Goal: Task Accomplishment & Management: Manage account settings

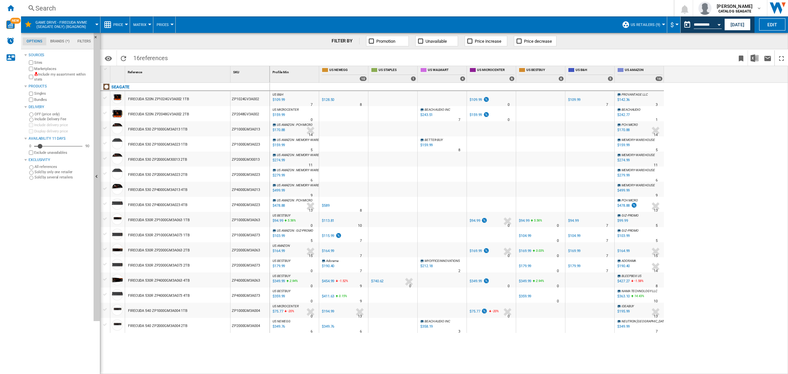
click at [641, 24] on span "US Retailers (9)" at bounding box center [646, 25] width 30 height 4
click at [12, 7] on md-backdrop at bounding box center [394, 187] width 788 height 374
click at [12, 7] on ng-md-icon "Home" at bounding box center [11, 8] width 8 height 8
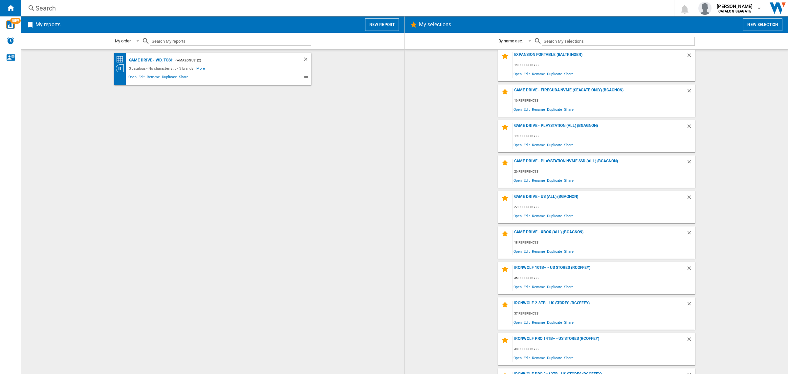
scroll to position [82, 0]
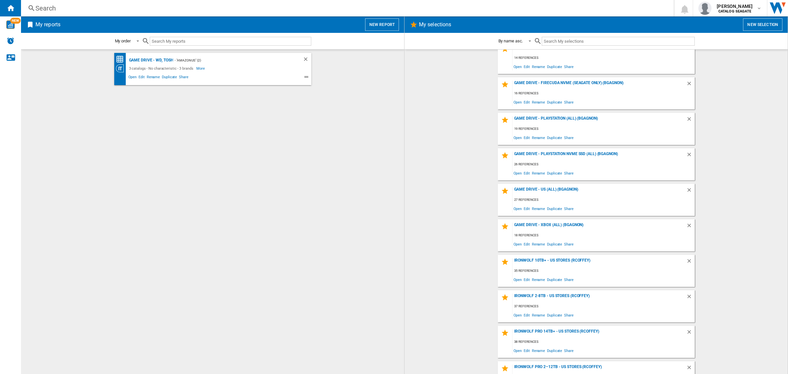
click at [469, 222] on wk-selection "Game Drive - Xbox (All) (BGAGNON) 18 references Open Edit Rename Duplicate Share" at bounding box center [596, 235] width 370 height 32
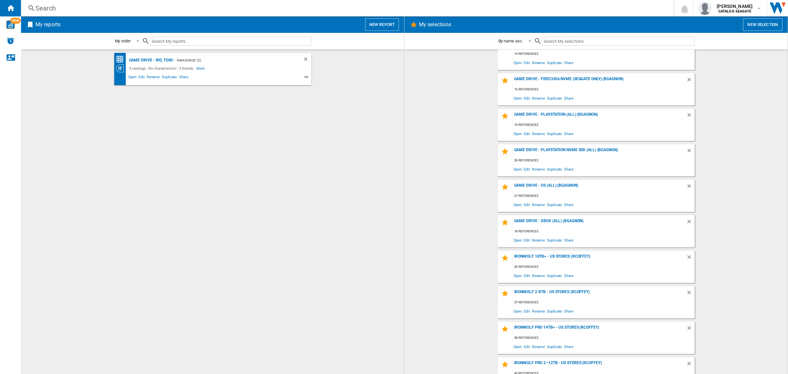
scroll to position [79, 0]
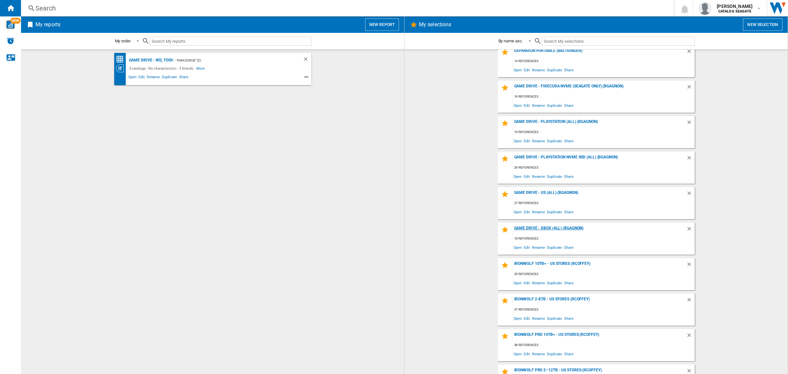
click at [557, 227] on div "Game Drive - Xbox (All) (BGAGNON)" at bounding box center [599, 229] width 174 height 9
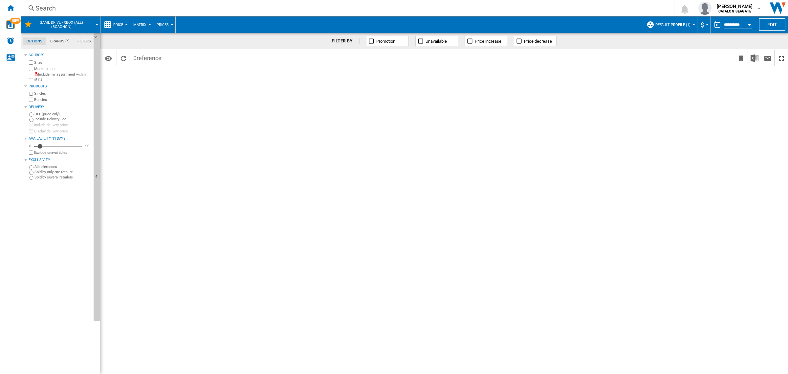
click at [675, 25] on span "Default profile (1)" at bounding box center [672, 25] width 35 height 4
click at [662, 68] on md-radio-button "US Retailers (9)" at bounding box center [679, 71] width 58 height 6
click at [762, 22] on button "Edit" at bounding box center [772, 24] width 26 height 12
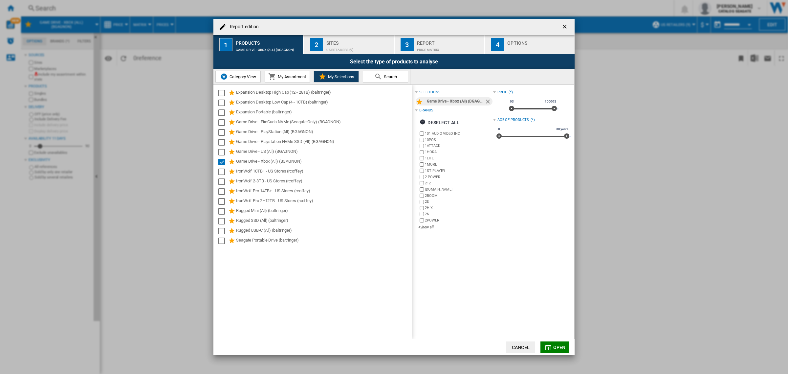
click at [565, 24] on ng-md-icon "getI18NText('BUTTONS.CLOSE_DIALOG')" at bounding box center [565, 27] width 8 height 8
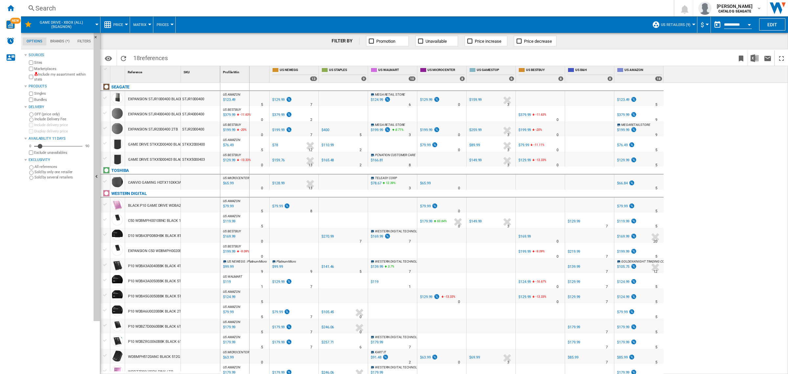
drag, startPoint x: 182, startPoint y: 73, endPoint x: 249, endPoint y: 90, distance: 69.3
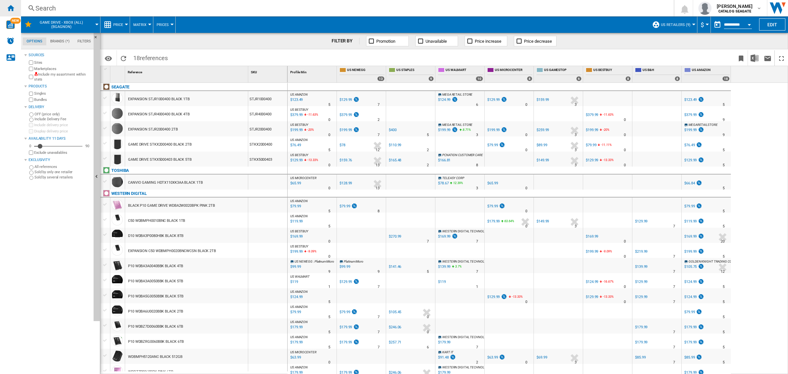
click at [10, 9] on ng-md-icon "Home" at bounding box center [11, 8] width 8 height 8
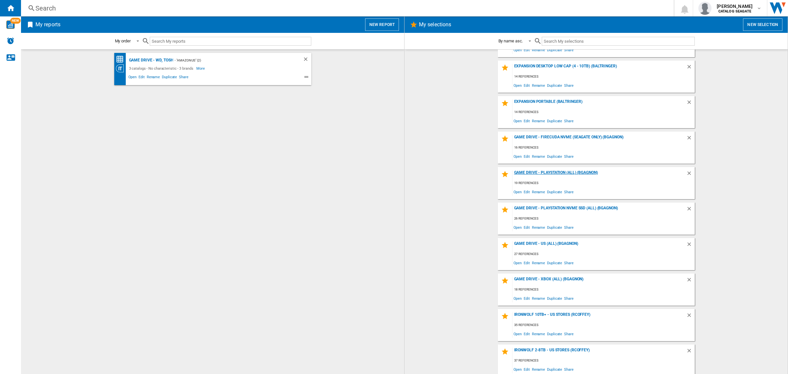
scroll to position [41, 0]
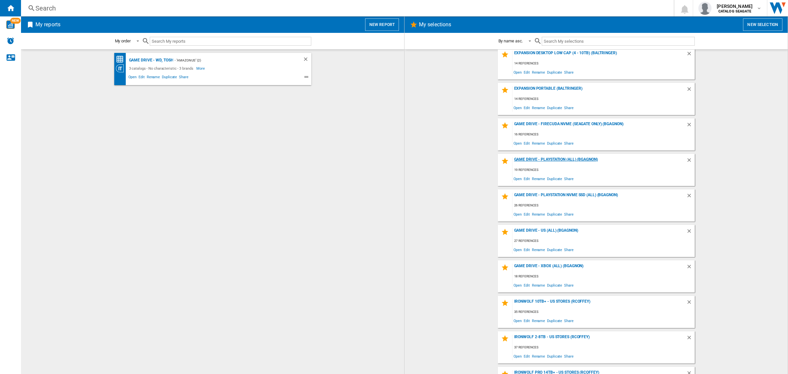
drag, startPoint x: 532, startPoint y: 161, endPoint x: 514, endPoint y: 165, distance: 18.2
click at [532, 161] on div "Game Drive - PlayStation (All) (BGAGNON)" at bounding box center [599, 161] width 174 height 9
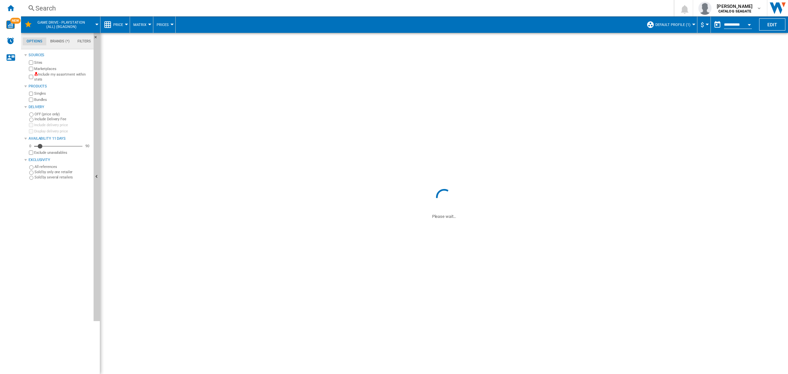
click at [672, 24] on span "Default profile (1)" at bounding box center [672, 25] width 35 height 4
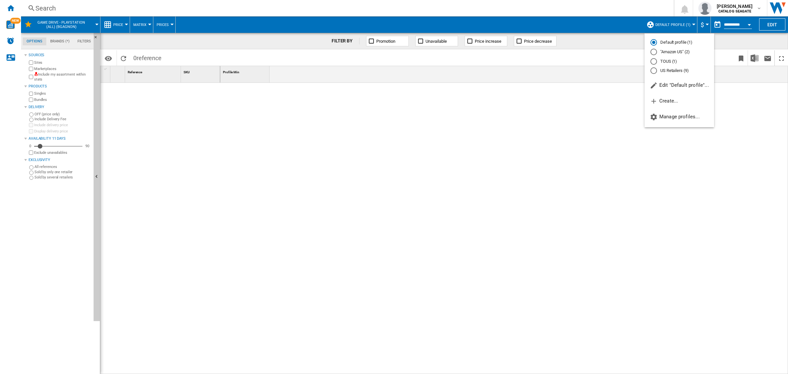
click at [670, 69] on md-radio-button "US Retailers (9)" at bounding box center [679, 71] width 58 height 6
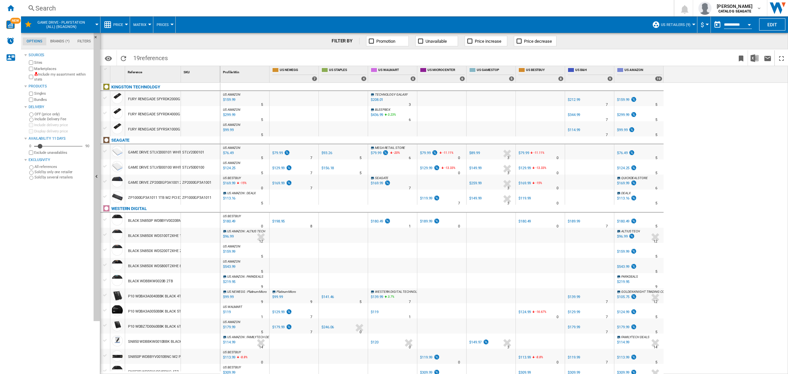
scroll to position [18, 0]
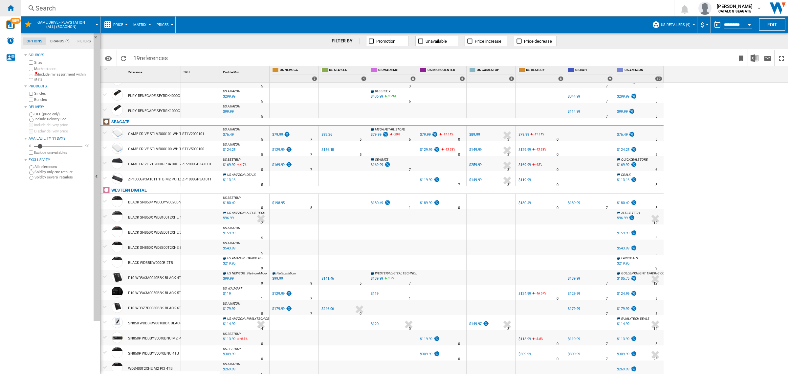
click at [11, 6] on ng-md-icon "Home" at bounding box center [11, 8] width 8 height 8
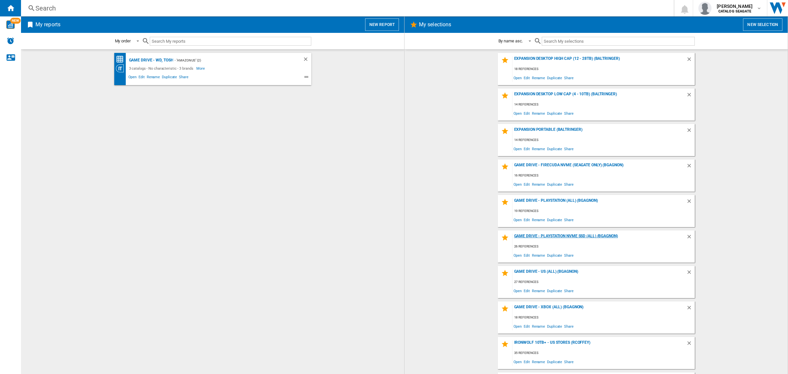
click at [547, 235] on div "Game Drive - Playstation NVMe SSD (All) (BGAGNON)" at bounding box center [599, 237] width 174 height 9
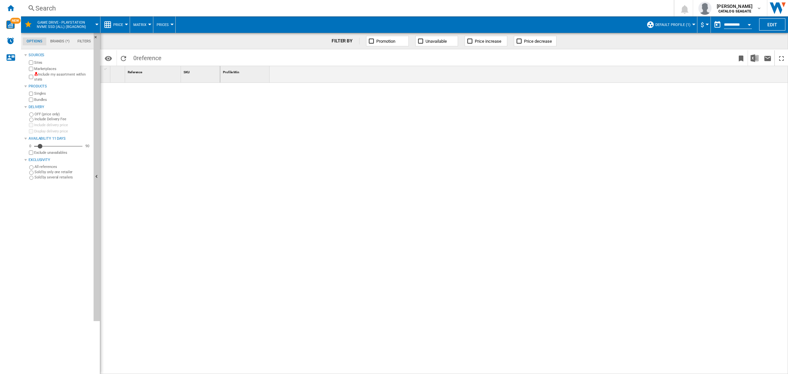
click at [677, 24] on span "Default profile (1)" at bounding box center [672, 25] width 35 height 4
click at [654, 69] on div "US Retailers (9)" at bounding box center [653, 70] width 7 height 7
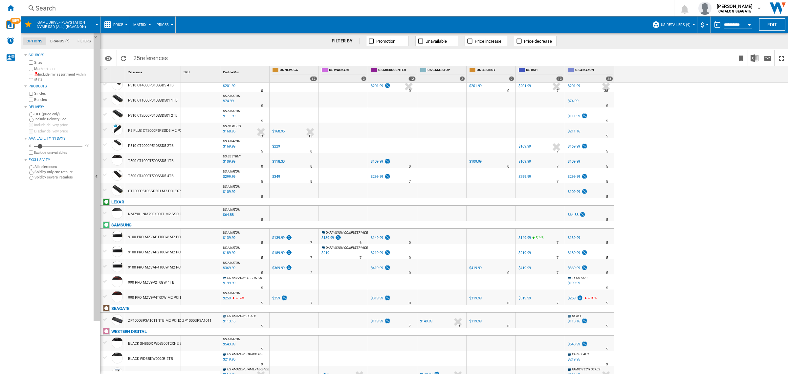
scroll to position [129, 0]
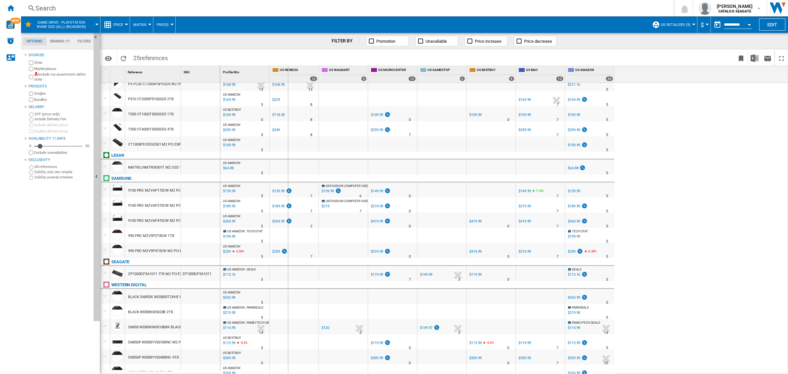
drag, startPoint x: 181, startPoint y: 71, endPoint x: 288, endPoint y: 97, distance: 109.7
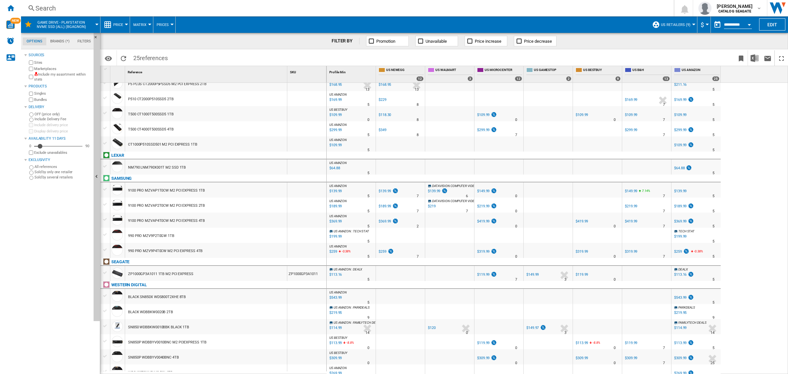
scroll to position [0, 0]
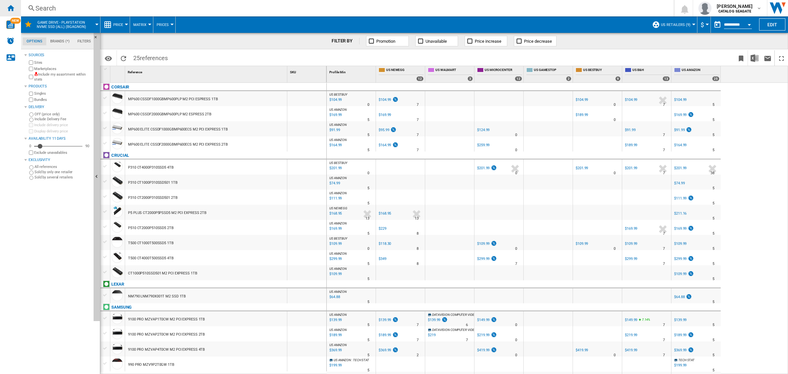
click at [12, 9] on ng-md-icon "Home" at bounding box center [11, 8] width 8 height 8
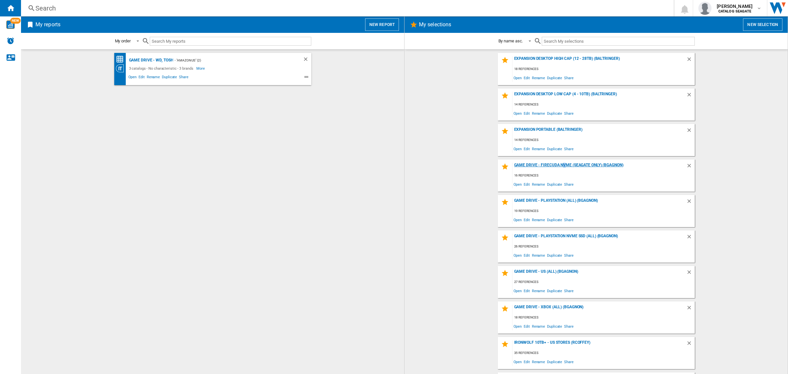
click at [561, 163] on div "Game Drive - FireCuda NVMe (Seagate Only) (BGAGNON)" at bounding box center [599, 166] width 174 height 9
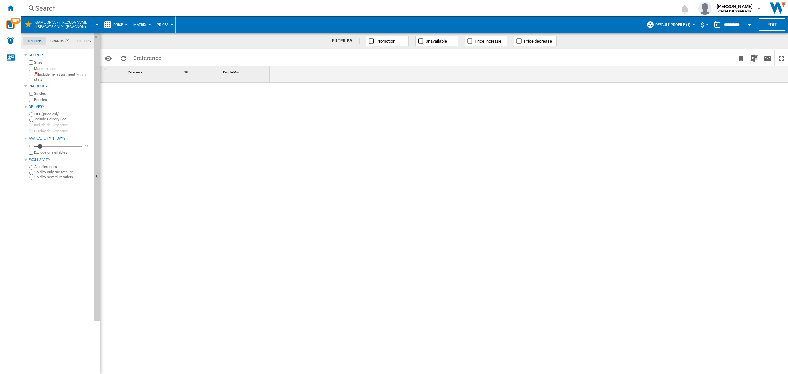
click at [689, 20] on button "Default profile (1)" at bounding box center [674, 24] width 38 height 16
click at [656, 69] on div "US Retailers (9)" at bounding box center [653, 70] width 7 height 7
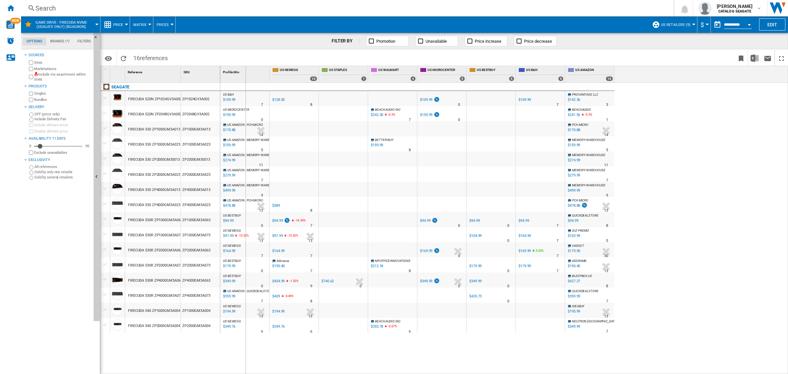
drag, startPoint x: 180, startPoint y: 75, endPoint x: 245, endPoint y: 78, distance: 65.4
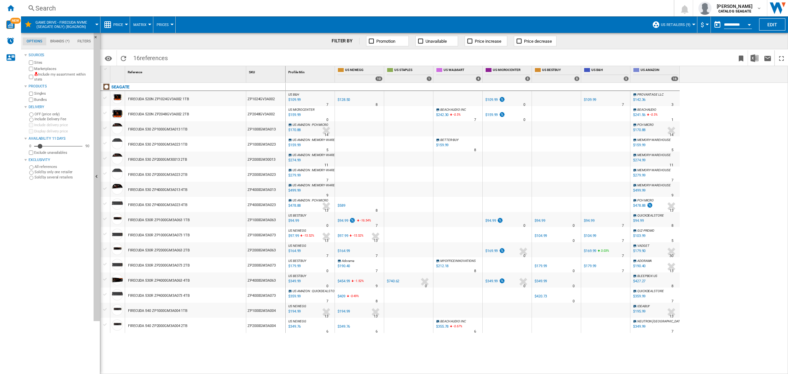
click at [62, 39] on md-tab-item "Brands (*)" at bounding box center [59, 41] width 27 height 8
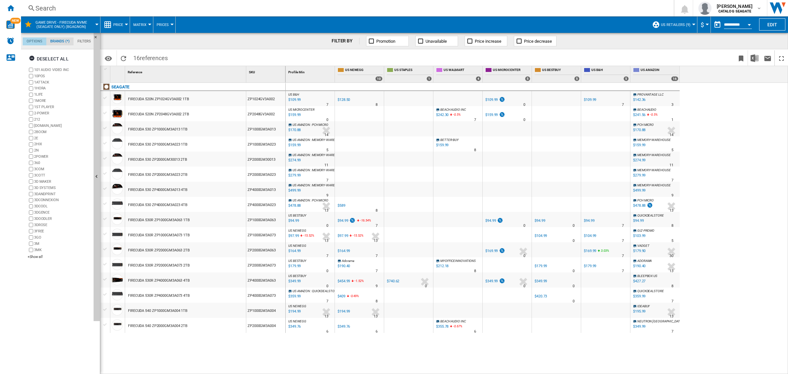
click at [38, 41] on md-tab-item "Options" at bounding box center [35, 41] width 24 height 8
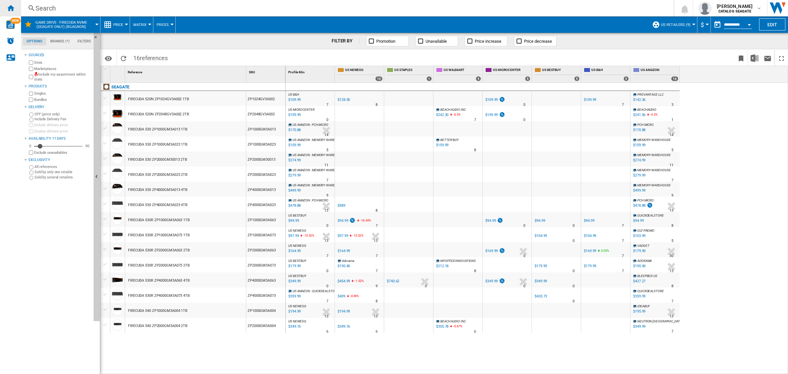
click at [8, 11] on ng-md-icon "Home" at bounding box center [11, 8] width 8 height 8
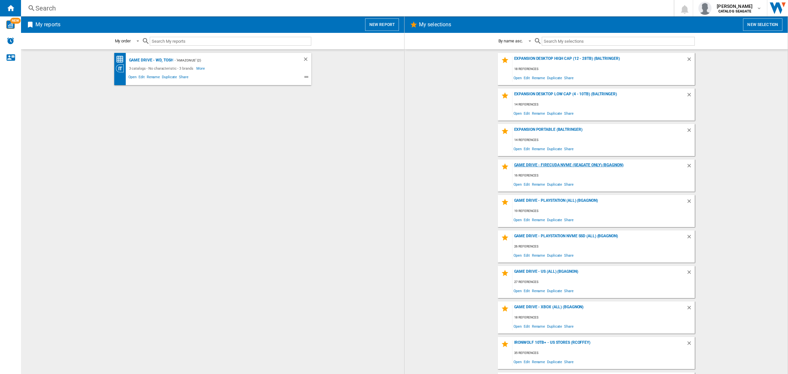
click at [559, 164] on div "Game Drive - FireCuda NVMe (Seagate Only) (BGAGNON)" at bounding box center [599, 166] width 174 height 9
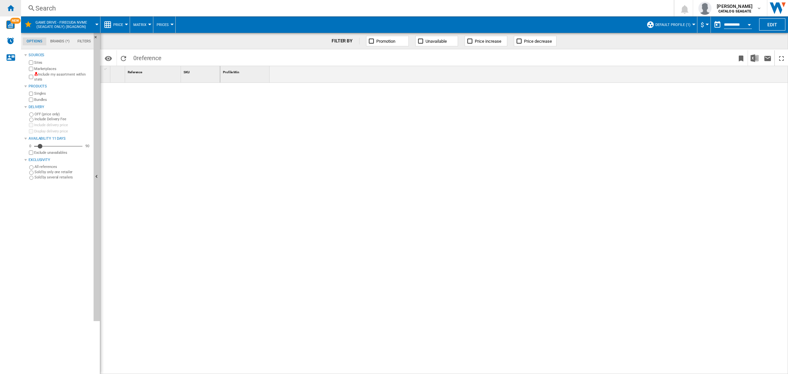
drag, startPoint x: 7, startPoint y: 11, endPoint x: 17, endPoint y: 11, distance: 10.2
click at [7, 11] on ng-md-icon "Home" at bounding box center [11, 8] width 8 height 8
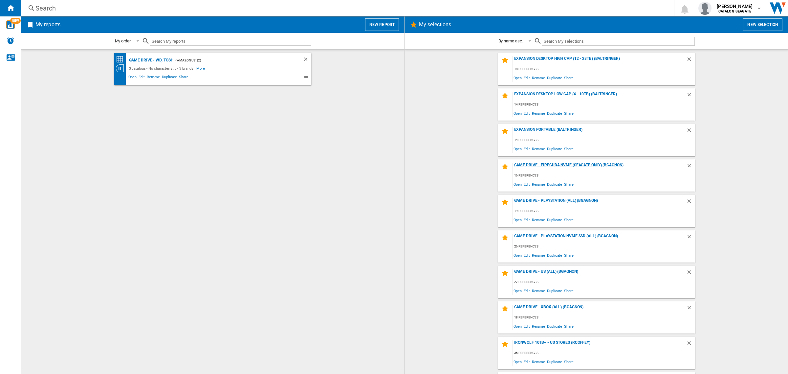
click at [563, 163] on div "Game Drive - FireCuda NVMe (Seagate Only) (BGAGNON)" at bounding box center [599, 166] width 174 height 9
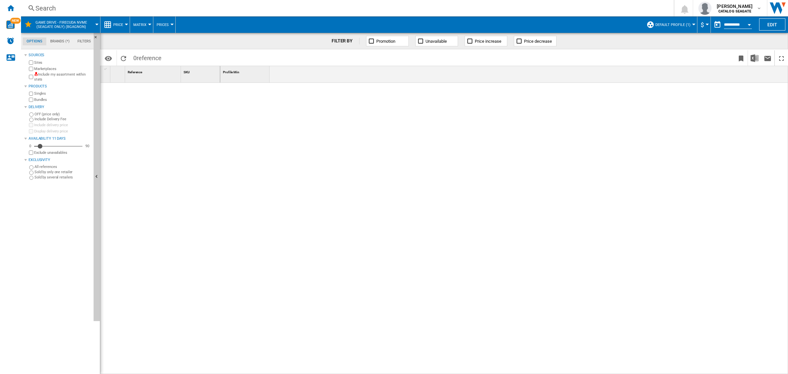
click at [683, 24] on span "Default profile (1)" at bounding box center [672, 25] width 35 height 4
click at [670, 70] on md-radio-button "US Retailers (9)" at bounding box center [679, 71] width 58 height 6
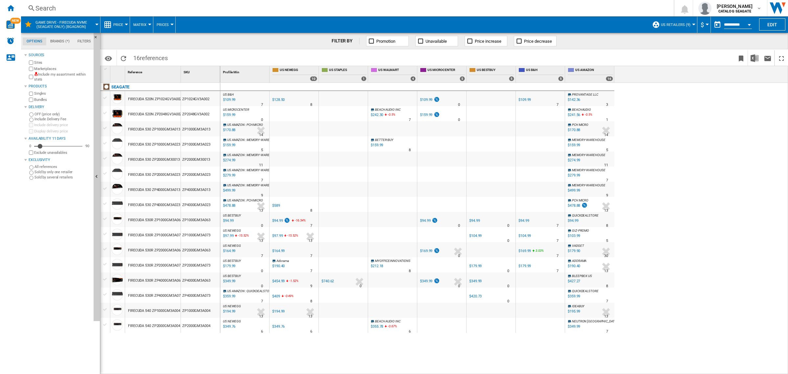
click at [16, 6] on div "Home" at bounding box center [10, 8] width 21 height 16
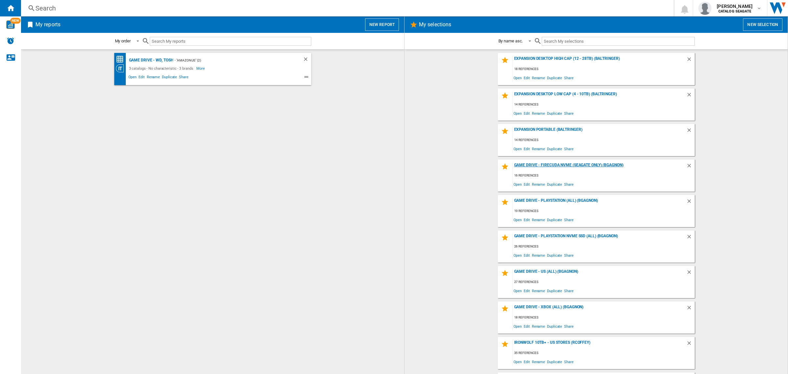
click at [561, 164] on div "Game Drive - FireCuda NVMe (Seagate Only) (BGAGNON)" at bounding box center [599, 166] width 174 height 9
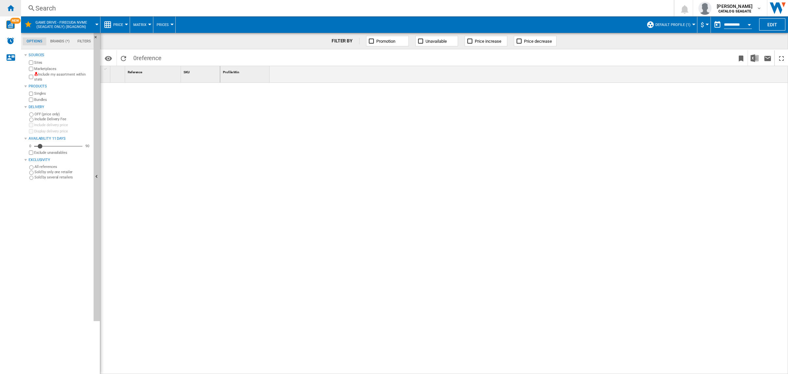
click at [12, 5] on ng-md-icon "Home" at bounding box center [11, 8] width 8 height 8
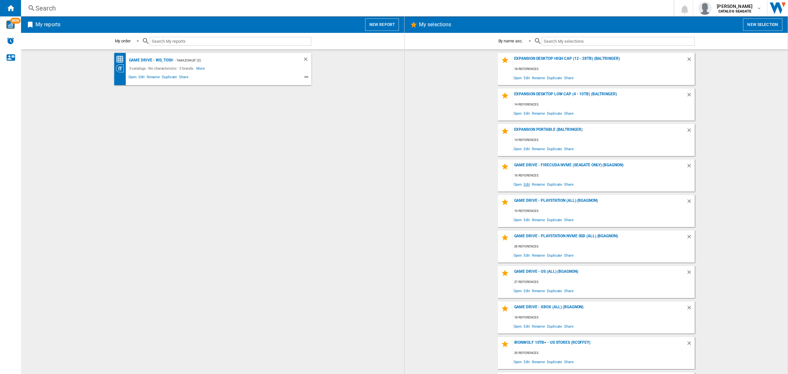
click at [525, 184] on span "Edit" at bounding box center [527, 184] width 8 height 9
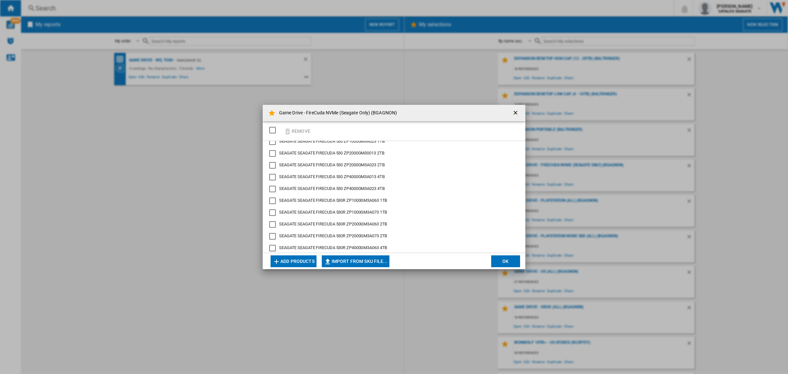
scroll to position [84, 0]
click at [299, 260] on button "Add products" at bounding box center [293, 261] width 46 height 12
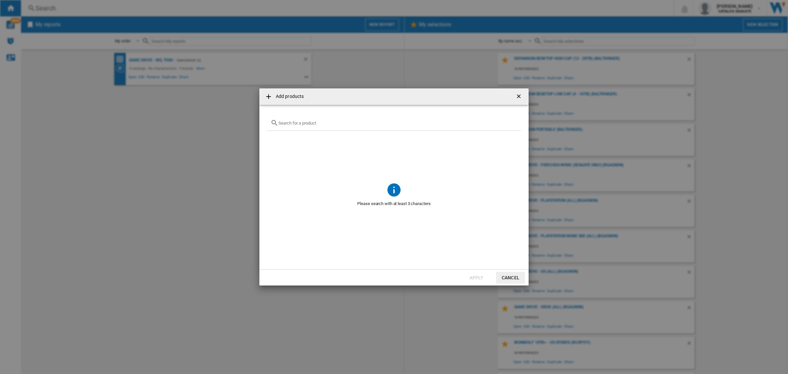
click at [333, 119] on div at bounding box center [393, 122] width 253 height 15
click at [330, 125] on input "text" at bounding box center [397, 122] width 239 height 5
paste input "CT1000P3PSSD8"
click at [296, 119] on div "CT1000P3PSSD8" at bounding box center [393, 122] width 253 height 15
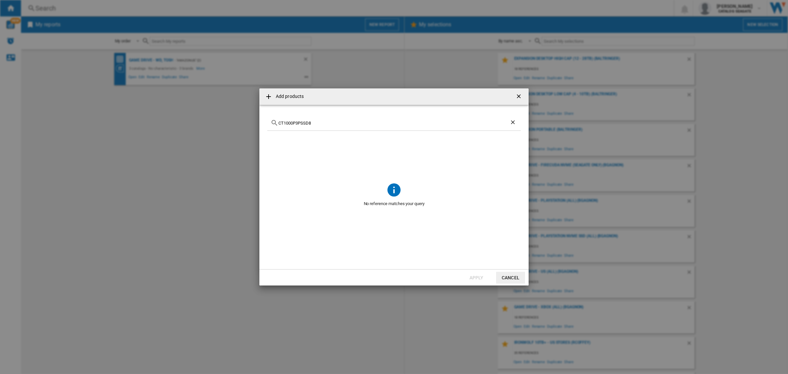
click at [296, 121] on input "CT1000P3PSSD8" at bounding box center [393, 122] width 231 height 5
paste input "WDBDNH0010BBK"
click at [336, 123] on input "WDBDNH0010BBK" at bounding box center [393, 122] width 231 height 5
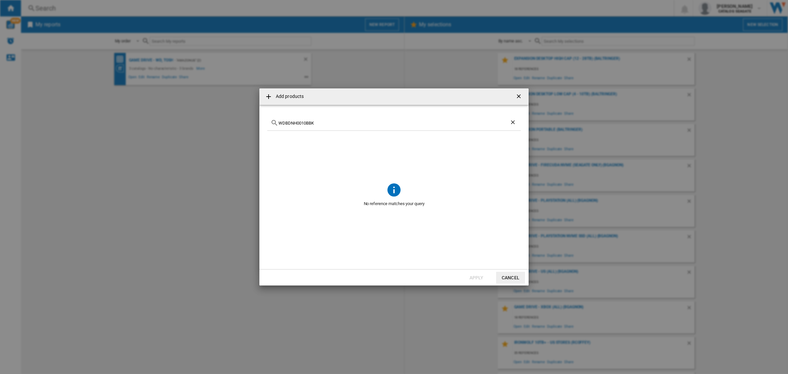
click at [336, 123] on input "WDBDNH0010BBK" at bounding box center [393, 122] width 231 height 5
paste input "2"
click at [330, 119] on div "WDBDNH0020BBK" at bounding box center [393, 122] width 253 height 15
click at [330, 120] on input "WDBDNH0020BBK" at bounding box center [393, 122] width 231 height 5
click at [329, 123] on input "WDBDNH0020BBK" at bounding box center [393, 122] width 231 height 5
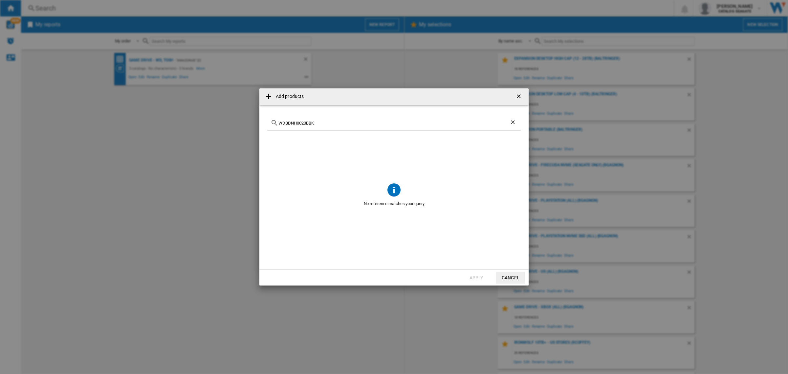
paste input "MZ-V9P1T0B"
click at [329, 123] on input "WDBDNH0020BBKMZ-V9P1T0B" at bounding box center [393, 122] width 231 height 5
paste input "text"
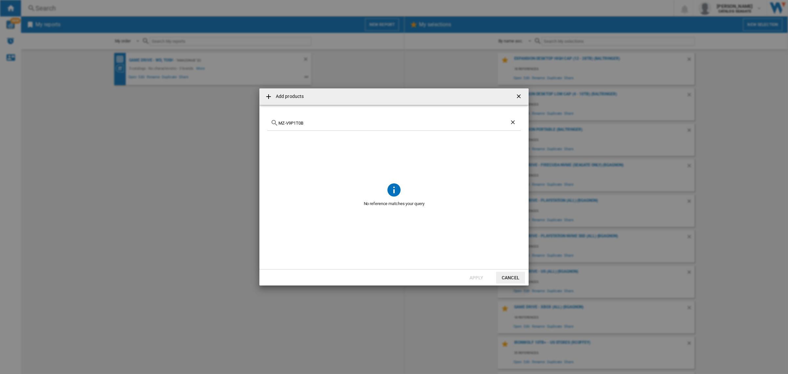
click at [334, 122] on input "MZ-V9P1T0B" at bounding box center [393, 122] width 231 height 5
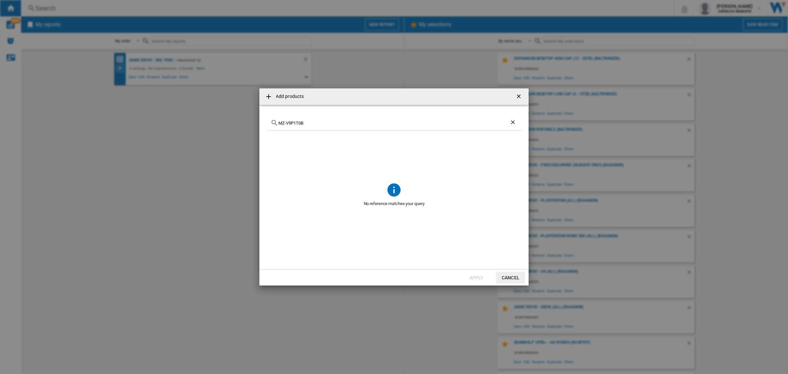
click at [330, 172] on span at bounding box center [393, 156] width 253 height 51
click at [305, 118] on div "MZ-V9P1T0B" at bounding box center [393, 122] width 253 height 15
click at [304, 123] on input "MZ-V9P1T0B" at bounding box center [393, 122] width 231 height 5
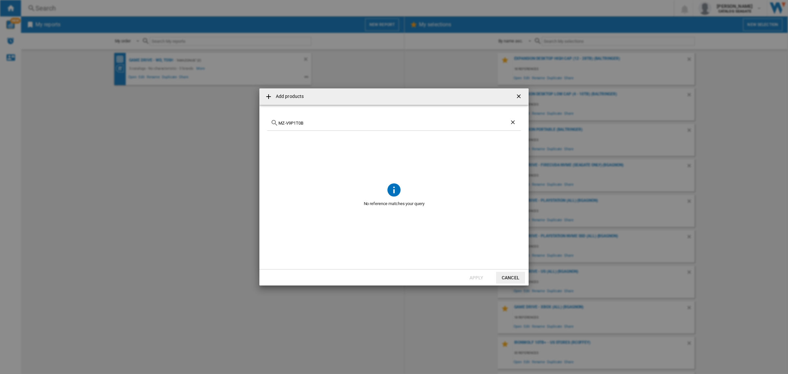
paste input "WDS100T2X0E"
type input "WDS100T2X0E"
click at [321, 123] on input "WDS100T2X0E" at bounding box center [393, 122] width 231 height 5
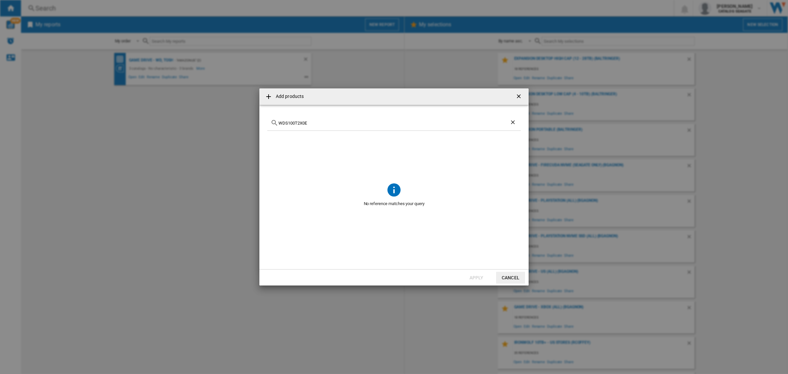
click at [437, 228] on span at bounding box center [393, 235] width 253 height 51
click at [518, 94] on ng-md-icon "getI18NText('BUTTONS.CLOSE_DIALOG')" at bounding box center [519, 97] width 8 height 8
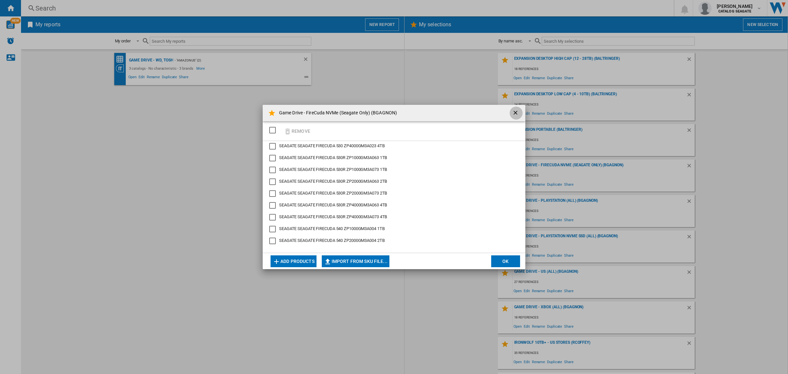
click at [516, 111] on ng-md-icon "getI18NText('BUTTONS.CLOSE_DIALOG')" at bounding box center [516, 113] width 8 height 8
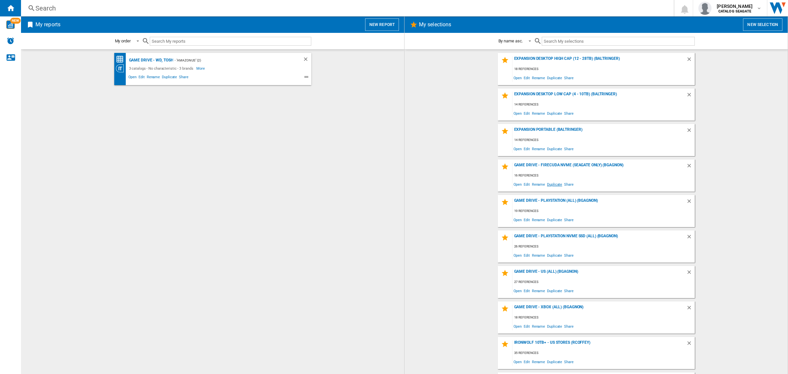
click at [554, 183] on span "Duplicate" at bounding box center [554, 184] width 17 height 9
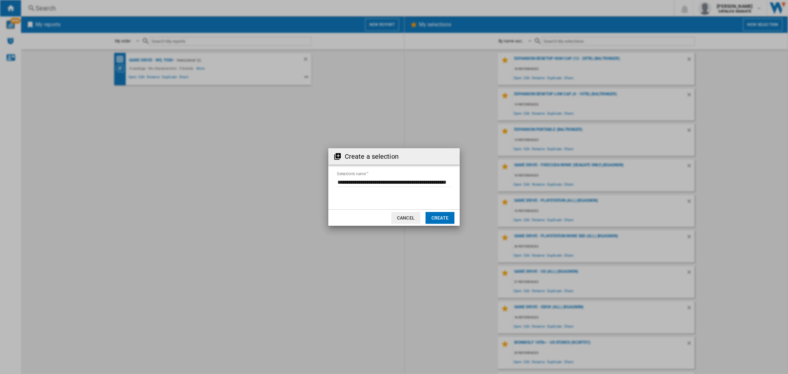
click at [429, 181] on input "Selection's name'" at bounding box center [394, 182] width 114 height 10
click at [414, 183] on input "Selection's name'" at bounding box center [394, 182] width 114 height 10
drag, startPoint x: 408, startPoint y: 182, endPoint x: 439, endPoint y: 184, distance: 30.6
click at [439, 184] on input "Selection's name'" at bounding box center [394, 182] width 114 height 10
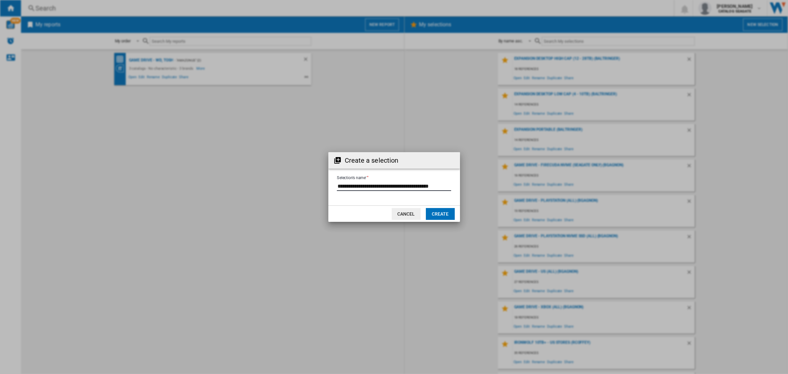
drag, startPoint x: 445, startPoint y: 184, endPoint x: 476, endPoint y: 188, distance: 31.1
click at [476, 188] on div "Create a selection Selection's name' Cancel Create" at bounding box center [394, 187] width 788 height 374
type input "**********"
click at [451, 214] on button "Create" at bounding box center [440, 214] width 29 height 12
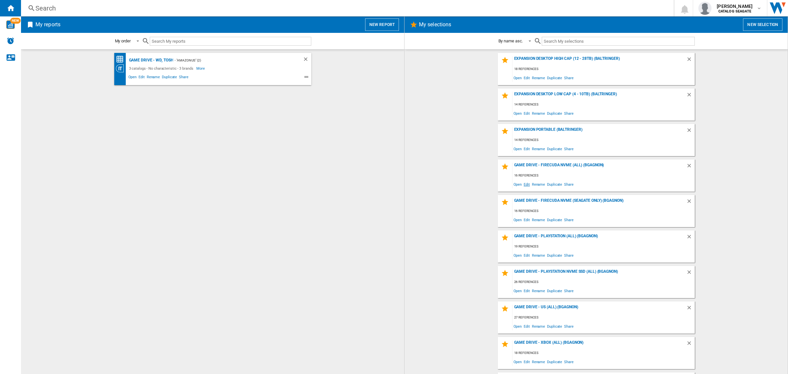
click at [524, 184] on span "Edit" at bounding box center [527, 184] width 8 height 9
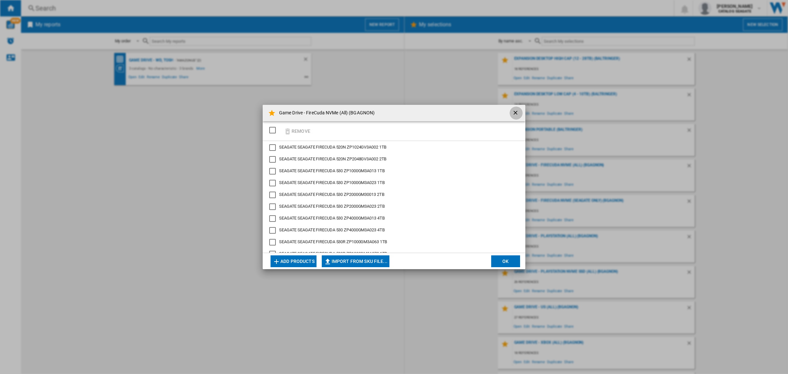
click at [516, 111] on ng-md-icon "getI18NText('BUTTONS.CLOSE_DIALOG')" at bounding box center [516, 113] width 8 height 8
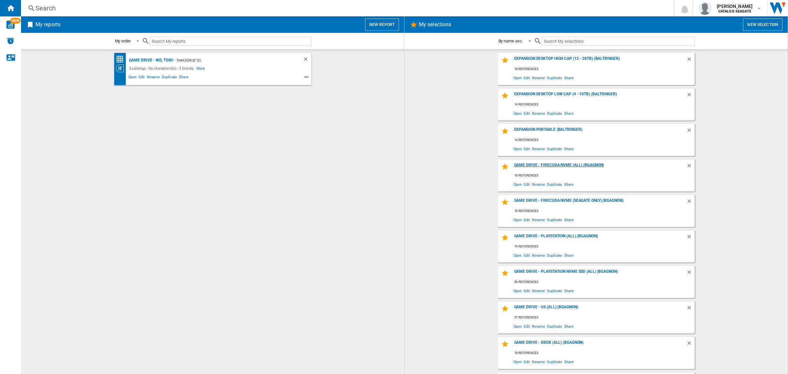
click at [554, 166] on div "Game Drive - FireCuda NVMe (All) (BGAGNON)" at bounding box center [599, 166] width 174 height 9
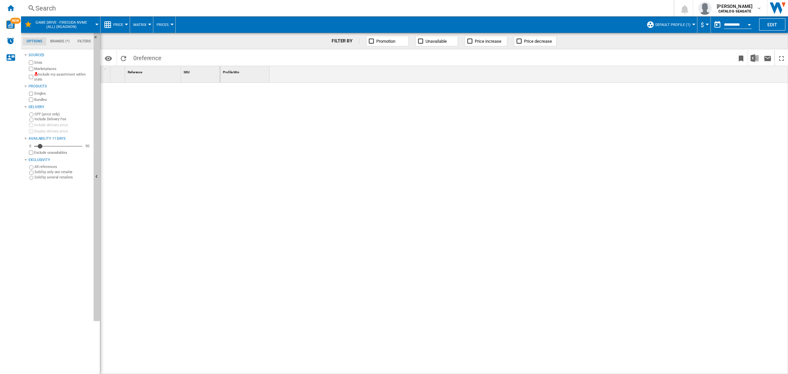
click at [662, 27] on button "Default profile (1)" at bounding box center [674, 24] width 38 height 16
click at [672, 70] on md-radio-button "US Retailers (9)" at bounding box center [679, 71] width 58 height 6
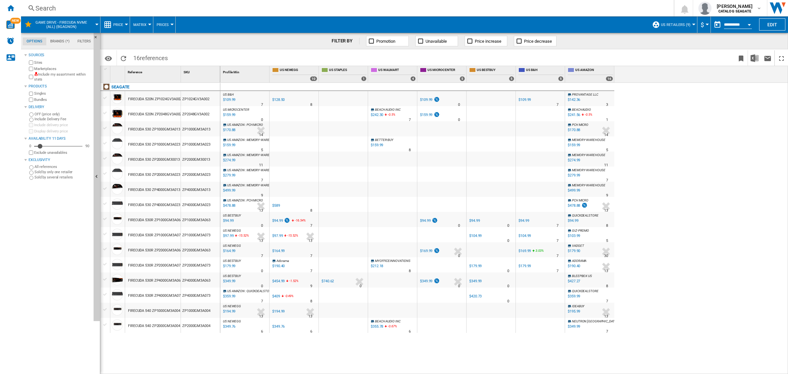
click at [60, 43] on md-tab-item "Brands (*)" at bounding box center [59, 41] width 27 height 8
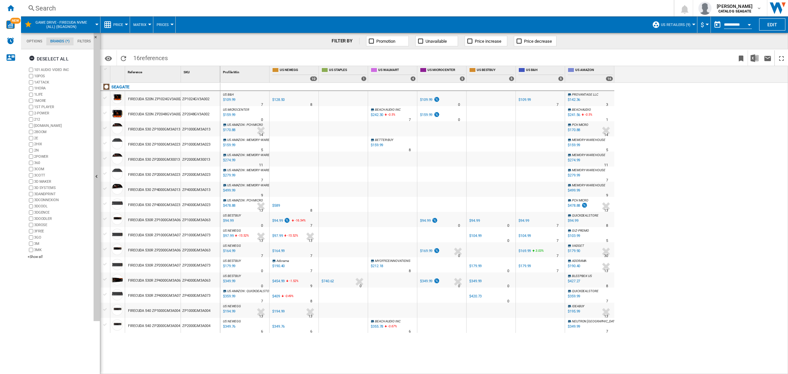
scroll to position [25, 0]
click at [159, 35] on div "FILTER BY Promotion Unavailable Price increase Price decrease" at bounding box center [444, 41] width 688 height 16
click at [161, 42] on div "FILTER BY Promotion Unavailable Price increase Price decrease" at bounding box center [444, 41] width 688 height 16
click at [134, 43] on div "FILTER BY Promotion Unavailable Price increase Price decrease" at bounding box center [444, 41] width 688 height 16
click at [338, 57] on span at bounding box center [312, 57] width 282 height 15
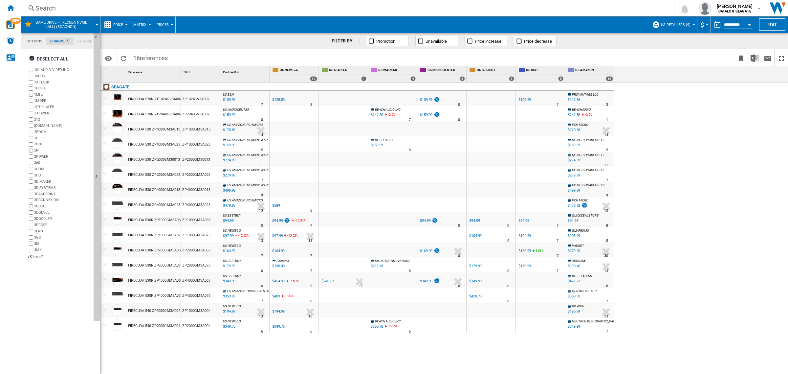
click at [124, 41] on div "FILTER BY Promotion Unavailable Price increase Price decrease" at bounding box center [444, 41] width 688 height 16
click at [686, 27] on button "US Retailers (9)" at bounding box center [677, 24] width 33 height 16
click at [612, 38] on md-backdrop at bounding box center [394, 187] width 788 height 374
click at [30, 38] on md-tab-item "Options" at bounding box center [35, 41] width 24 height 8
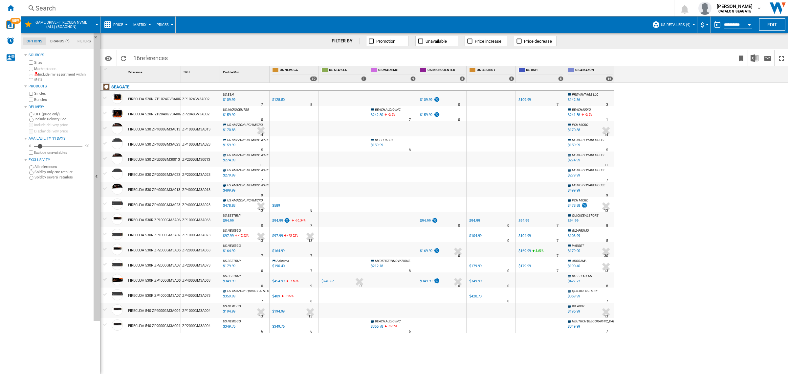
click at [58, 45] on md-tabs-canvas "Options Brands (*) Filters Options Brands (*) Filters" at bounding box center [60, 41] width 79 height 16
click at [90, 24] on button "Game Drive - FireCuda NVMe (All) (BGAGNON)" at bounding box center [64, 24] width 59 height 16
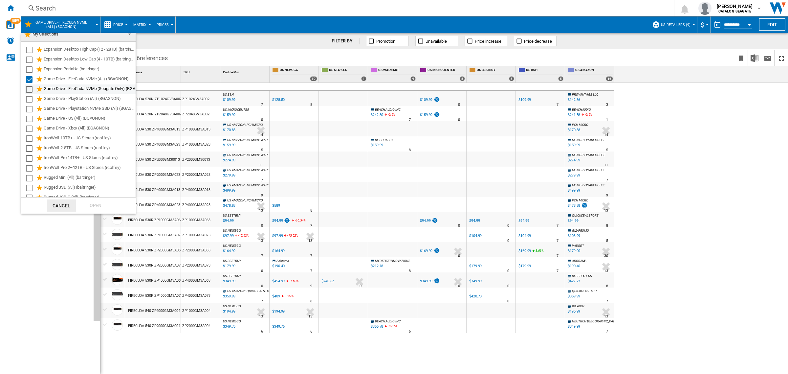
scroll to position [0, 0]
click at [118, 39] on span "My Selections" at bounding box center [73, 39] width 99 height 9
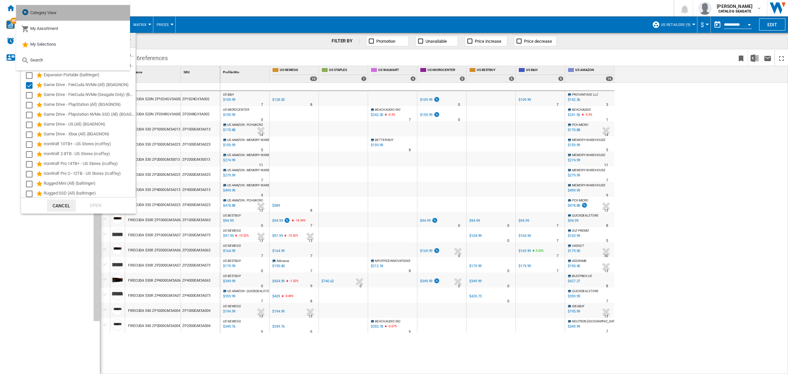
click at [82, 14] on md-option "Category View" at bounding box center [73, 13] width 114 height 16
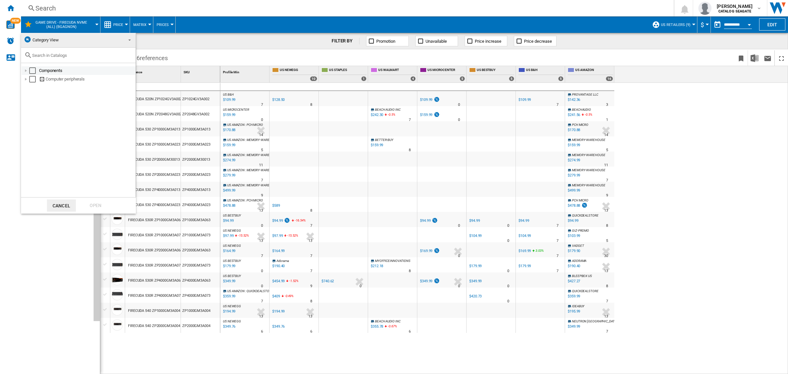
click at [27, 68] on div at bounding box center [26, 70] width 7 height 7
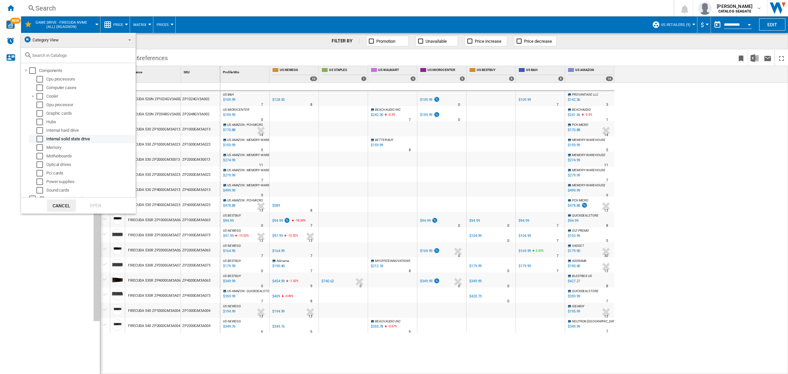
click at [38, 138] on div "Select" at bounding box center [39, 139] width 7 height 7
click at [26, 191] on div at bounding box center [26, 193] width 7 height 7
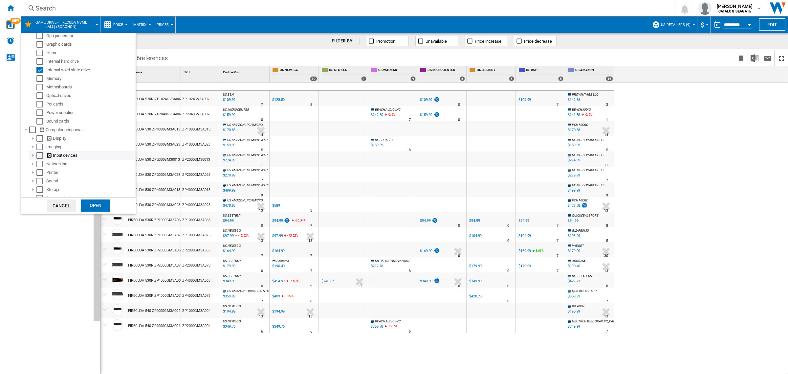
scroll to position [74, 0]
click at [31, 184] on div at bounding box center [33, 184] width 7 height 7
click at [99, 203] on div "Open" at bounding box center [95, 205] width 29 height 12
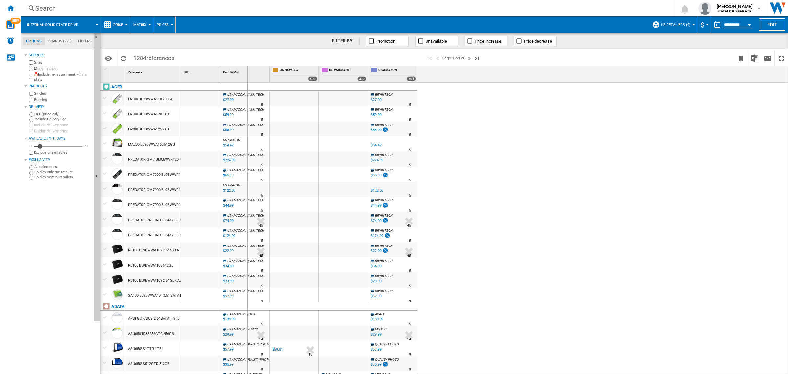
drag, startPoint x: 180, startPoint y: 71, endPoint x: 247, endPoint y: 85, distance: 68.8
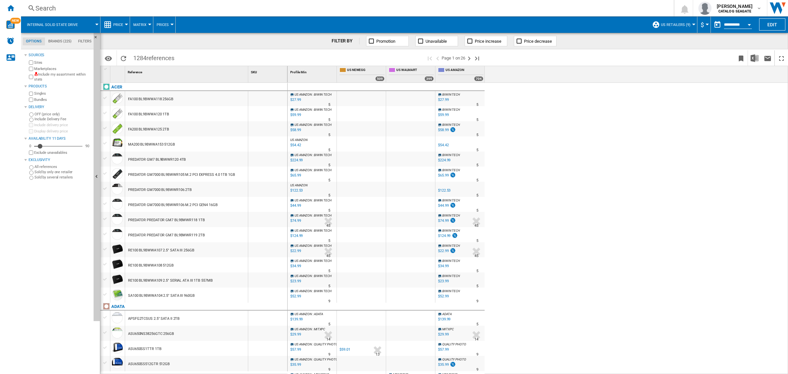
click at [104, 158] on div at bounding box center [105, 158] width 7 height 6
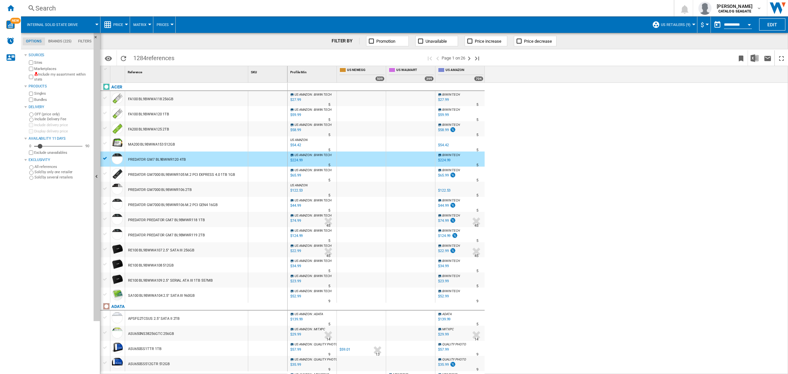
click at [107, 174] on div at bounding box center [105, 173] width 7 height 6
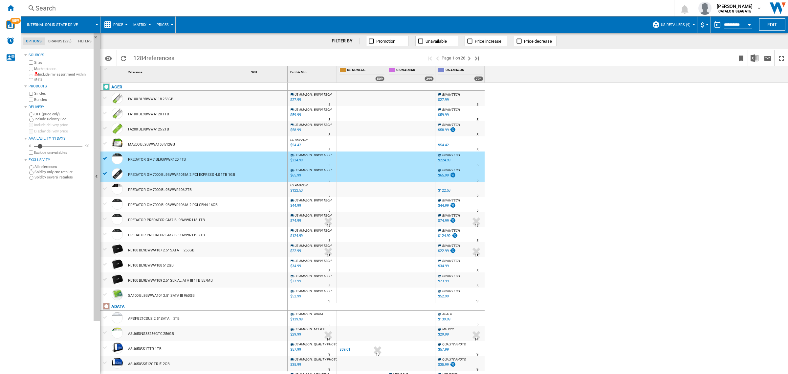
click at [104, 189] on div at bounding box center [105, 188] width 7 height 6
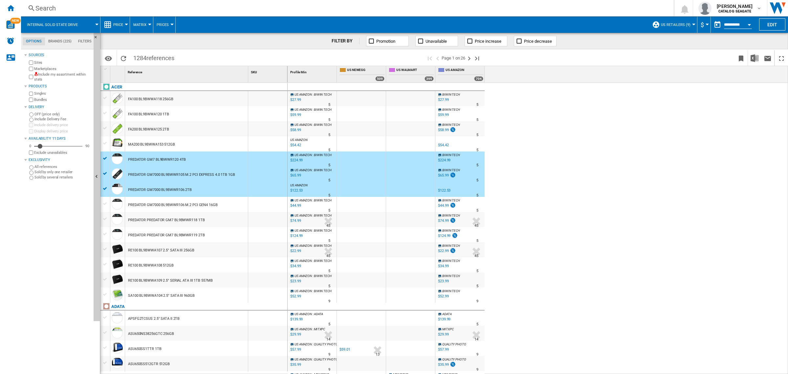
click at [106, 204] on div at bounding box center [105, 204] width 7 height 6
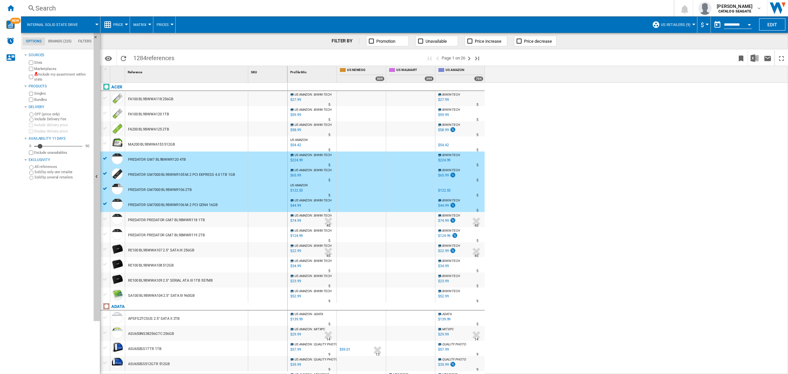
click at [107, 219] on div at bounding box center [105, 219] width 7 height 6
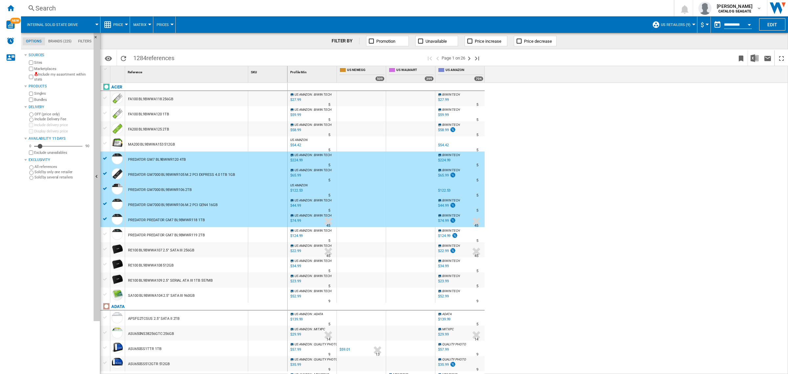
click at [107, 235] on div at bounding box center [105, 234] width 7 height 6
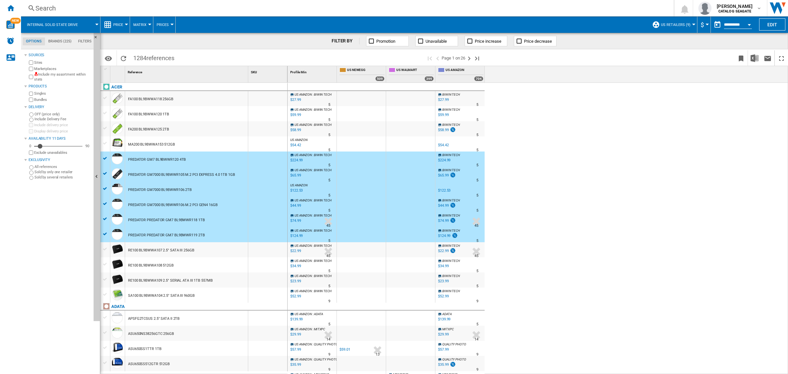
scroll to position [82, 0]
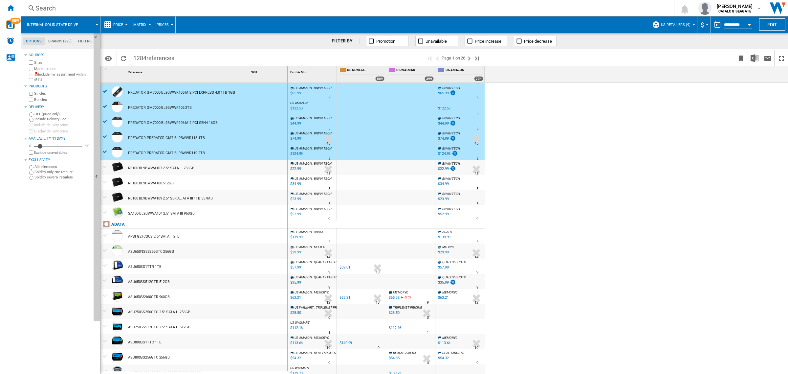
click at [105, 234] on div at bounding box center [105, 235] width 7 height 6
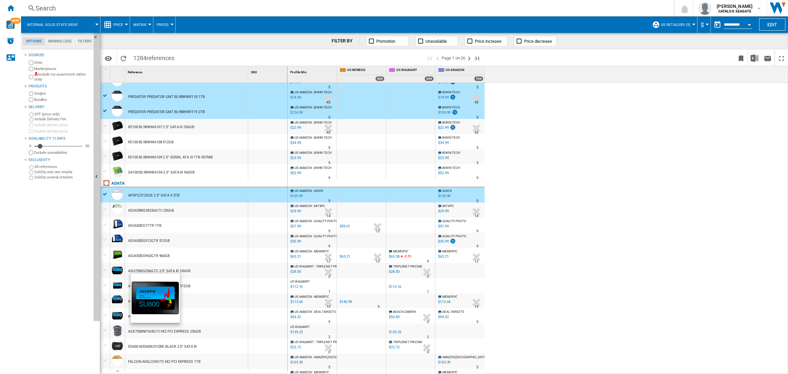
scroll to position [164, 0]
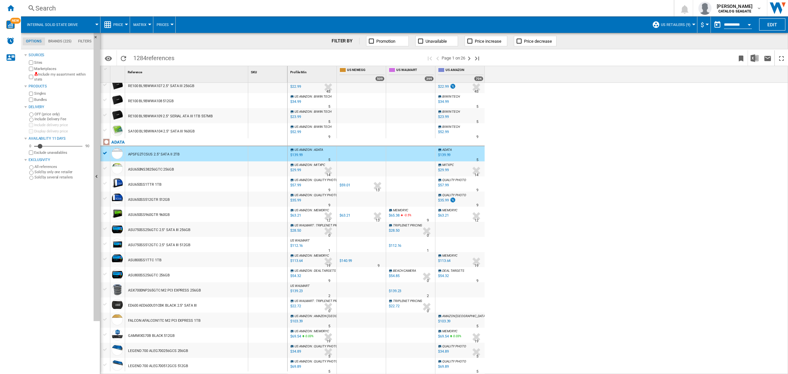
click at [104, 318] on div at bounding box center [105, 319] width 7 height 6
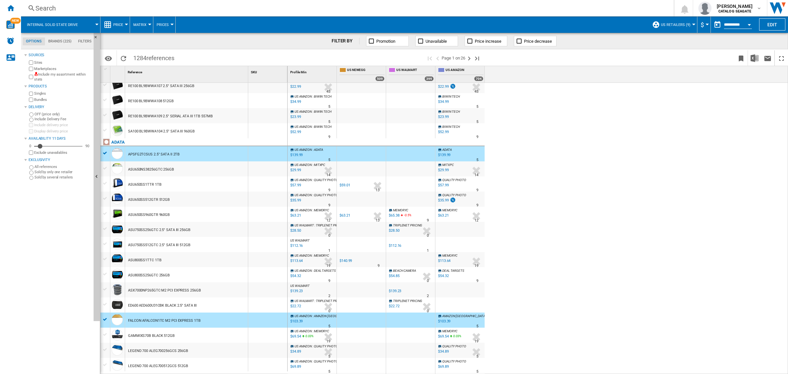
scroll to position [205, 0]
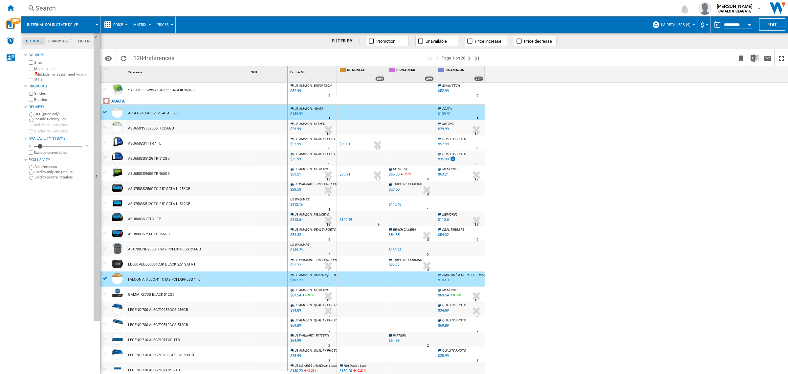
click at [103, 292] on div at bounding box center [105, 293] width 7 height 6
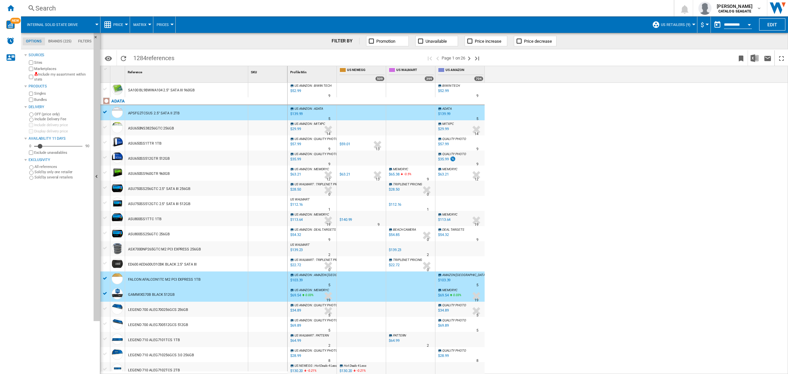
scroll to position [246, 0]
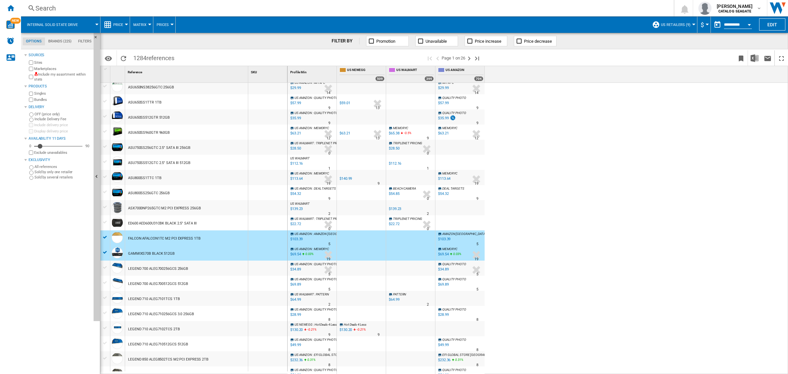
click at [107, 297] on div at bounding box center [105, 297] width 7 height 6
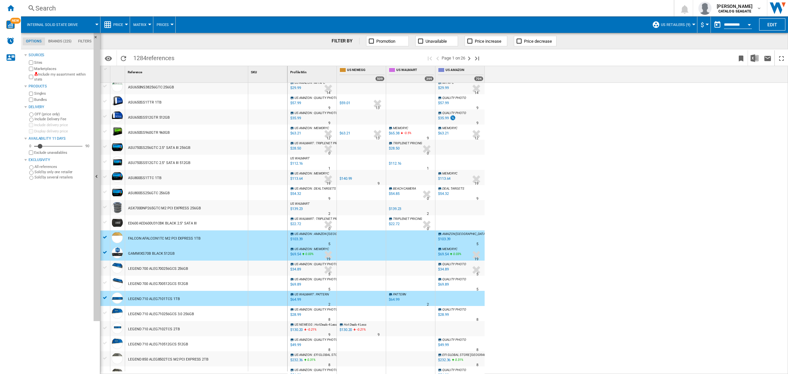
click at [106, 327] on div at bounding box center [105, 328] width 7 height 6
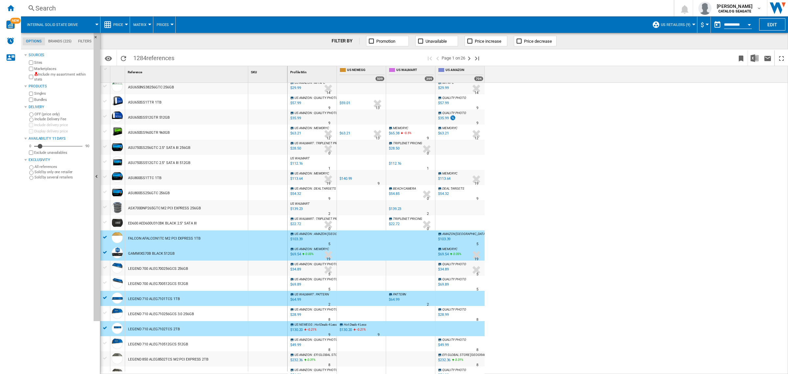
click at [104, 356] on div at bounding box center [105, 358] width 7 height 6
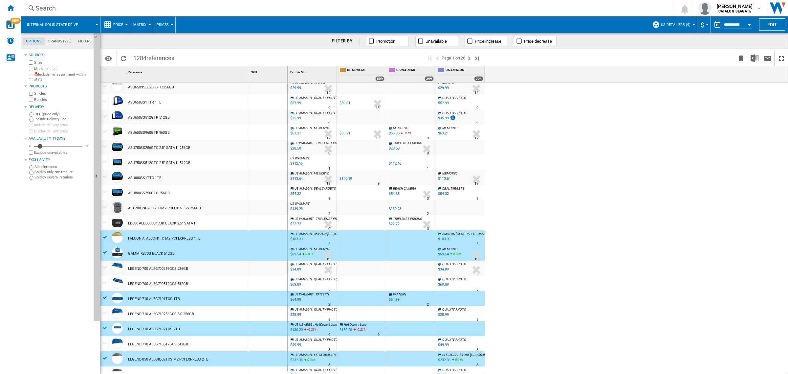
scroll to position [328, 0]
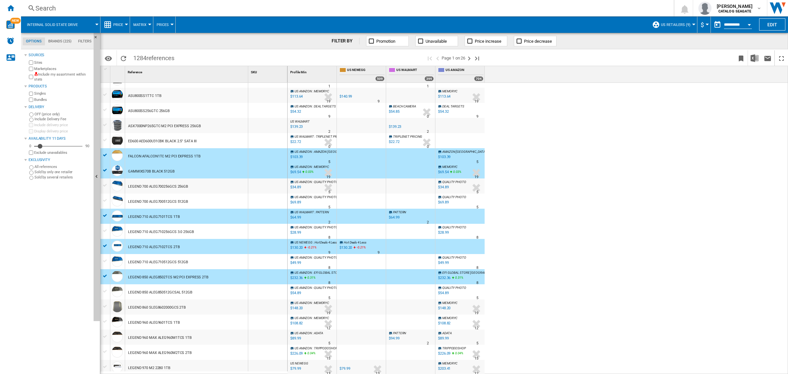
click at [105, 304] on div at bounding box center [105, 306] width 7 height 6
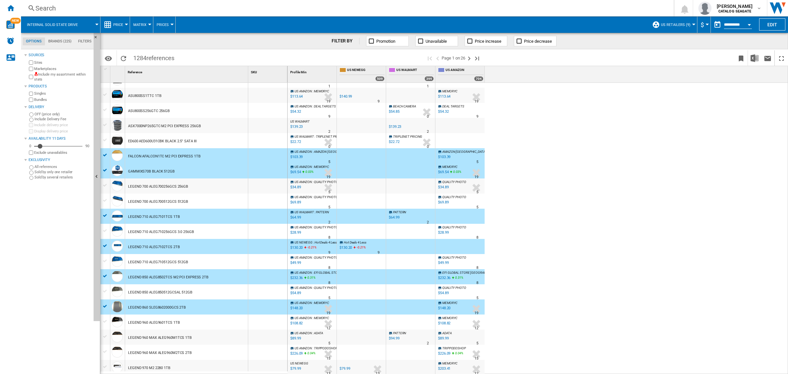
click at [107, 321] on div at bounding box center [105, 321] width 7 height 6
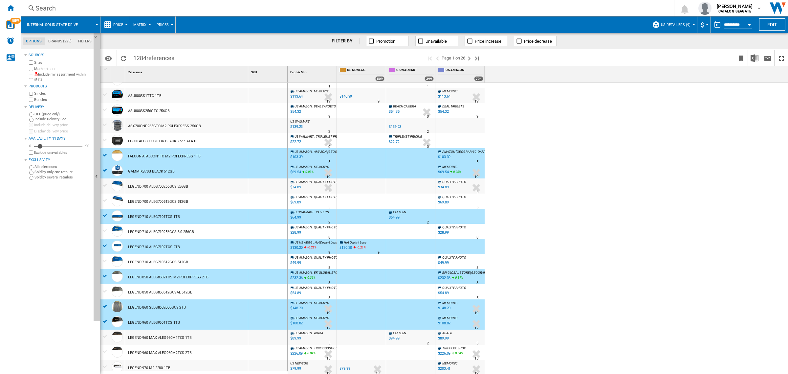
click at [106, 335] on div at bounding box center [105, 336] width 7 height 6
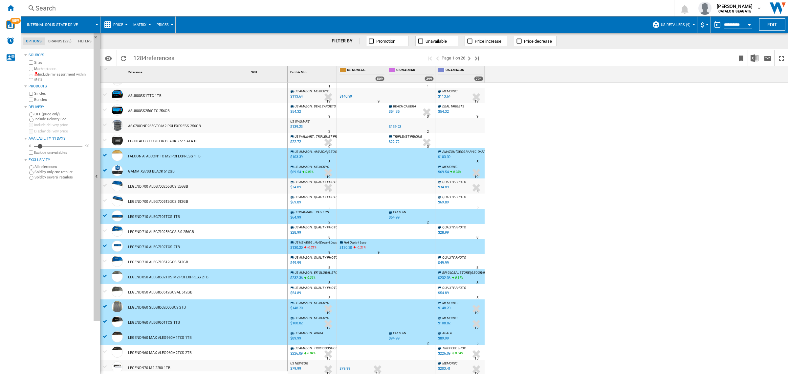
click at [103, 351] on div at bounding box center [105, 351] width 7 height 6
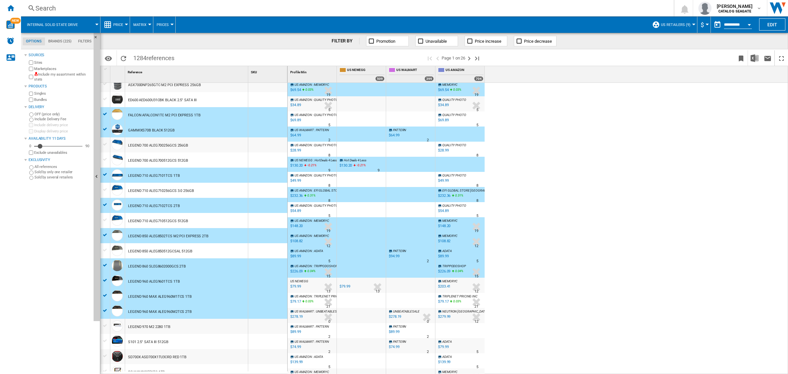
scroll to position [410, 0]
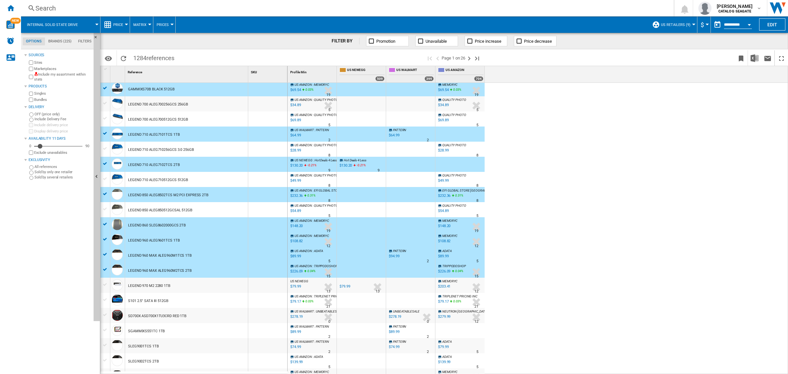
click at [106, 283] on div at bounding box center [105, 284] width 7 height 6
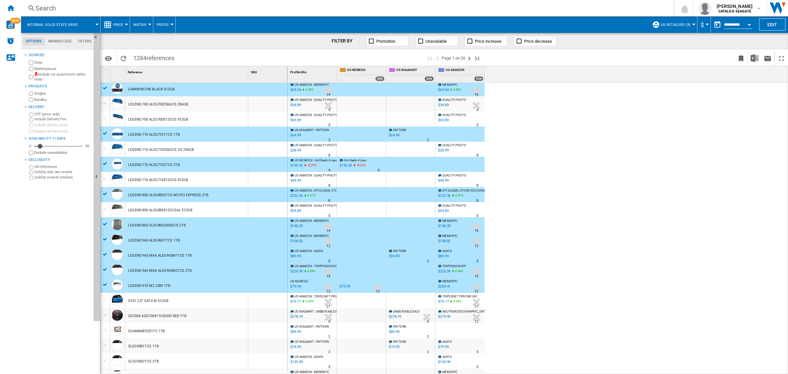
scroll to position [451, 0]
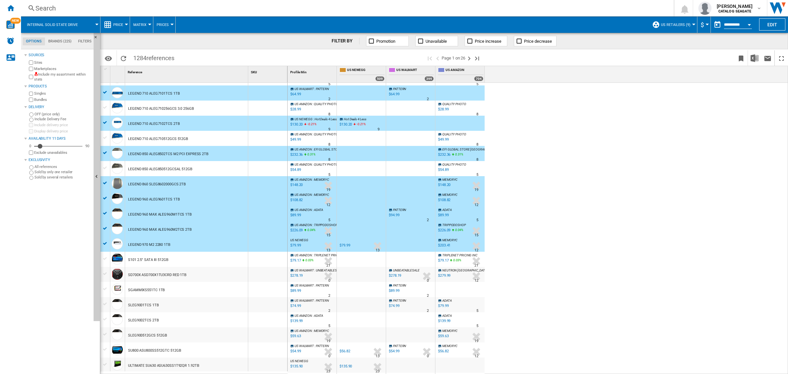
click at [107, 302] on div at bounding box center [105, 304] width 7 height 6
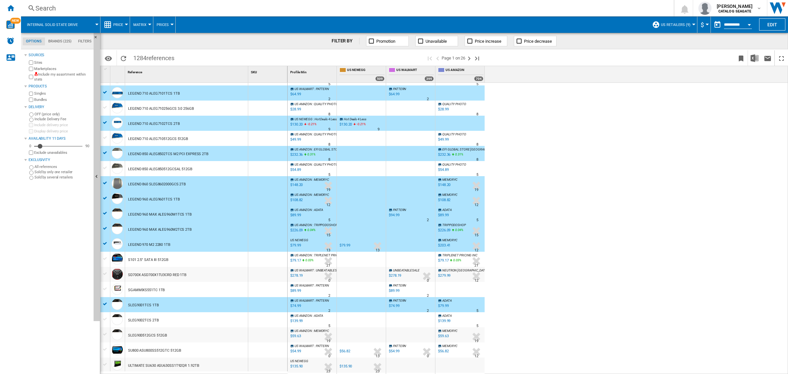
click at [103, 317] on div at bounding box center [105, 319] width 7 height 6
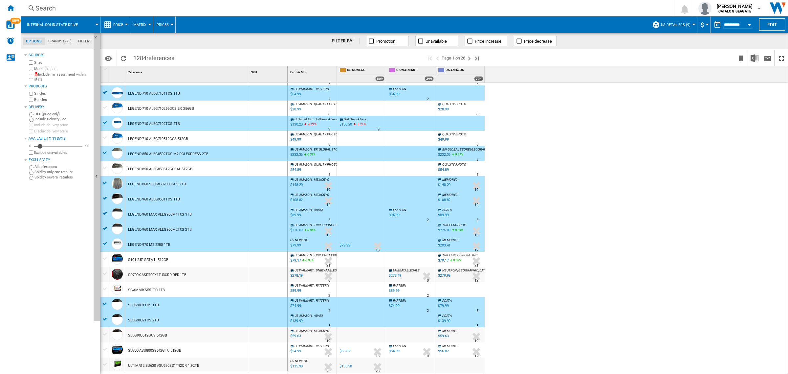
scroll to position [480, 0]
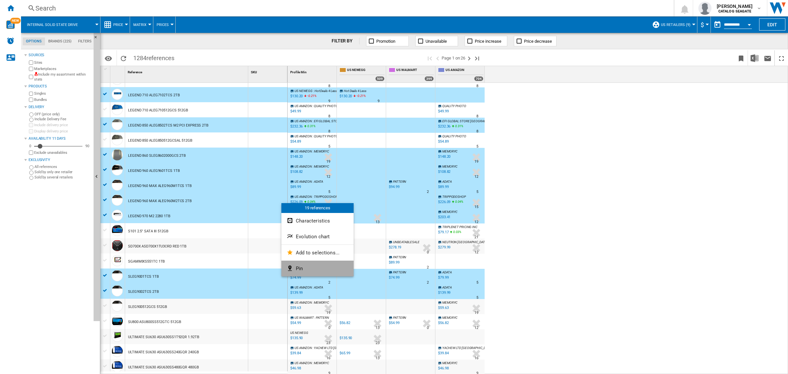
click at [303, 268] on button "Pin" at bounding box center [317, 268] width 72 height 16
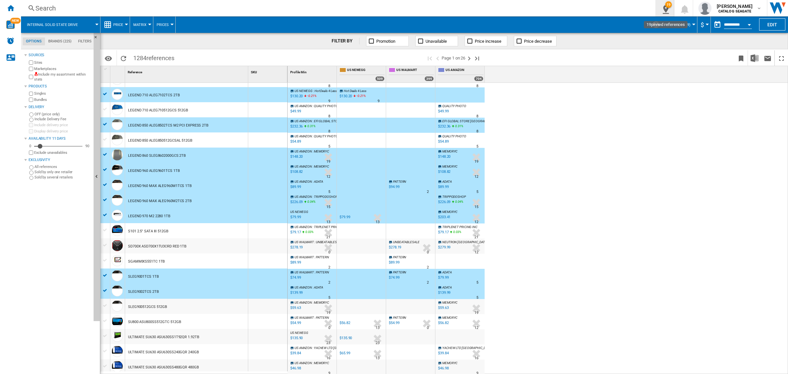
click at [665, 11] on ng-md-icon "19\a pinned references" at bounding box center [664, 8] width 8 height 8
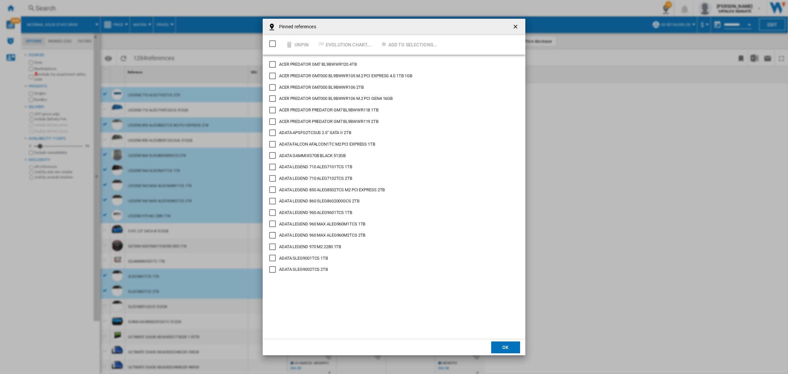
click at [516, 26] on ng-md-icon "getI18NText('BUTTONS.CLOSE_DIALOG')" at bounding box center [516, 27] width 8 height 8
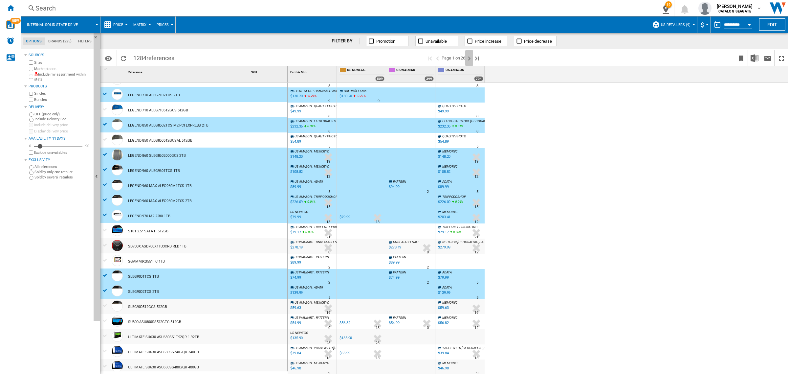
click at [471, 59] on ng-md-icon "Next page" at bounding box center [469, 58] width 8 height 8
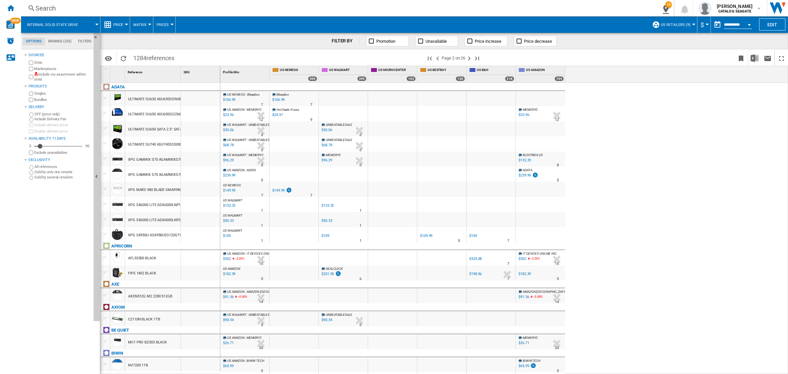
click at [105, 158] on div at bounding box center [105, 158] width 7 height 6
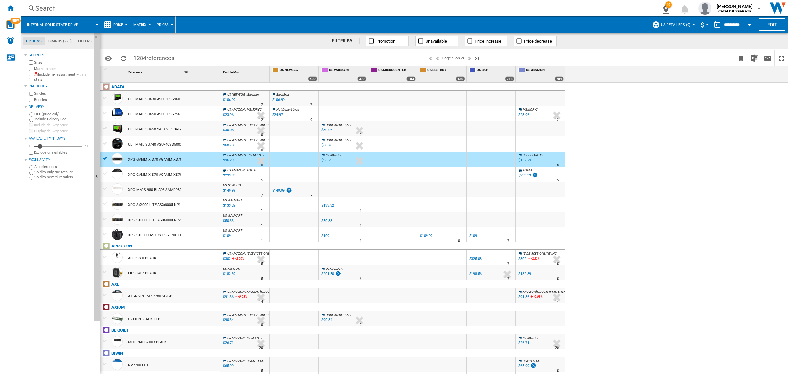
click at [104, 172] on div at bounding box center [105, 173] width 7 height 6
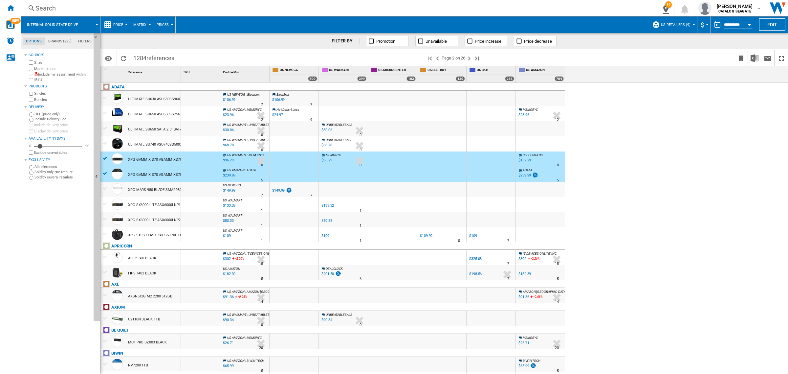
click at [105, 188] on div at bounding box center [105, 188] width 7 height 6
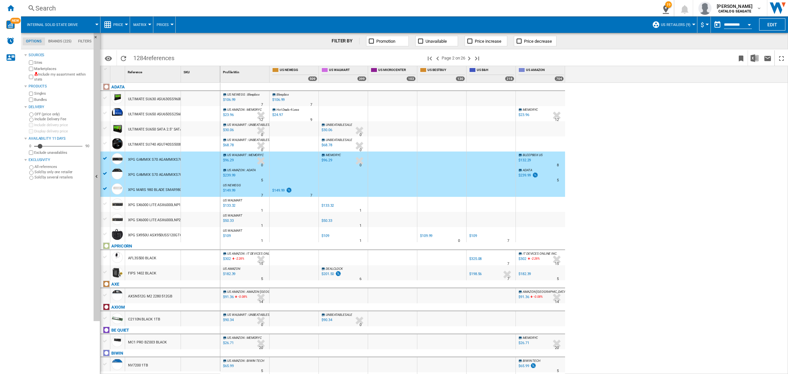
click at [104, 204] on div at bounding box center [105, 204] width 7 height 6
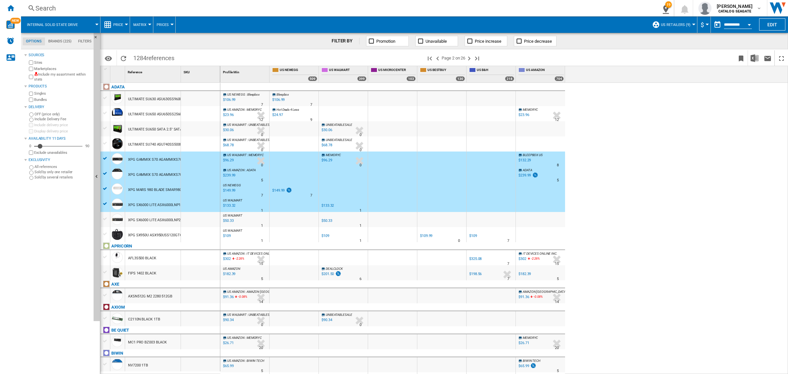
click at [104, 218] on div at bounding box center [105, 219] width 7 height 6
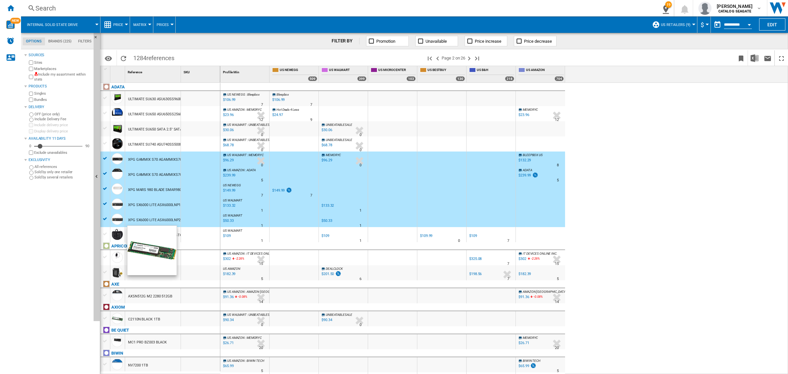
scroll to position [82, 0]
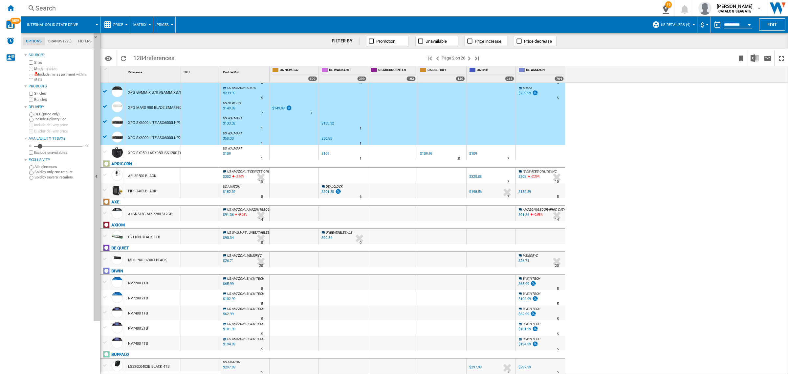
click at [105, 236] on div at bounding box center [105, 236] width 7 height 6
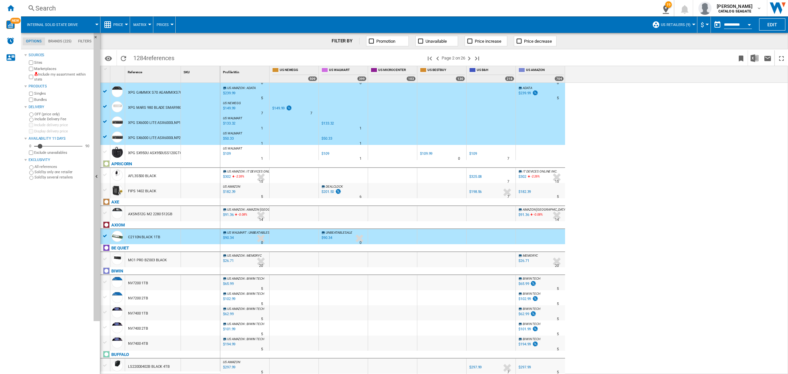
click at [104, 281] on div at bounding box center [105, 282] width 7 height 6
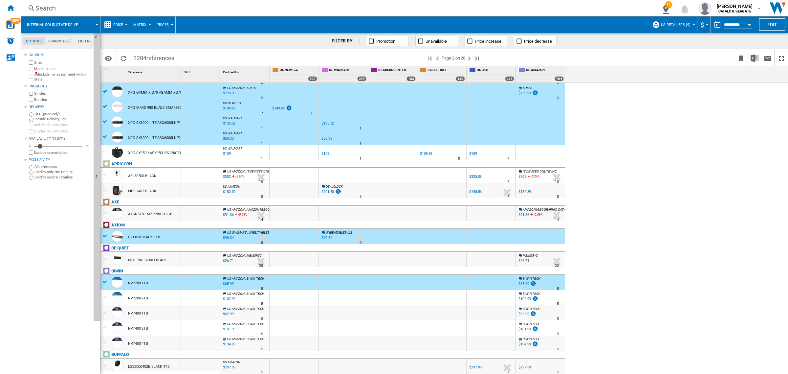
click at [105, 298] on div at bounding box center [105, 297] width 7 height 6
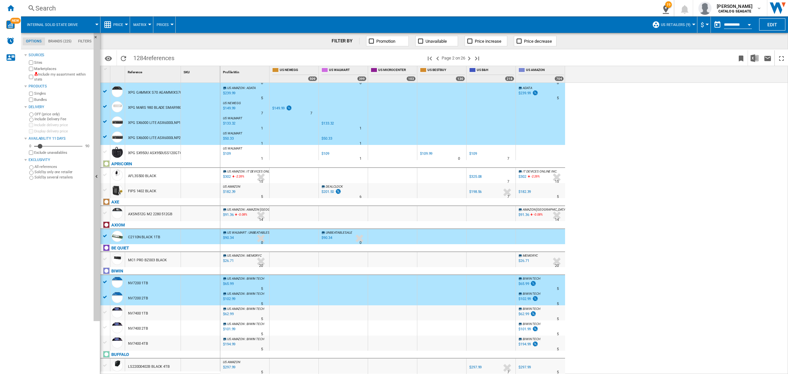
click at [105, 311] on div at bounding box center [105, 312] width 7 height 6
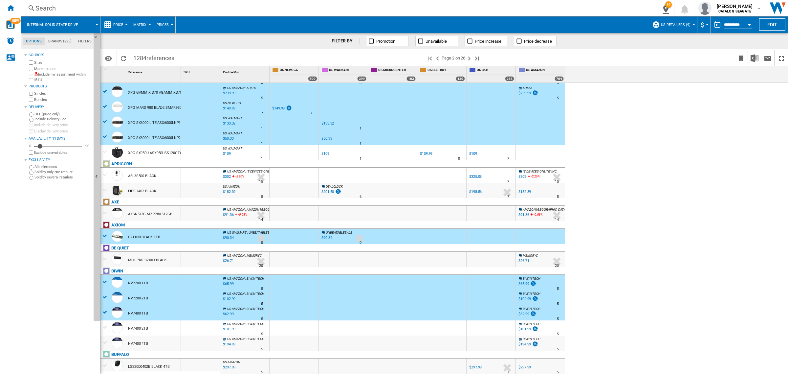
click at [105, 324] on div at bounding box center [105, 327] width 7 height 6
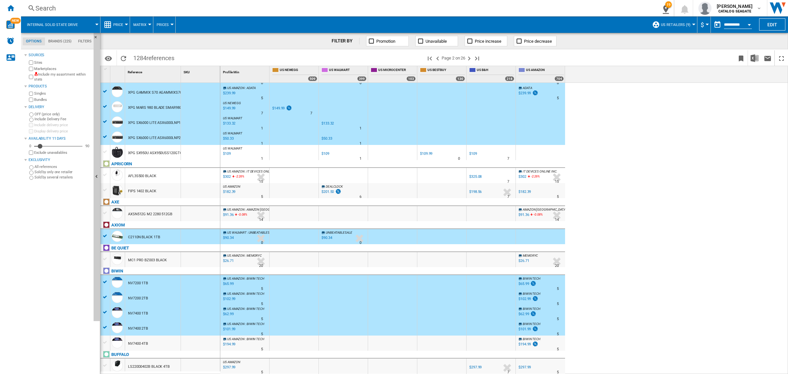
click at [105, 341] on div at bounding box center [105, 342] width 7 height 6
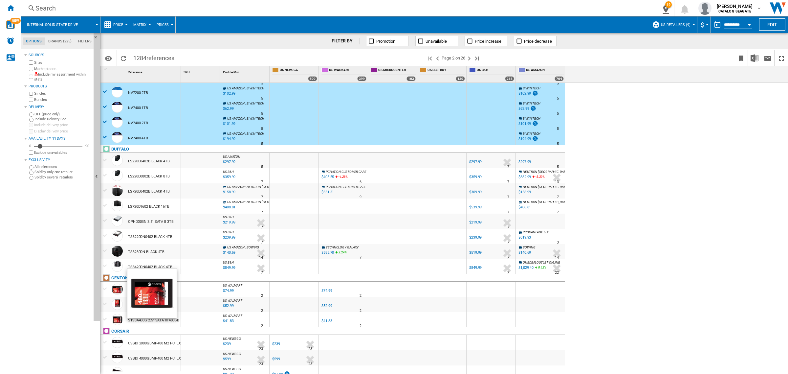
scroll to position [328, 0]
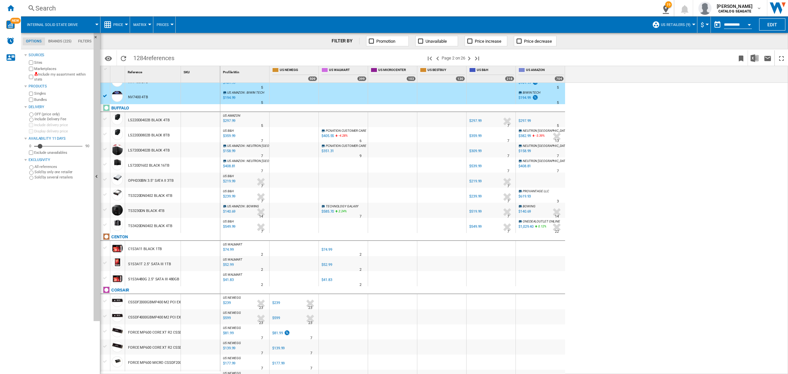
click at [106, 299] on div at bounding box center [105, 301] width 7 height 6
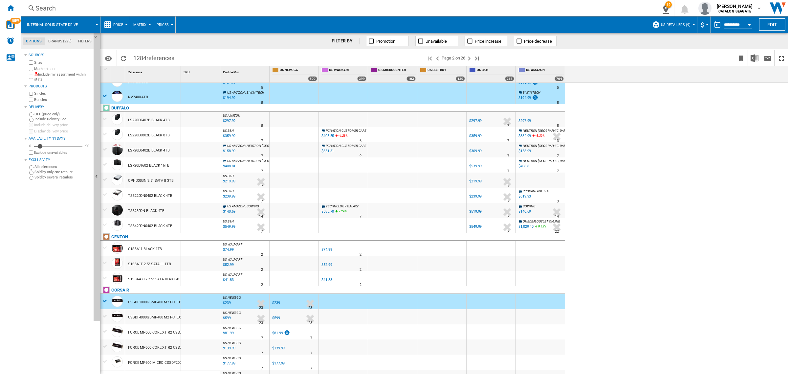
click at [106, 313] on div at bounding box center [105, 316] width 7 height 6
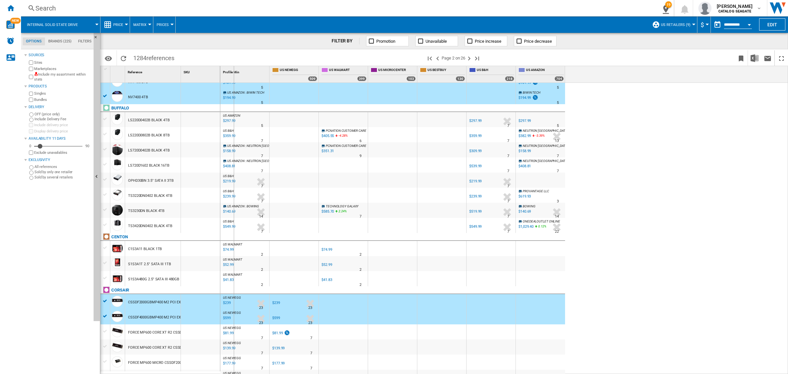
drag, startPoint x: 179, startPoint y: 75, endPoint x: 233, endPoint y: 86, distance: 55.7
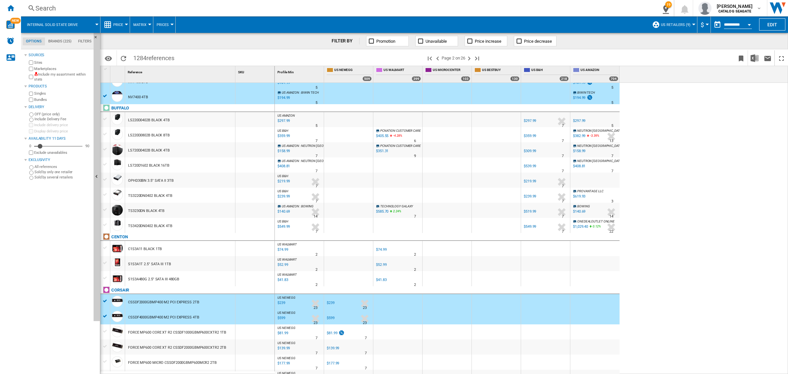
click at [104, 331] on div at bounding box center [105, 331] width 7 height 6
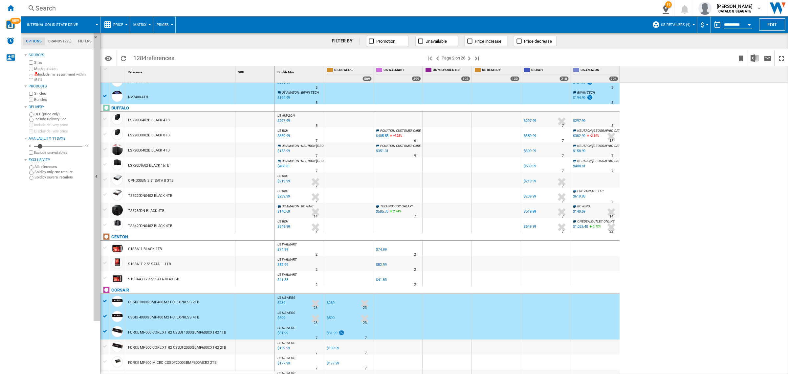
click at [104, 349] on div at bounding box center [105, 346] width 7 height 6
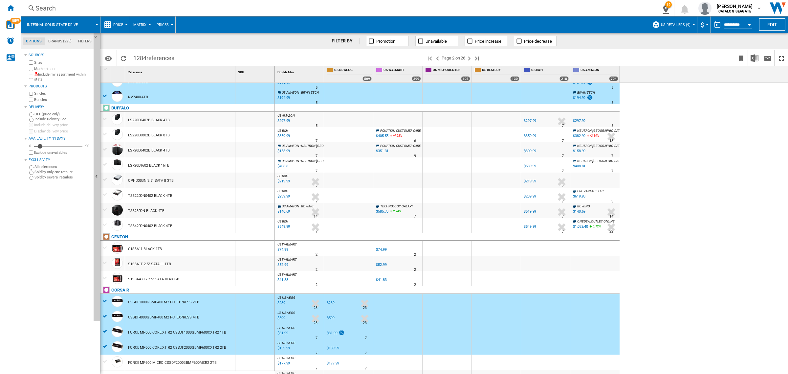
click at [106, 361] on div at bounding box center [105, 361] width 7 height 6
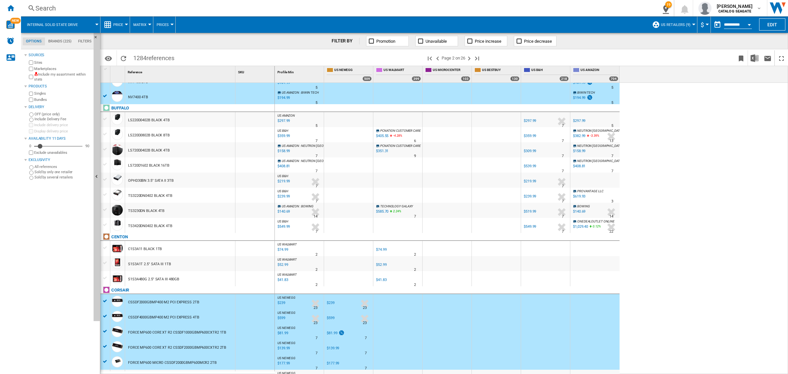
scroll to position [410, 0]
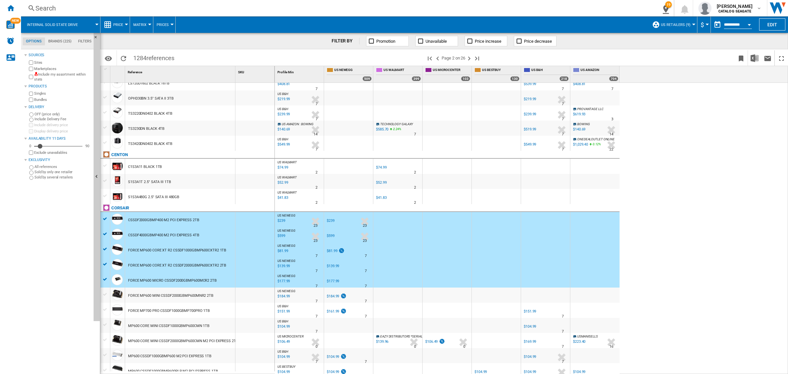
click at [106, 292] on div at bounding box center [105, 294] width 7 height 6
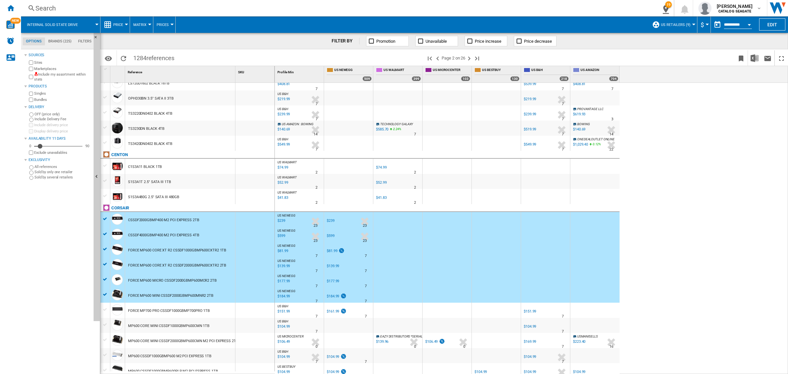
click at [104, 309] on div at bounding box center [105, 309] width 7 height 6
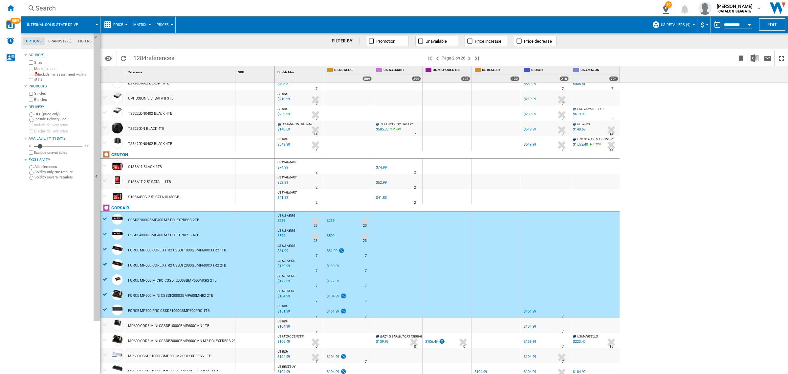
click at [106, 322] on div at bounding box center [105, 324] width 7 height 6
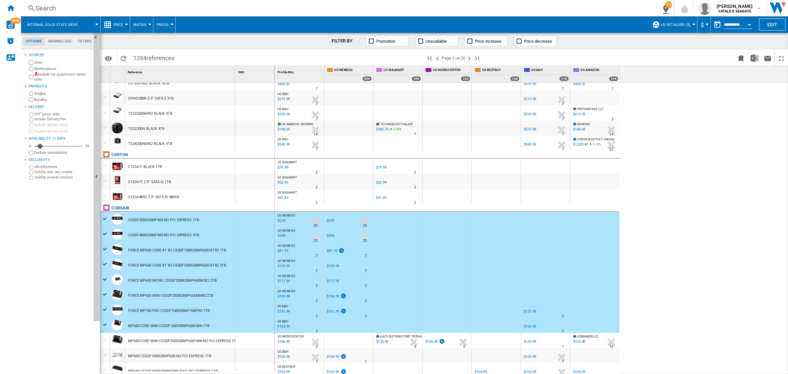
click at [105, 339] on div at bounding box center [105, 339] width 7 height 6
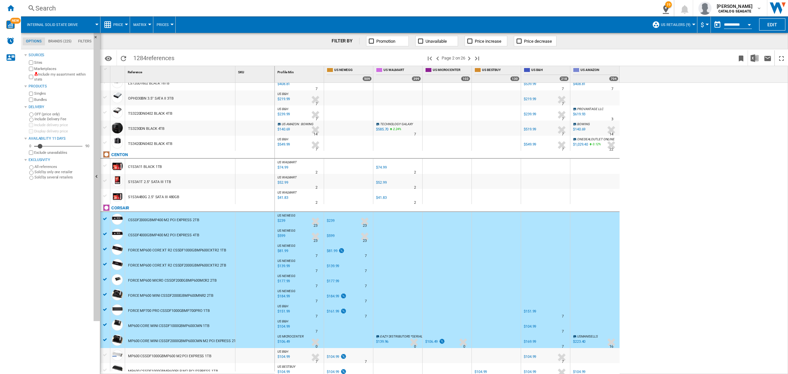
click at [105, 354] on div at bounding box center [105, 355] width 7 height 6
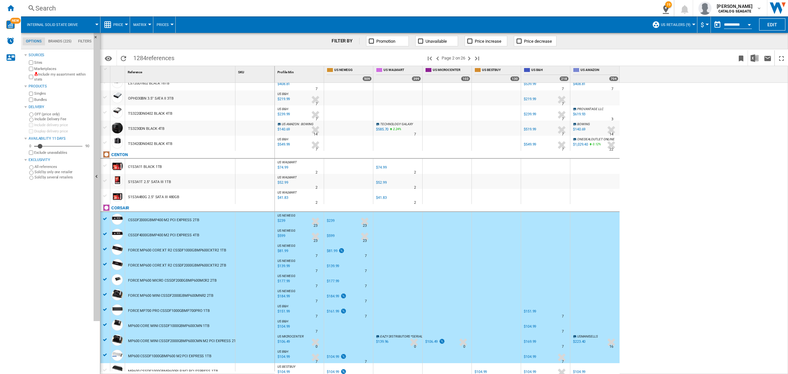
scroll to position [526, 0]
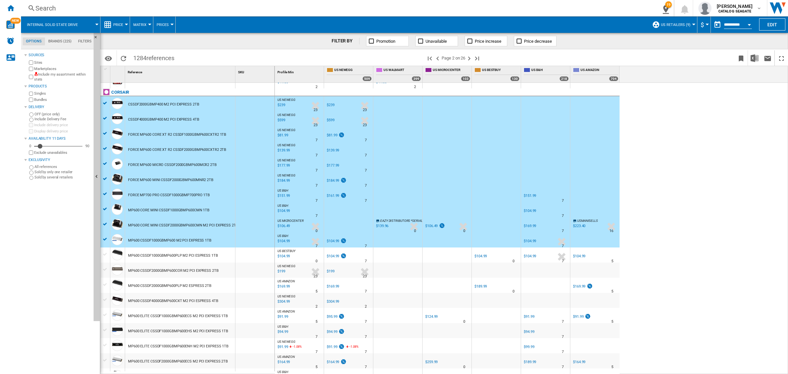
click at [106, 255] on div at bounding box center [105, 254] width 7 height 6
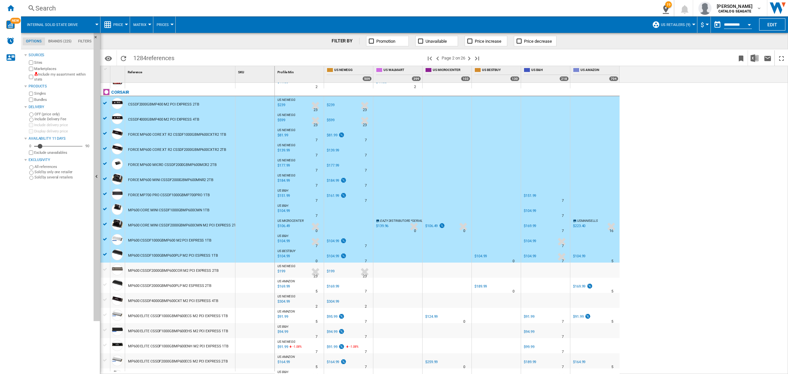
click at [104, 268] on div at bounding box center [105, 269] width 7 height 6
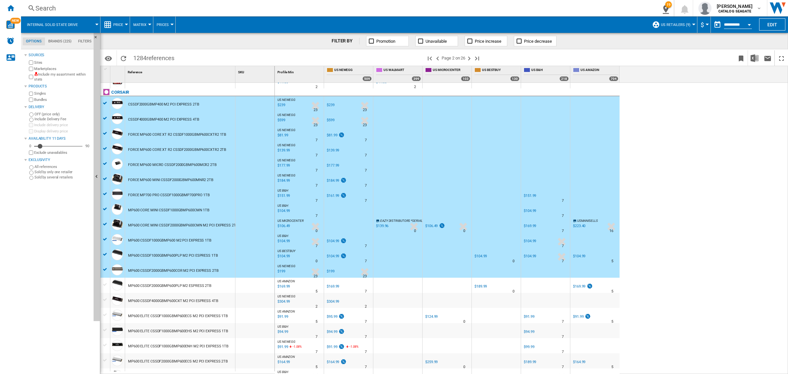
click at [106, 283] on div at bounding box center [105, 284] width 7 height 6
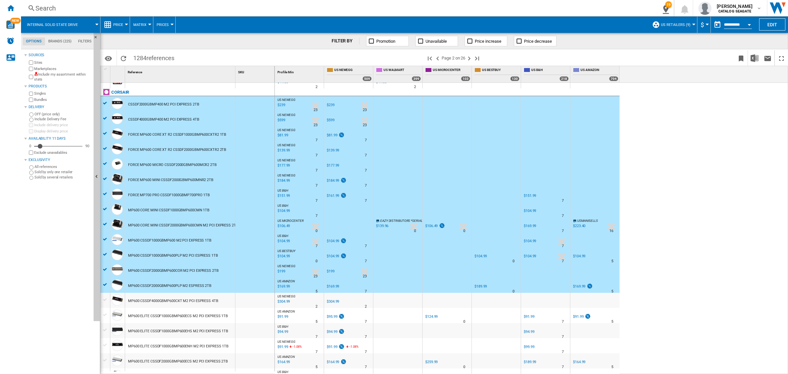
click at [104, 299] on div at bounding box center [105, 299] width 7 height 6
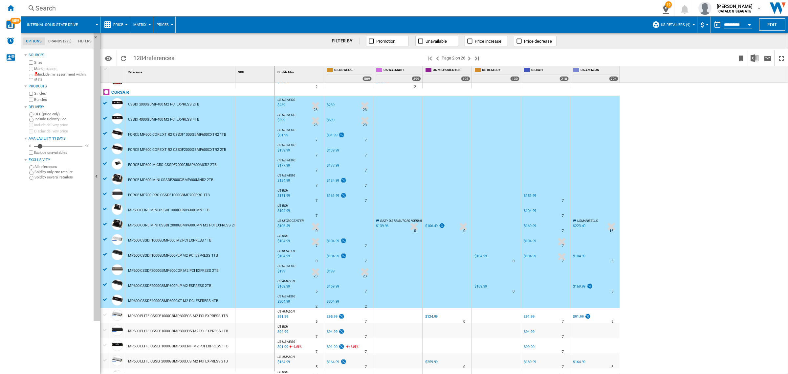
click at [107, 314] on div at bounding box center [105, 314] width 7 height 6
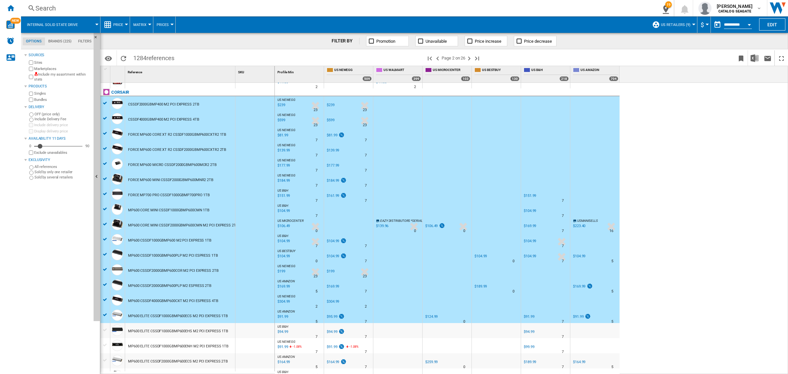
click at [107, 329] on div at bounding box center [105, 330] width 7 height 6
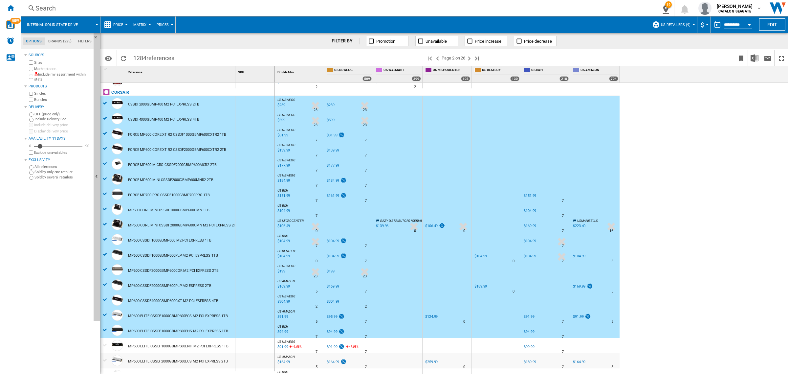
click at [107, 344] on div at bounding box center [105, 345] width 7 height 6
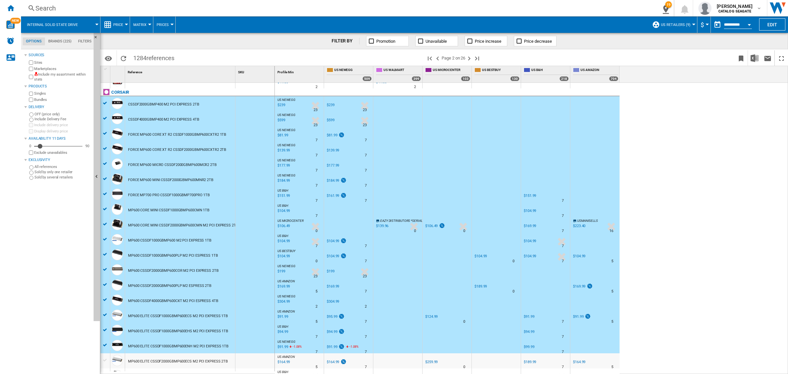
click at [104, 358] on div at bounding box center [105, 360] width 7 height 6
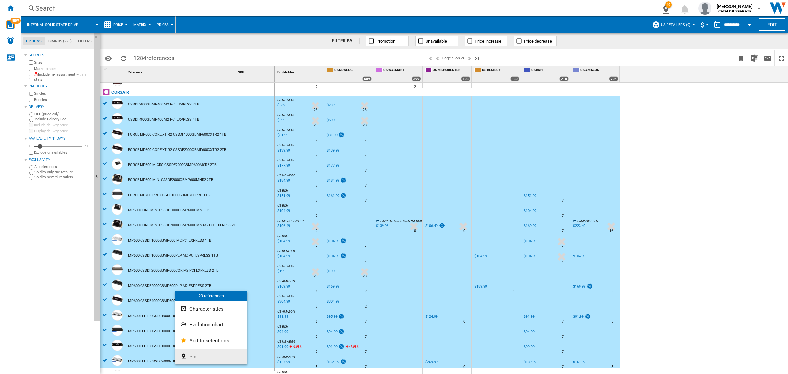
click at [189, 355] on span "Pin" at bounding box center [192, 356] width 7 height 6
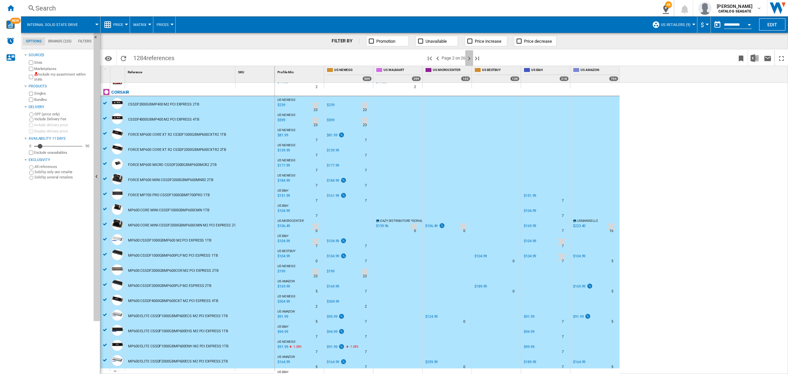
click at [472, 58] on ng-md-icon "Next page" at bounding box center [469, 58] width 8 height 8
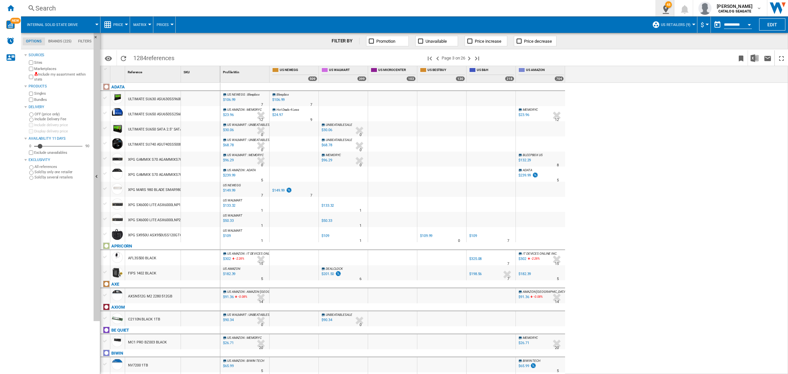
click at [674, 6] on button "48" at bounding box center [664, 8] width 18 height 16
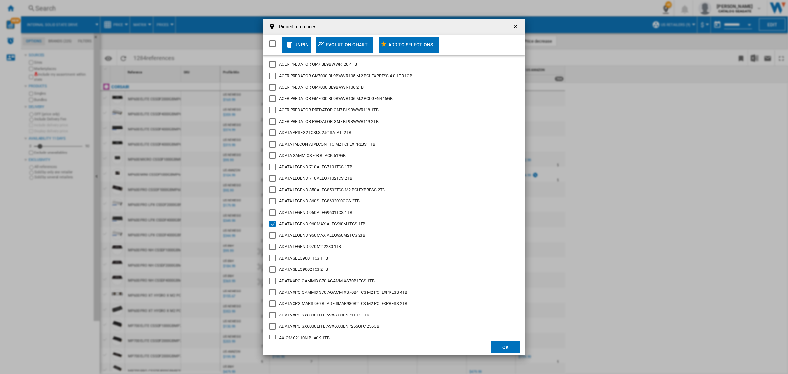
click at [273, 43] on div "Select/deselect all" at bounding box center [272, 43] width 7 height 7
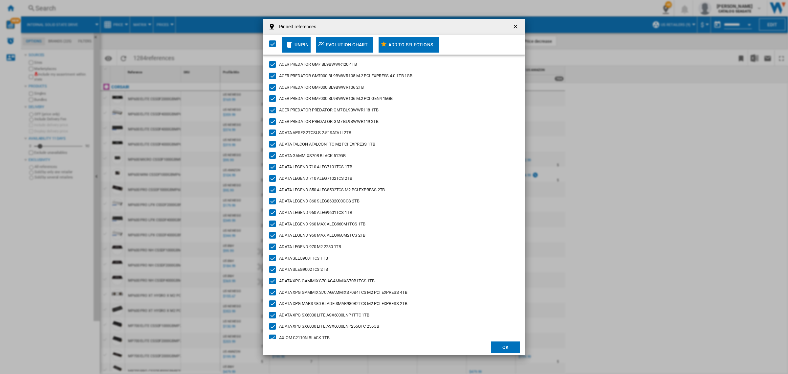
click at [295, 44] on div "Unpin" at bounding box center [301, 45] width 14 height 12
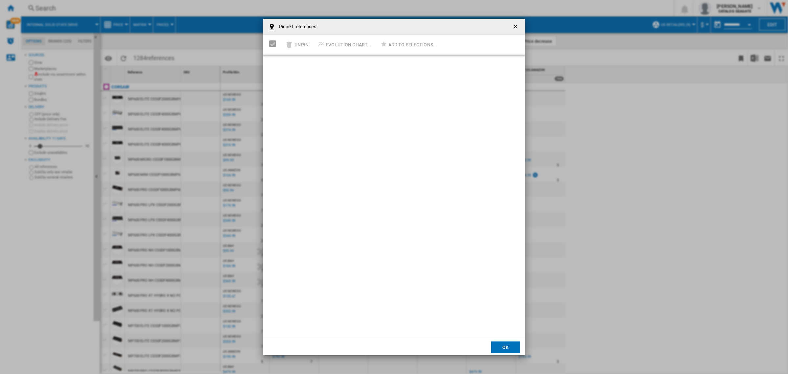
click at [511, 24] on button "Pinned references ..." at bounding box center [515, 26] width 13 height 13
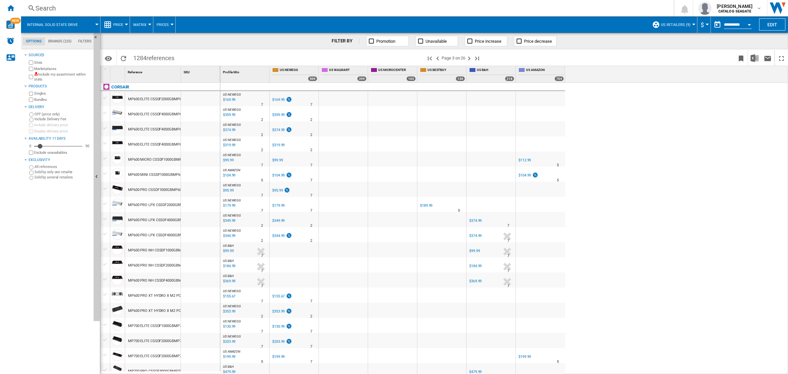
click at [61, 42] on md-tab-item "Brands (225)" at bounding box center [60, 41] width 30 height 8
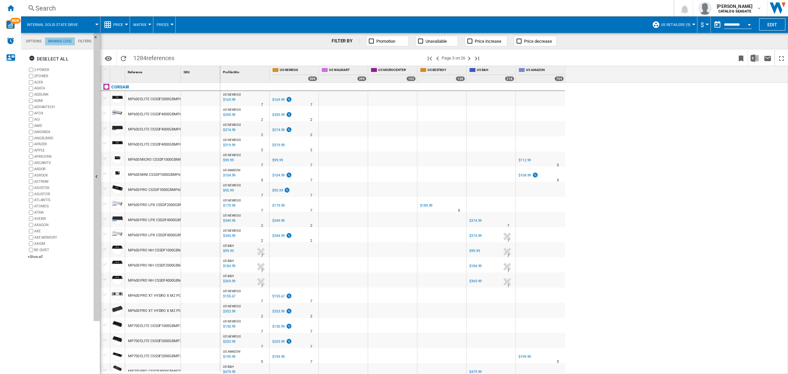
scroll to position [25, 0]
click at [43, 56] on div "Deselect all" at bounding box center [49, 59] width 40 height 12
click at [40, 258] on div "+Show all" at bounding box center [59, 256] width 63 height 5
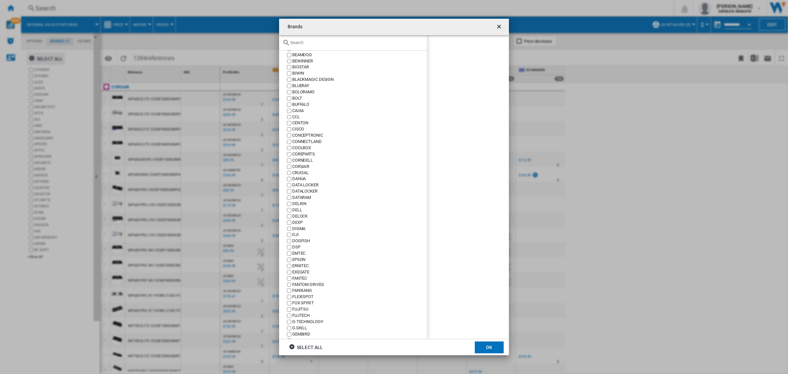
scroll to position [246, 0]
click at [333, 40] on input "text" at bounding box center [356, 42] width 133 height 5
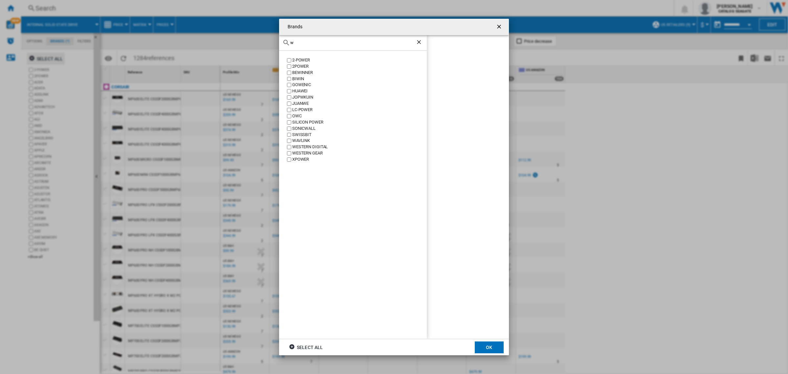
scroll to position [0, 0]
type input "wd"
click at [419, 45] on ng-md-icon "Clear search" at bounding box center [420, 43] width 8 height 8
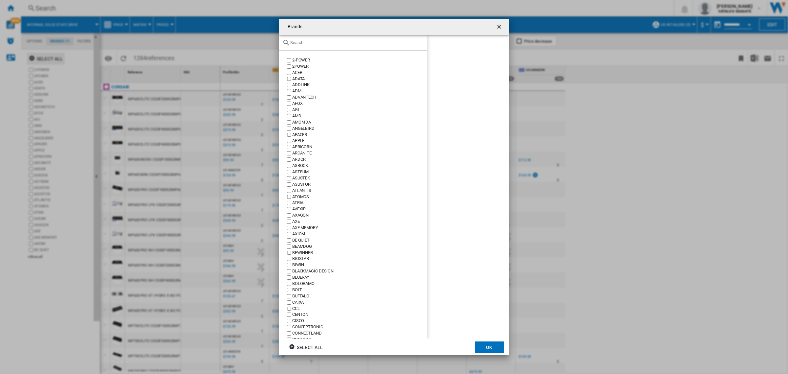
click at [350, 39] on div at bounding box center [353, 42] width 148 height 15
click at [350, 43] on input "text" at bounding box center [356, 42] width 133 height 5
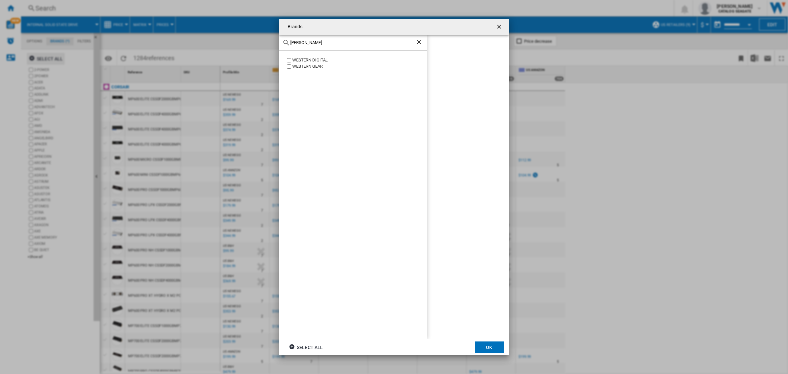
type input "[PERSON_NAME]"
click at [311, 58] on div "WESTERN DIGITAL" at bounding box center [359, 60] width 135 height 6
click at [419, 43] on ng-md-icon "Clear search" at bounding box center [420, 43] width 8 height 8
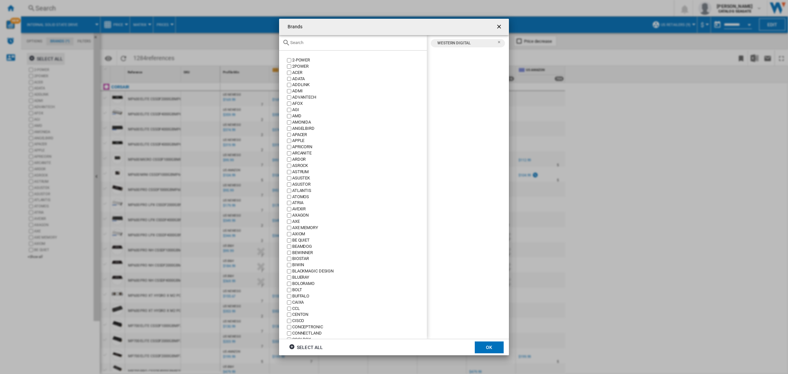
click at [307, 43] on input "text" at bounding box center [356, 42] width 133 height 5
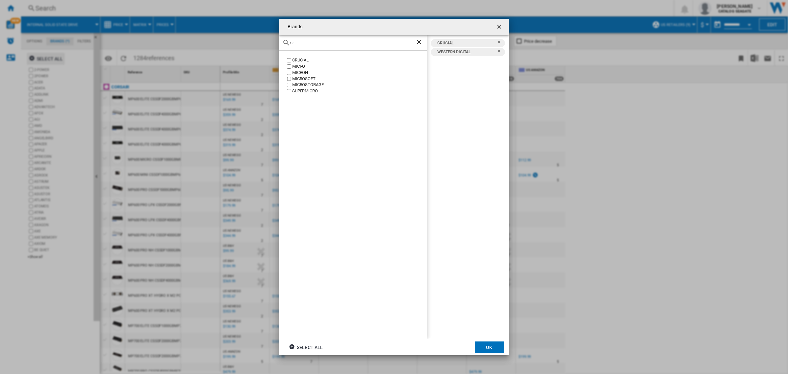
click at [331, 40] on input "cr" at bounding box center [352, 42] width 125 height 5
click at [299, 59] on div "SAMSUNG" at bounding box center [359, 60] width 135 height 6
click at [317, 40] on input "[PERSON_NAME]" at bounding box center [352, 42] width 125 height 5
click at [316, 42] on input "[PERSON_NAME]" at bounding box center [352, 42] width 125 height 5
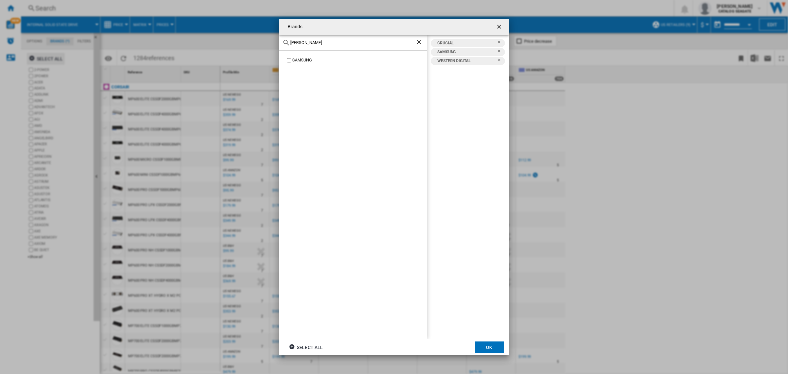
click at [316, 42] on input "[PERSON_NAME]" at bounding box center [352, 42] width 125 height 5
type input "a"
click at [306, 59] on div "GIGABYTE" at bounding box center [359, 60] width 135 height 6
drag, startPoint x: 312, startPoint y: 37, endPoint x: 308, endPoint y: 41, distance: 6.0
click at [309, 40] on div "gig" at bounding box center [353, 42] width 148 height 15
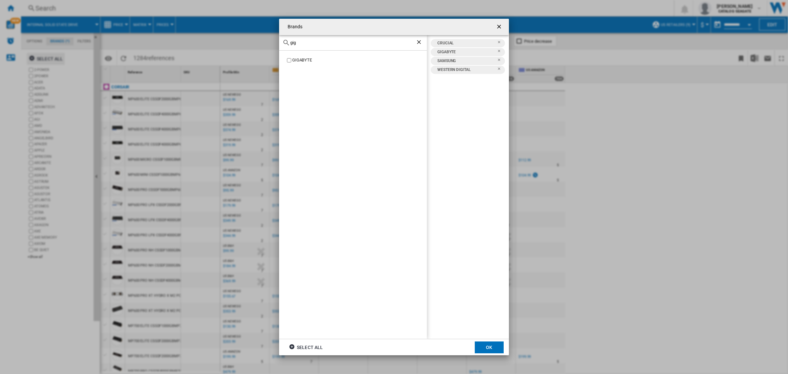
click at [308, 41] on input "gig" at bounding box center [352, 42] width 125 height 5
type input "sa"
click at [297, 85] on div "SANDISK" at bounding box center [359, 85] width 135 height 6
click at [342, 44] on input "sa" at bounding box center [352, 42] width 125 height 5
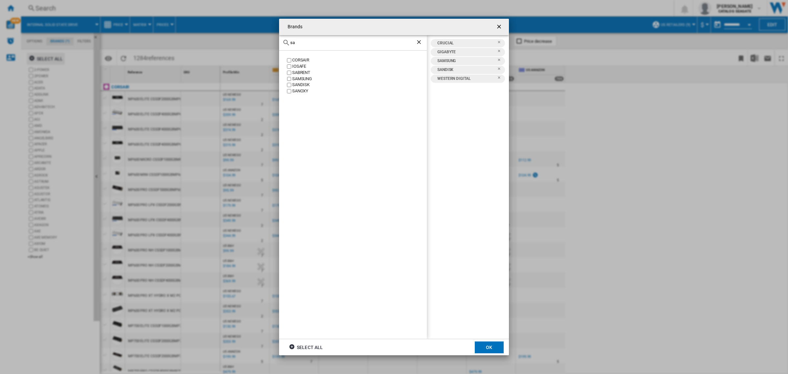
click at [342, 44] on input "sa" at bounding box center [352, 42] width 125 height 5
click at [418, 40] on ng-md-icon "Clear search" at bounding box center [420, 43] width 8 height 8
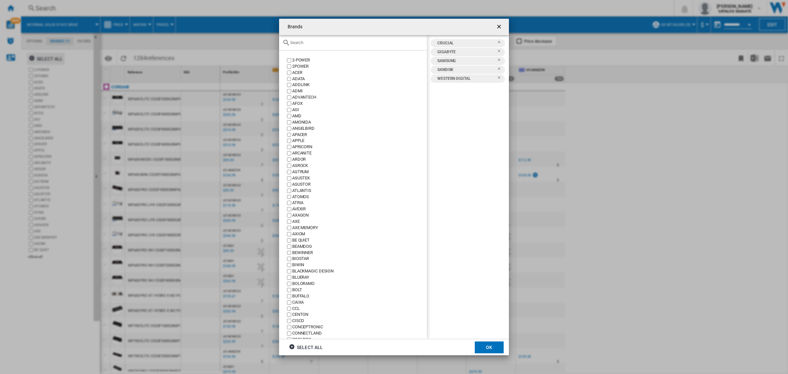
click at [324, 42] on input "text" at bounding box center [356, 42] width 133 height 5
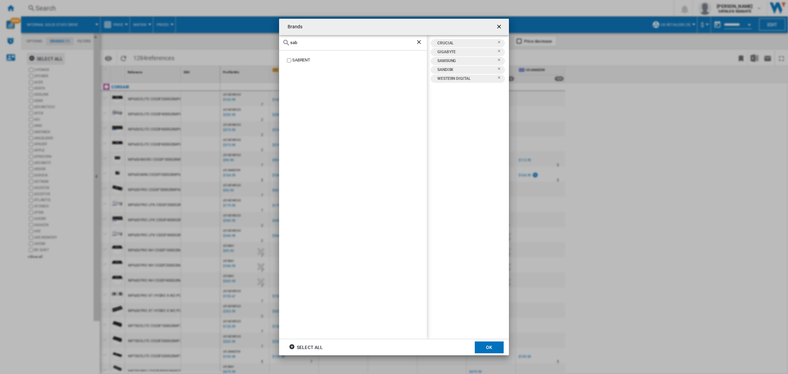
click at [292, 60] on div "SABRENT" at bounding box center [359, 60] width 135 height 6
click at [327, 39] on div "sab" at bounding box center [353, 42] width 148 height 15
click at [323, 42] on input "sab" at bounding box center [352, 42] width 125 height 5
type input "i"
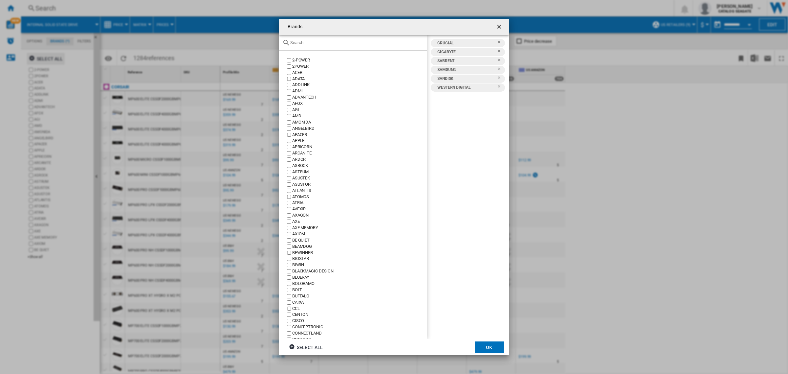
click at [321, 40] on input "text" at bounding box center [356, 42] width 133 height 5
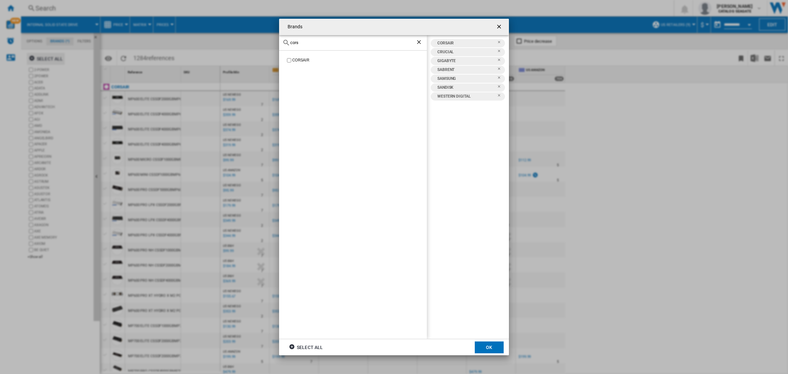
drag, startPoint x: 306, startPoint y: 44, endPoint x: 273, endPoint y: 49, distance: 33.0
click at [273, 49] on div "Brands cors CORSAIR CORSAIR CRUCIAL GIGABYTE SABRENT SAMSUNG SANDISK WESTERN DI…" at bounding box center [394, 187] width 788 height 374
type input "kin"
click at [483, 345] on button "OK" at bounding box center [489, 347] width 29 height 12
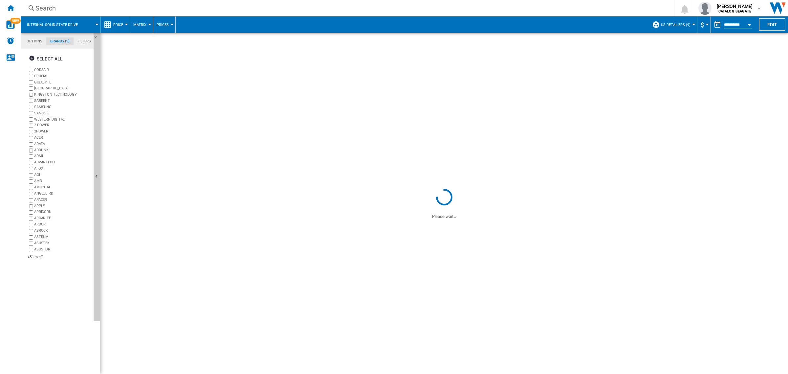
drag, startPoint x: 181, startPoint y: 74, endPoint x: 270, endPoint y: 83, distance: 89.7
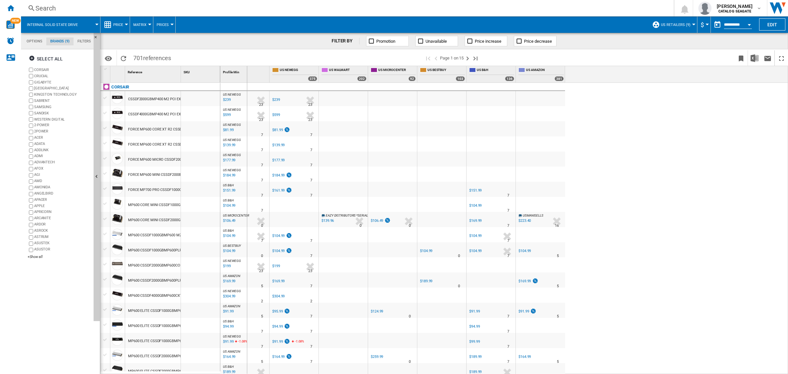
drag, startPoint x: 181, startPoint y: 70, endPoint x: 246, endPoint y: 79, distance: 66.0
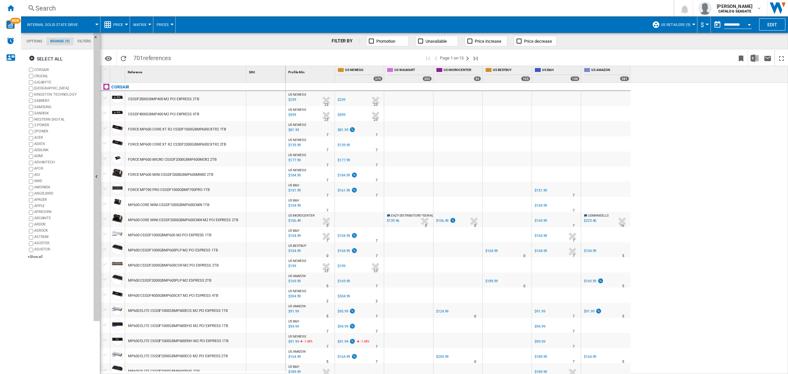
click at [106, 96] on div at bounding box center [105, 98] width 7 height 6
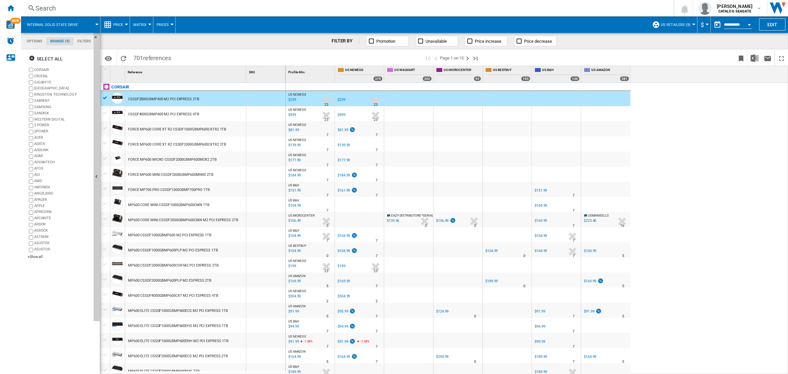
click at [104, 111] on div at bounding box center [105, 113] width 7 height 6
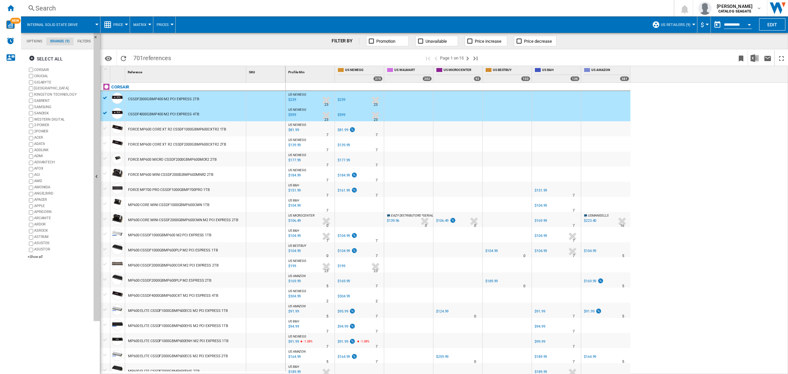
click at [104, 127] on div at bounding box center [105, 128] width 7 height 6
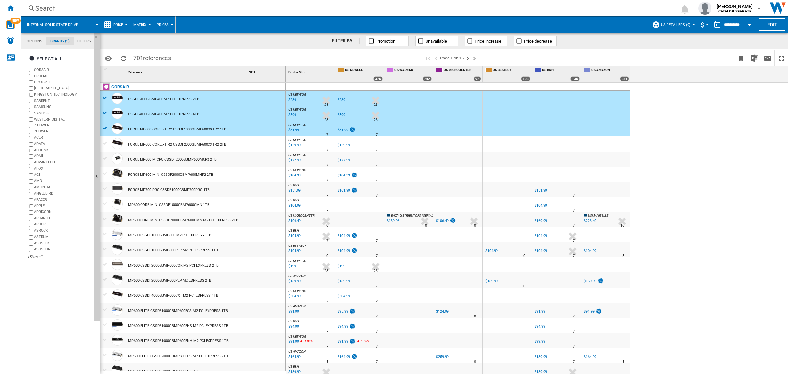
click at [103, 141] on div at bounding box center [105, 143] width 7 height 6
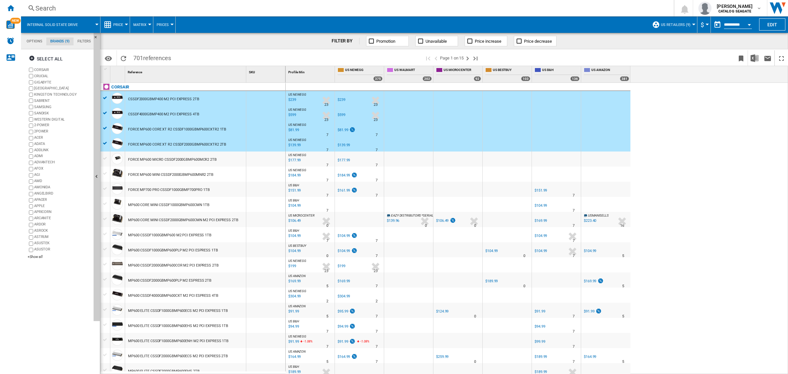
click at [105, 155] on div at bounding box center [105, 158] width 7 height 6
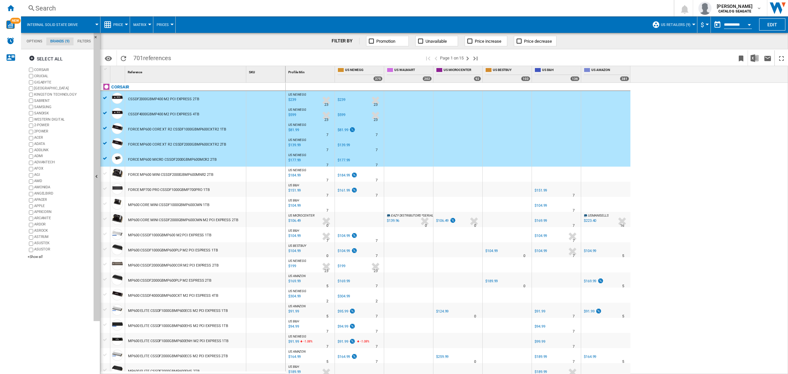
click at [106, 172] on div at bounding box center [105, 173] width 7 height 6
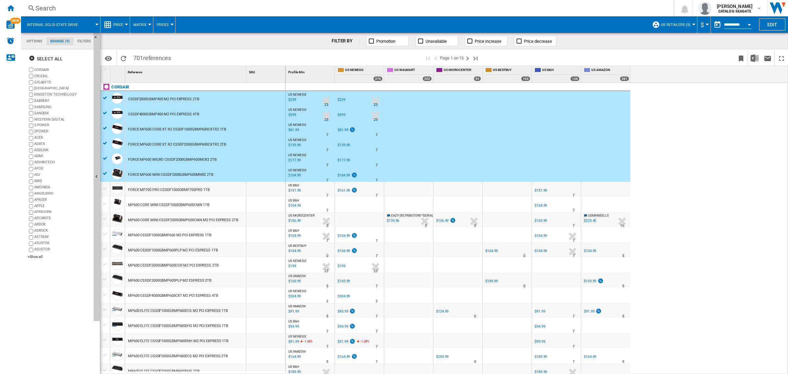
click at [105, 187] on div at bounding box center [105, 188] width 7 height 6
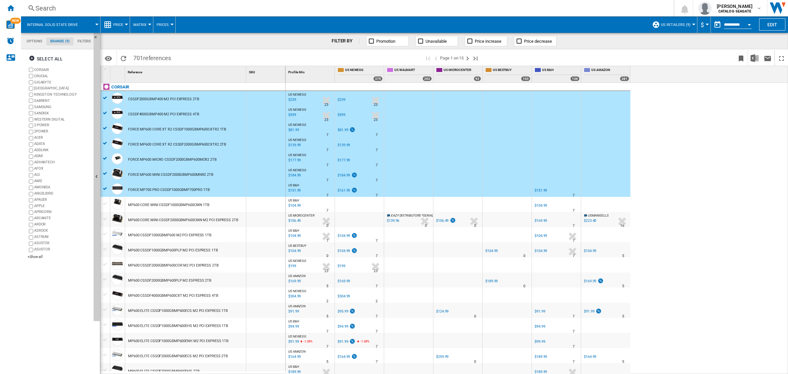
click at [109, 201] on div at bounding box center [105, 203] width 10 height 7
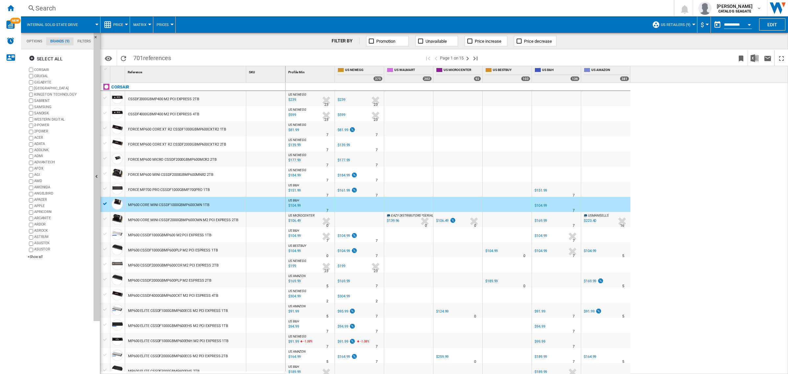
click at [106, 68] on div at bounding box center [106, 69] width 6 height 5
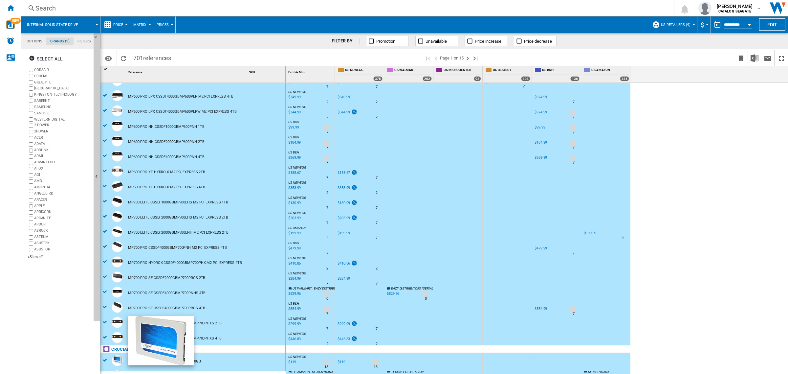
scroll to position [451, 0]
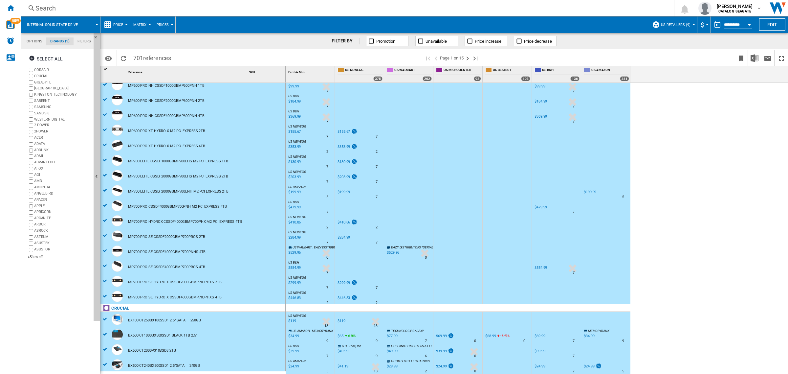
click at [105, 316] on div "CRUCIAL" at bounding box center [194, 311] width 185 height 15
click at [105, 333] on div at bounding box center [105, 334] width 7 height 6
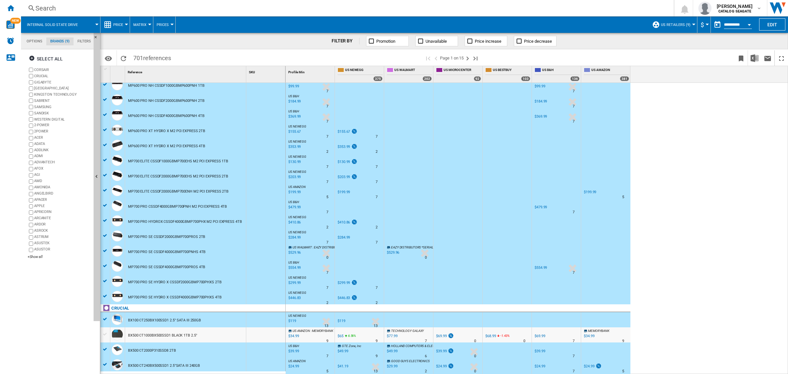
click at [104, 320] on div at bounding box center [105, 319] width 7 height 6
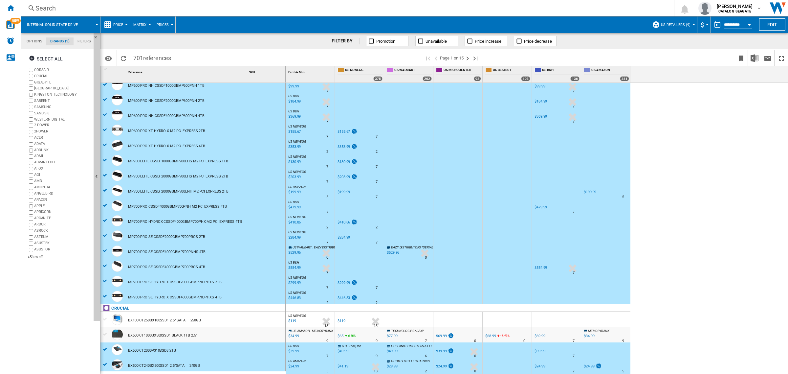
click at [104, 347] on div at bounding box center [105, 349] width 7 height 6
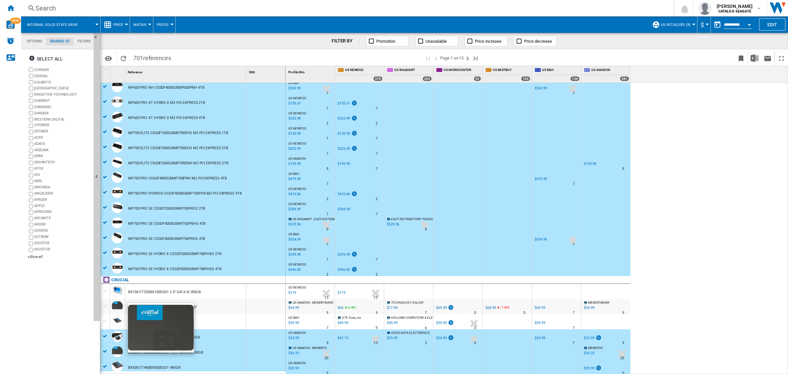
scroll to position [480, 0]
click at [105, 334] on div at bounding box center [105, 335] width 7 height 6
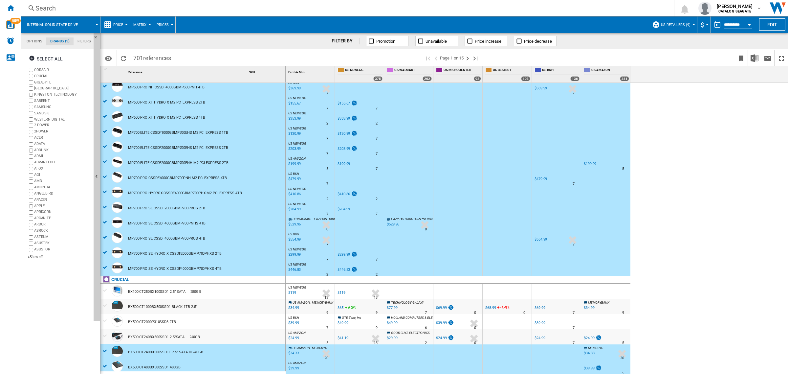
click at [105, 348] on div at bounding box center [105, 351] width 7 height 6
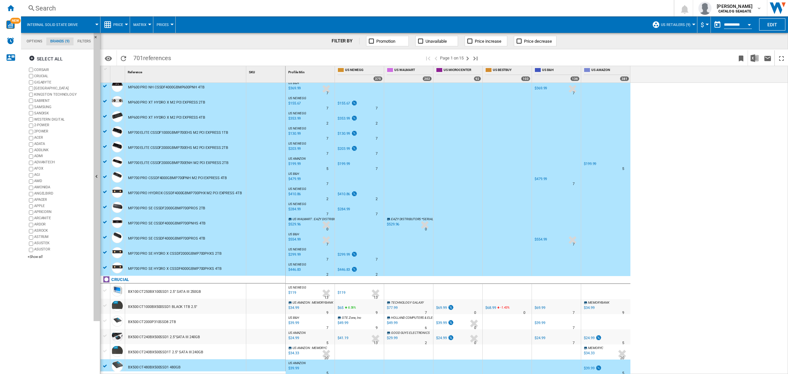
click at [103, 363] on div at bounding box center [105, 366] width 7 height 6
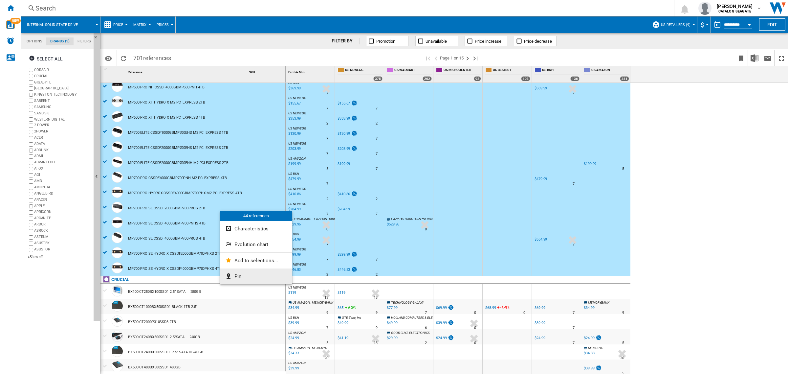
click at [247, 276] on button "Pin" at bounding box center [256, 276] width 72 height 16
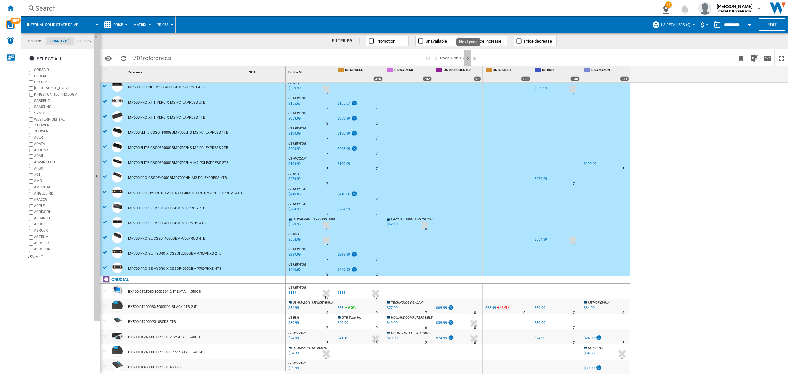
click at [467, 58] on ng-md-icon "Next page" at bounding box center [467, 58] width 8 height 8
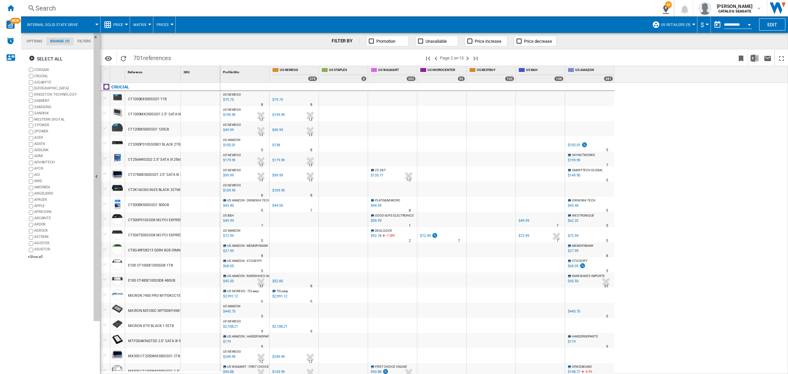
click at [107, 141] on div at bounding box center [105, 143] width 7 height 6
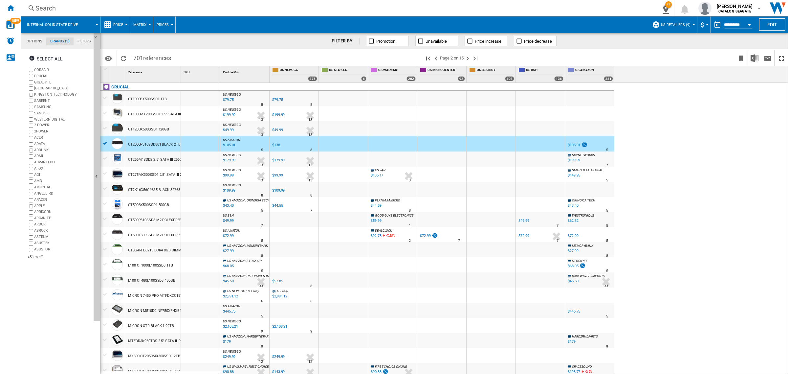
drag, startPoint x: 180, startPoint y: 71, endPoint x: 243, endPoint y: 84, distance: 64.4
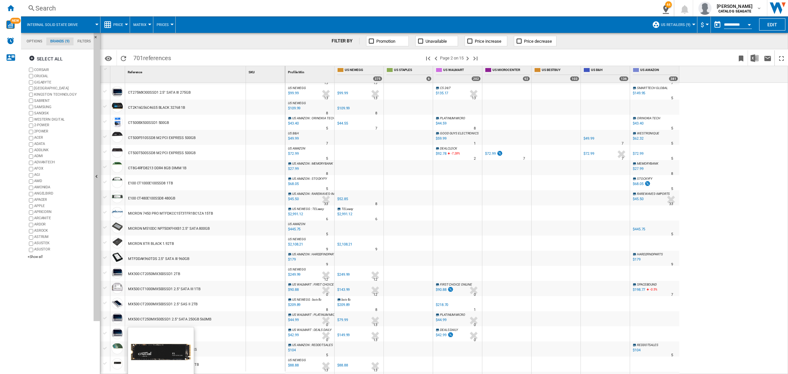
scroll to position [123, 0]
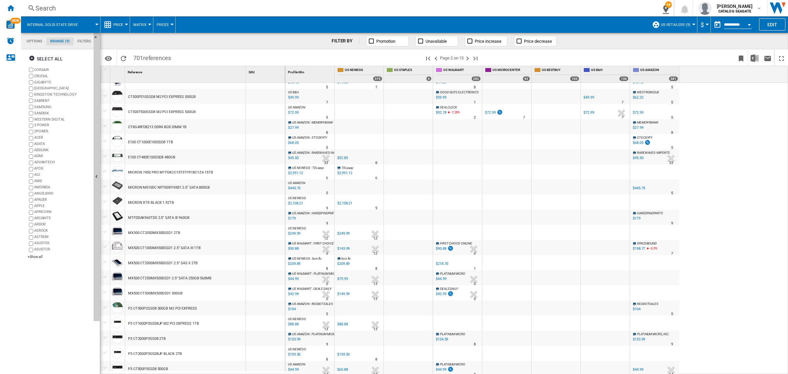
click at [107, 320] on div at bounding box center [105, 322] width 7 height 6
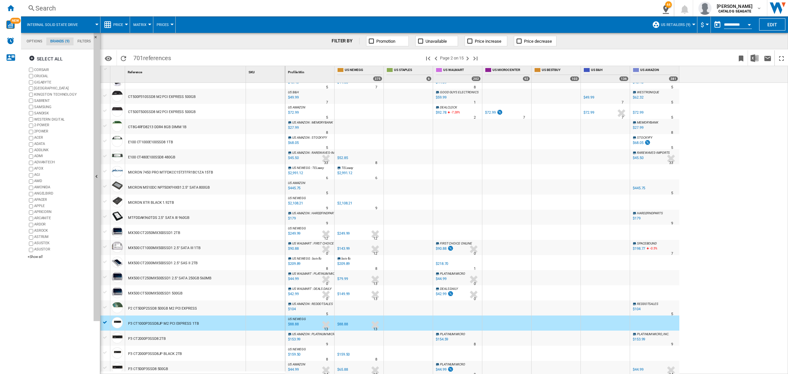
click at [107, 335] on div at bounding box center [105, 337] width 7 height 6
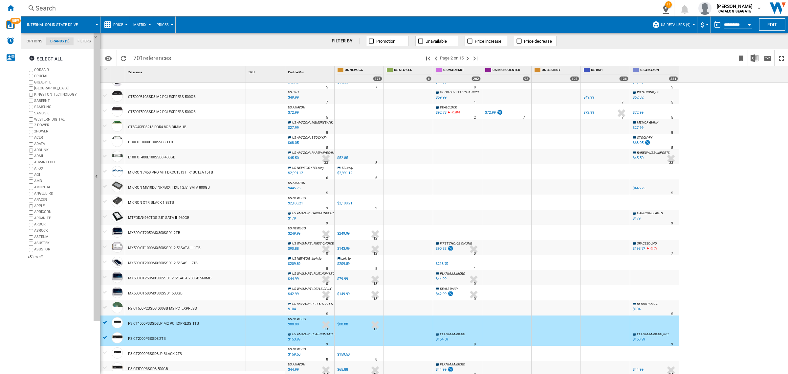
click at [104, 352] on div at bounding box center [105, 352] width 7 height 6
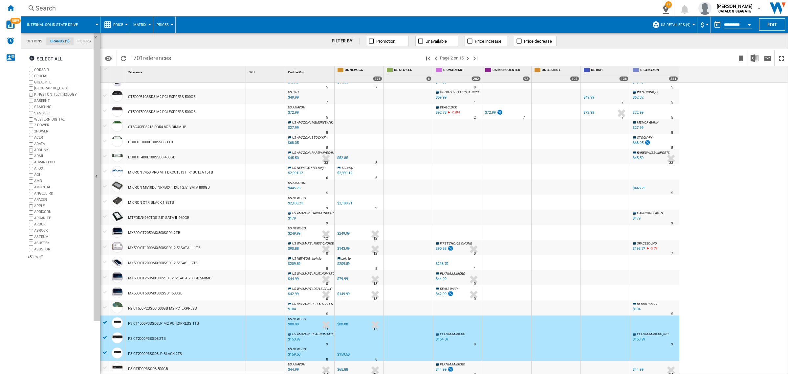
click at [108, 366] on div at bounding box center [105, 367] width 7 height 6
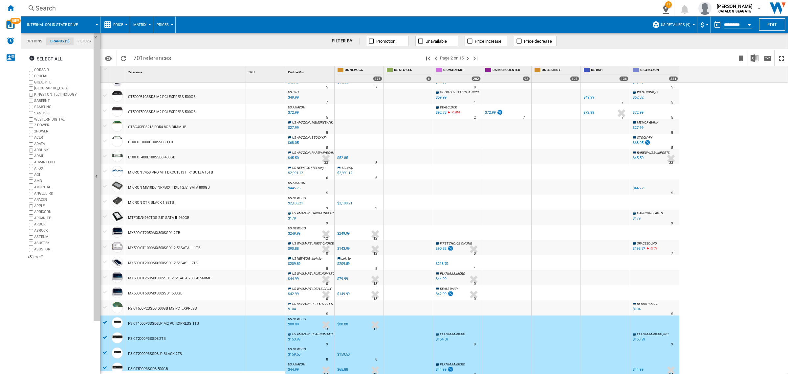
scroll to position [0, 0]
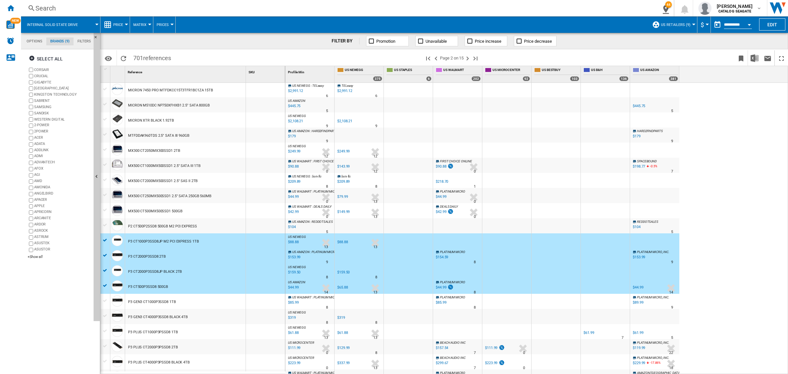
click at [104, 300] on div at bounding box center [105, 300] width 7 height 6
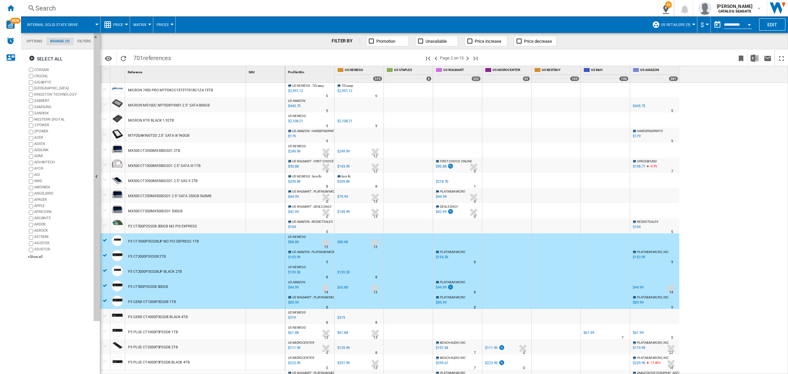
click at [108, 287] on div at bounding box center [105, 285] width 7 height 6
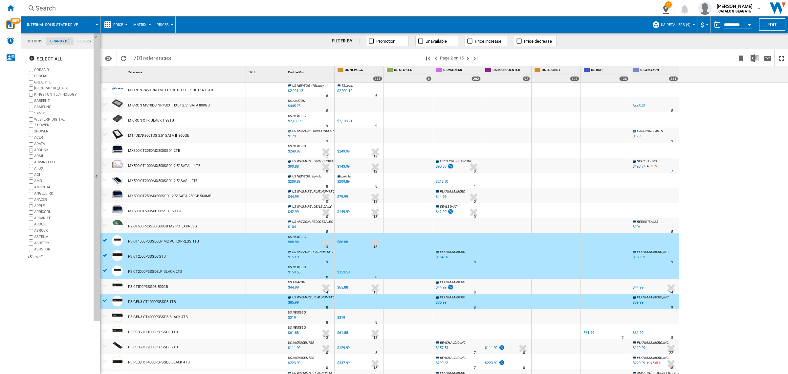
click at [104, 315] on div at bounding box center [105, 315] width 7 height 6
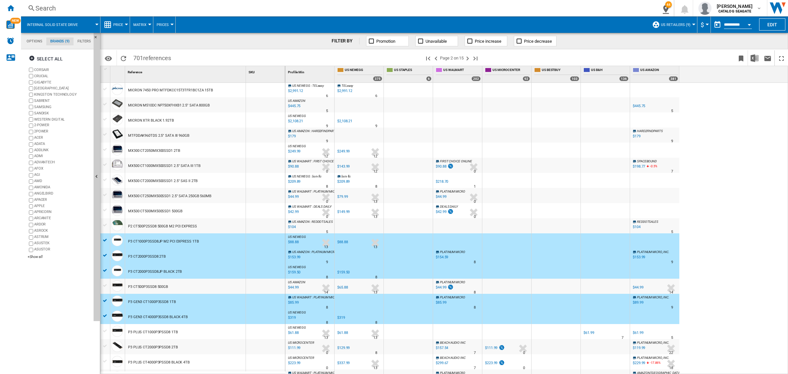
click at [104, 330] on div at bounding box center [105, 331] width 7 height 6
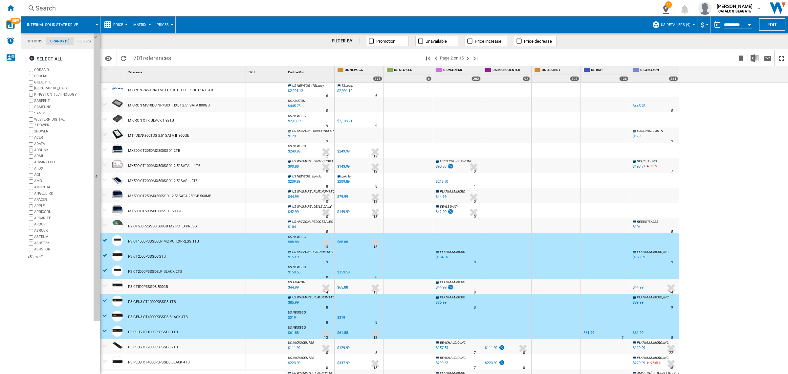
scroll to position [246, 0]
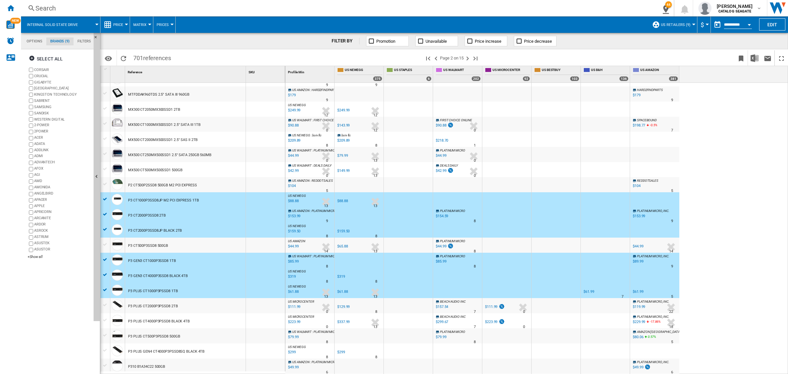
click at [104, 302] on div at bounding box center [105, 305] width 7 height 6
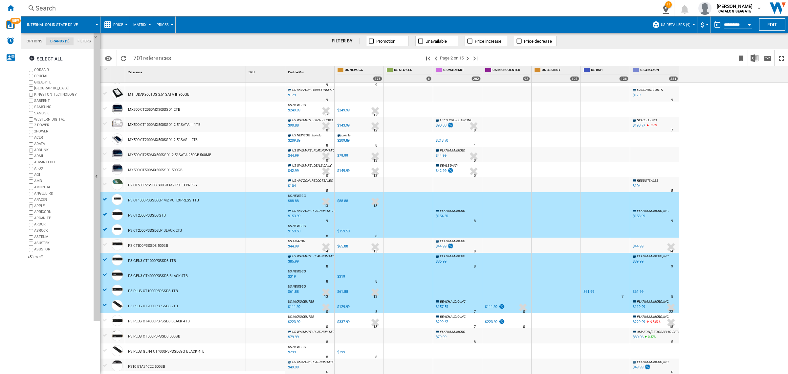
click at [103, 319] on div at bounding box center [105, 320] width 7 height 6
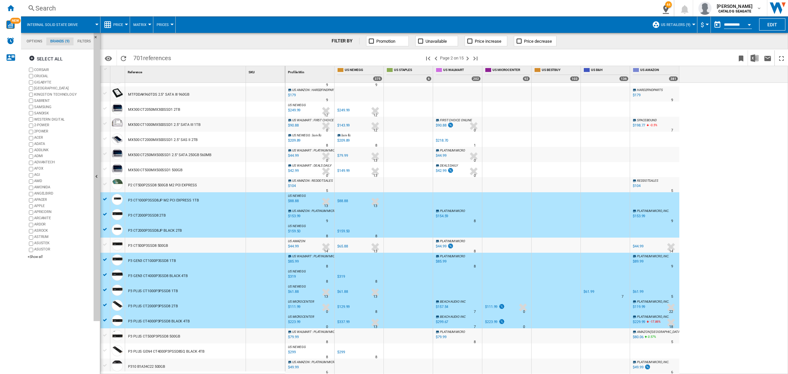
click at [106, 350] on div at bounding box center [105, 350] width 7 height 6
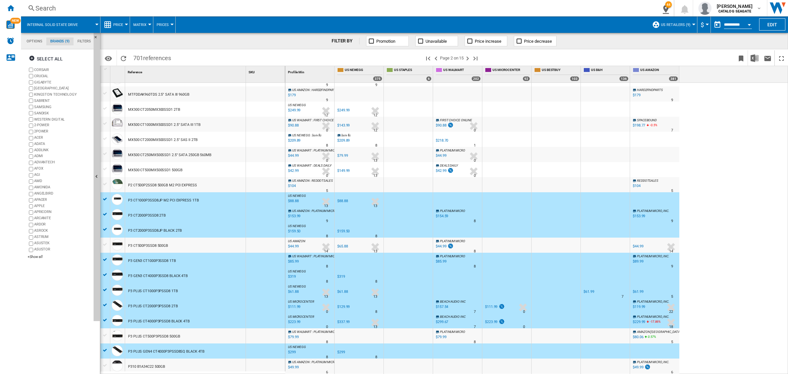
scroll to position [328, 0]
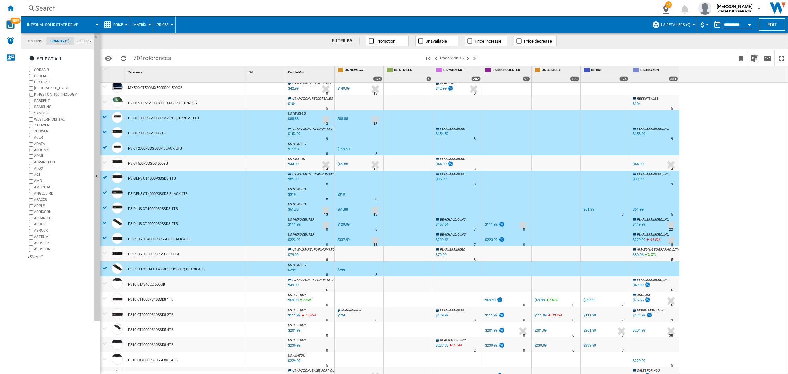
click at [107, 299] on div at bounding box center [105, 298] width 7 height 6
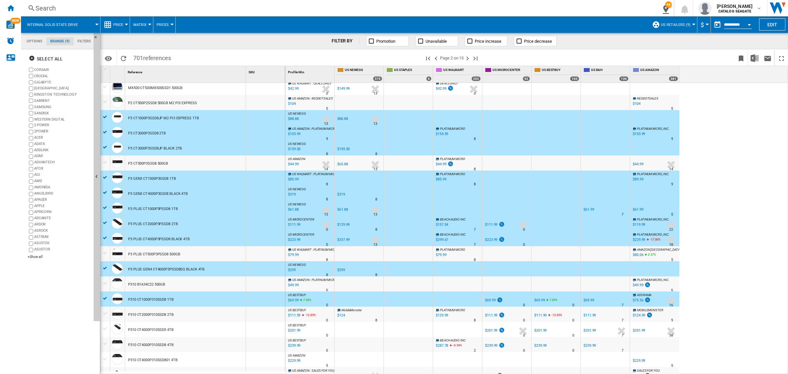
click at [105, 314] on div at bounding box center [105, 313] width 7 height 6
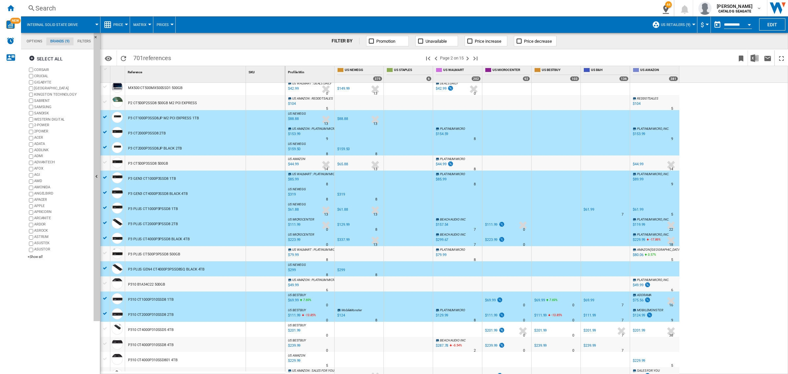
click at [106, 327] on div at bounding box center [105, 328] width 7 height 6
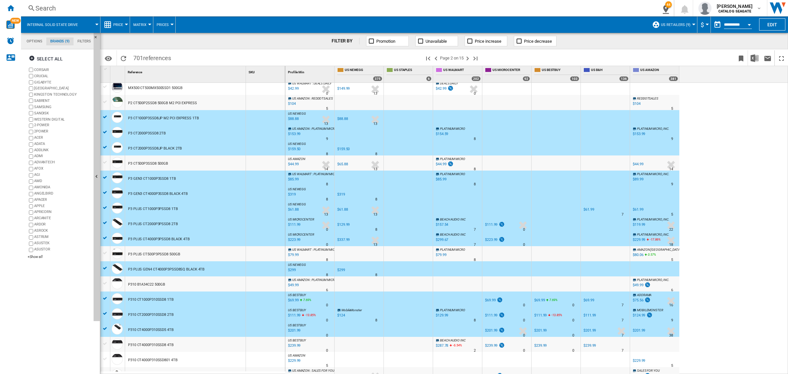
click at [106, 342] on div at bounding box center [105, 343] width 7 height 6
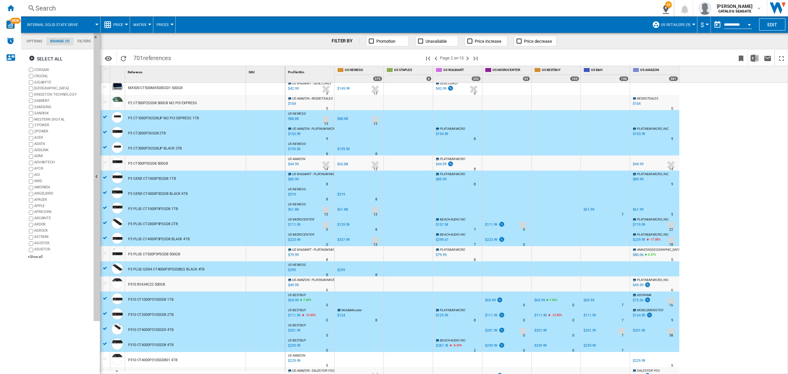
click at [105, 358] on div at bounding box center [105, 358] width 7 height 6
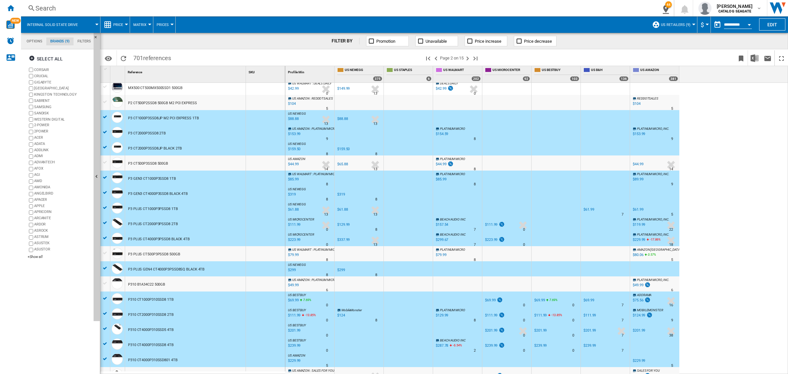
scroll to position [410, 0]
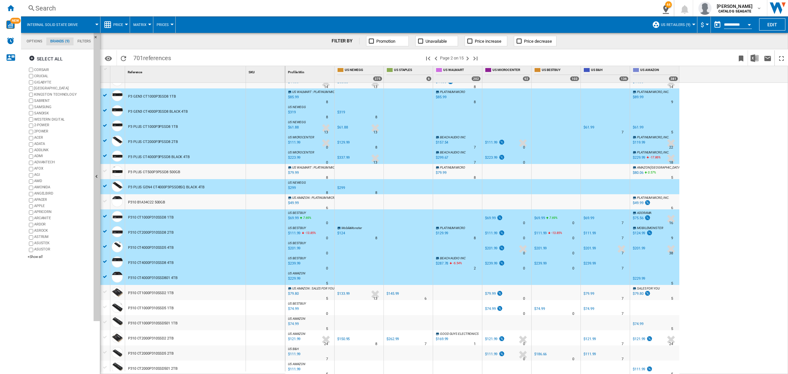
click at [106, 292] on div at bounding box center [105, 292] width 7 height 6
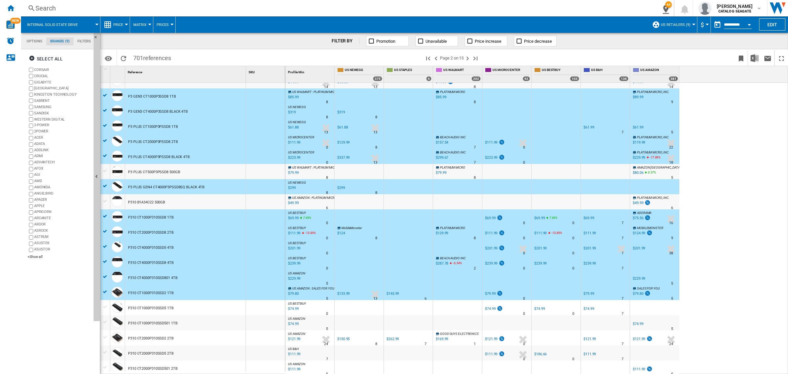
click at [106, 306] on div at bounding box center [105, 307] width 7 height 6
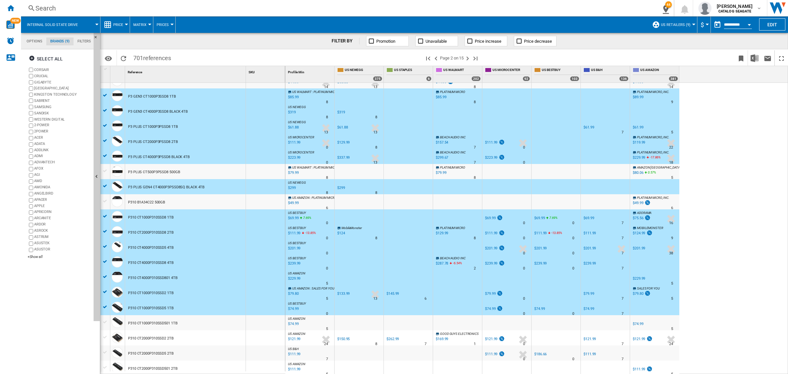
click at [104, 321] on div at bounding box center [105, 322] width 7 height 6
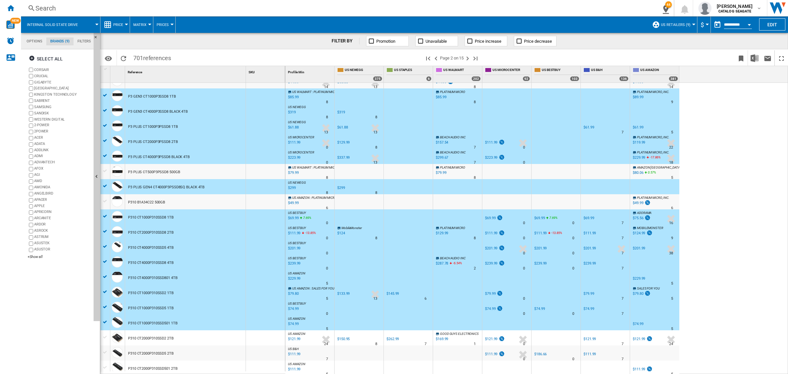
click at [106, 337] on div at bounding box center [105, 337] width 7 height 6
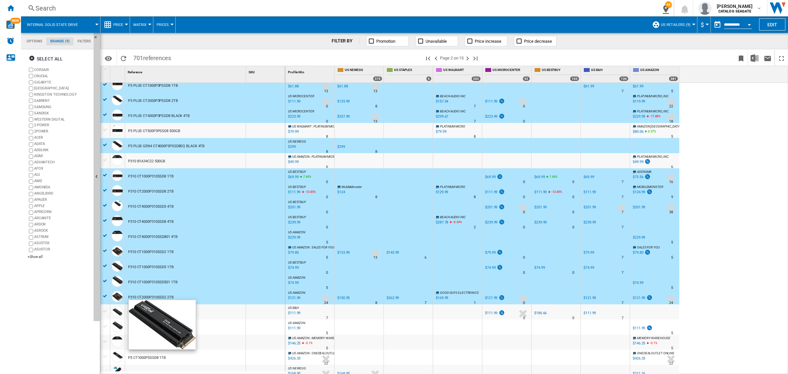
scroll to position [472, 0]
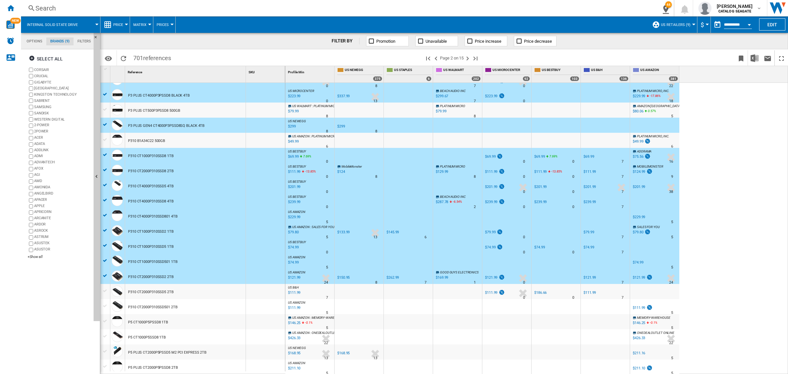
click at [104, 292] on div at bounding box center [105, 291] width 7 height 6
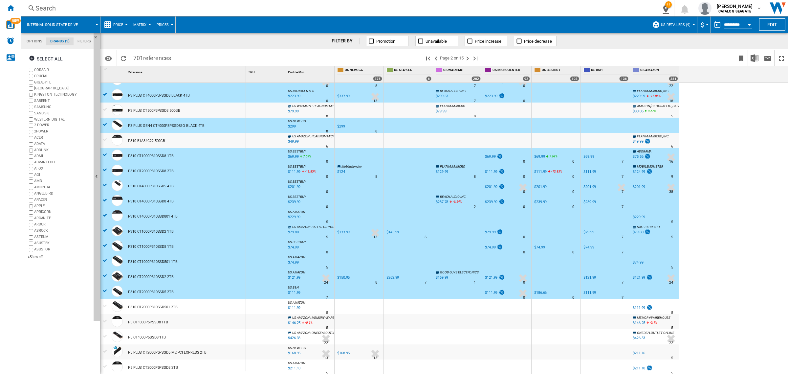
click at [105, 305] on div at bounding box center [105, 306] width 7 height 6
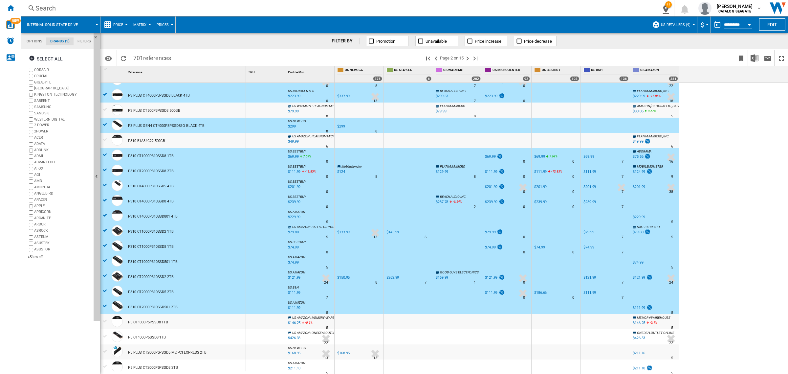
click at [106, 321] on div at bounding box center [105, 321] width 7 height 6
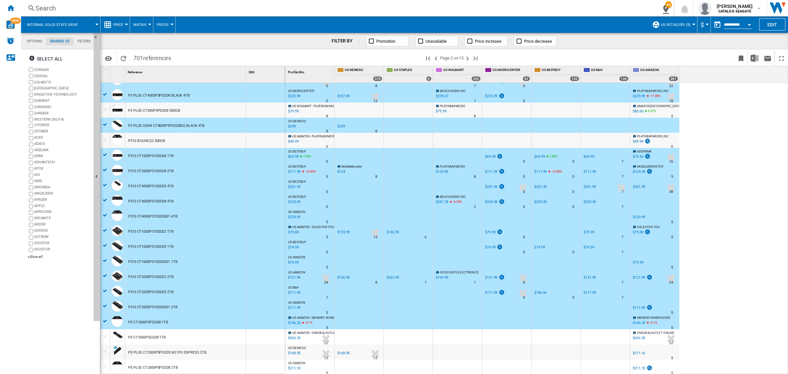
click at [106, 336] on div at bounding box center [105, 336] width 7 height 6
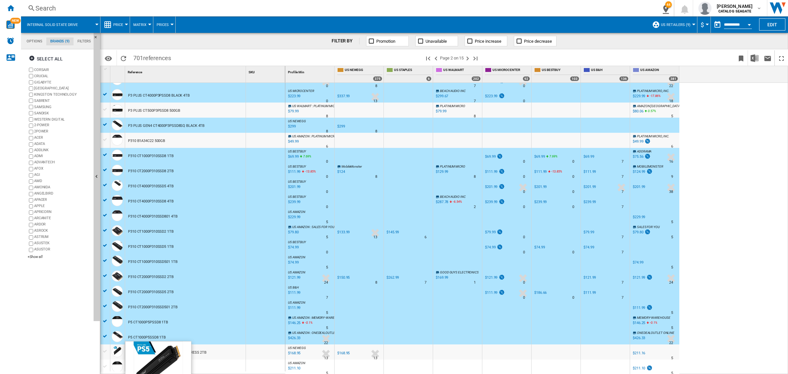
scroll to position [473, 0]
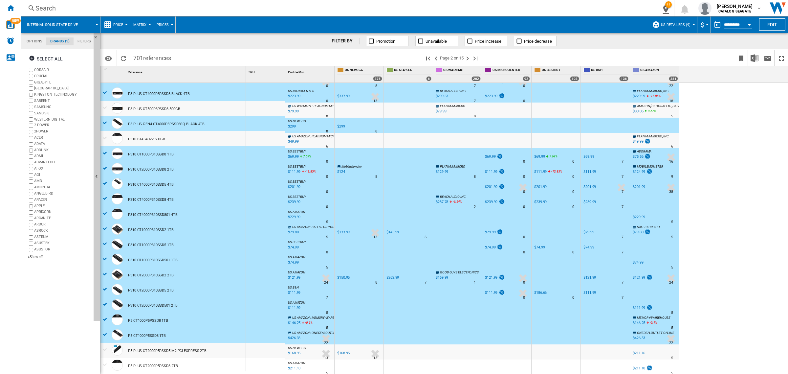
click at [104, 349] on div at bounding box center [105, 349] width 7 height 6
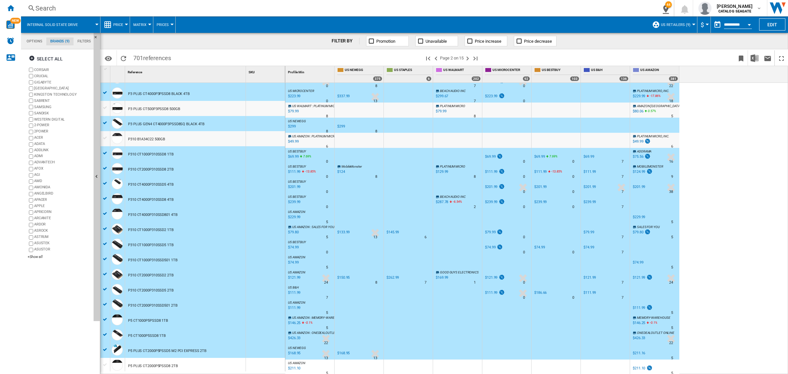
click at [105, 363] on div at bounding box center [105, 364] width 7 height 6
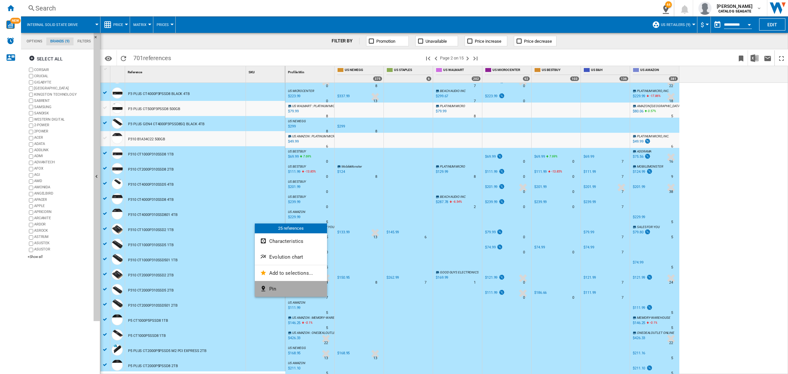
click at [281, 287] on button "Pin" at bounding box center [291, 289] width 72 height 16
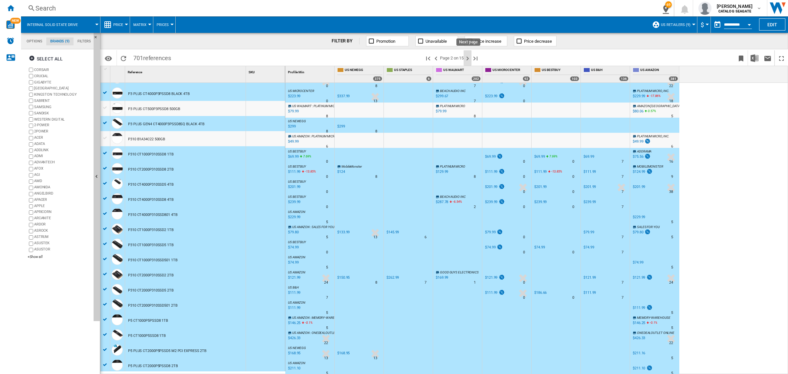
click at [468, 58] on ng-md-icon "Next page" at bounding box center [467, 58] width 8 height 8
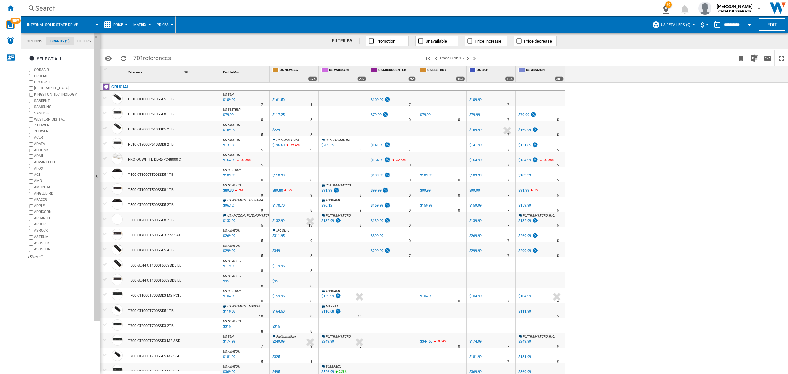
click at [108, 97] on div at bounding box center [105, 98] width 7 height 6
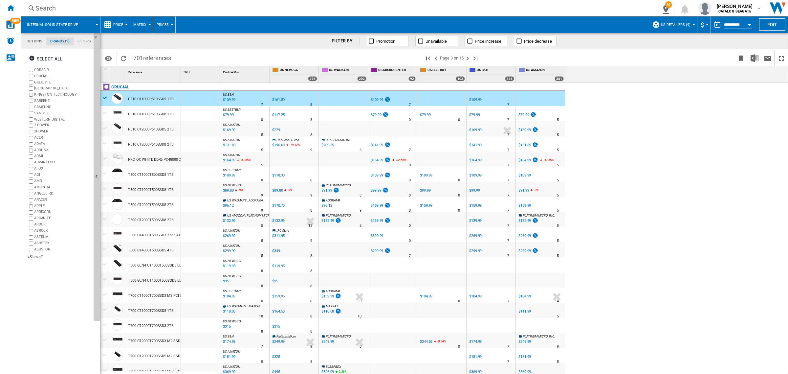
click at [103, 112] on div at bounding box center [105, 113] width 7 height 6
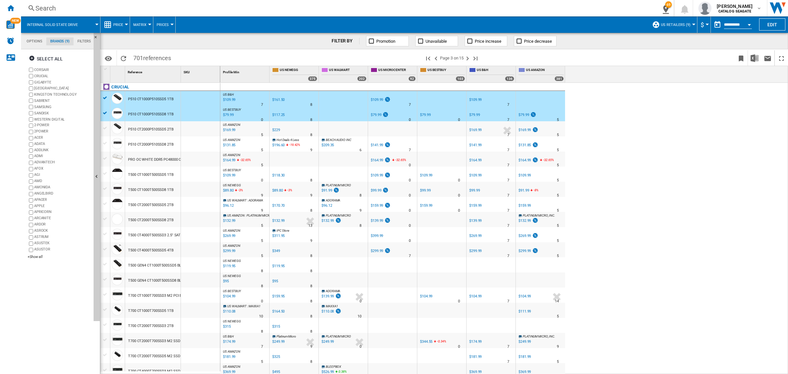
click at [104, 129] on div at bounding box center [105, 128] width 7 height 6
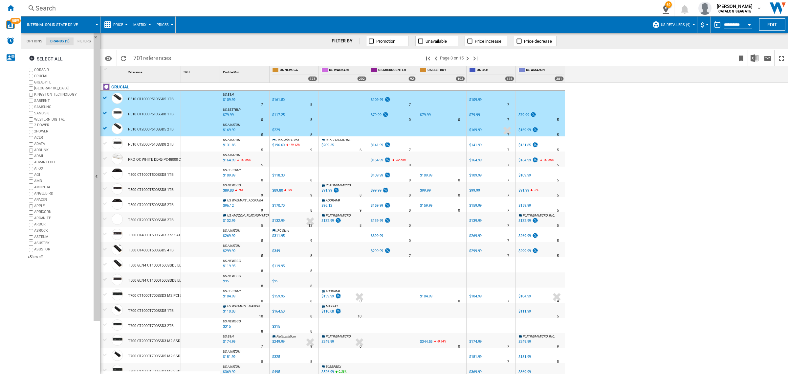
click at [104, 141] on div at bounding box center [105, 143] width 7 height 6
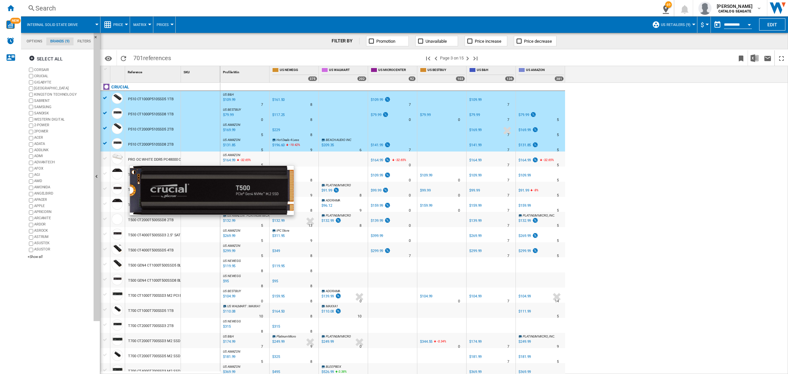
click at [116, 173] on div at bounding box center [117, 173] width 11 height 11
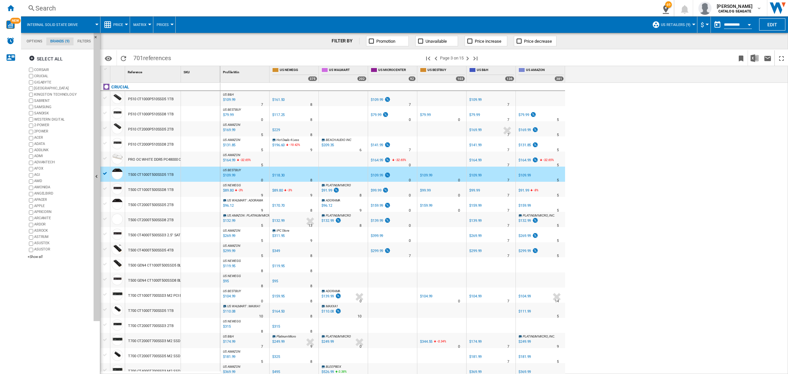
click at [107, 142] on div at bounding box center [105, 143] width 7 height 6
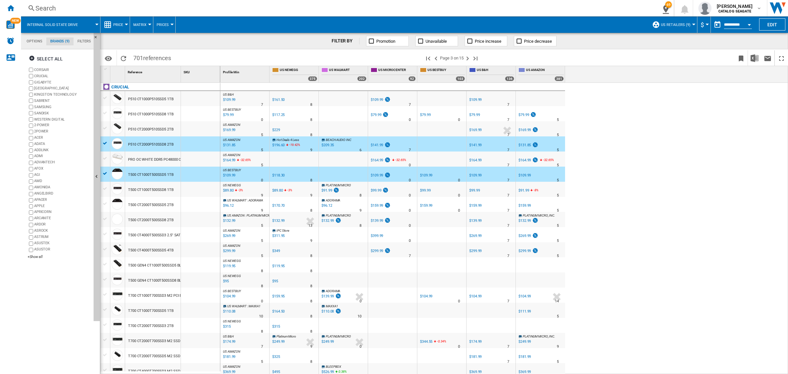
click at [105, 127] on div at bounding box center [105, 128] width 7 height 6
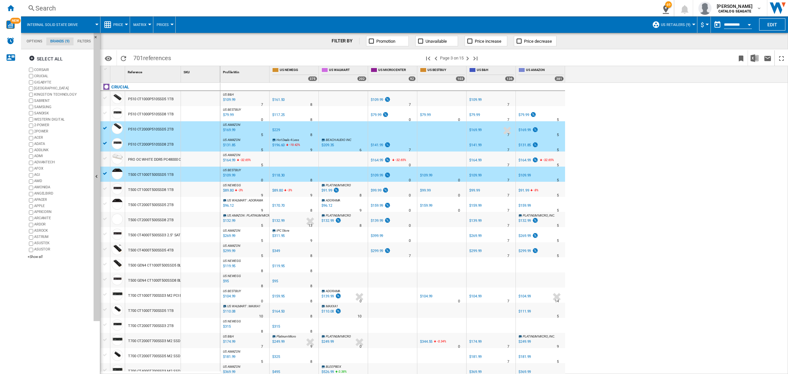
click at [105, 113] on div at bounding box center [105, 113] width 7 height 6
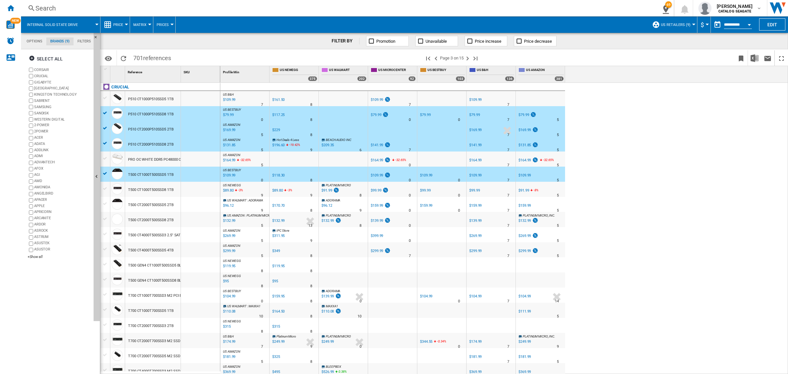
click at [107, 97] on div at bounding box center [105, 98] width 7 height 6
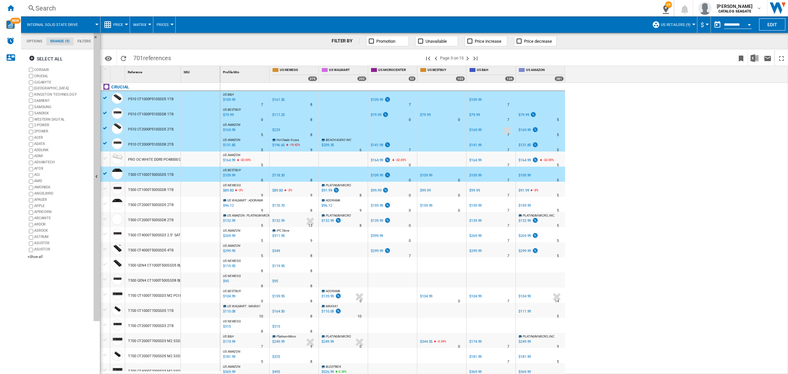
click at [104, 189] on div at bounding box center [105, 188] width 7 height 6
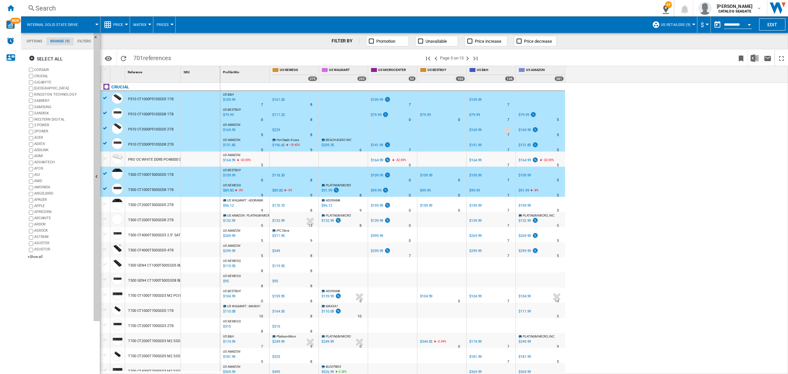
click at [107, 205] on div at bounding box center [105, 204] width 7 height 6
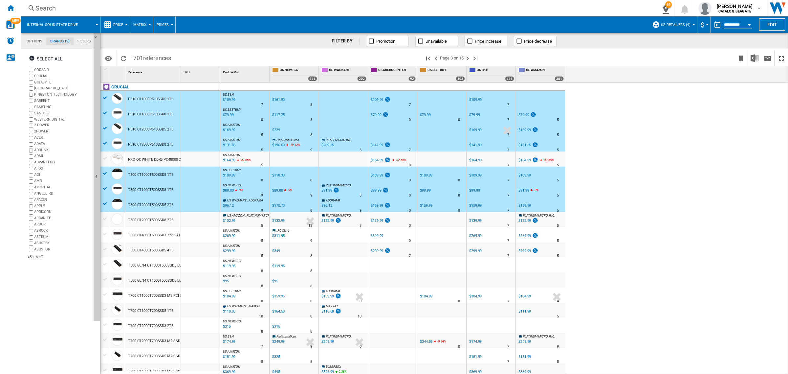
click at [104, 220] on div at bounding box center [105, 219] width 7 height 6
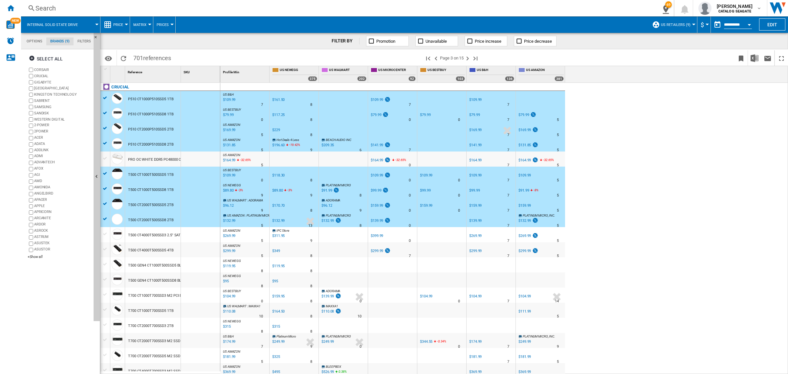
click at [106, 233] on div at bounding box center [105, 234] width 7 height 6
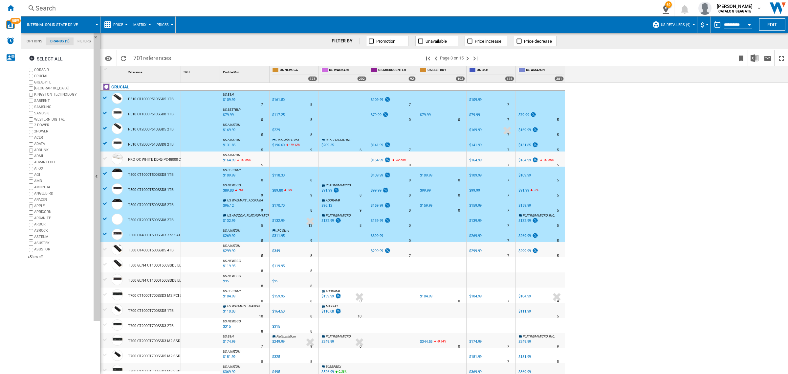
click at [106, 248] on div at bounding box center [105, 249] width 7 height 6
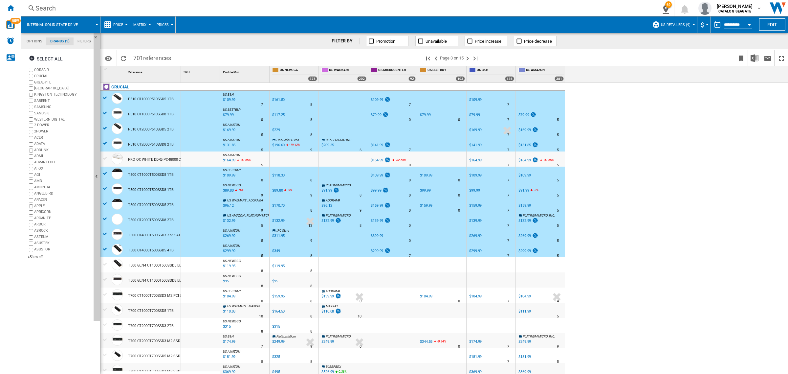
click at [104, 262] on div at bounding box center [105, 264] width 7 height 6
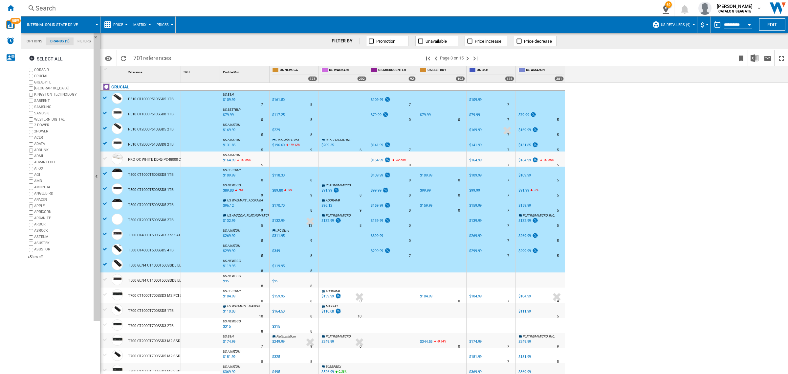
click at [105, 279] on div at bounding box center [105, 279] width 7 height 6
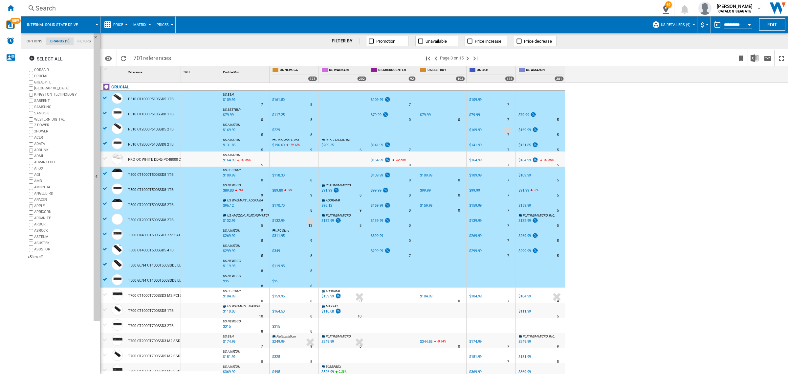
click at [105, 292] on div at bounding box center [105, 294] width 7 height 6
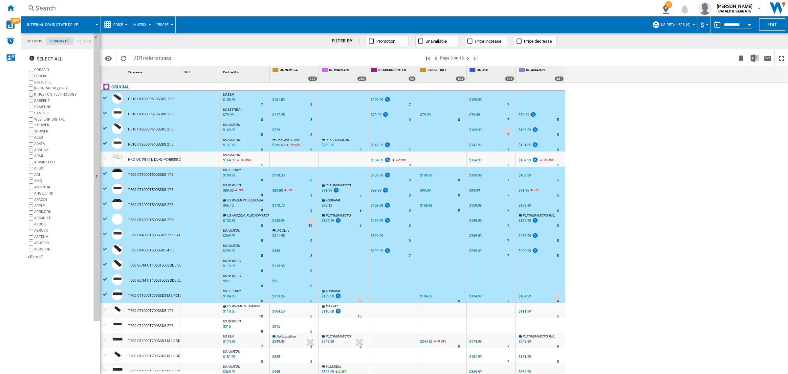
click at [102, 309] on div at bounding box center [105, 309] width 7 height 6
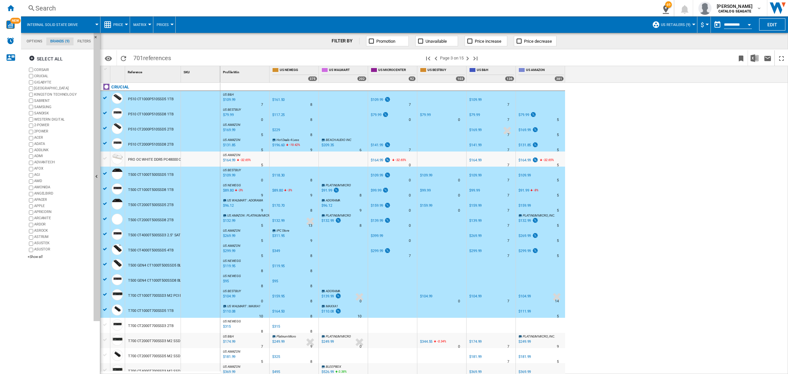
click at [106, 326] on div at bounding box center [105, 324] width 7 height 6
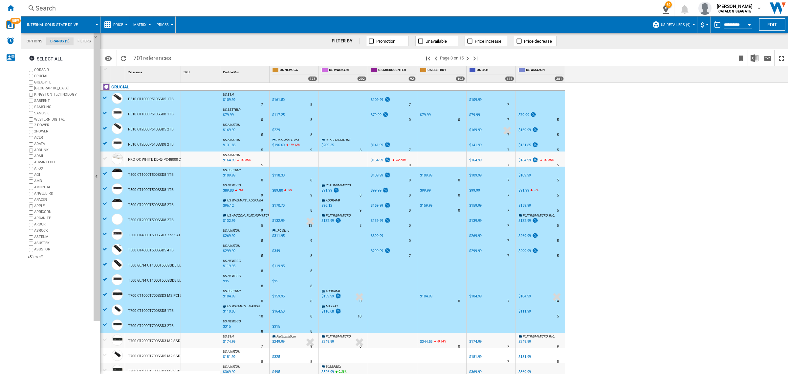
click at [102, 340] on div at bounding box center [105, 339] width 7 height 6
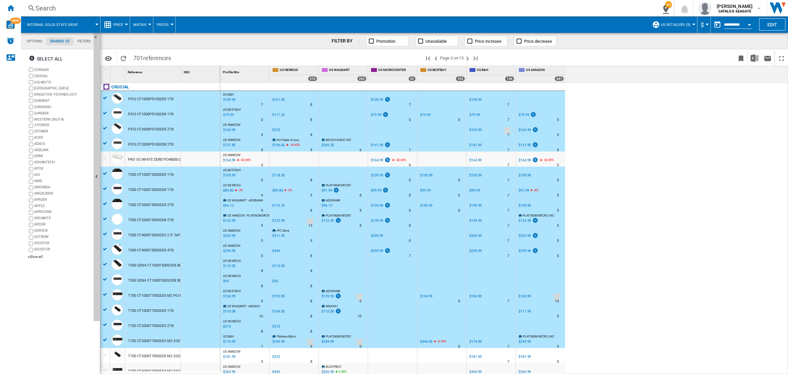
click at [103, 355] on div at bounding box center [105, 355] width 7 height 6
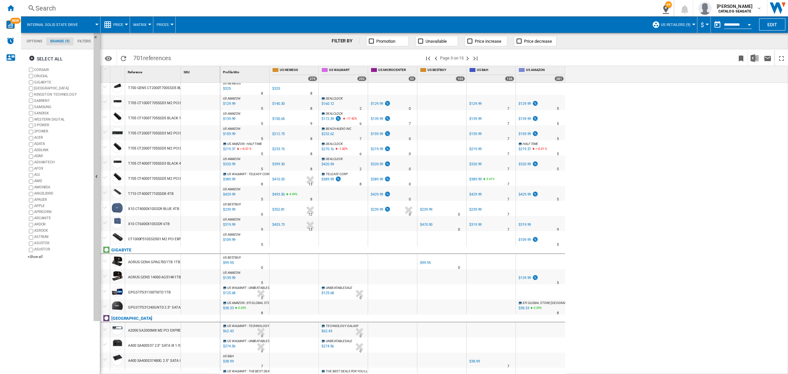
scroll to position [246, 0]
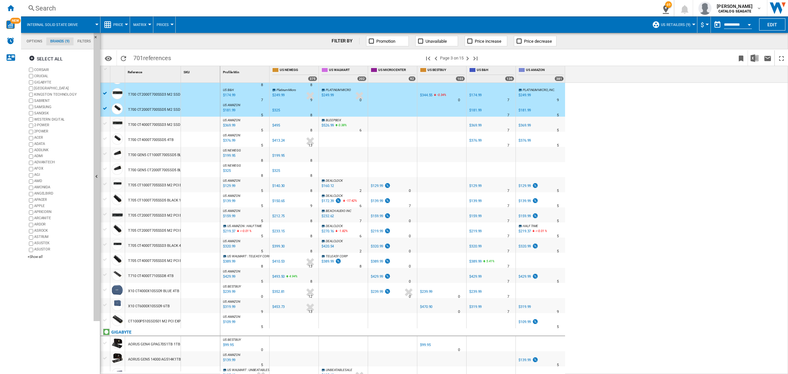
click at [106, 124] on div at bounding box center [105, 123] width 7 height 6
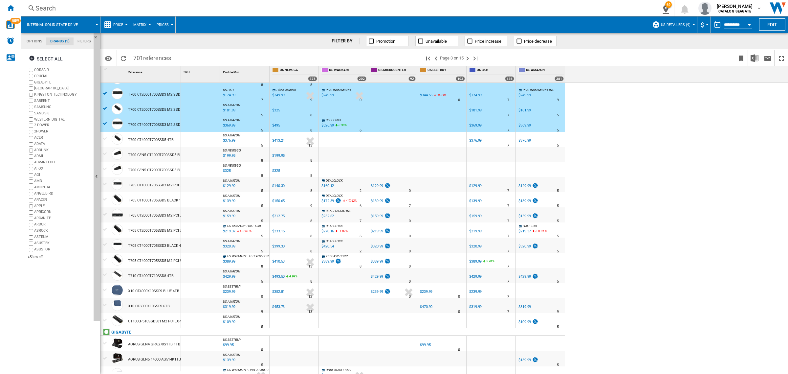
click at [105, 137] on div at bounding box center [105, 139] width 7 height 6
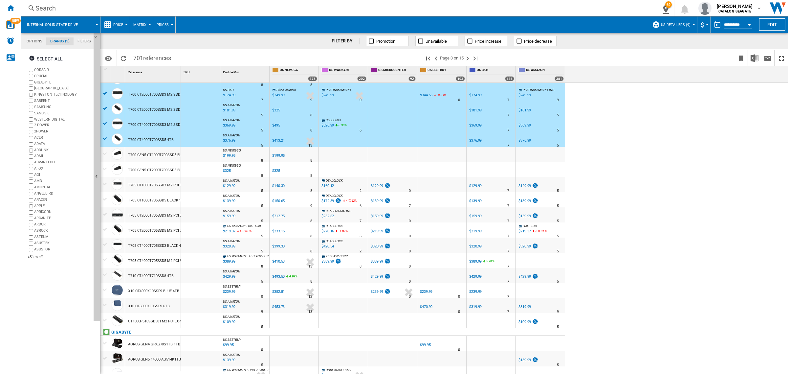
click at [107, 156] on div at bounding box center [105, 154] width 7 height 6
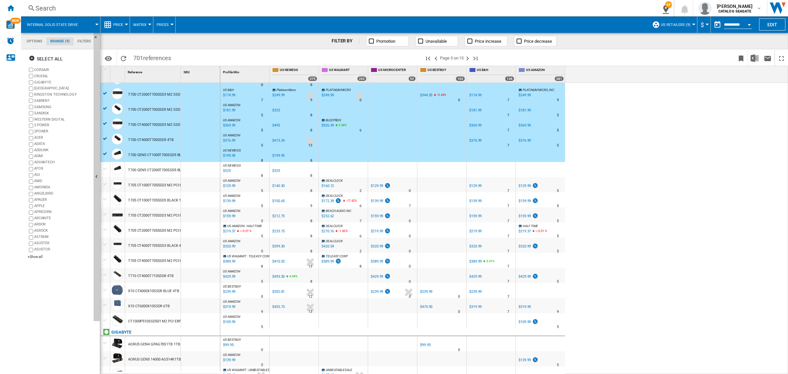
click at [104, 168] on div at bounding box center [105, 169] width 7 height 6
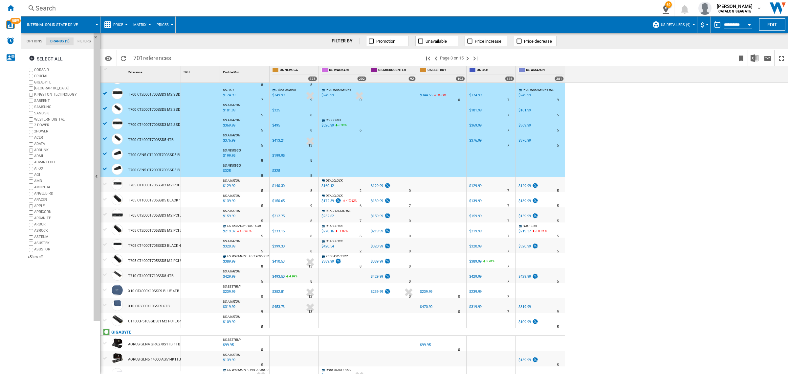
click at [106, 185] on div at bounding box center [105, 184] width 7 height 6
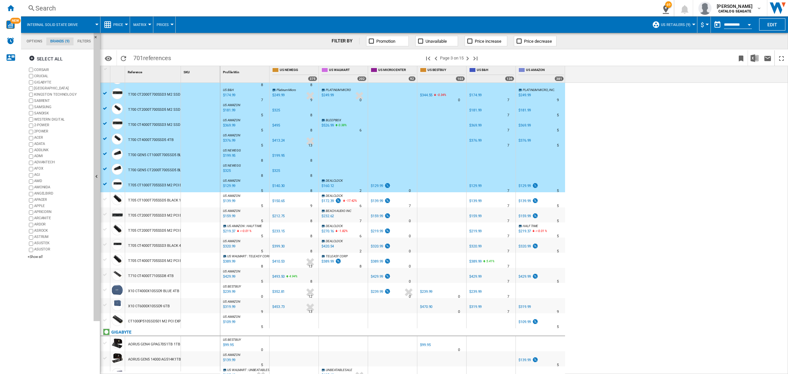
click at [107, 199] on div at bounding box center [105, 199] width 7 height 6
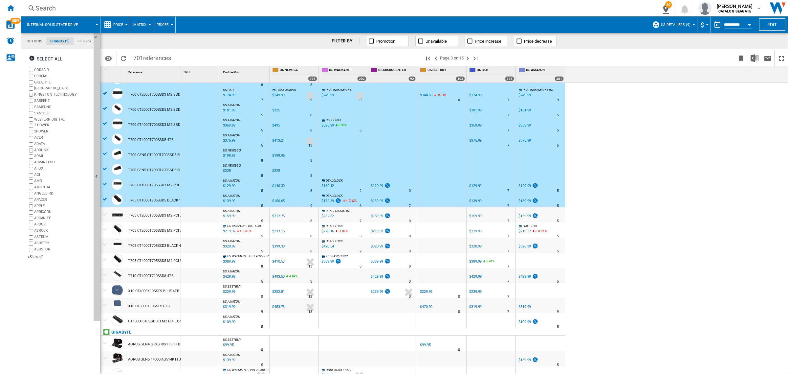
click at [104, 215] on div at bounding box center [105, 214] width 7 height 6
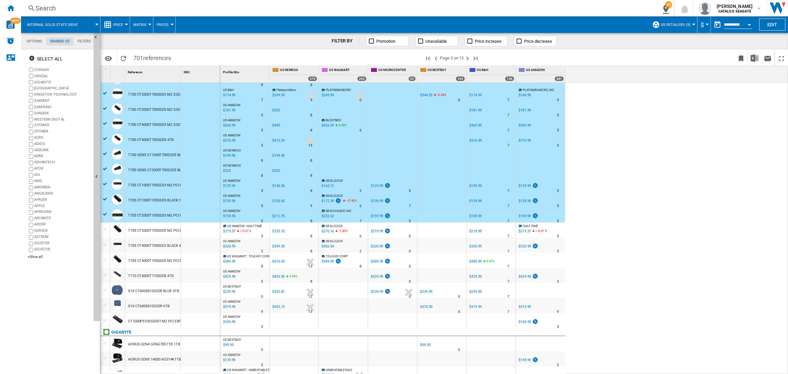
click at [106, 230] on div at bounding box center [105, 229] width 7 height 6
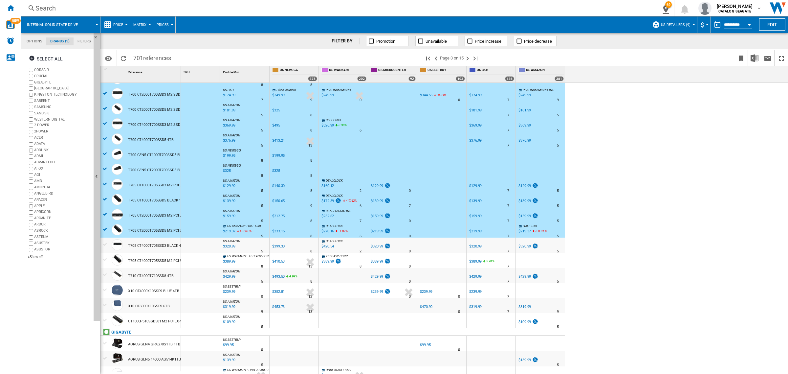
click at [105, 244] on div at bounding box center [105, 244] width 7 height 6
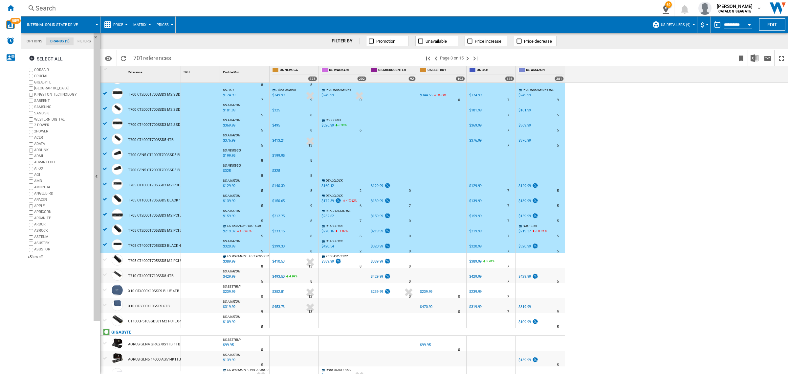
click at [104, 258] on div at bounding box center [105, 259] width 7 height 6
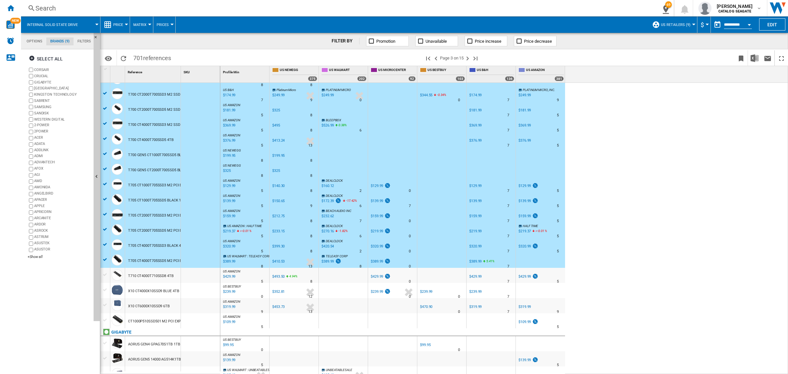
click at [106, 275] on div at bounding box center [105, 274] width 7 height 6
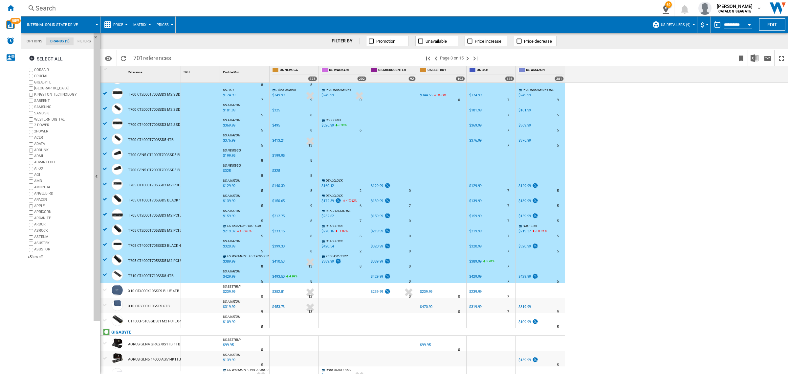
click at [105, 320] on div at bounding box center [105, 320] width 7 height 6
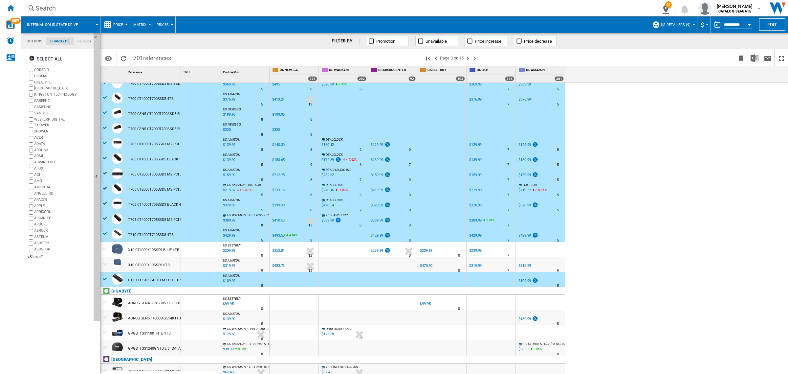
scroll to position [328, 0]
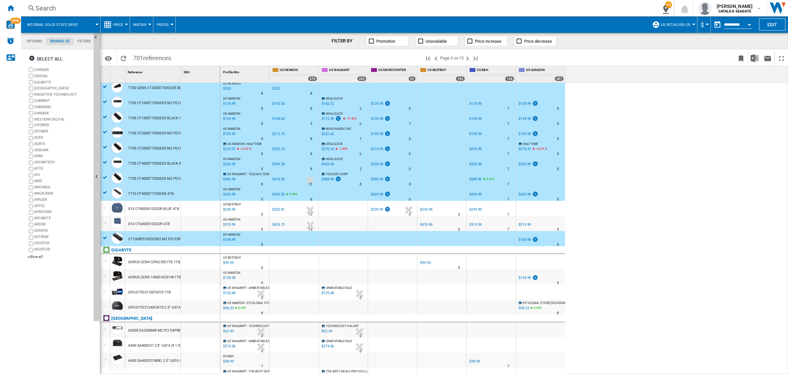
click at [105, 261] on div at bounding box center [105, 261] width 7 height 6
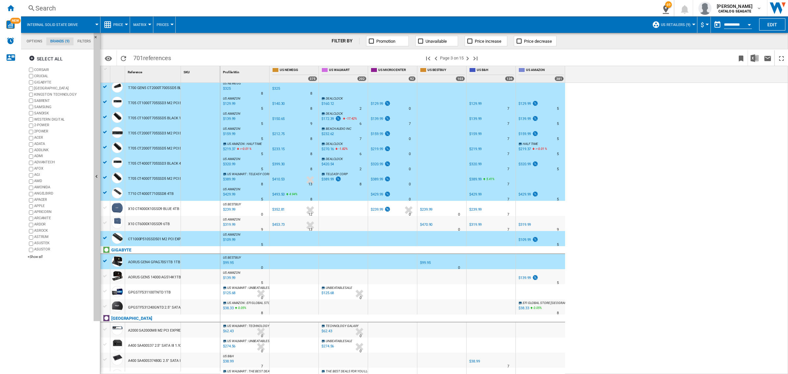
click at [104, 274] on div at bounding box center [105, 276] width 7 height 6
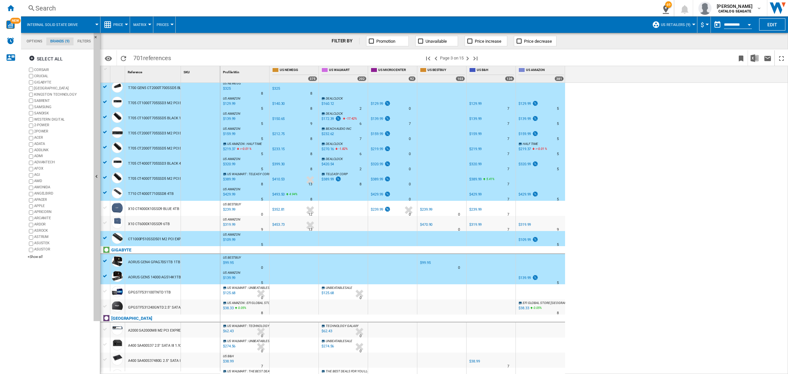
scroll to position [410, 0]
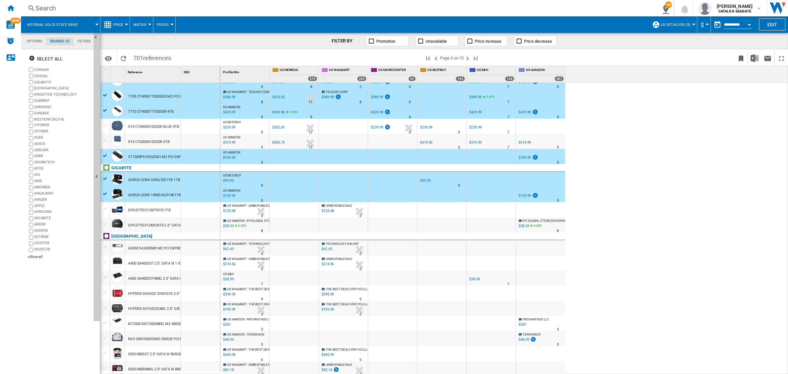
drag, startPoint x: 179, startPoint y: 68, endPoint x: 228, endPoint y: 74, distance: 49.6
click at [228, 74] on div "1 Reference 1 SKU 1 CRUCIAL P510 CT1000P510SSD5 1TB P510 CT1000P510SSD8 1TB P51…" at bounding box center [443, 219] width 687 height 307
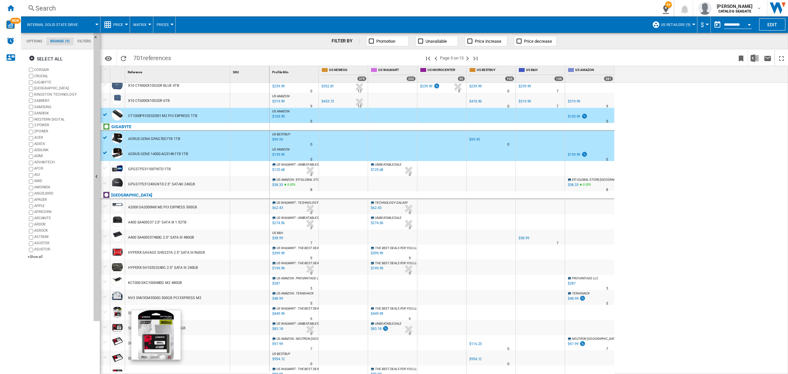
scroll to position [486, 0]
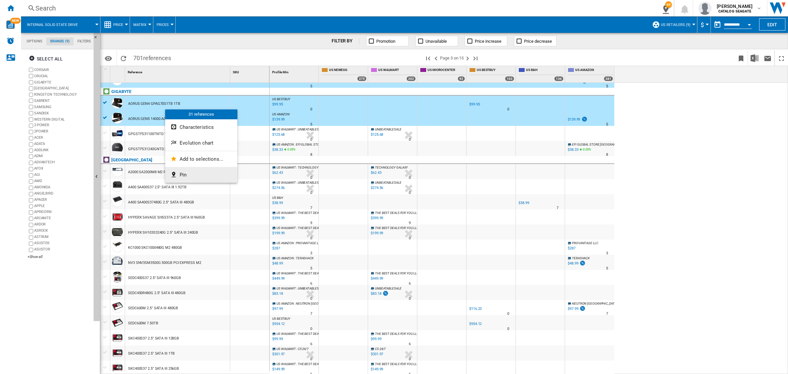
click at [184, 173] on span "Pin" at bounding box center [183, 175] width 7 height 6
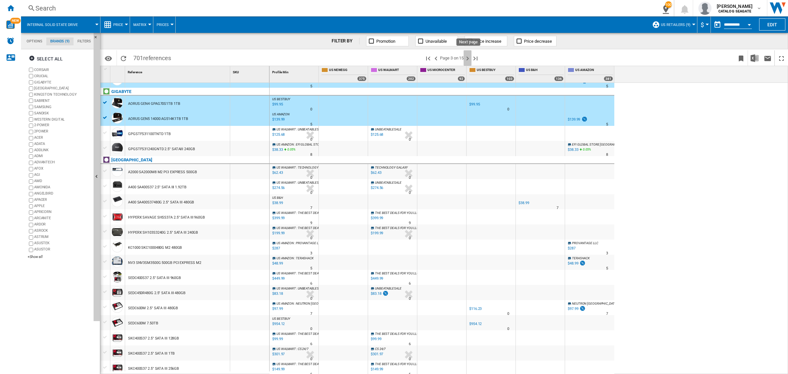
click at [468, 56] on ng-md-icon "Next page" at bounding box center [467, 58] width 8 height 8
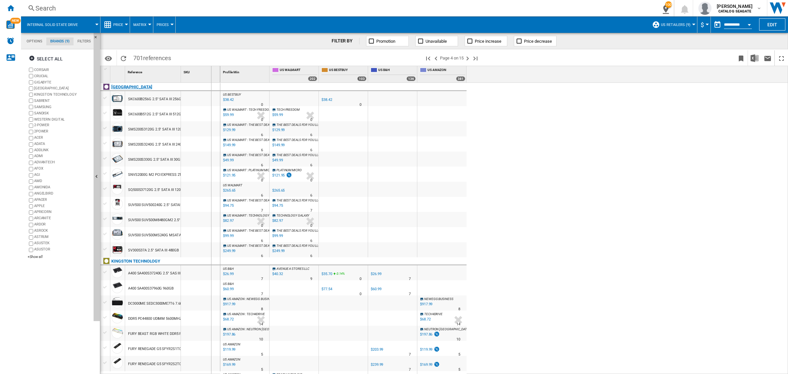
drag, startPoint x: 180, startPoint y: 73, endPoint x: 211, endPoint y: 83, distance: 32.7
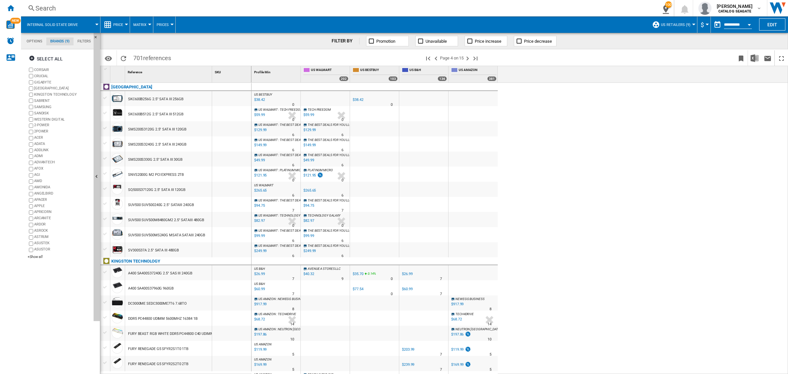
click at [105, 174] on div at bounding box center [105, 173] width 7 height 6
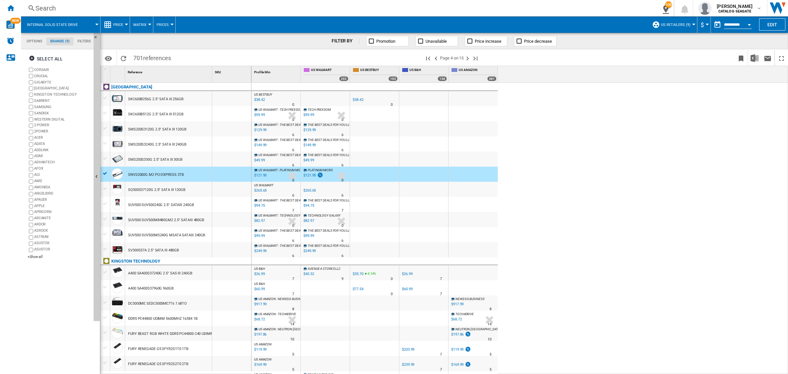
scroll to position [41, 0]
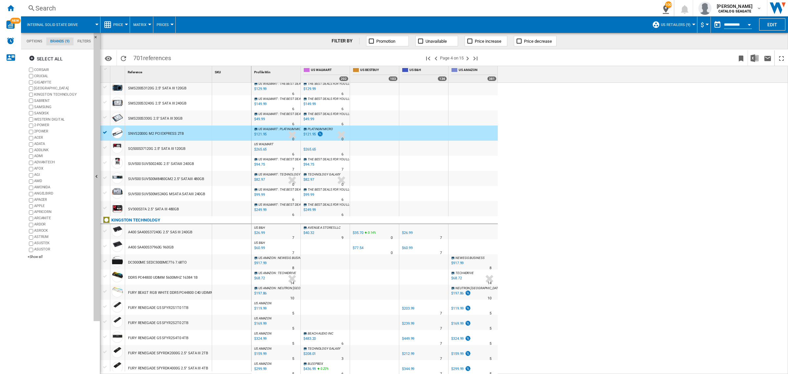
click at [107, 306] on div at bounding box center [105, 306] width 7 height 6
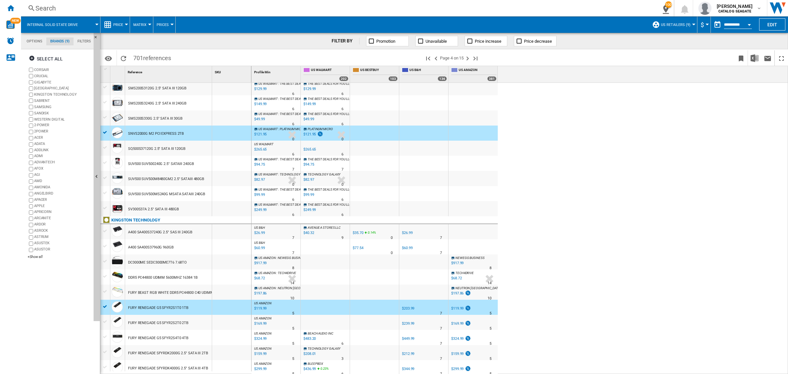
click at [104, 319] on div at bounding box center [105, 321] width 7 height 6
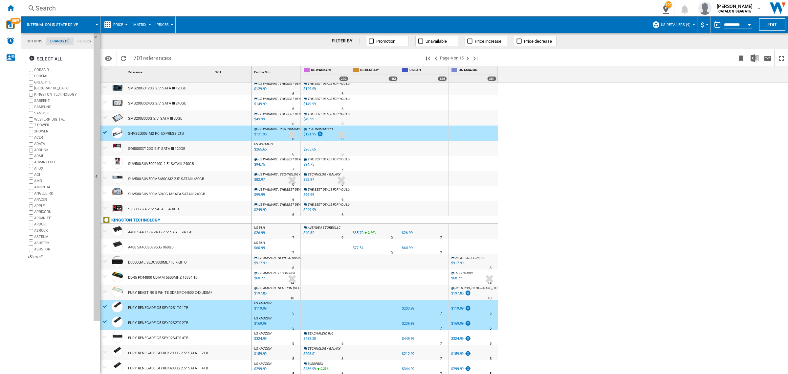
click at [101, 334] on div at bounding box center [105, 336] width 10 height 7
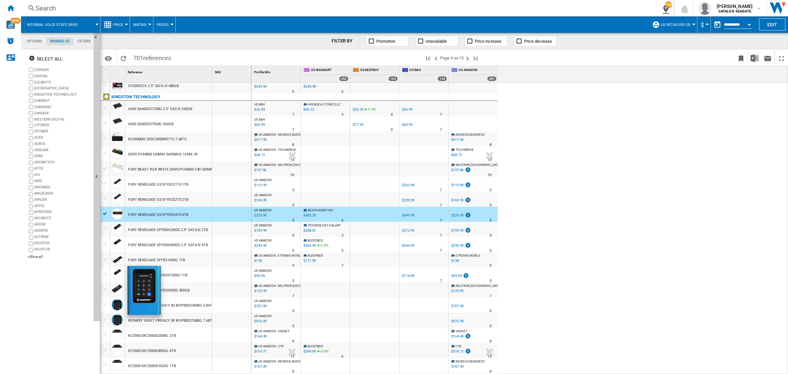
scroll to position [205, 0]
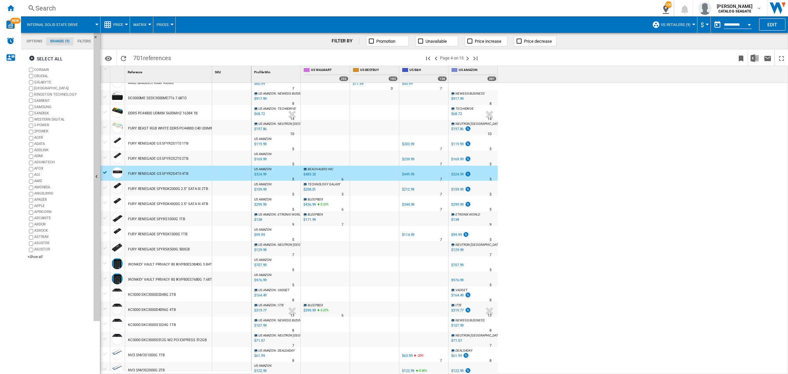
click at [105, 187] on div at bounding box center [105, 187] width 7 height 6
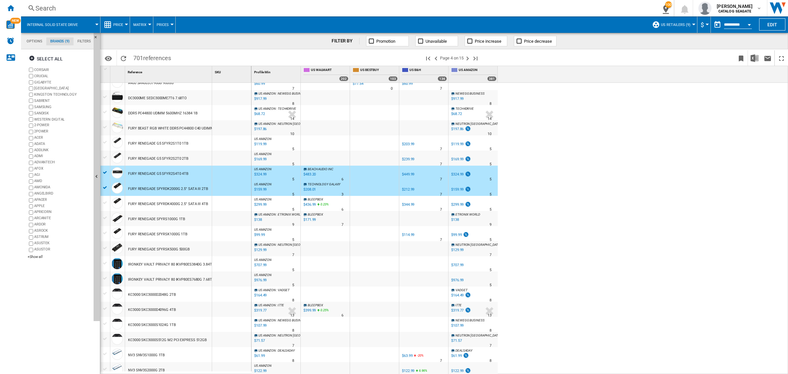
click at [106, 158] on div at bounding box center [105, 157] width 7 height 6
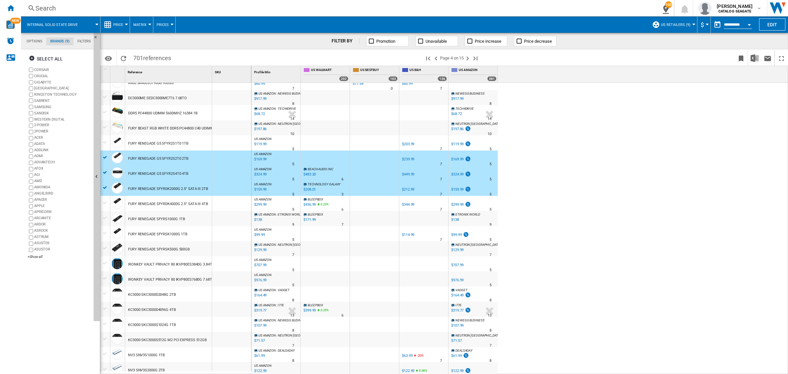
click at [105, 141] on div at bounding box center [105, 142] width 7 height 6
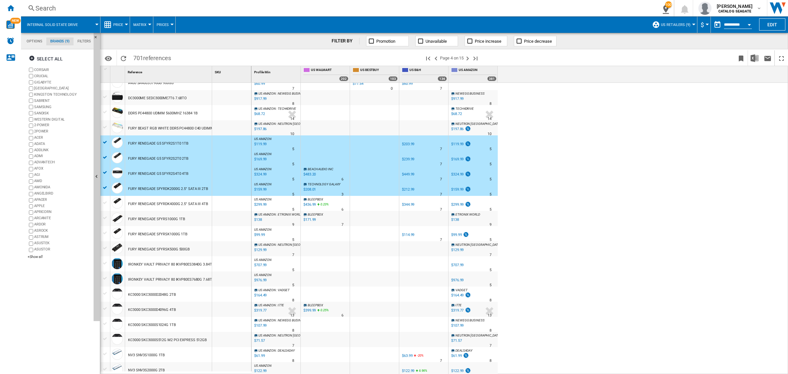
click at [104, 199] on div at bounding box center [105, 201] width 10 height 11
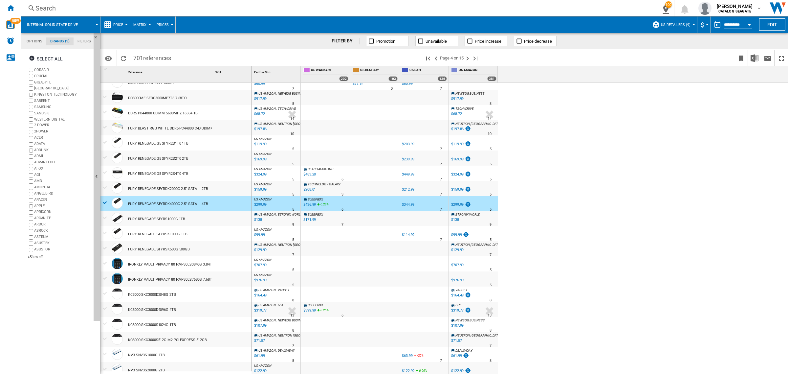
click at [102, 187] on div at bounding box center [105, 187] width 7 height 6
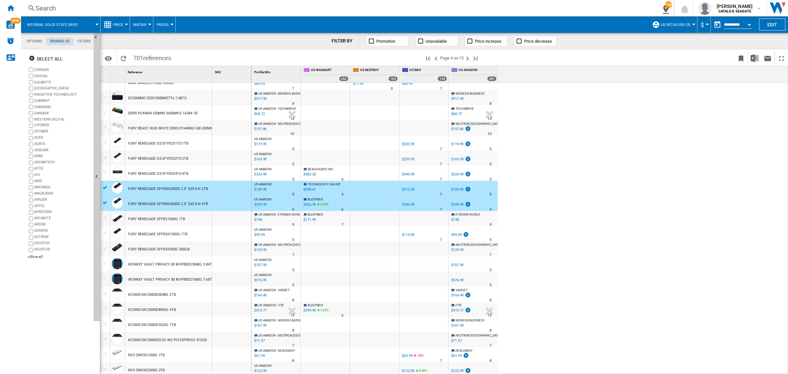
click at [106, 172] on div at bounding box center [105, 172] width 7 height 6
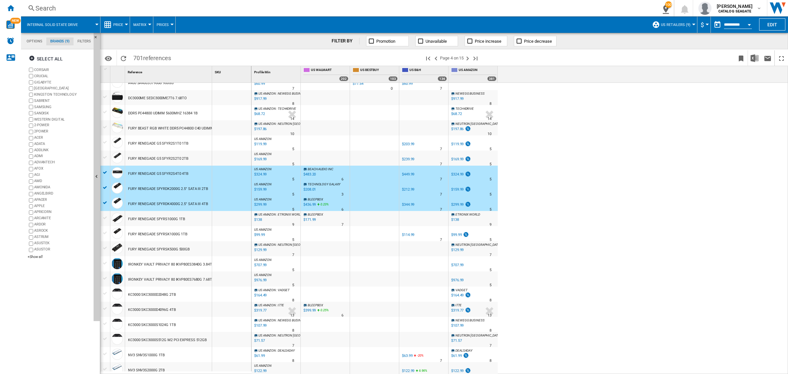
click at [104, 158] on div at bounding box center [105, 157] width 7 height 6
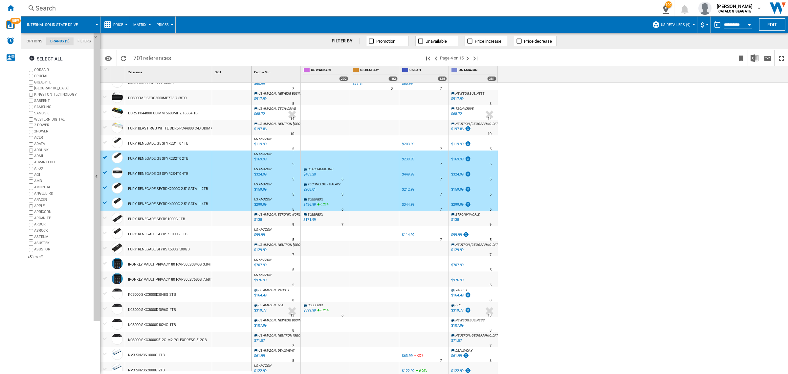
click at [104, 142] on div at bounding box center [105, 142] width 7 height 6
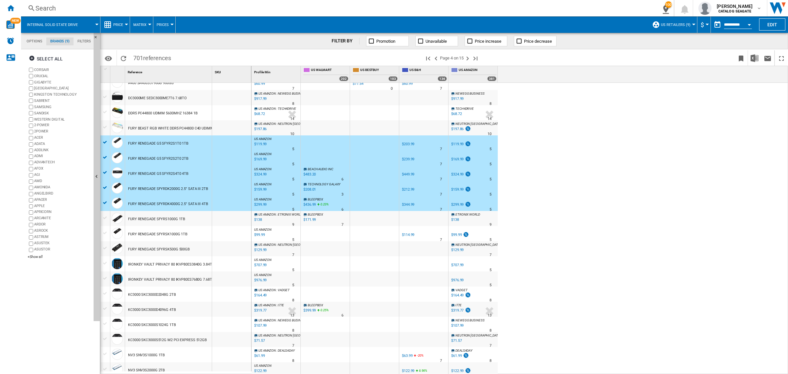
click at [107, 216] on div at bounding box center [105, 218] width 7 height 6
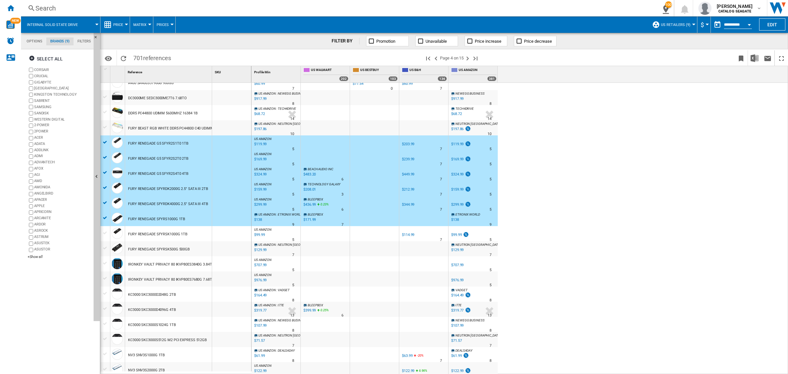
click at [106, 230] on div at bounding box center [105, 233] width 7 height 6
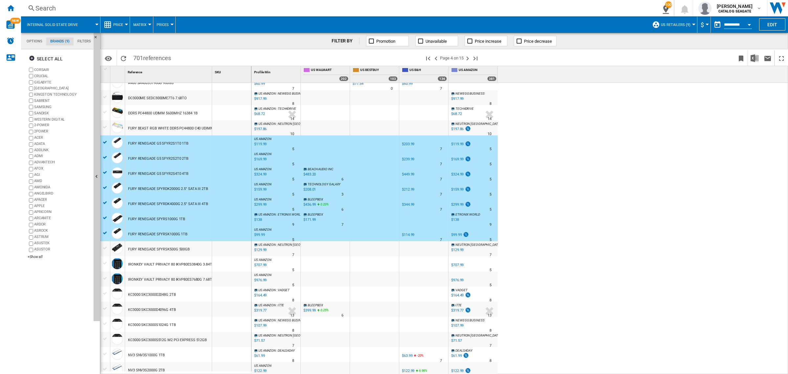
click at [105, 245] on div at bounding box center [105, 247] width 10 height 7
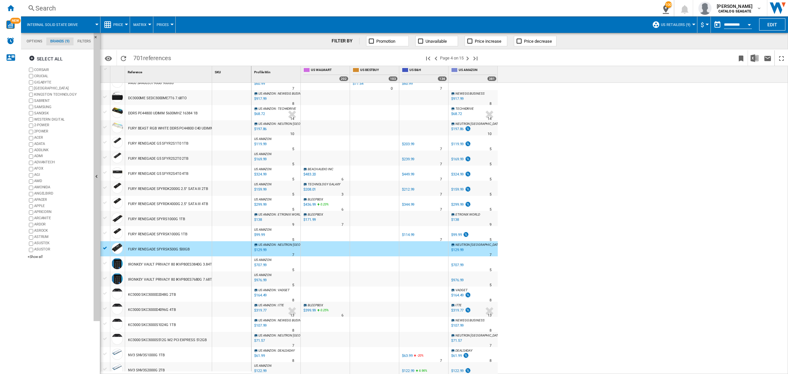
click at [104, 230] on div at bounding box center [105, 233] width 7 height 6
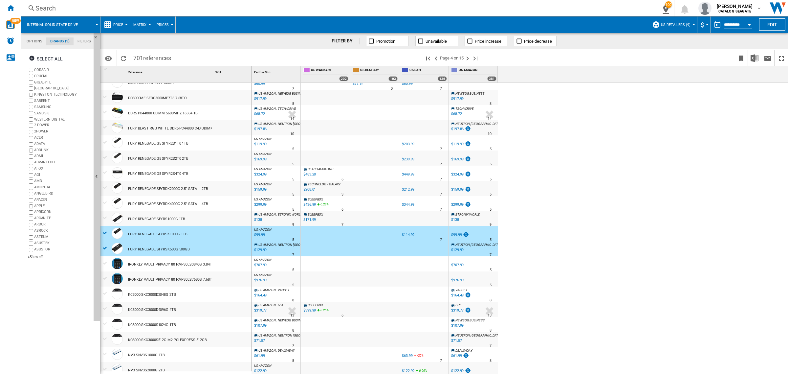
click at [104, 219] on div at bounding box center [105, 218] width 7 height 6
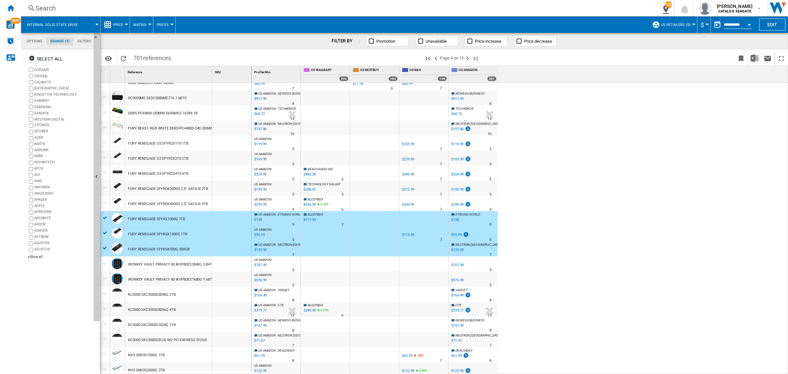
click at [105, 202] on div at bounding box center [105, 203] width 7 height 6
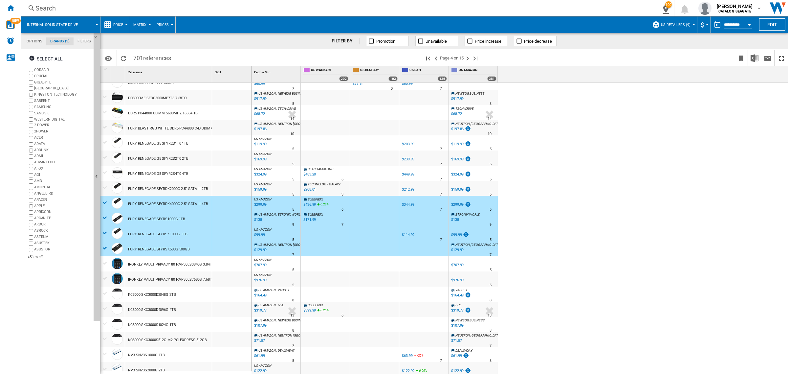
click at [104, 187] on div at bounding box center [105, 187] width 7 height 6
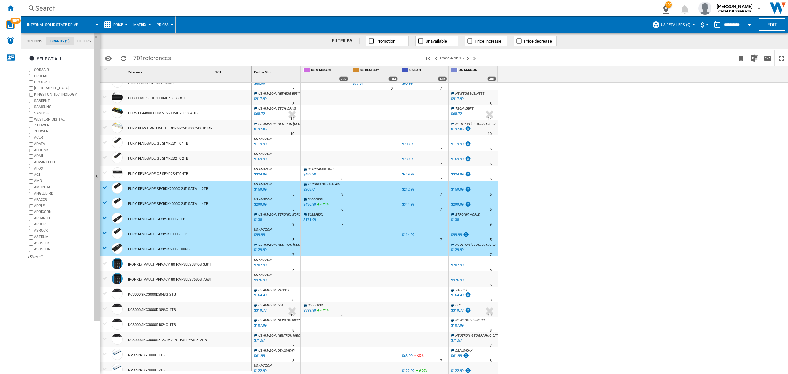
click at [104, 175] on div at bounding box center [105, 172] width 7 height 6
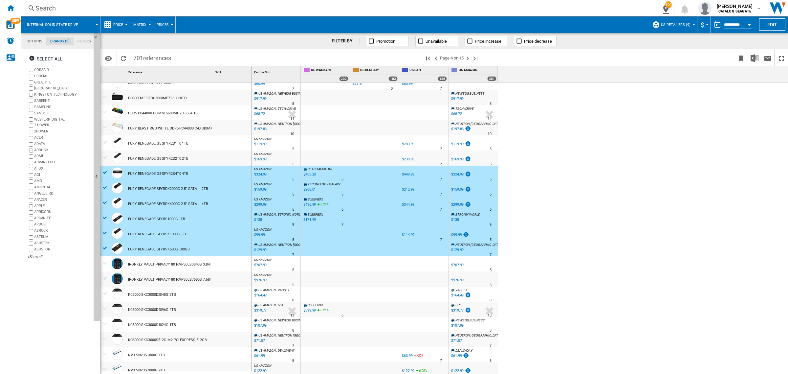
click at [104, 158] on div at bounding box center [105, 157] width 7 height 6
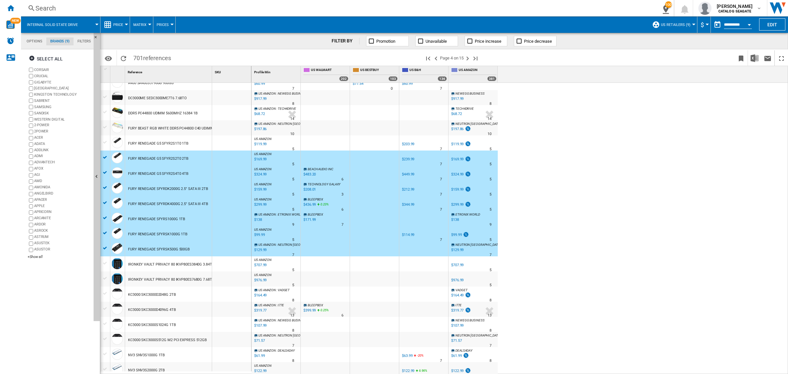
click at [105, 140] on div at bounding box center [105, 142] width 7 height 6
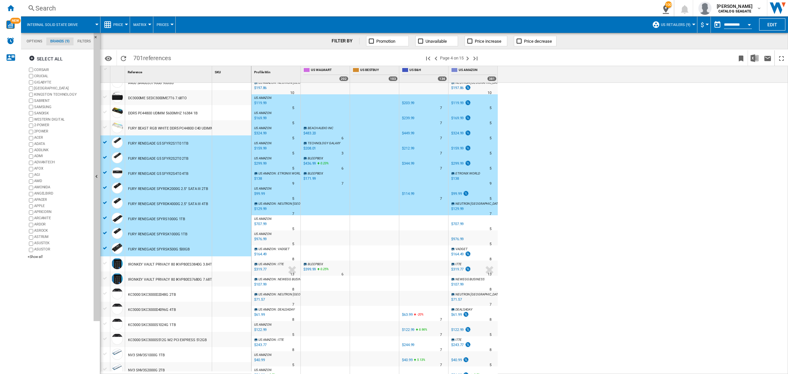
scroll to position [246, 0]
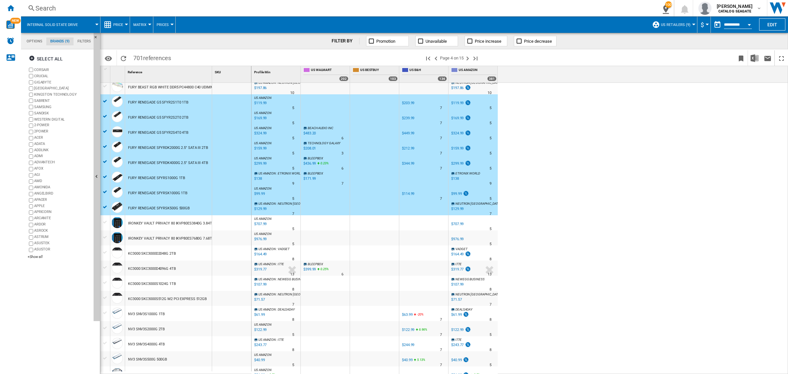
click at [106, 252] on div at bounding box center [105, 252] width 7 height 6
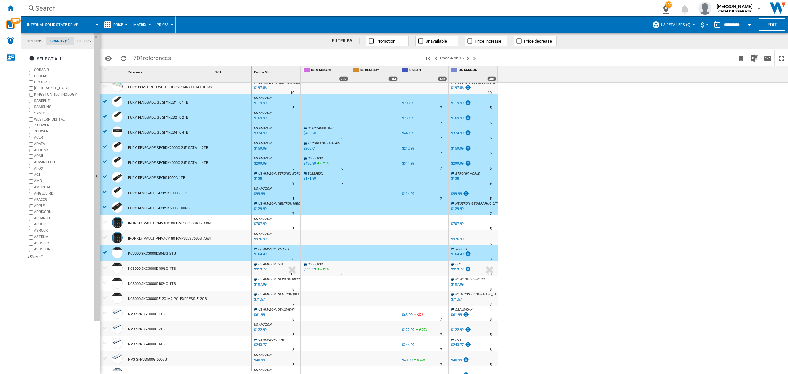
click at [105, 264] on div at bounding box center [105, 267] width 7 height 6
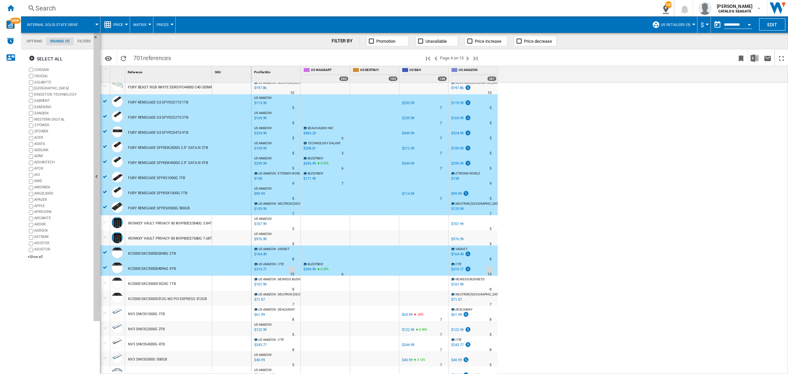
drag, startPoint x: 104, startPoint y: 282, endPoint x: 107, endPoint y: 288, distance: 6.5
click at [104, 282] on div at bounding box center [105, 282] width 7 height 6
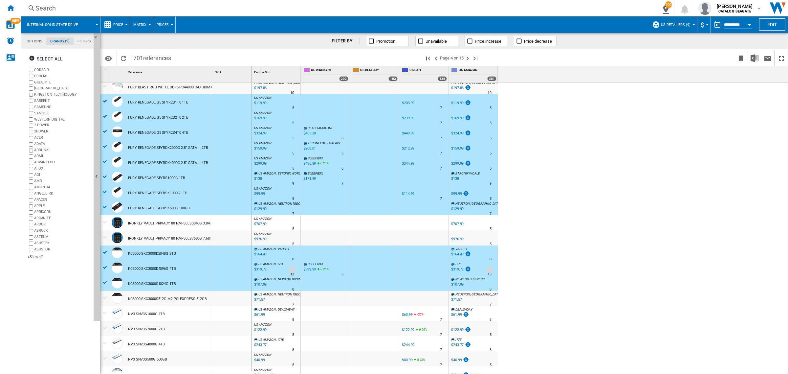
click at [106, 298] on div at bounding box center [105, 297] width 7 height 6
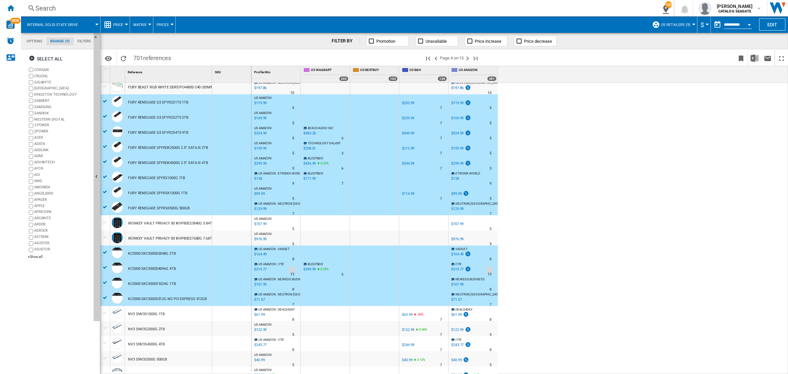
scroll to position [287, 0]
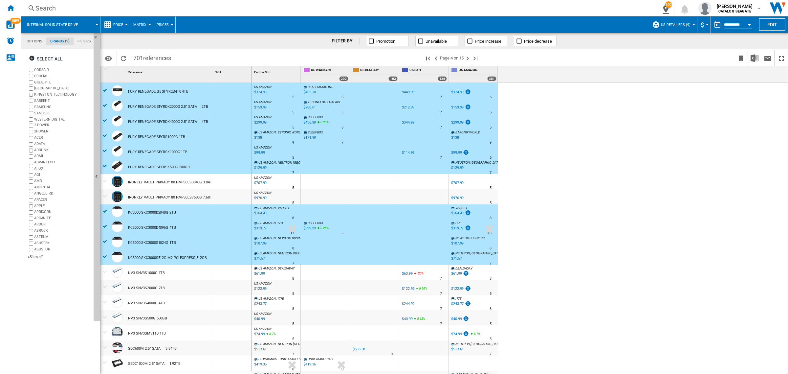
click at [104, 270] on div at bounding box center [105, 271] width 7 height 6
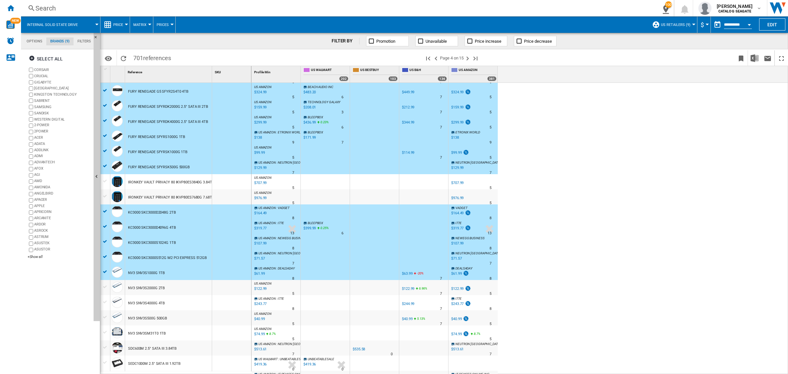
click at [104, 288] on div at bounding box center [105, 287] width 7 height 6
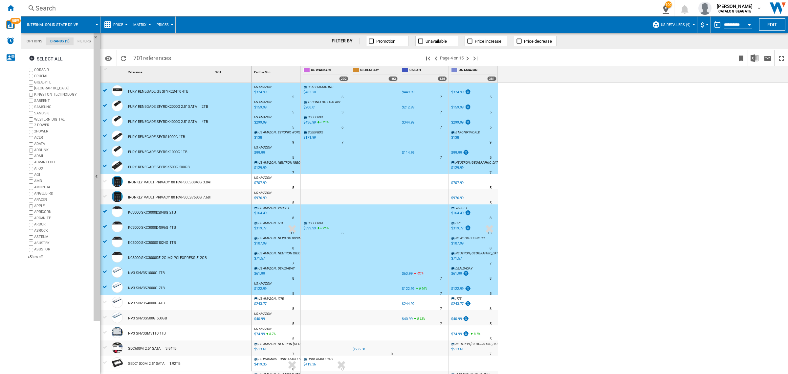
click at [107, 303] on div at bounding box center [105, 302] width 7 height 6
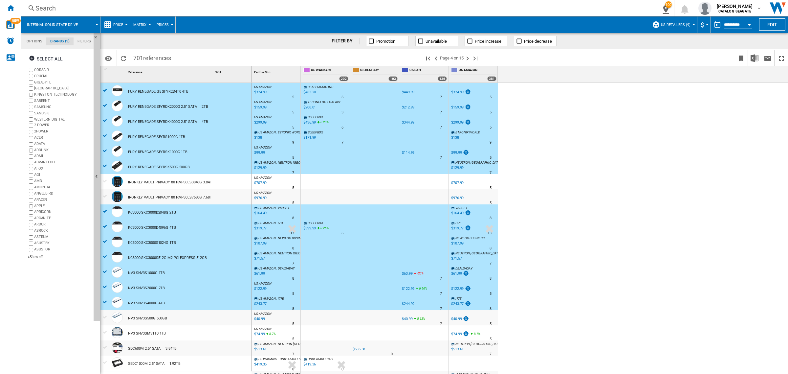
click at [106, 318] on div at bounding box center [105, 317] width 7 height 6
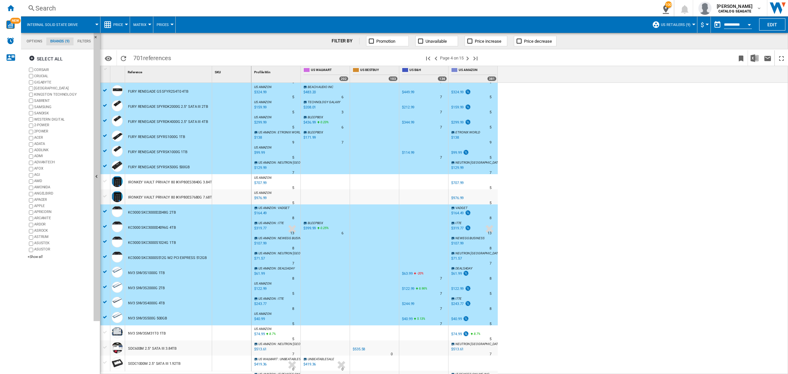
click at [105, 332] on div at bounding box center [105, 332] width 7 height 6
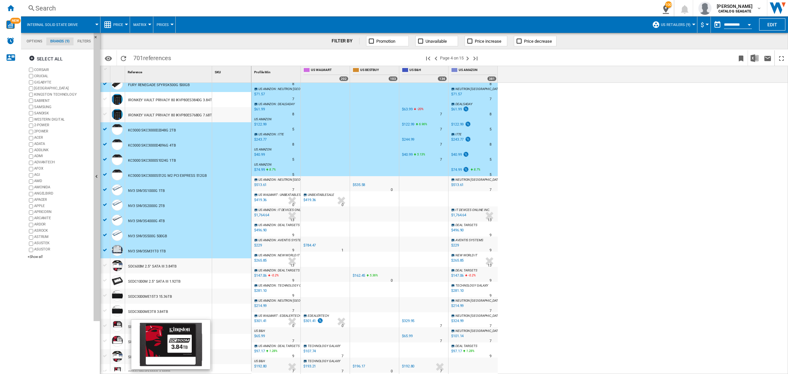
scroll to position [451, 0]
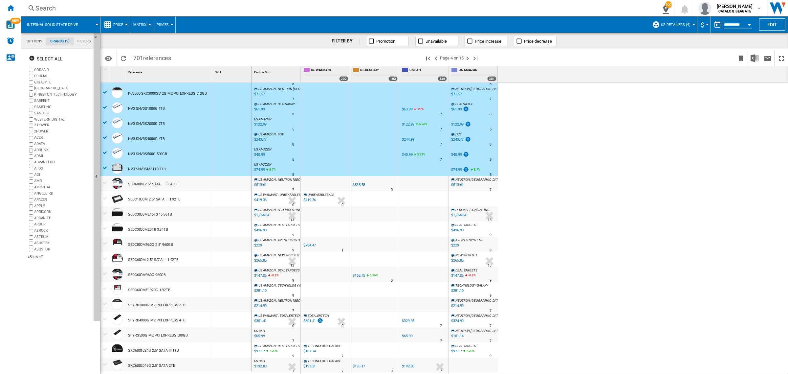
click at [106, 303] on div at bounding box center [105, 304] width 7 height 6
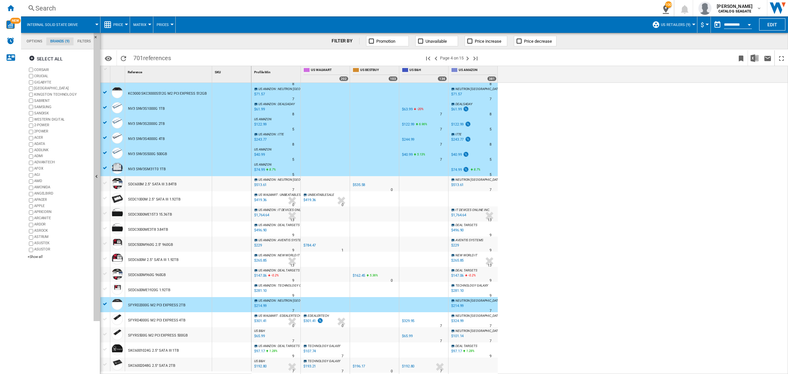
click at [104, 318] on div at bounding box center [105, 319] width 7 height 6
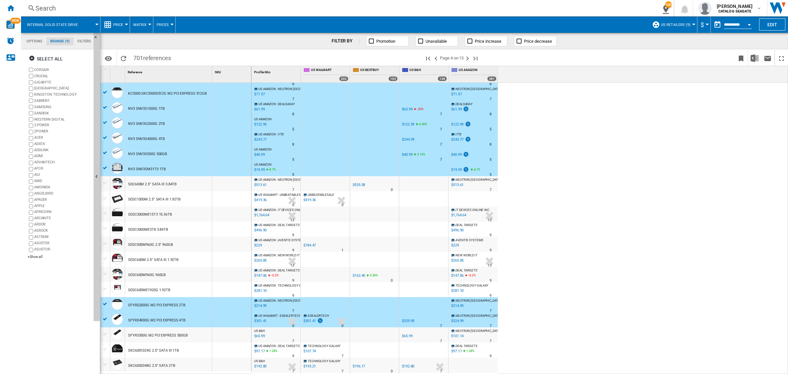
click at [106, 333] on div at bounding box center [105, 334] width 7 height 6
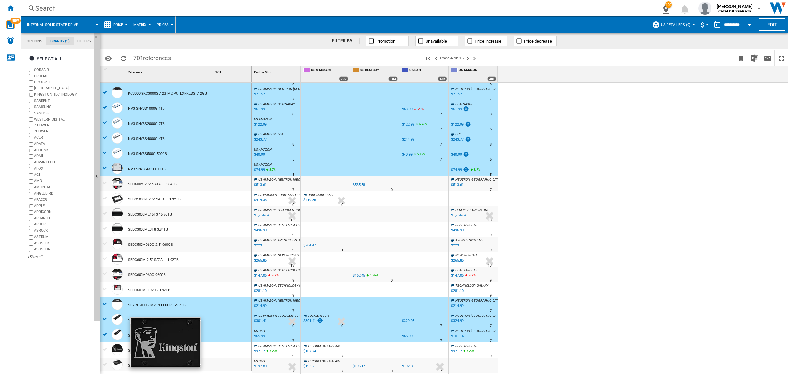
scroll to position [480, 0]
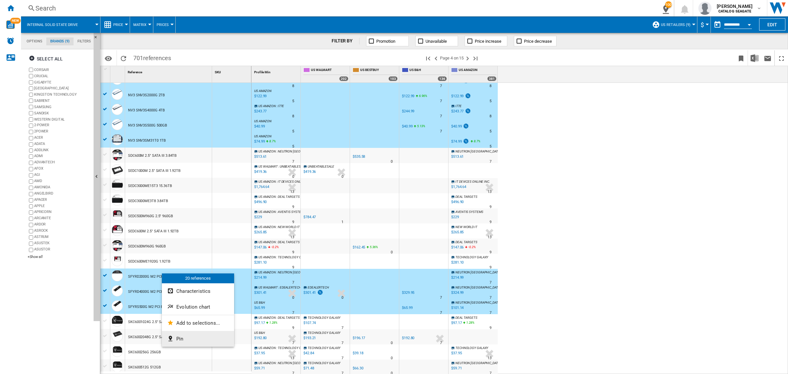
click at [179, 336] on span "Pin" at bounding box center [179, 338] width 7 height 6
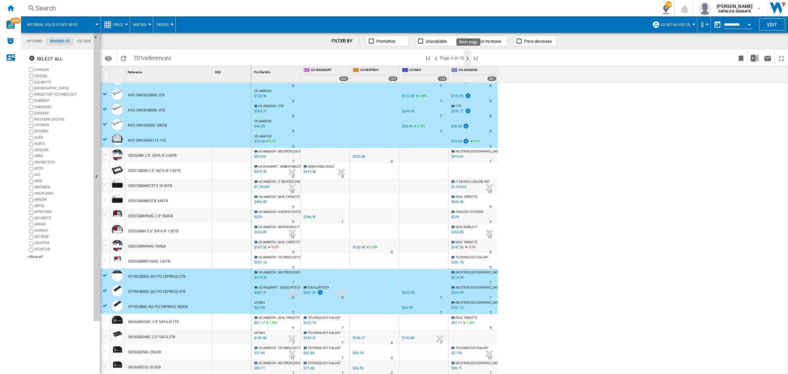
click at [468, 58] on ng-md-icon "Next page" at bounding box center [467, 58] width 8 height 8
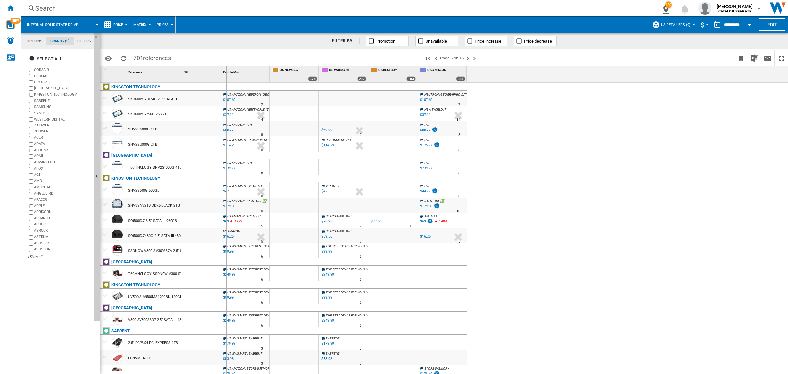
drag, startPoint x: 182, startPoint y: 70, endPoint x: 225, endPoint y: 73, distance: 44.1
click at [226, 72] on div "1 Reference 1 SKU 1 KINGSTON TECHNOLOGY SKC600MS1024G 2.5" SATA III 1TB SKC600M…" at bounding box center [443, 219] width 687 height 307
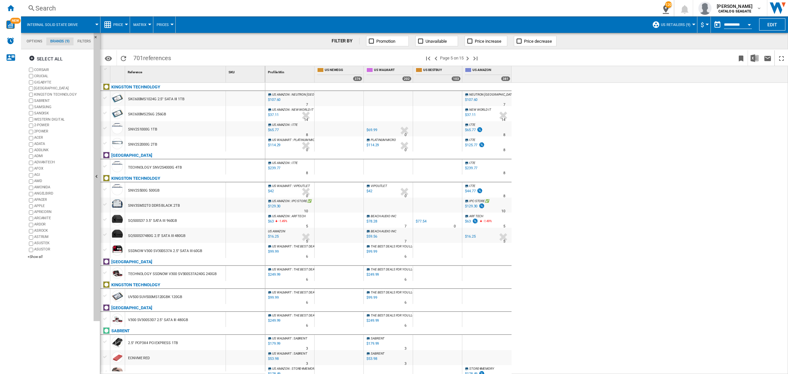
click at [104, 96] on div at bounding box center [105, 98] width 7 height 6
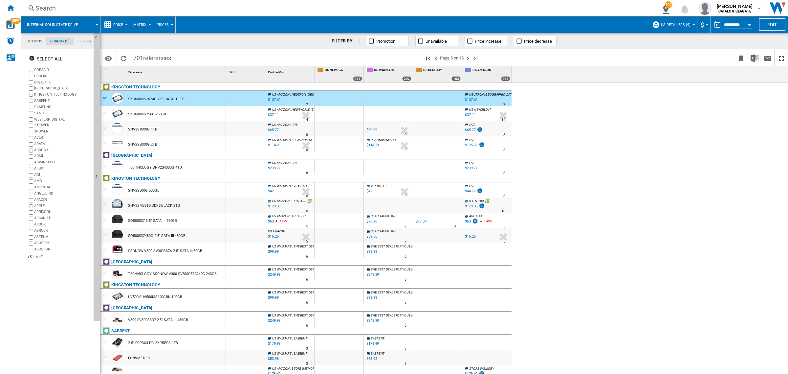
click at [105, 127] on div at bounding box center [105, 128] width 7 height 6
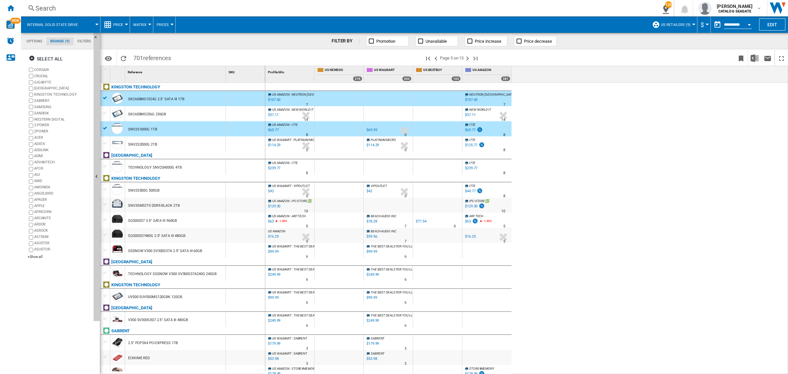
click at [105, 143] on div at bounding box center [105, 143] width 7 height 6
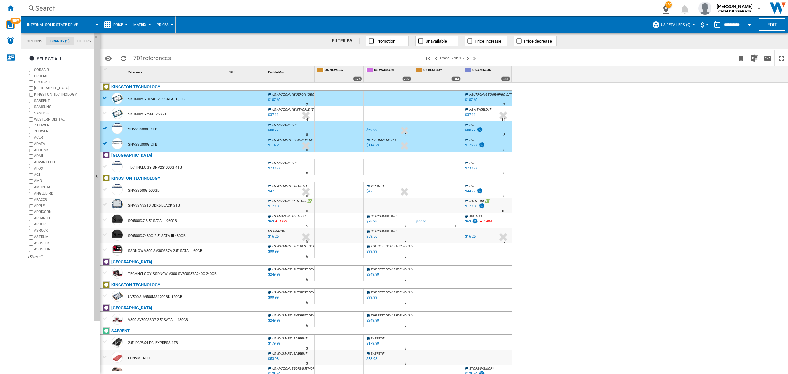
click at [105, 166] on div at bounding box center [105, 166] width 7 height 6
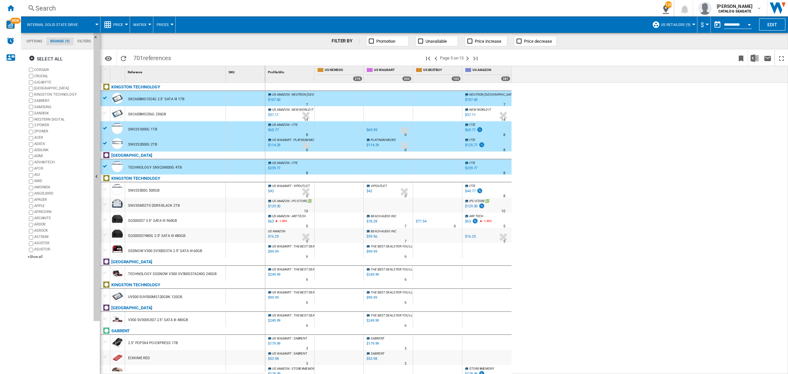
click at [104, 203] on div at bounding box center [105, 204] width 7 height 6
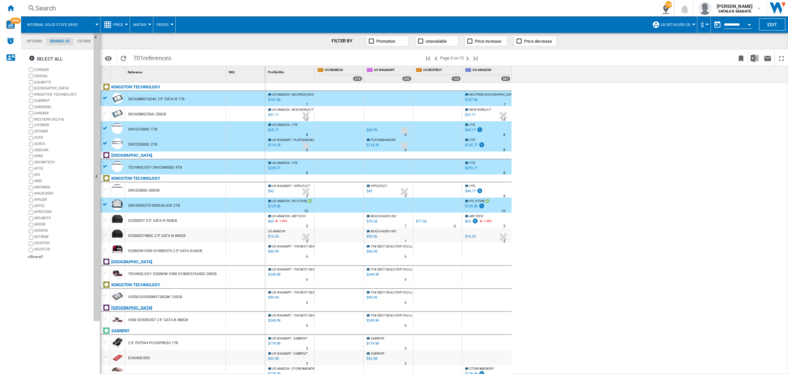
scroll to position [41, 0]
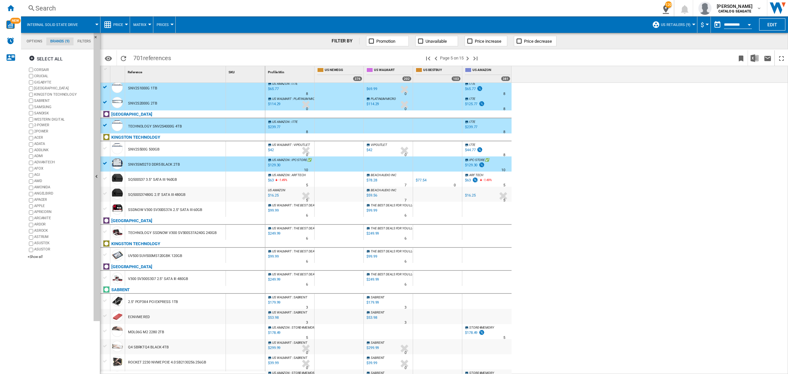
click at [107, 331] on div at bounding box center [105, 331] width 7 height 6
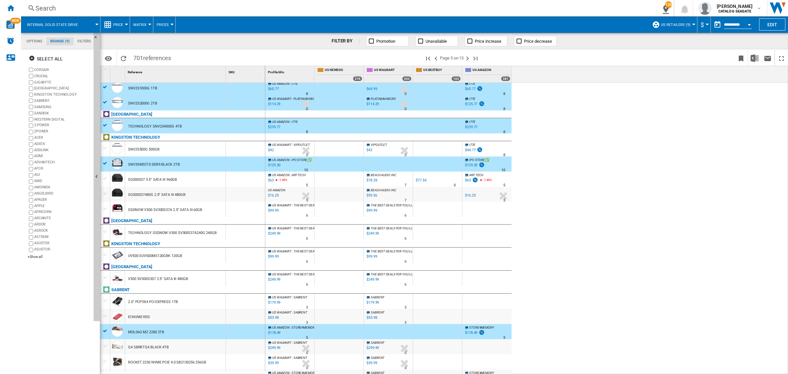
click at [105, 347] on div at bounding box center [105, 346] width 7 height 6
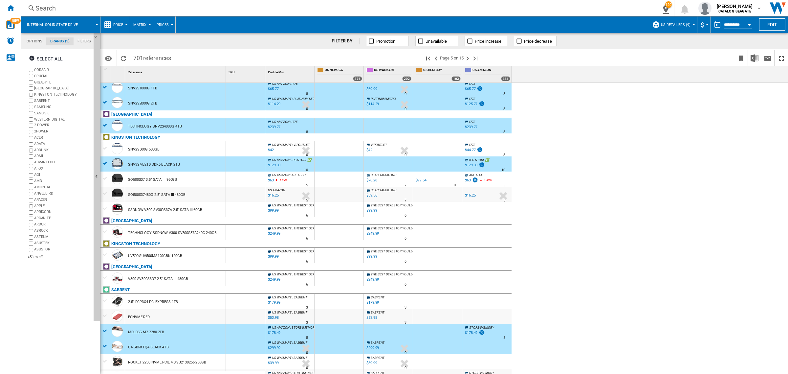
click at [103, 360] on div at bounding box center [105, 361] width 7 height 6
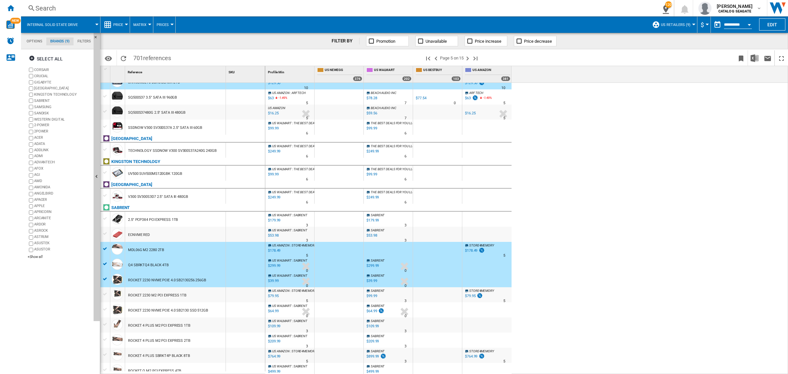
scroll to position [164, 0]
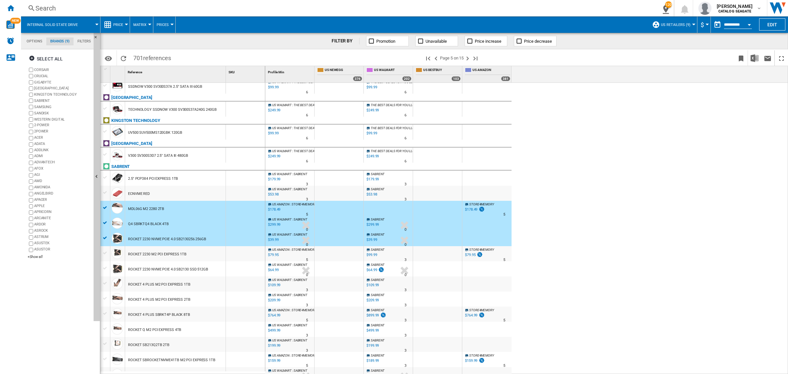
click at [104, 251] on div at bounding box center [105, 253] width 7 height 6
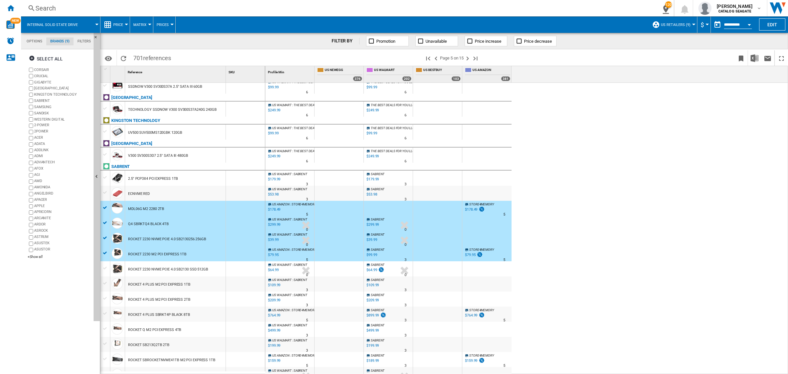
click at [106, 268] on div at bounding box center [105, 268] width 7 height 6
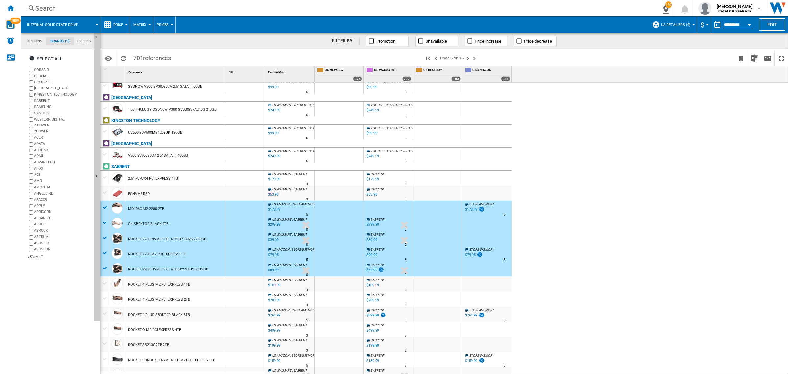
click at [106, 282] on div at bounding box center [105, 283] width 7 height 6
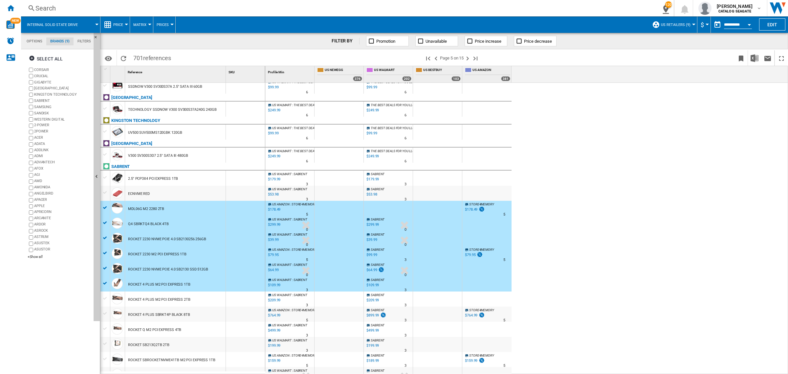
click at [105, 295] on div at bounding box center [105, 298] width 7 height 6
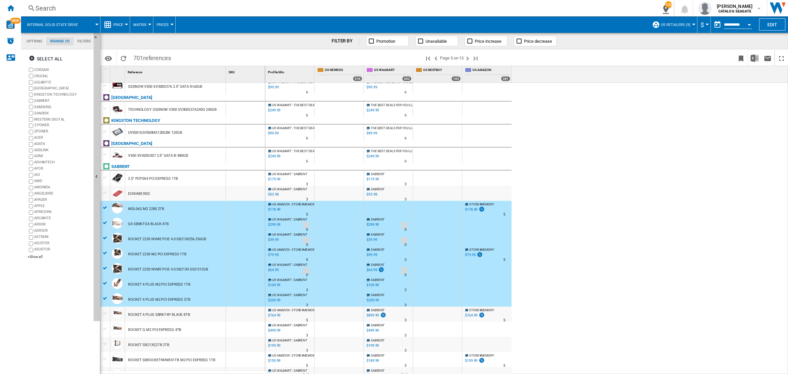
click at [105, 313] on div at bounding box center [105, 313] width 7 height 6
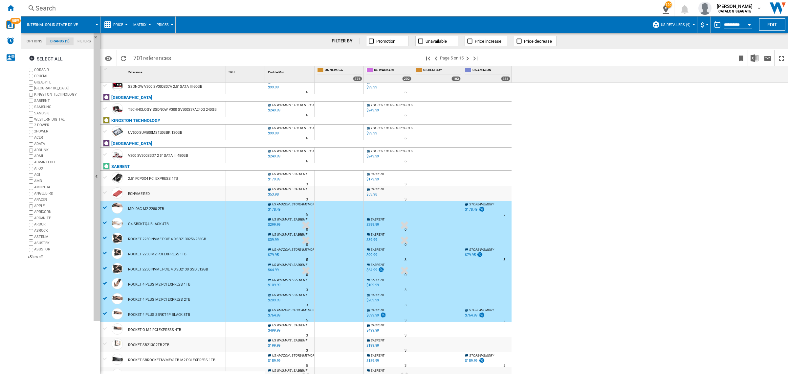
click at [104, 327] on div at bounding box center [105, 328] width 7 height 6
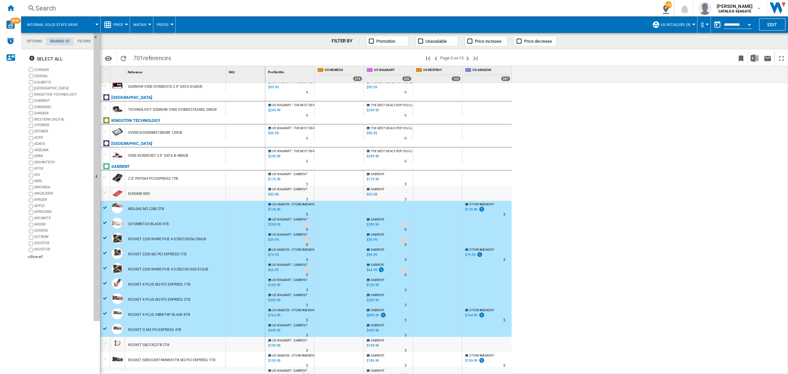
click at [107, 342] on div at bounding box center [105, 343] width 7 height 6
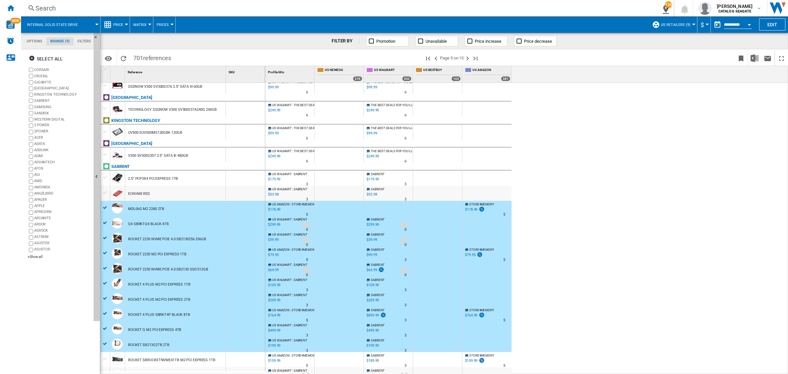
click at [105, 358] on div at bounding box center [105, 358] width 7 height 6
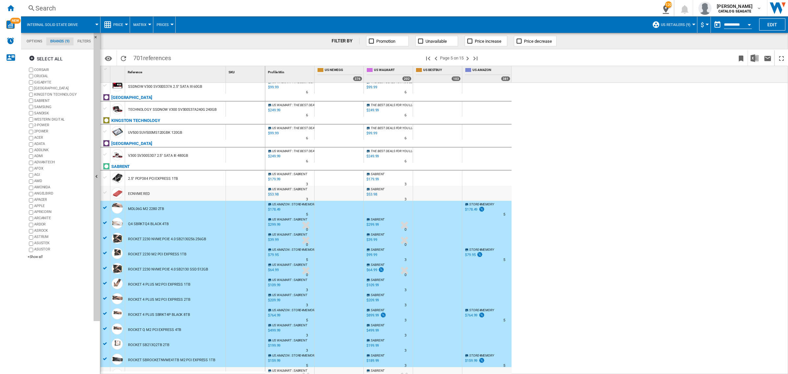
scroll to position [287, 0]
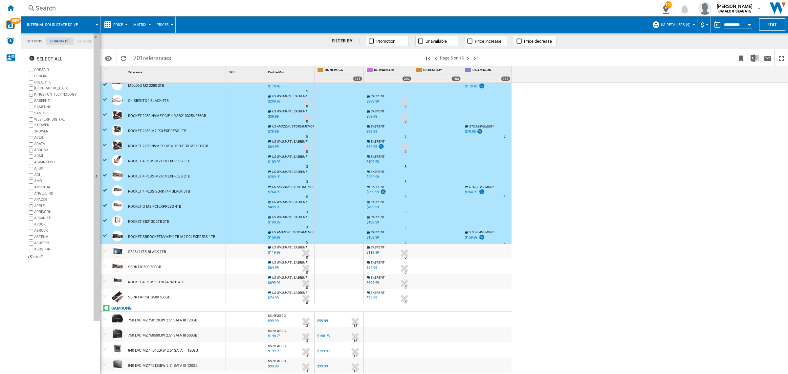
click at [104, 248] on div at bounding box center [105, 250] width 7 height 6
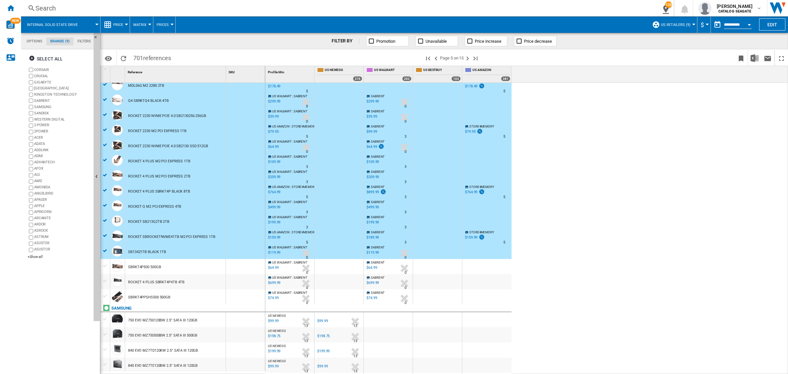
click at [107, 265] on div at bounding box center [105, 266] width 7 height 6
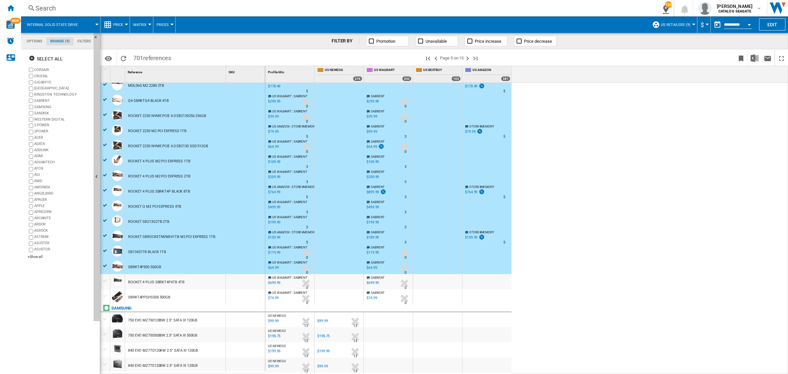
click at [105, 280] on div at bounding box center [105, 281] width 7 height 6
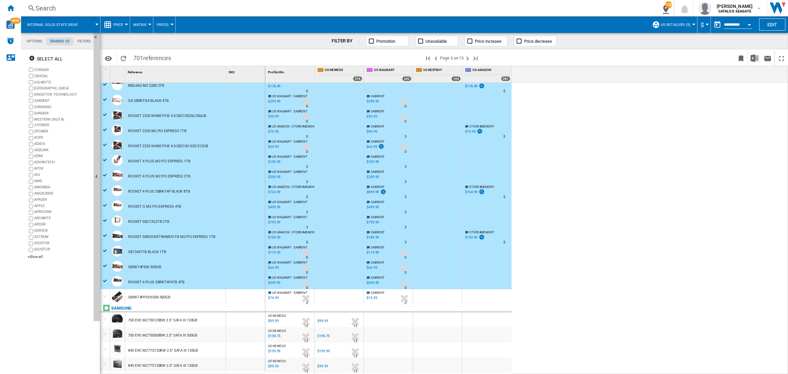
click at [105, 266] on div at bounding box center [105, 266] width 7 height 6
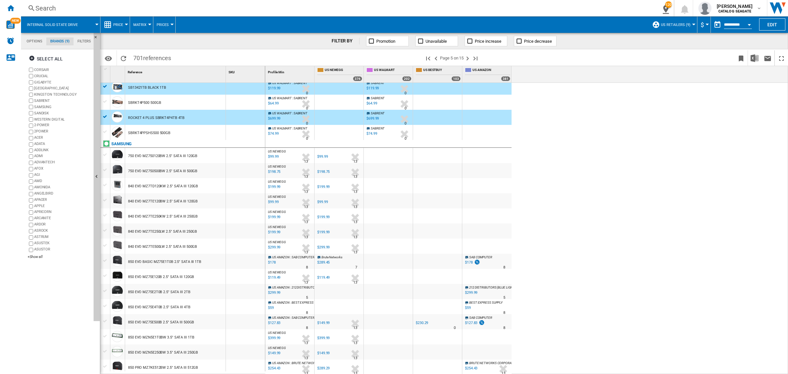
scroll to position [519, 0]
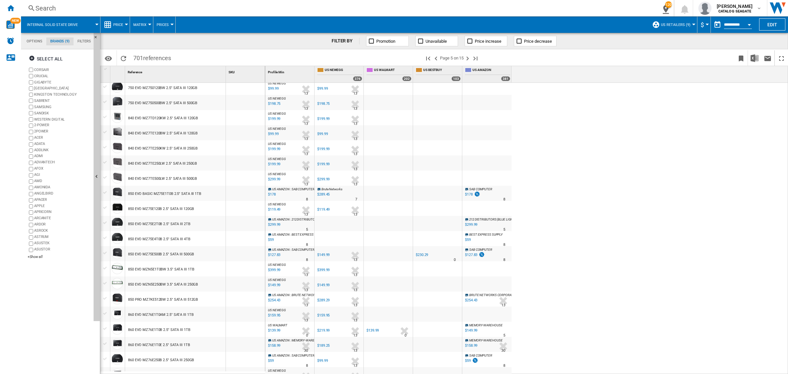
click at [106, 266] on div at bounding box center [105, 268] width 7 height 6
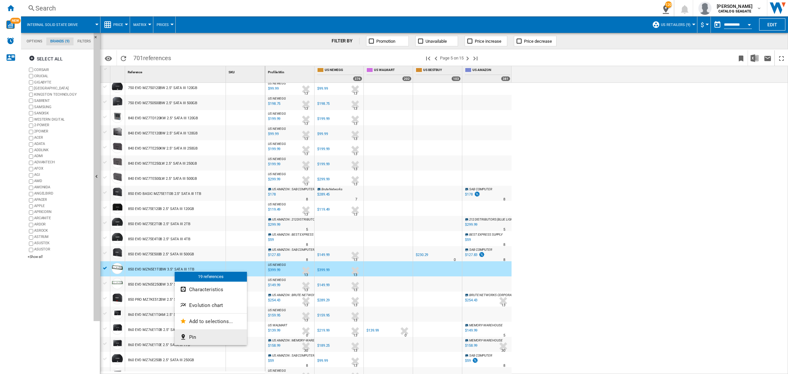
click at [207, 336] on button "Pin" at bounding box center [211, 337] width 72 height 16
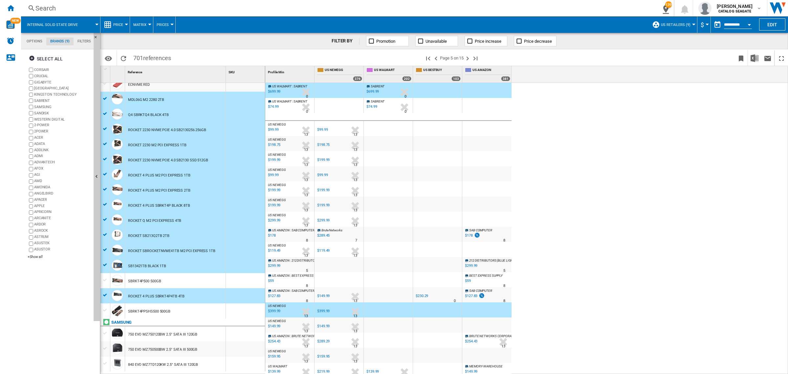
scroll to position [478, 0]
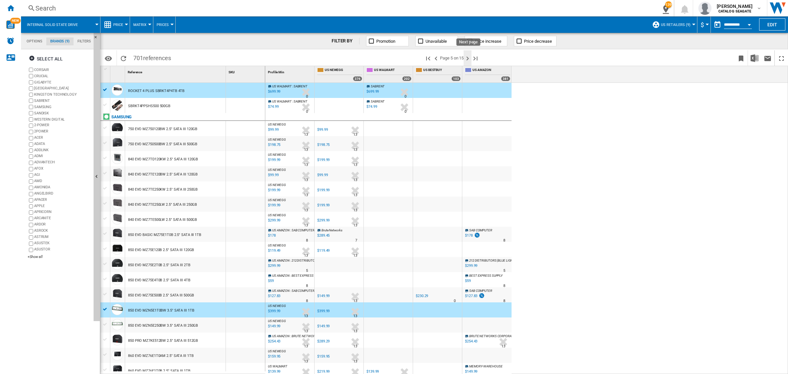
click at [468, 58] on ng-md-icon "Next page" at bounding box center [467, 58] width 8 height 8
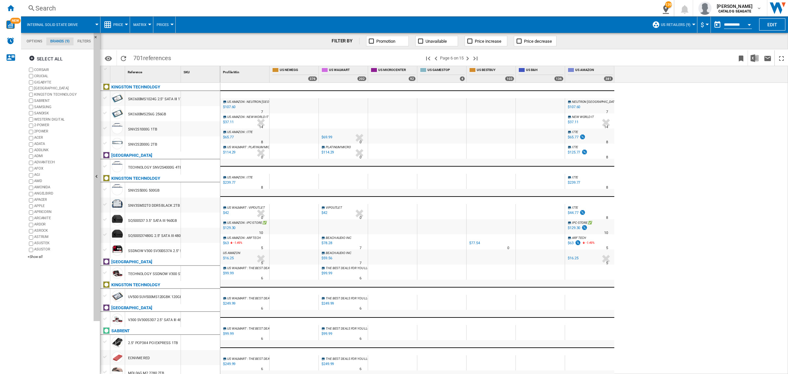
click at [39, 39] on md-tab-item "Options" at bounding box center [35, 41] width 24 height 8
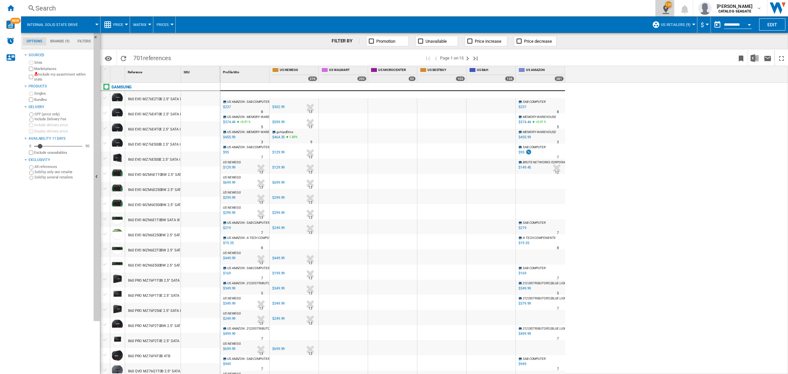
click at [667, 7] on ng-md-icon "139\a pinned references" at bounding box center [664, 8] width 8 height 8
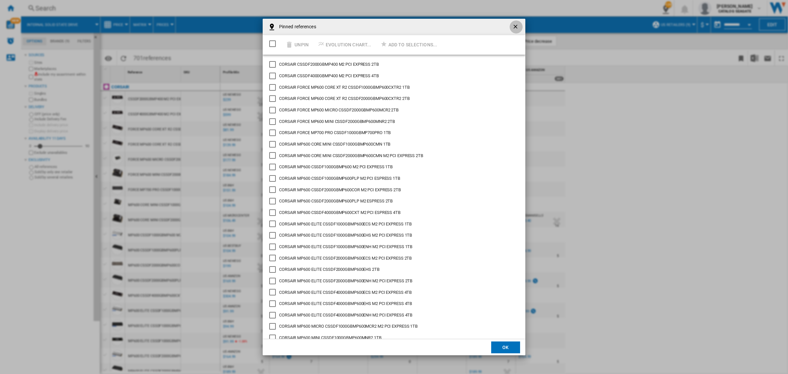
click at [512, 25] on ng-md-icon "getI18NText('BUTTONS.CLOSE_DIALOG')" at bounding box center [516, 27] width 8 height 8
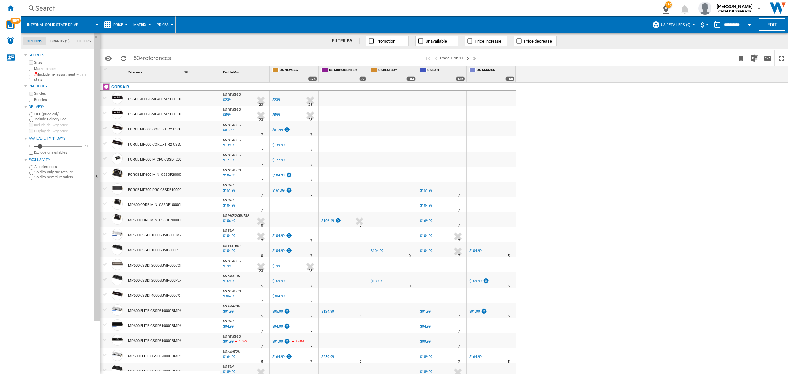
scroll to position [480, 0]
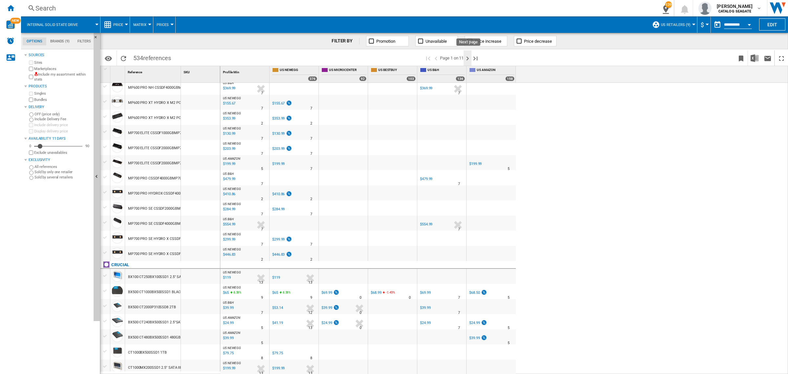
click at [466, 58] on ng-md-icon "Next page" at bounding box center [467, 58] width 8 height 8
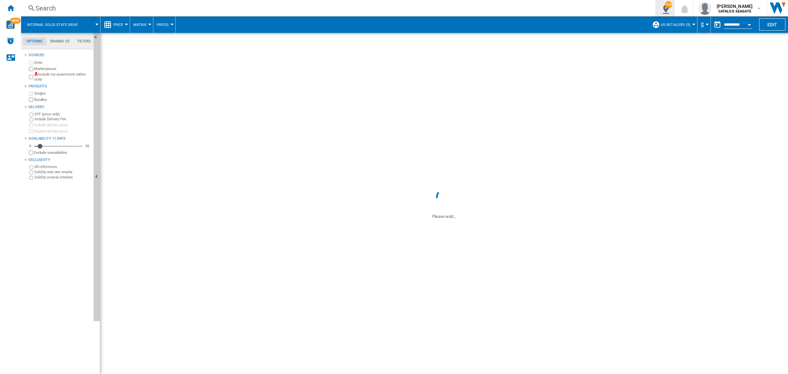
click at [665, 10] on ng-md-icon "139\a pinned references" at bounding box center [664, 8] width 8 height 8
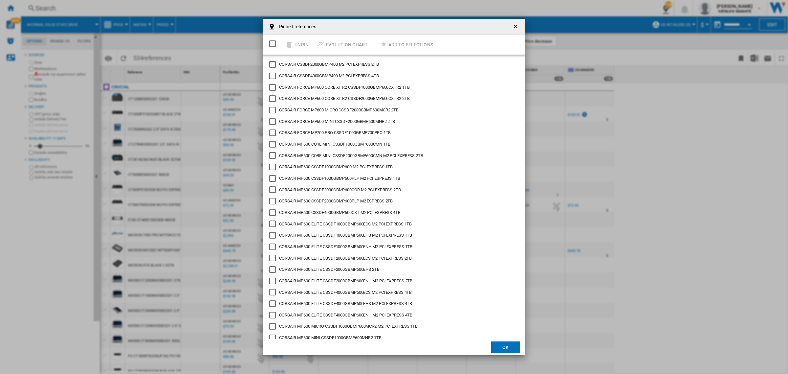
click at [514, 25] on ng-md-icon "getI18NText('BUTTONS.CLOSE_DIALOG')" at bounding box center [516, 27] width 8 height 8
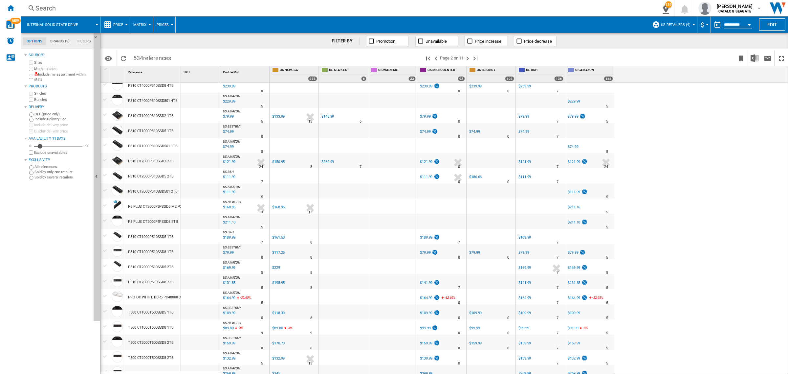
scroll to position [472, 0]
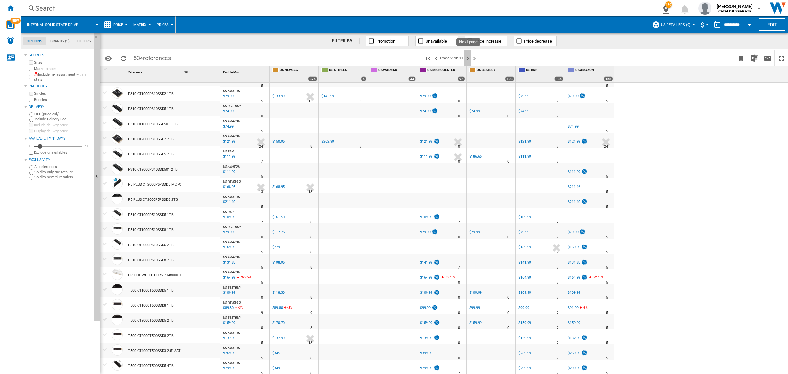
click at [467, 57] on ng-md-icon "Next page" at bounding box center [467, 58] width 8 height 8
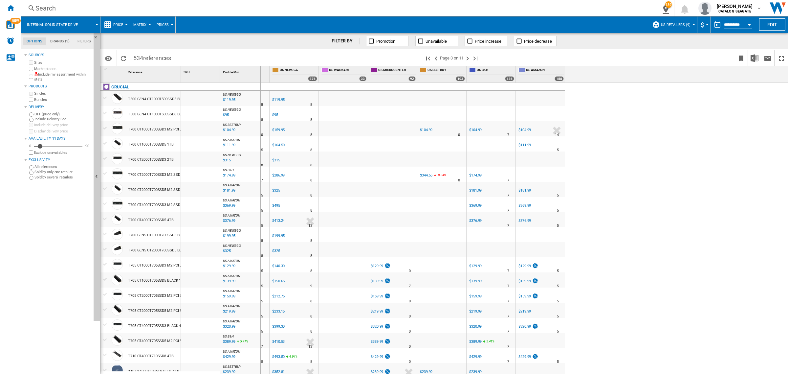
drag, startPoint x: 181, startPoint y: 68, endPoint x: 260, endPoint y: 77, distance: 79.6
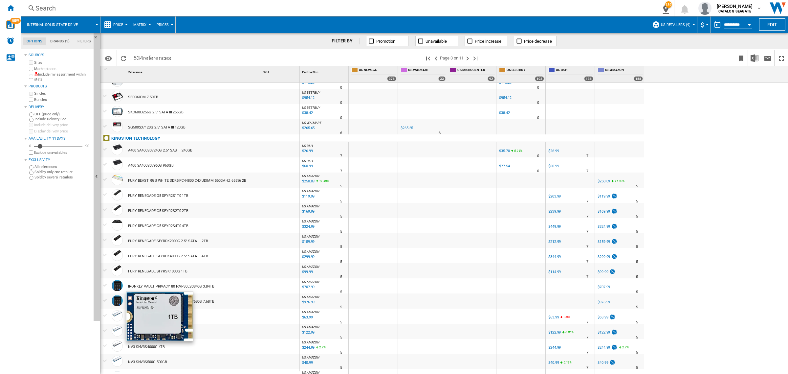
scroll to position [493, 0]
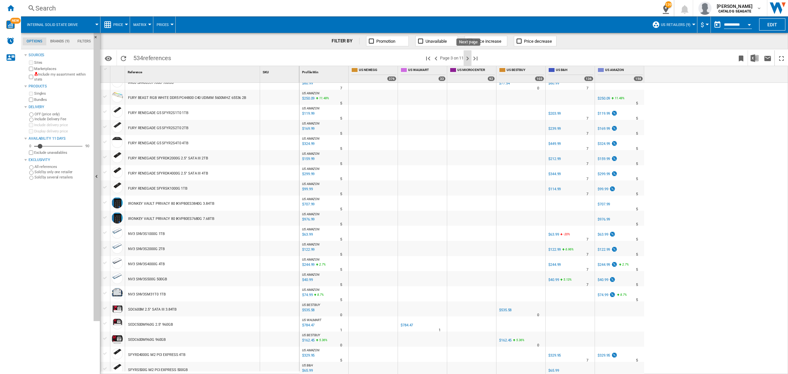
click at [468, 59] on ng-md-icon "Next page" at bounding box center [467, 58] width 8 height 8
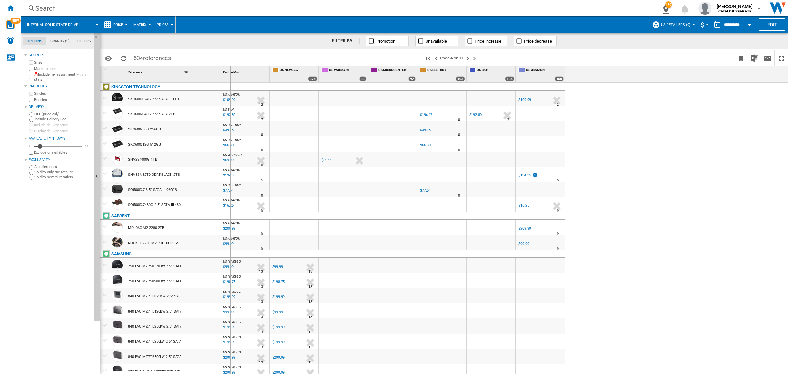
drag, startPoint x: 180, startPoint y: 74, endPoint x: 234, endPoint y: 74, distance: 53.8
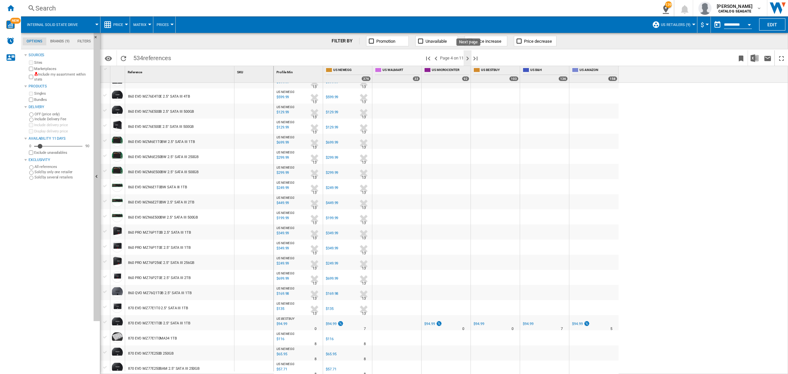
click at [469, 60] on ng-md-icon "Next page" at bounding box center [467, 58] width 8 height 8
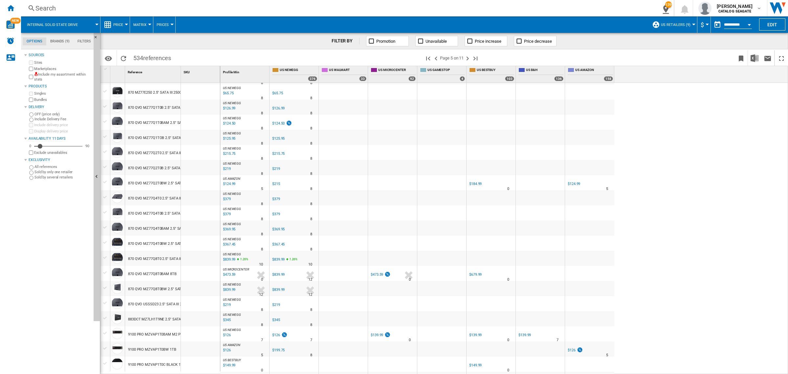
click at [105, 332] on div at bounding box center [105, 333] width 7 height 6
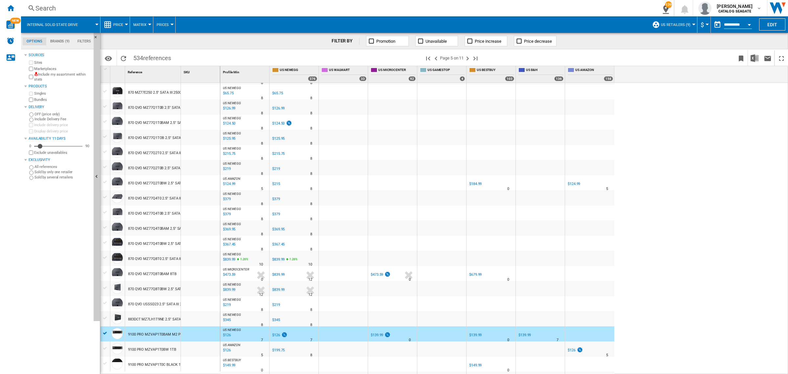
click at [105, 349] on div at bounding box center [105, 348] width 7 height 6
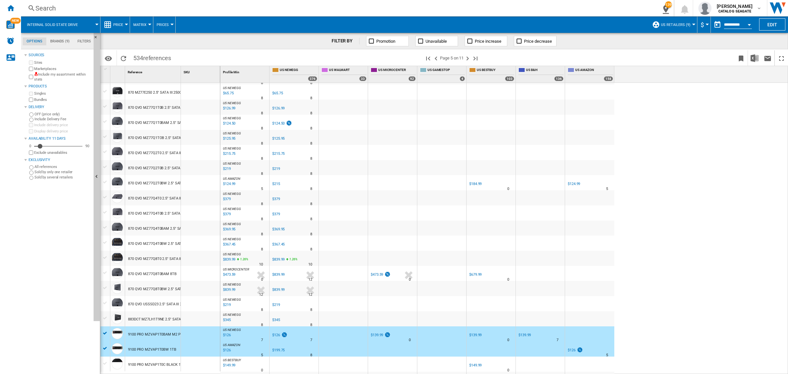
click at [102, 364] on div at bounding box center [105, 363] width 7 height 6
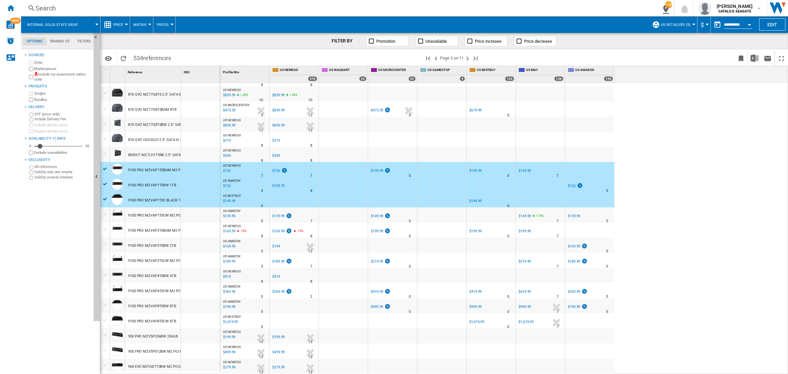
click at [103, 216] on div at bounding box center [105, 214] width 7 height 6
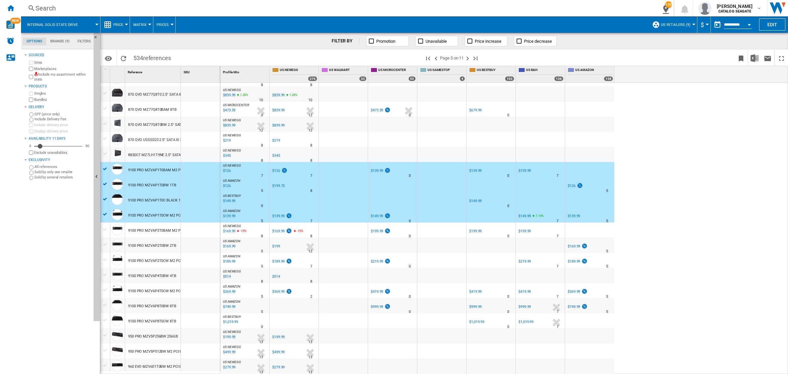
click at [104, 227] on div at bounding box center [105, 229] width 7 height 6
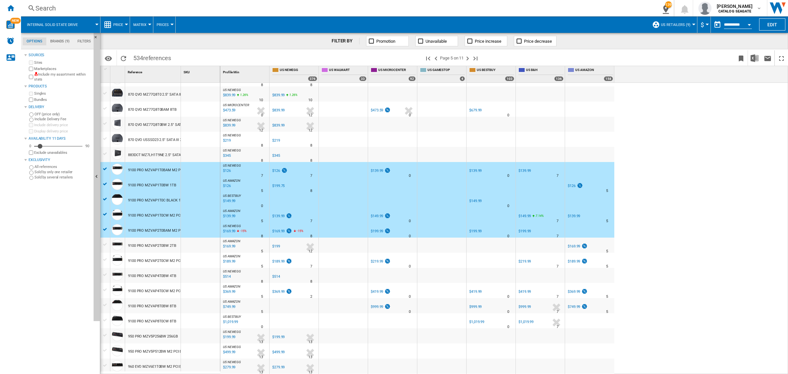
click at [104, 241] on div at bounding box center [105, 244] width 7 height 6
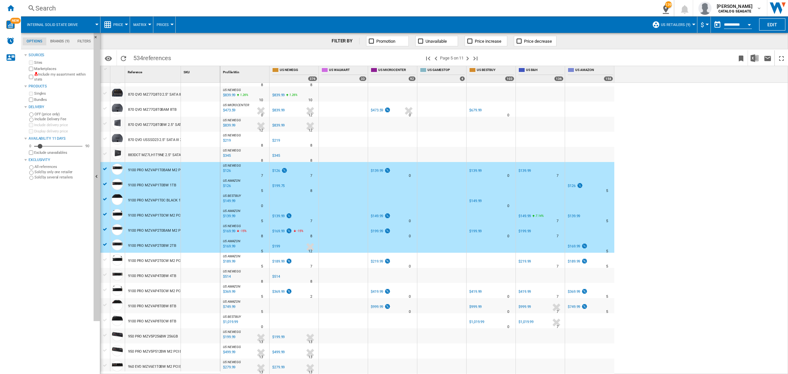
click at [103, 256] on div at bounding box center [105, 259] width 10 height 7
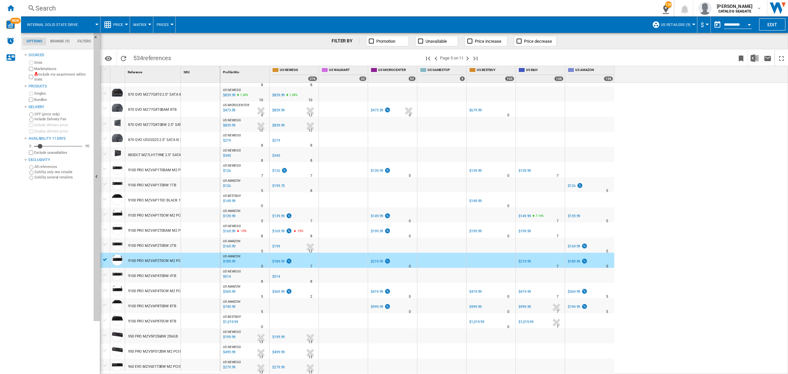
click at [105, 243] on div at bounding box center [105, 244] width 7 height 6
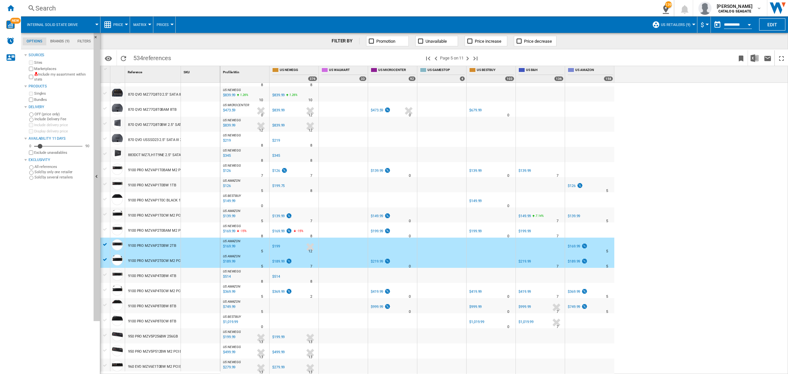
click at [105, 230] on div at bounding box center [105, 229] width 7 height 6
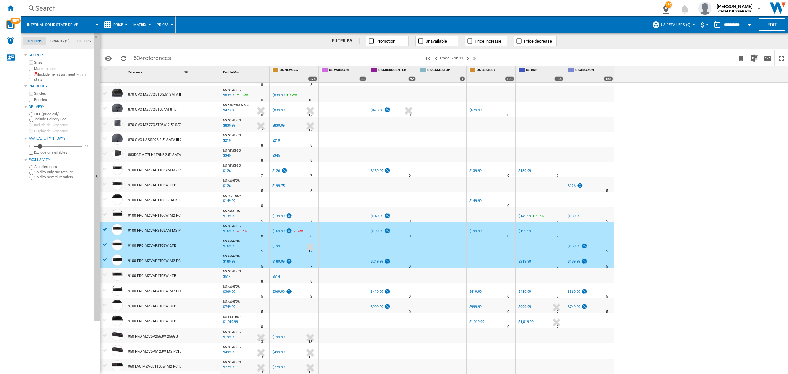
click at [104, 219] on div at bounding box center [105, 214] width 10 height 15
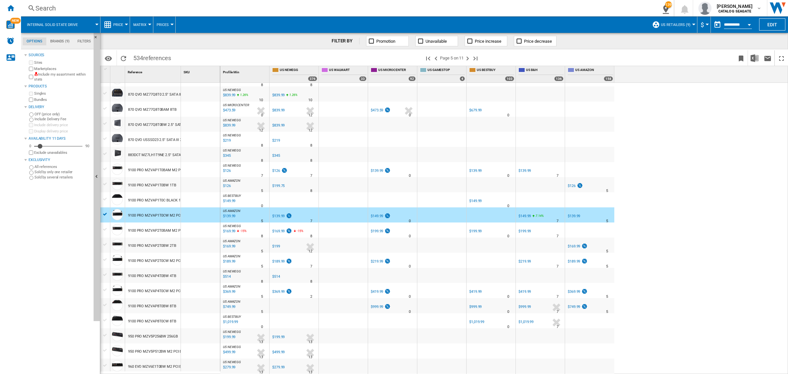
click at [104, 201] on div at bounding box center [105, 199] width 7 height 6
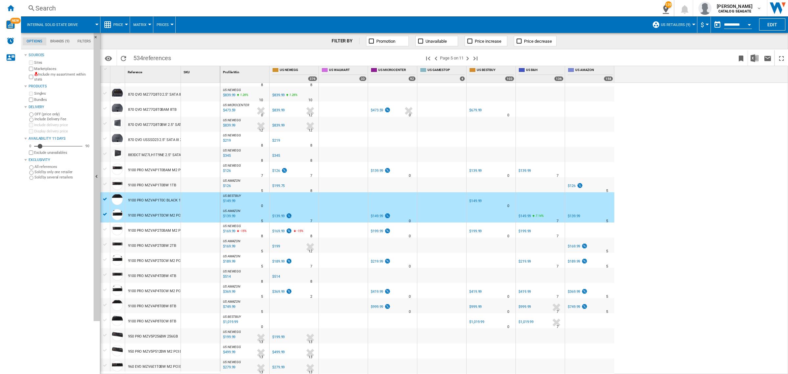
click at [105, 183] on div at bounding box center [105, 184] width 7 height 6
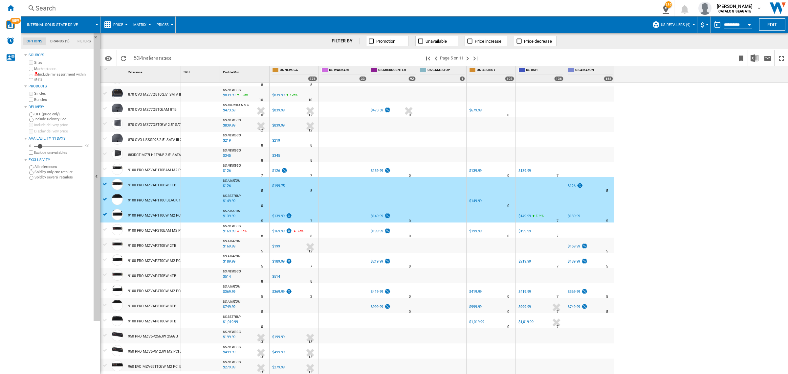
click at [105, 166] on div at bounding box center [105, 169] width 7 height 6
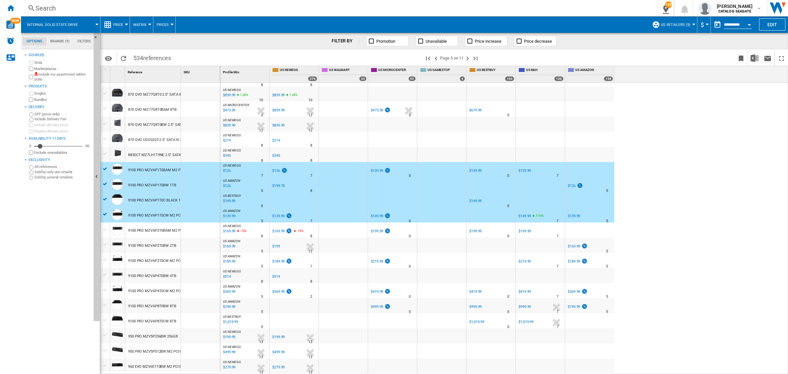
click at [105, 228] on div at bounding box center [105, 229] width 7 height 6
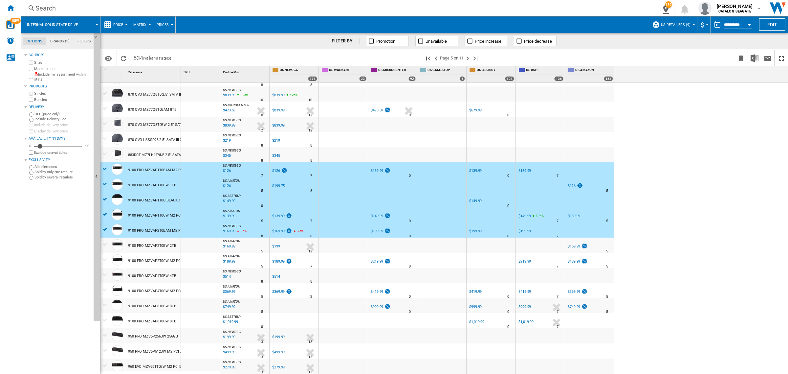
click at [104, 242] on div at bounding box center [105, 244] width 7 height 6
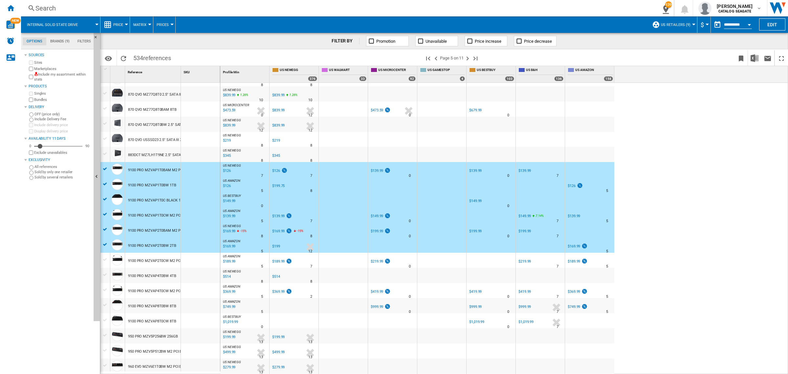
click at [103, 258] on div at bounding box center [105, 259] width 7 height 6
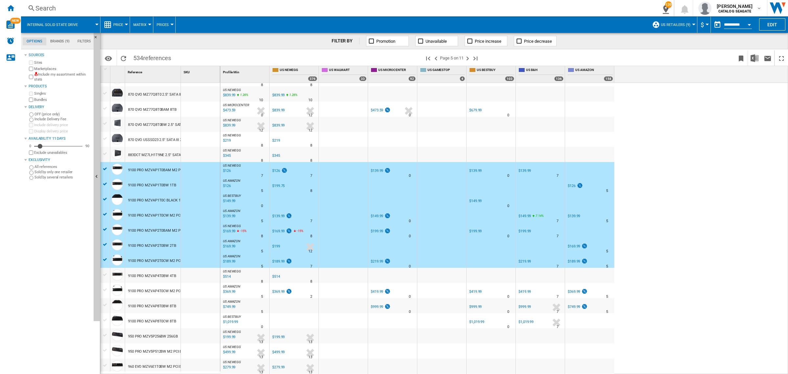
click at [104, 273] on div at bounding box center [105, 274] width 7 height 6
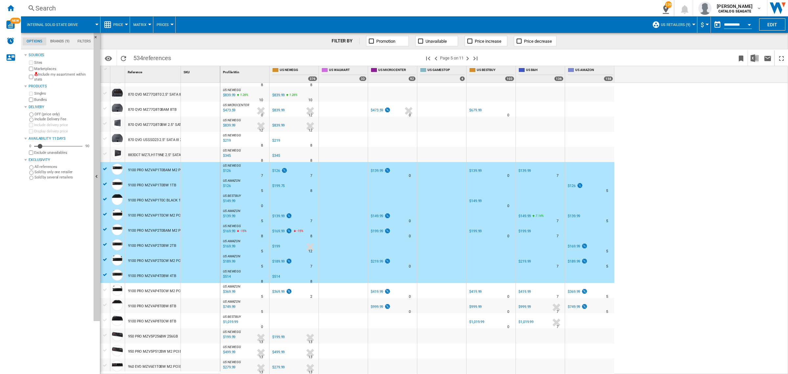
click at [105, 288] on div at bounding box center [105, 290] width 7 height 6
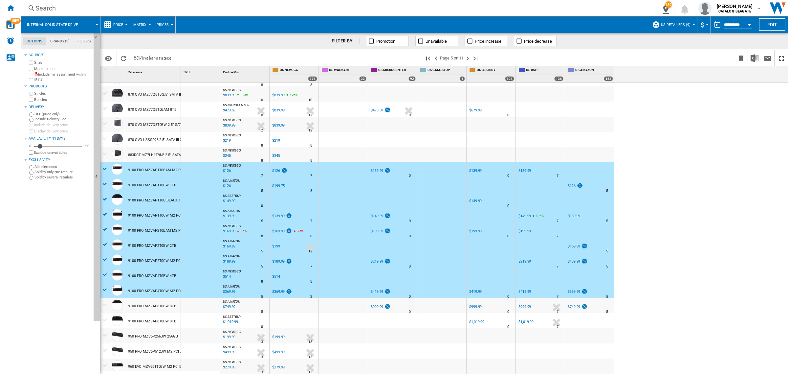
click at [104, 301] on div at bounding box center [105, 304] width 10 height 7
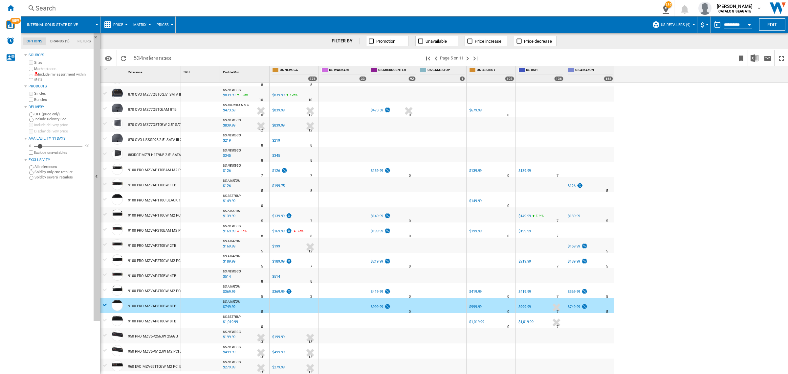
click at [107, 289] on div at bounding box center [105, 290] width 7 height 6
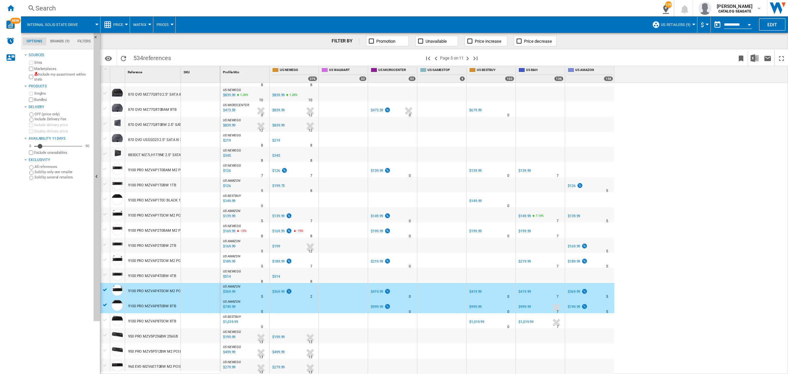
click at [106, 273] on div at bounding box center [105, 274] width 7 height 6
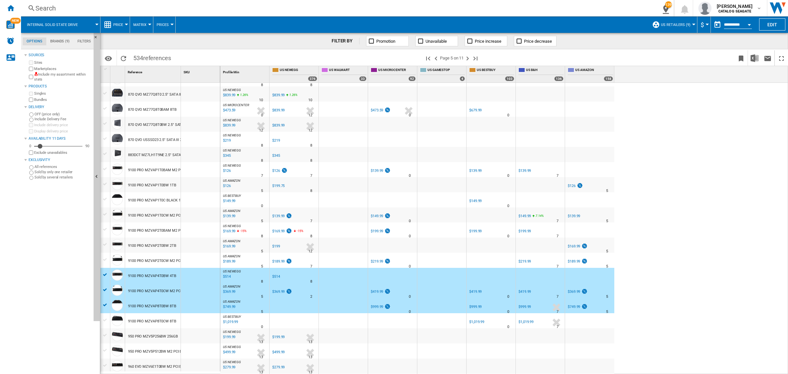
click at [106, 256] on div at bounding box center [105, 259] width 10 height 7
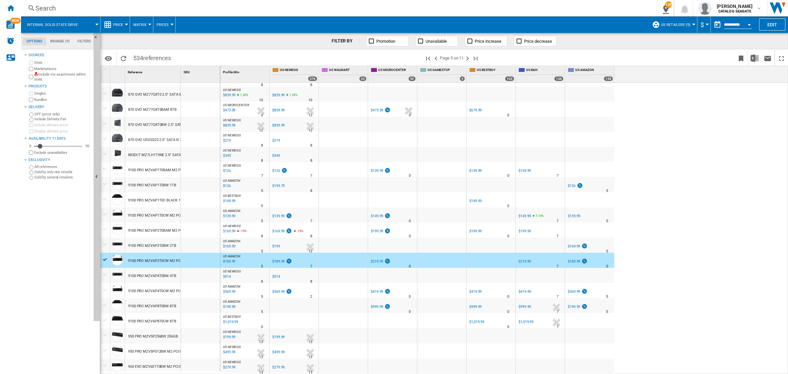
click at [104, 171] on div at bounding box center [105, 169] width 7 height 6
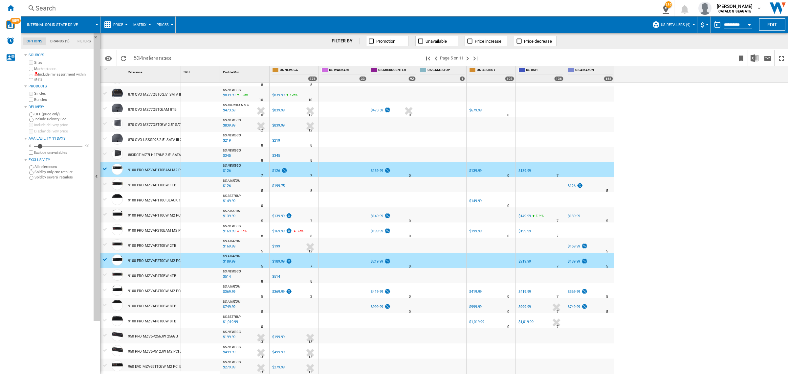
click at [104, 180] on div at bounding box center [105, 183] width 10 height 7
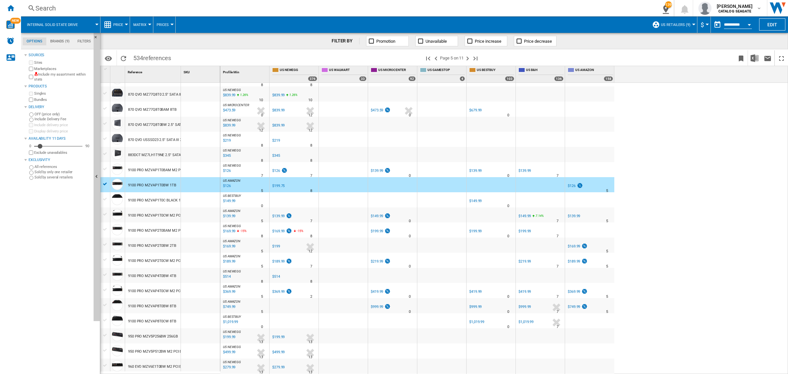
click at [104, 169] on div at bounding box center [105, 169] width 7 height 6
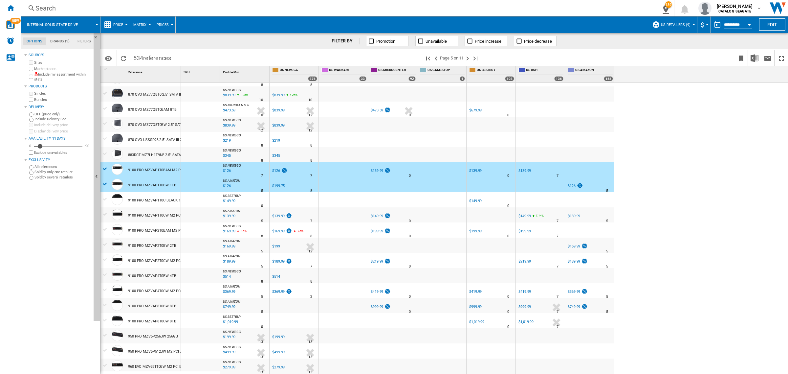
click at [104, 196] on div at bounding box center [105, 199] width 7 height 6
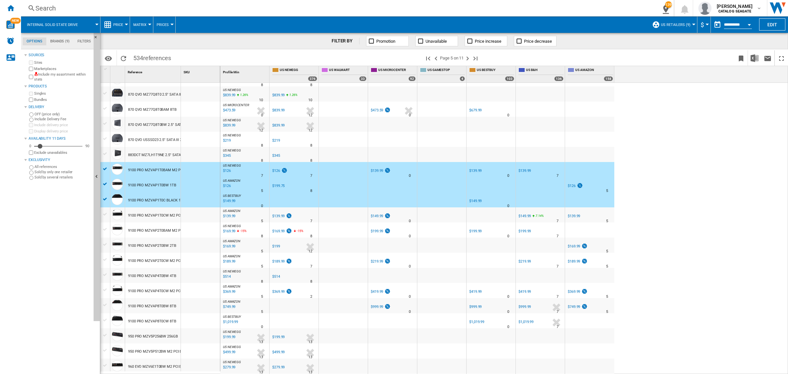
click at [104, 214] on div at bounding box center [105, 214] width 7 height 6
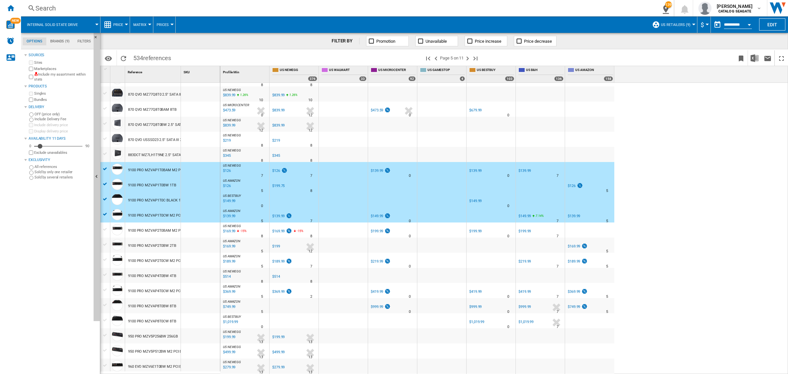
click at [106, 229] on div at bounding box center [105, 229] width 7 height 6
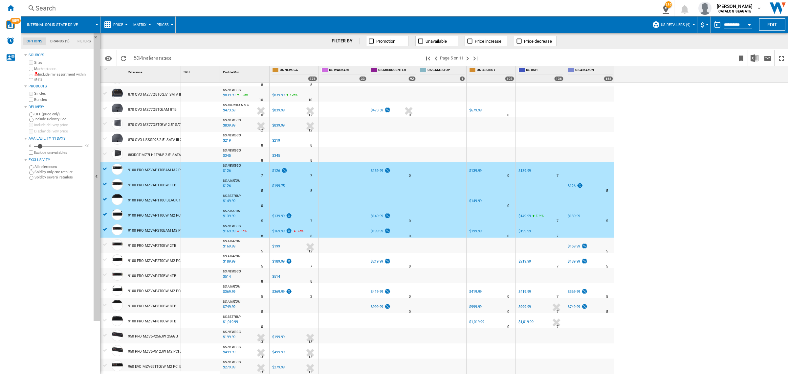
click at [105, 243] on div at bounding box center [105, 244] width 7 height 6
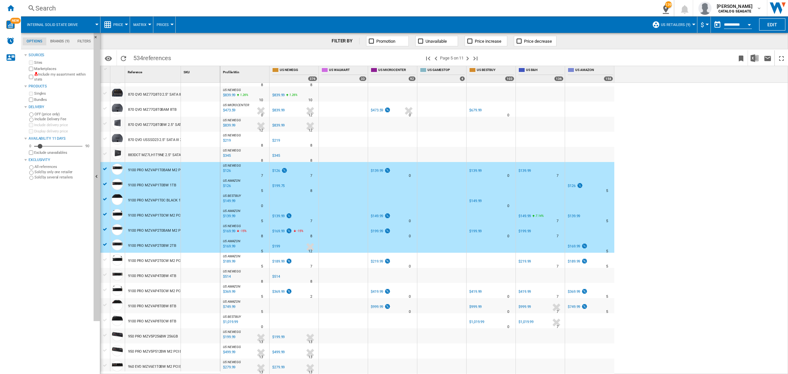
click at [105, 258] on div at bounding box center [105, 259] width 7 height 6
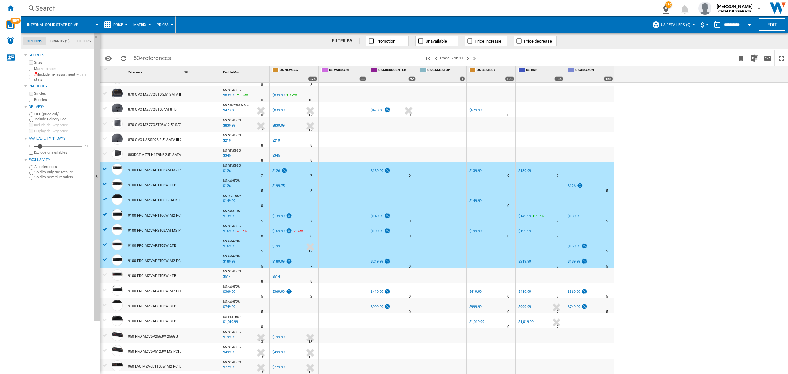
click at [103, 274] on div at bounding box center [105, 274] width 7 height 6
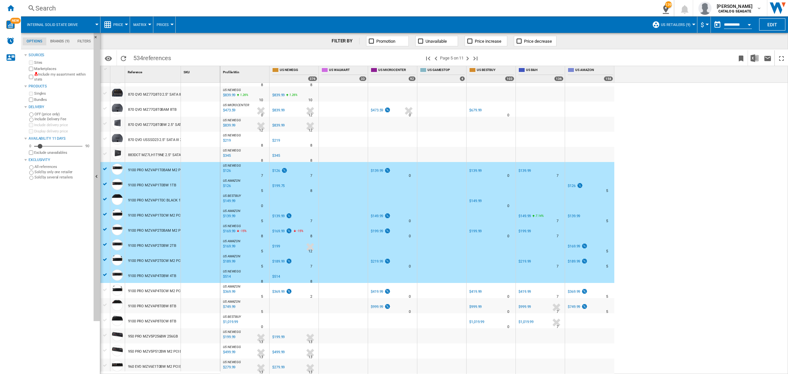
click at [105, 288] on div at bounding box center [105, 290] width 7 height 6
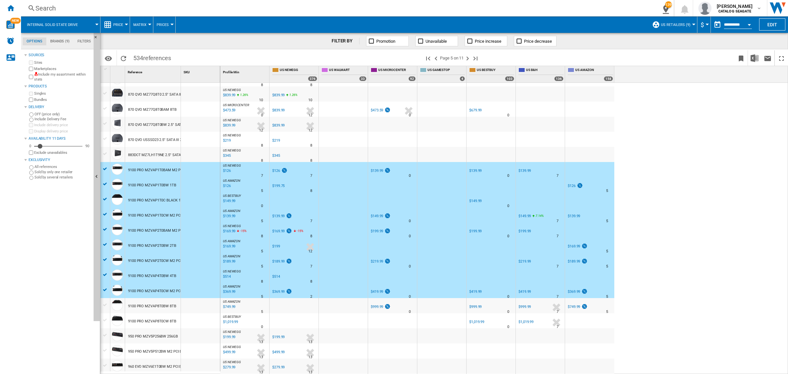
click at [105, 303] on div at bounding box center [105, 305] width 7 height 6
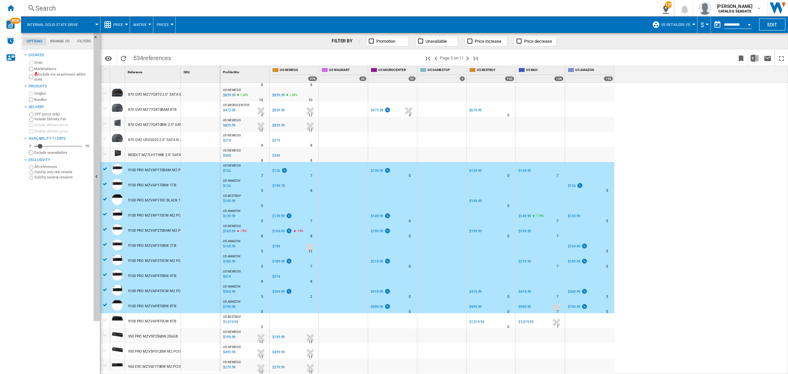
click at [104, 317] on div at bounding box center [105, 320] width 7 height 6
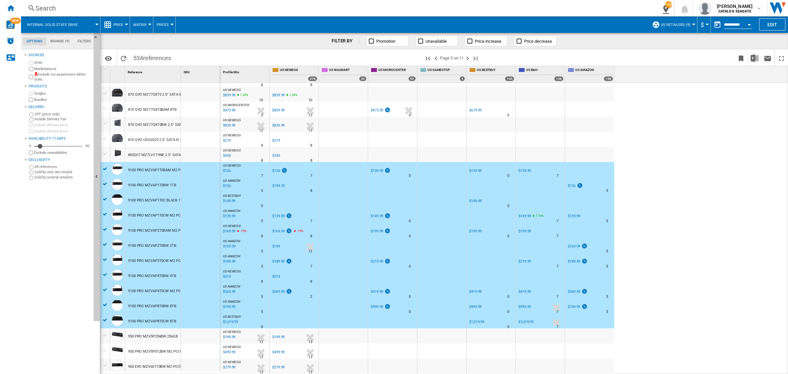
click at [105, 333] on div at bounding box center [105, 335] width 7 height 6
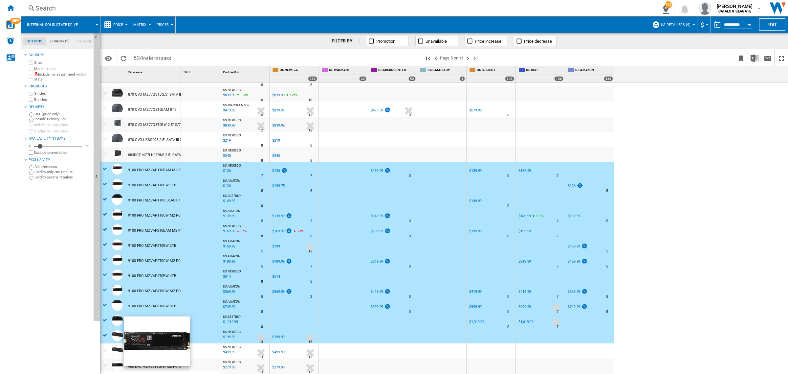
scroll to position [287, 0]
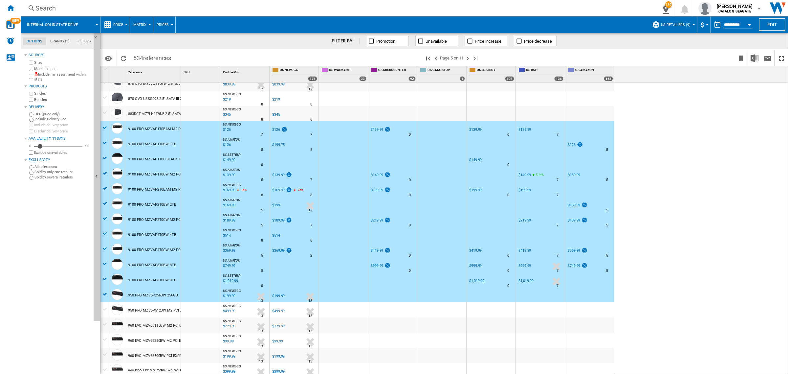
click at [103, 309] on div at bounding box center [105, 309] width 7 height 6
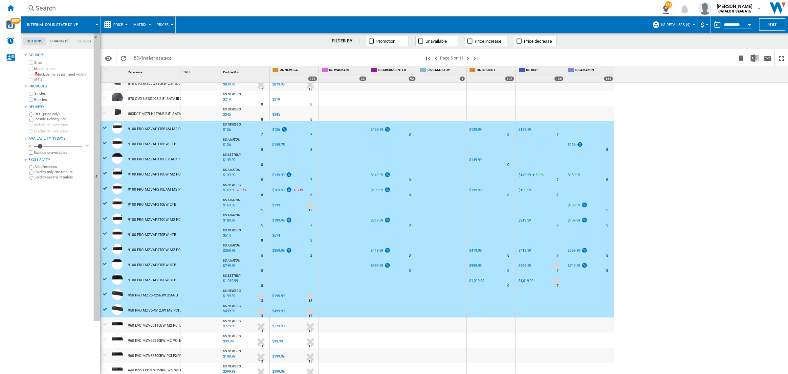
click at [104, 326] on div at bounding box center [105, 324] width 7 height 6
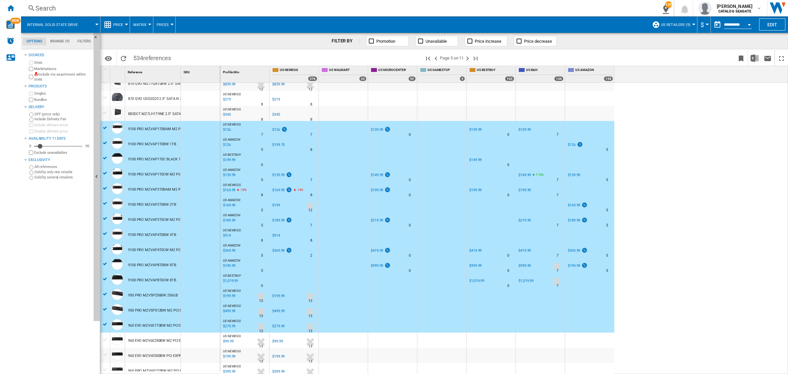
click at [104, 338] on div at bounding box center [105, 339] width 7 height 6
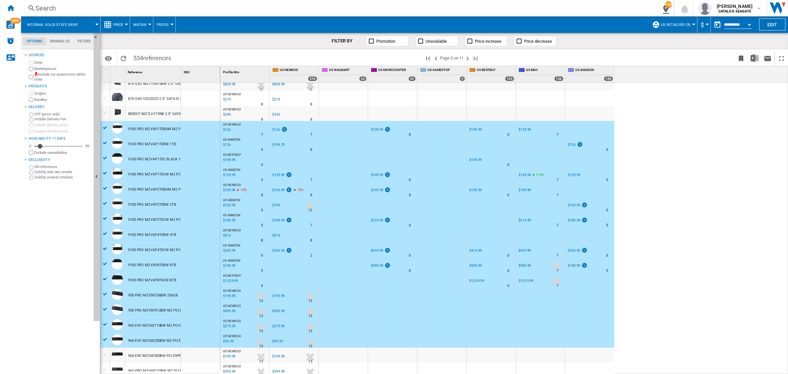
scroll to position [369, 0]
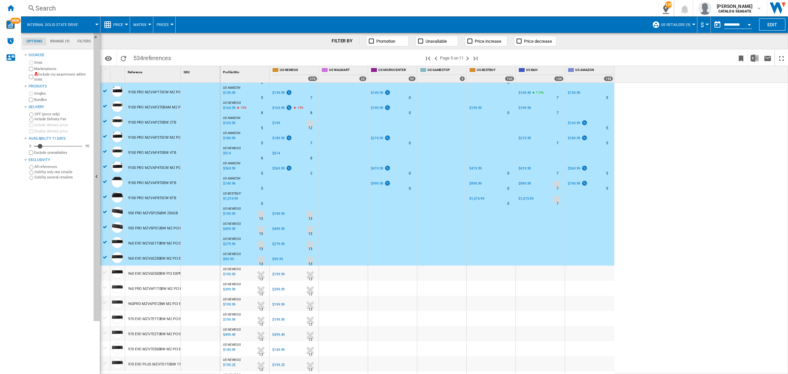
click at [106, 271] on div at bounding box center [105, 272] width 7 height 6
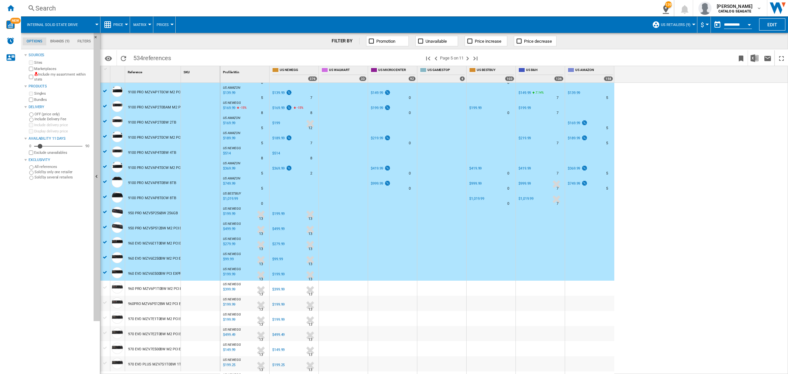
click at [104, 287] on div at bounding box center [105, 287] width 7 height 6
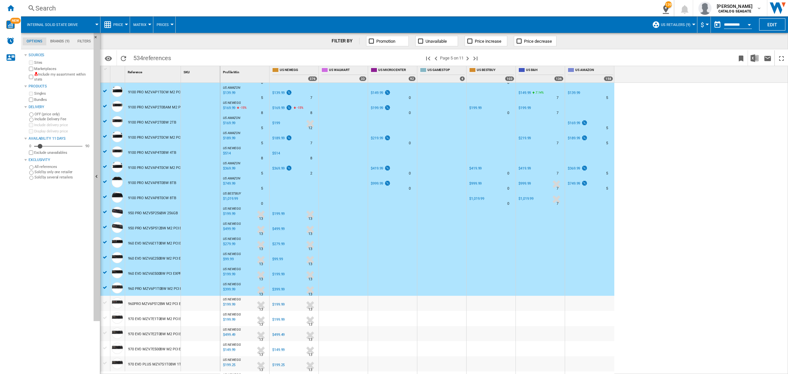
click at [105, 301] on div at bounding box center [105, 302] width 7 height 6
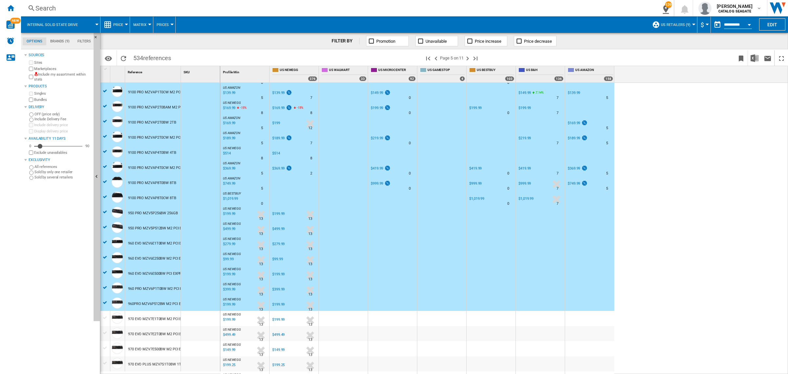
click at [104, 317] on div at bounding box center [105, 317] width 7 height 6
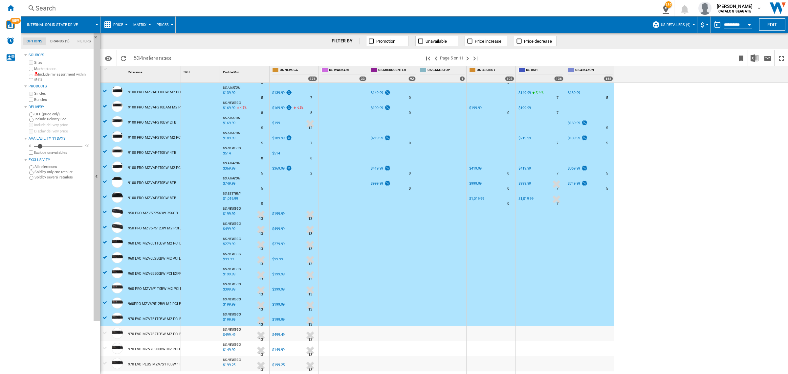
click at [105, 333] on div at bounding box center [105, 333] width 7 height 6
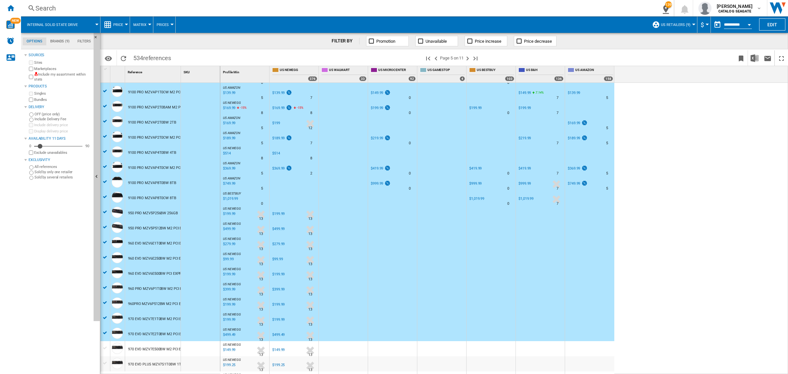
click at [104, 348] on div at bounding box center [105, 348] width 7 height 6
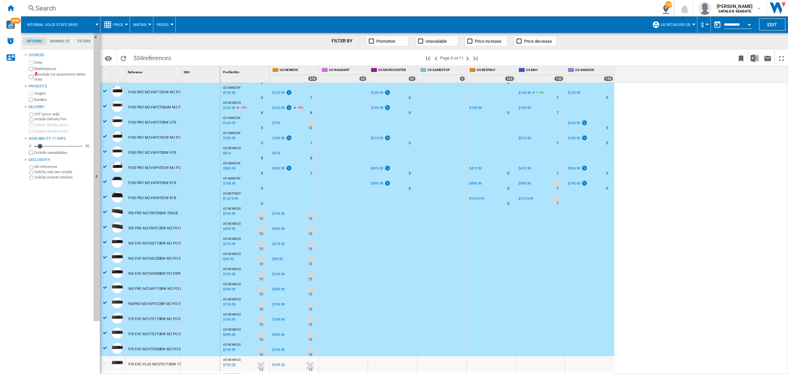
click at [104, 362] on div at bounding box center [105, 363] width 7 height 6
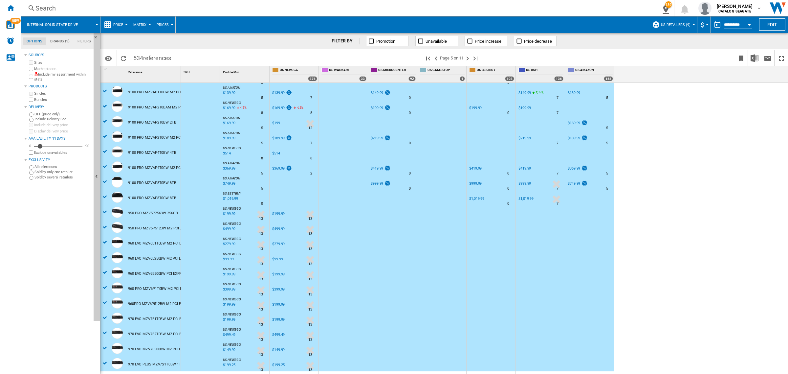
scroll to position [472, 0]
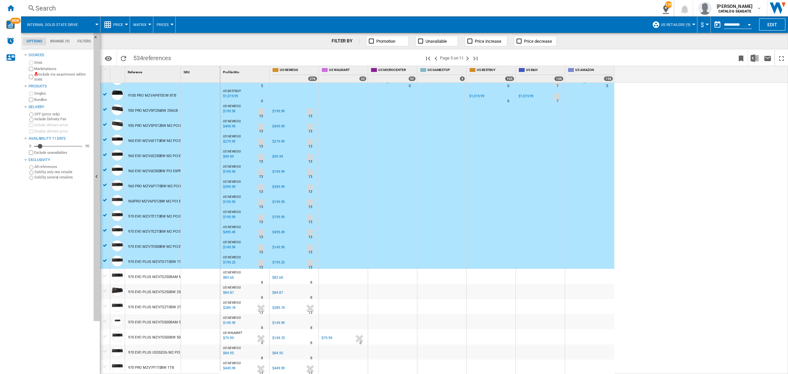
click at [106, 275] on div at bounding box center [105, 275] width 7 height 6
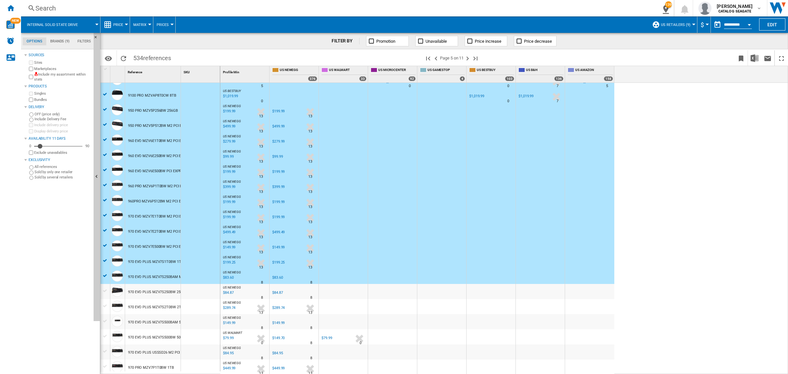
click at [104, 289] on div at bounding box center [105, 291] width 7 height 6
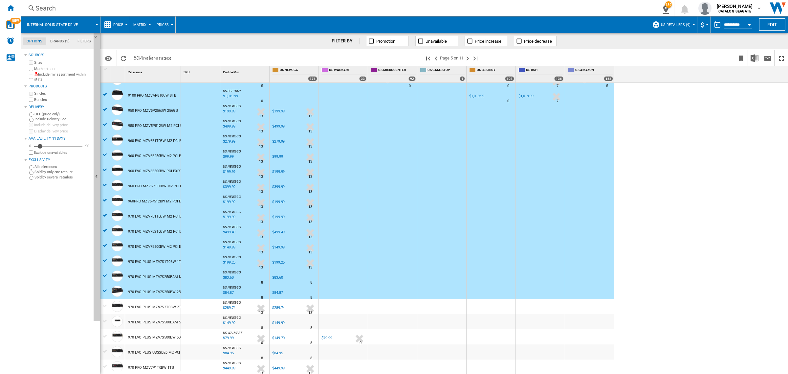
click at [105, 306] on div at bounding box center [105, 306] width 7 height 6
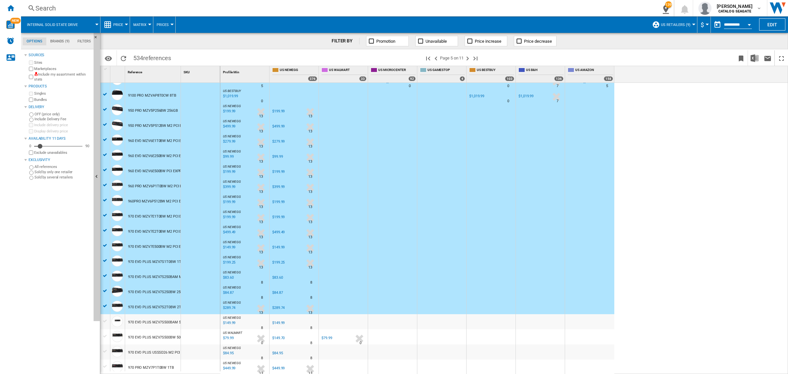
click at [104, 320] on div at bounding box center [105, 321] width 7 height 6
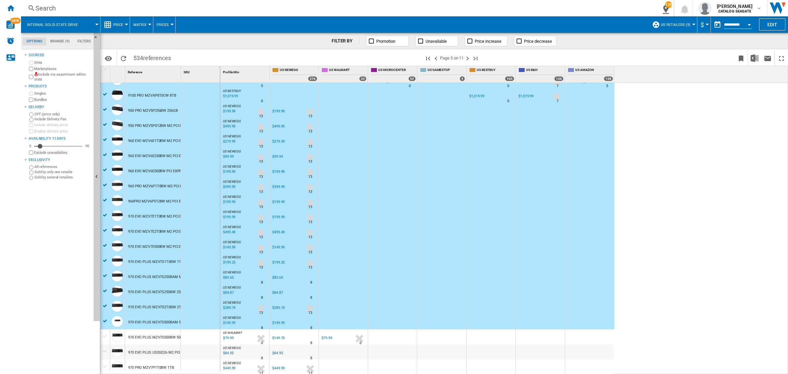
click at [104, 335] on div at bounding box center [105, 336] width 7 height 6
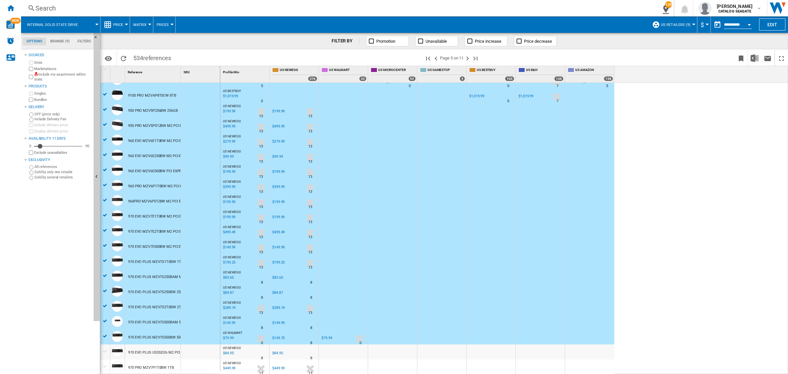
click at [104, 351] on div at bounding box center [105, 351] width 7 height 6
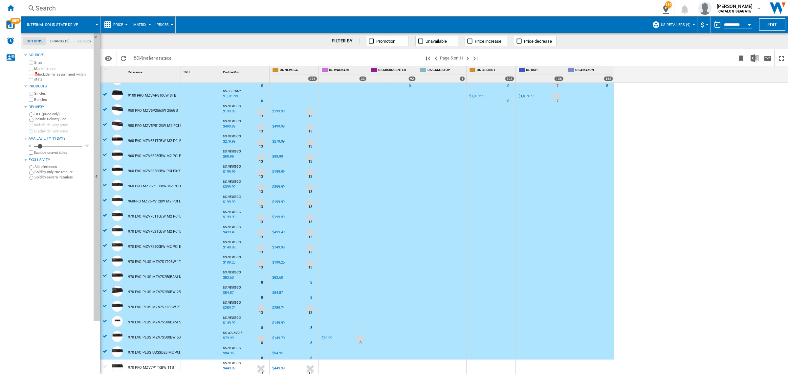
click at [105, 365] on div at bounding box center [105, 366] width 7 height 6
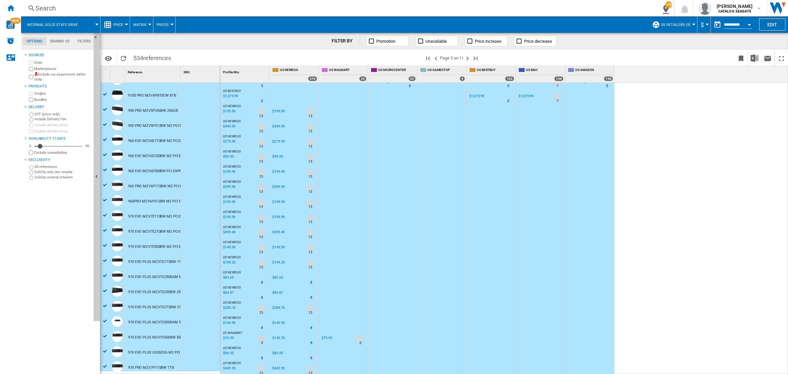
scroll to position [473, 0]
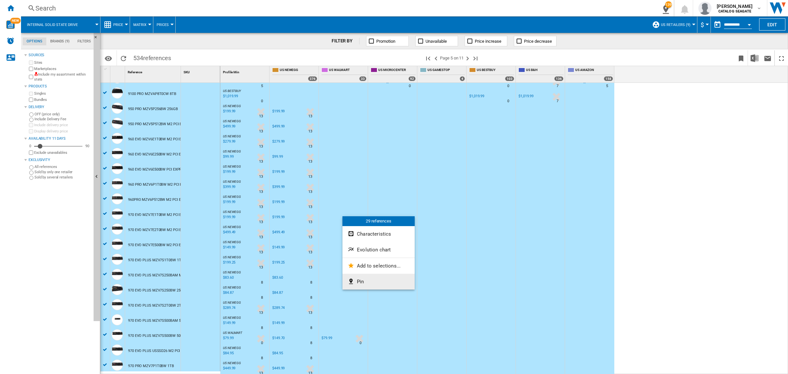
click at [360, 280] on span "Pin" at bounding box center [360, 281] width 7 height 6
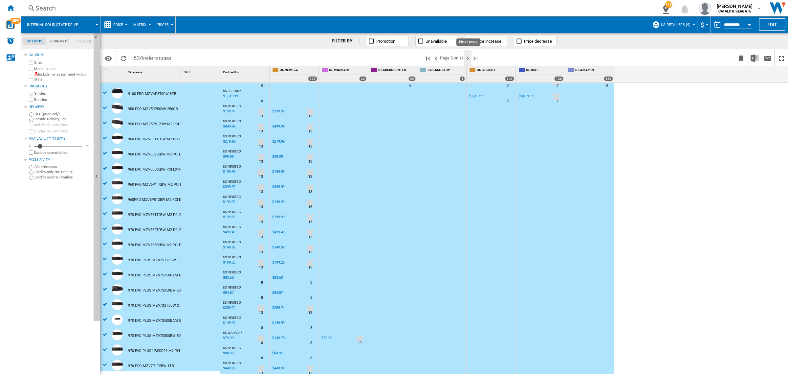
click at [468, 58] on ng-md-icon "Next page" at bounding box center [467, 58] width 8 height 8
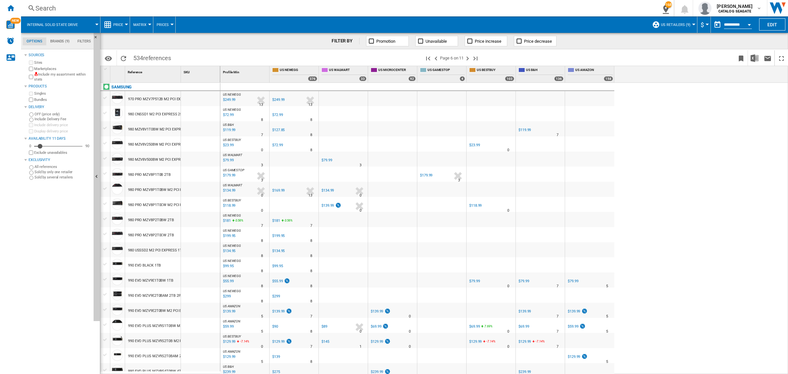
click at [104, 95] on div at bounding box center [105, 98] width 7 height 6
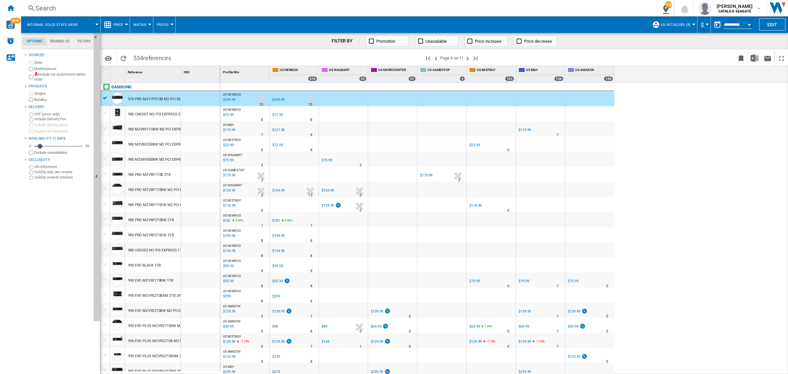
click at [106, 112] on div at bounding box center [105, 113] width 7 height 6
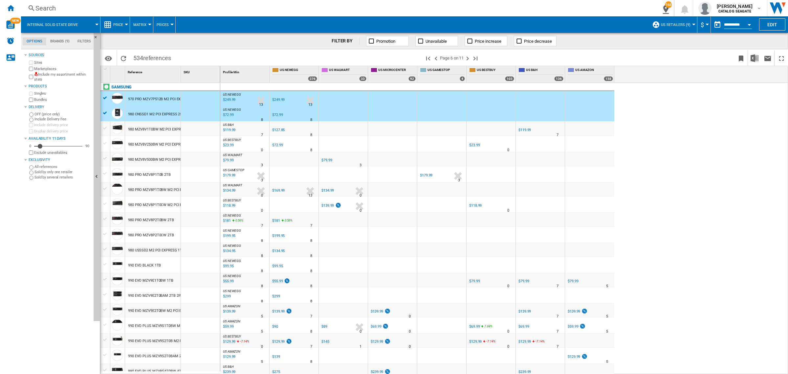
click at [107, 127] on div at bounding box center [105, 128] width 7 height 6
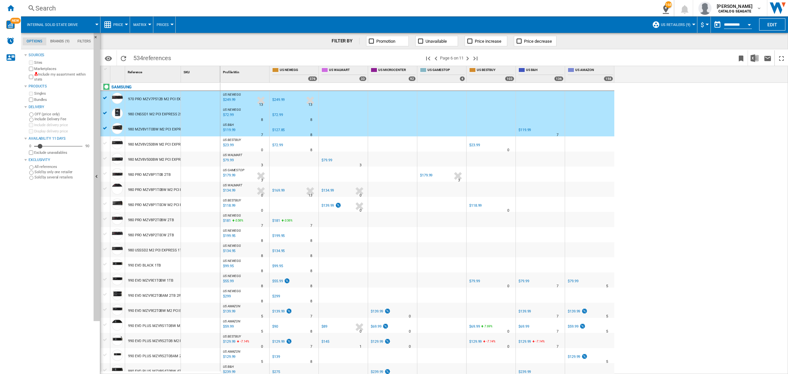
click at [105, 140] on div at bounding box center [105, 143] width 7 height 6
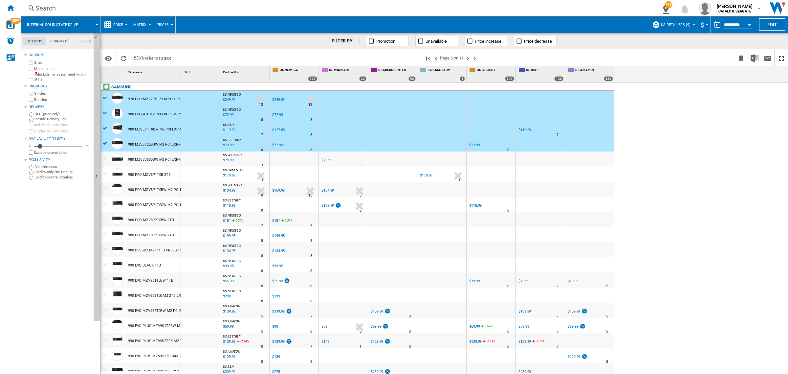
click at [104, 156] on div at bounding box center [105, 158] width 7 height 6
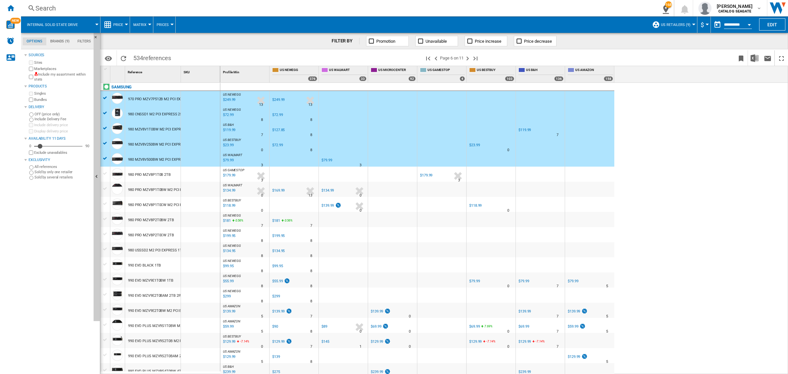
click at [104, 171] on div at bounding box center [105, 173] width 7 height 6
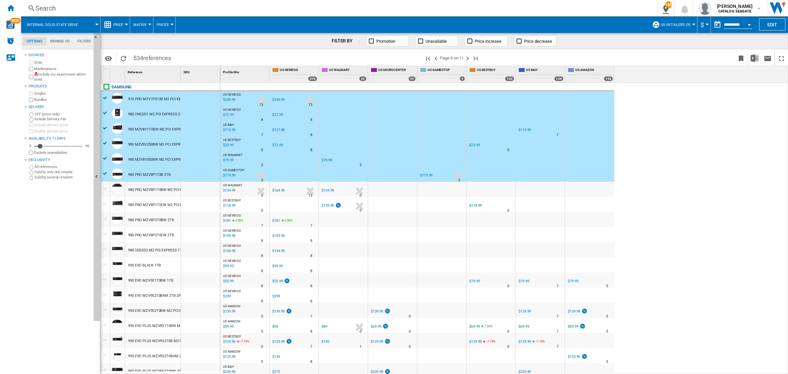
click at [106, 189] on div at bounding box center [105, 188] width 7 height 6
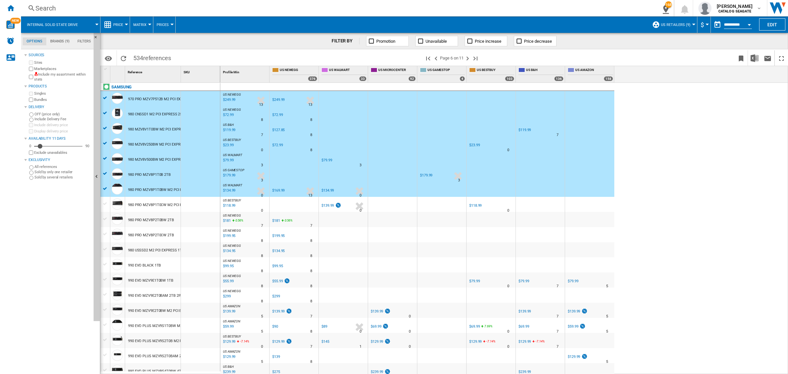
click at [104, 203] on div at bounding box center [105, 204] width 7 height 6
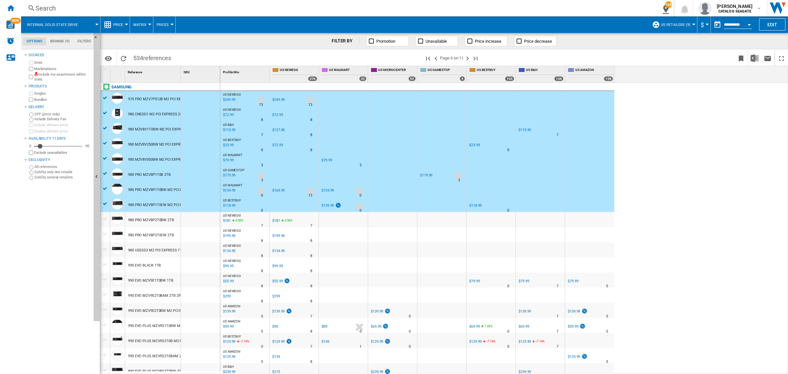
click at [104, 219] on div at bounding box center [105, 219] width 7 height 6
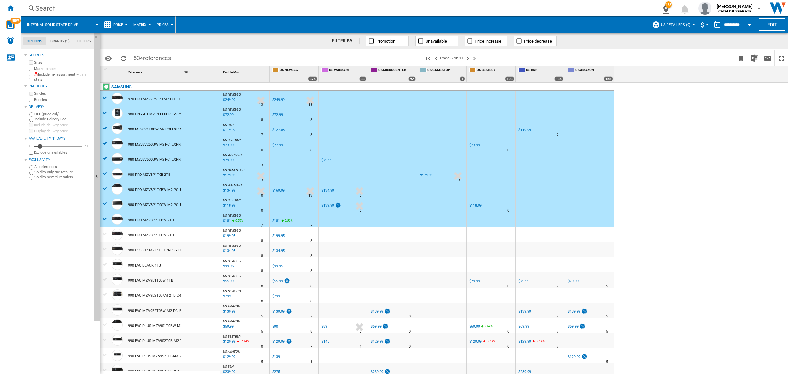
click at [104, 234] on div at bounding box center [105, 234] width 7 height 6
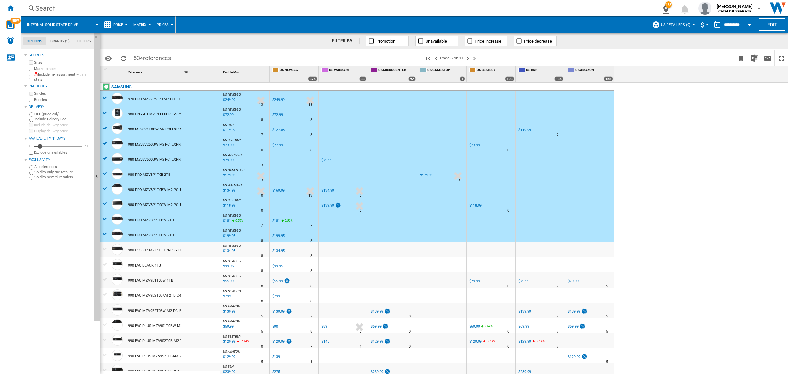
click at [106, 249] on div at bounding box center [105, 249] width 7 height 6
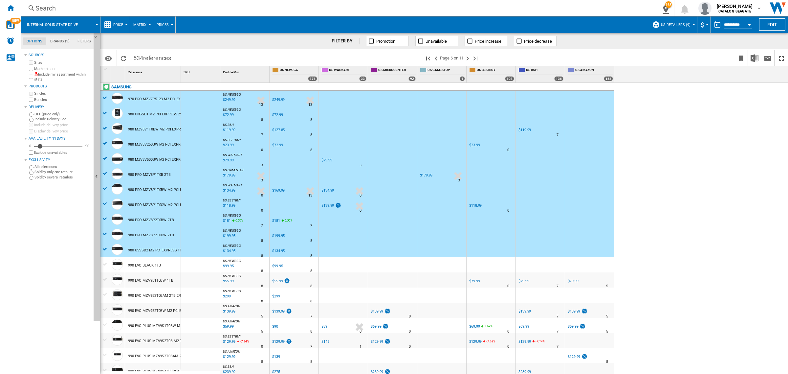
click at [105, 262] on div at bounding box center [105, 264] width 7 height 6
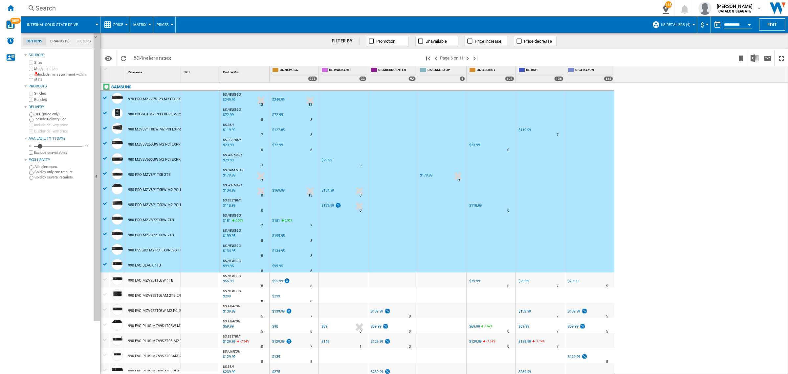
click at [104, 278] on div at bounding box center [105, 279] width 7 height 6
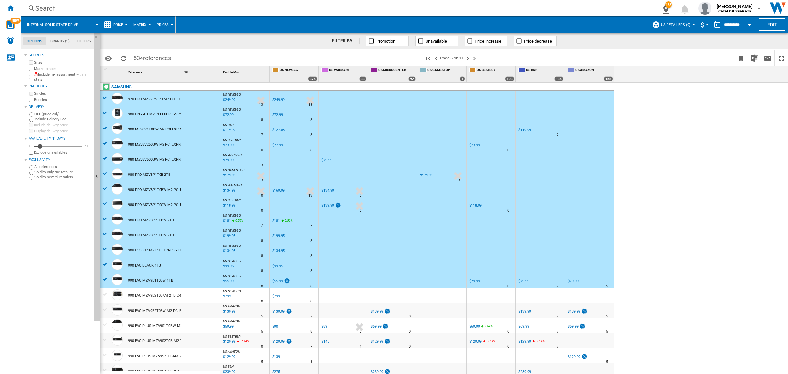
click at [105, 309] on div at bounding box center [105, 309] width 7 height 6
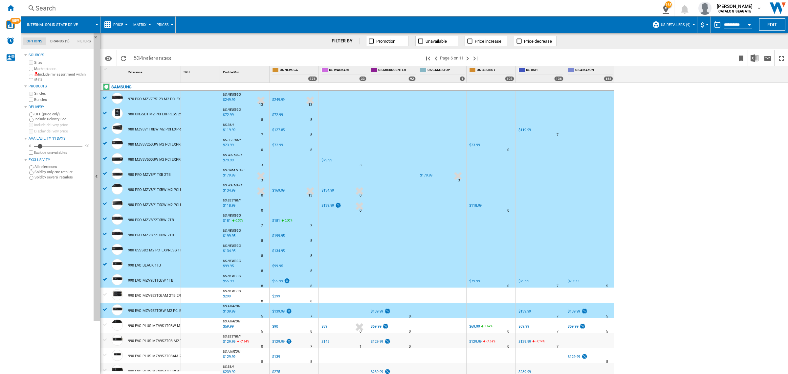
click at [106, 324] on div at bounding box center [105, 324] width 7 height 6
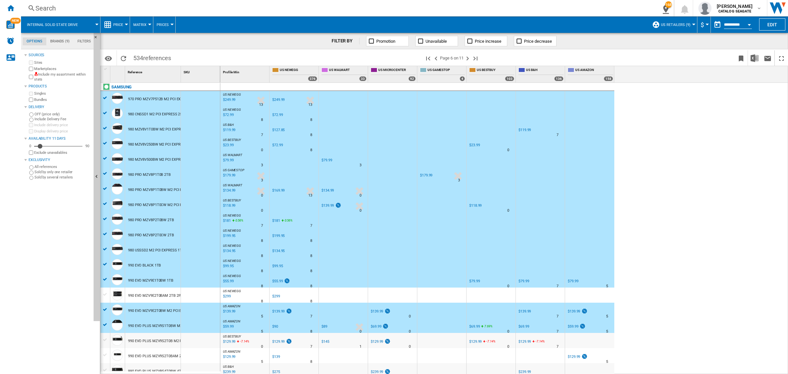
click at [104, 340] on div at bounding box center [105, 339] width 7 height 6
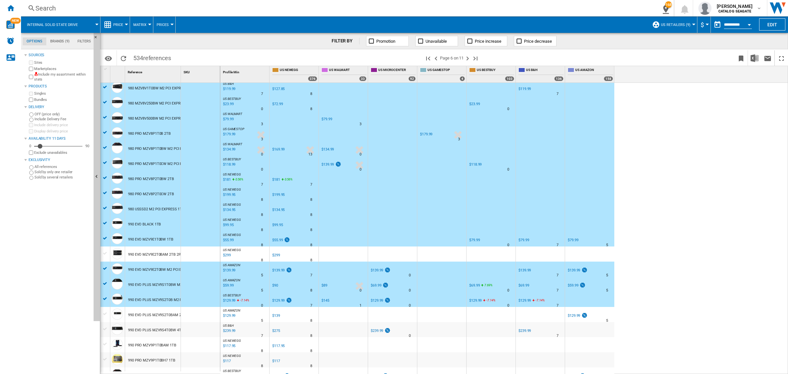
scroll to position [82, 0]
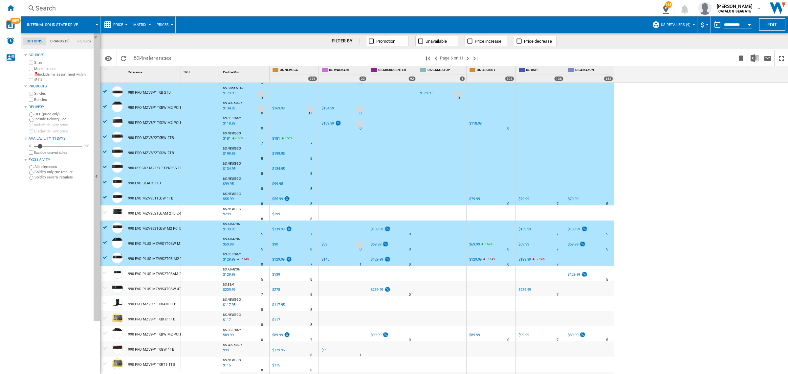
click at [103, 271] on div at bounding box center [105, 272] width 7 height 6
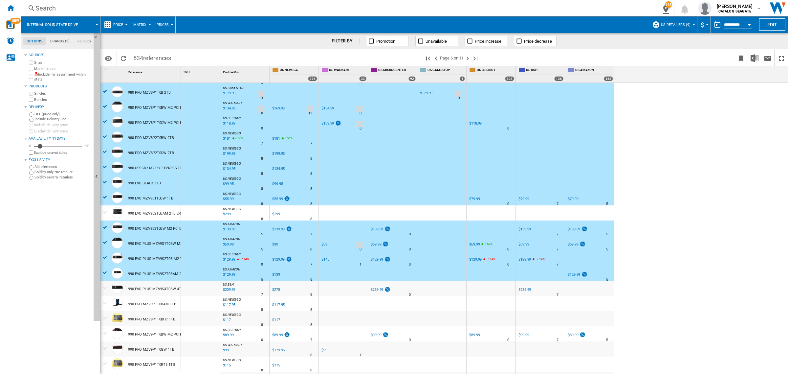
click at [106, 286] on div at bounding box center [105, 288] width 7 height 6
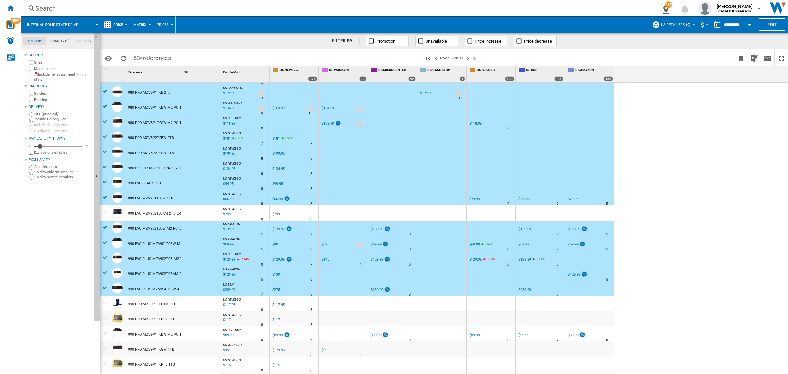
click at [105, 302] on div at bounding box center [105, 303] width 7 height 6
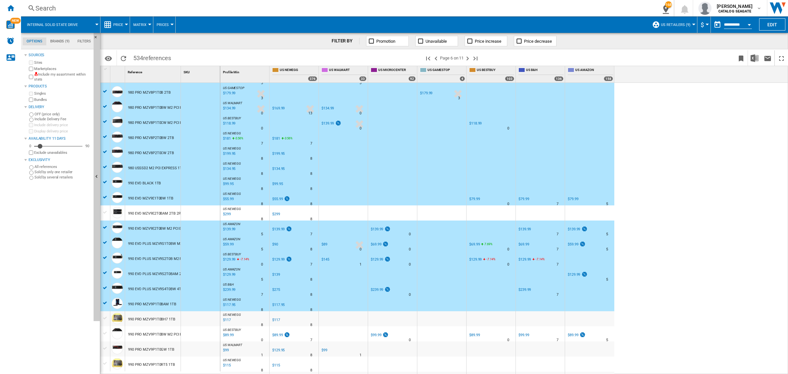
click at [104, 318] on div at bounding box center [105, 318] width 7 height 6
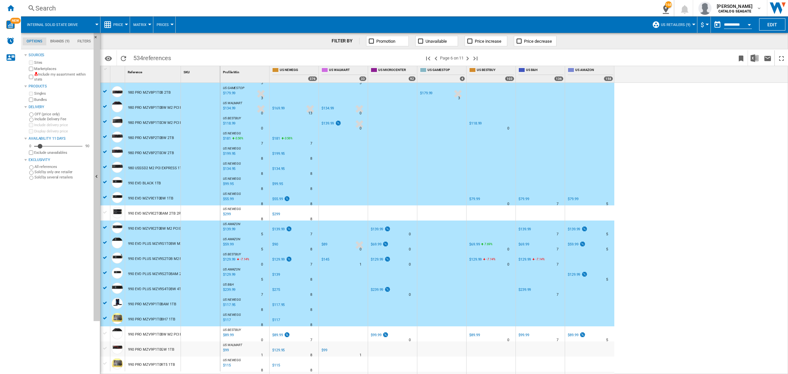
scroll to position [205, 0]
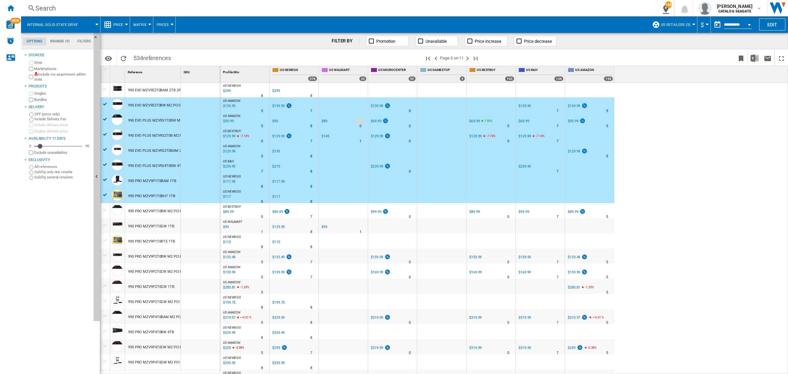
click at [104, 208] on div at bounding box center [105, 210] width 7 height 6
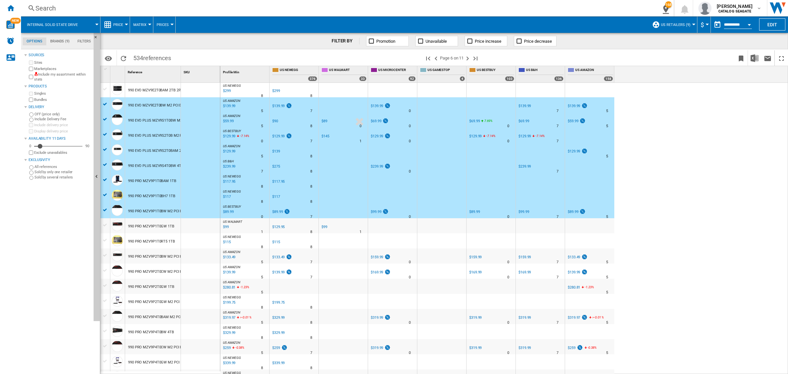
click at [104, 224] on div at bounding box center [105, 225] width 7 height 6
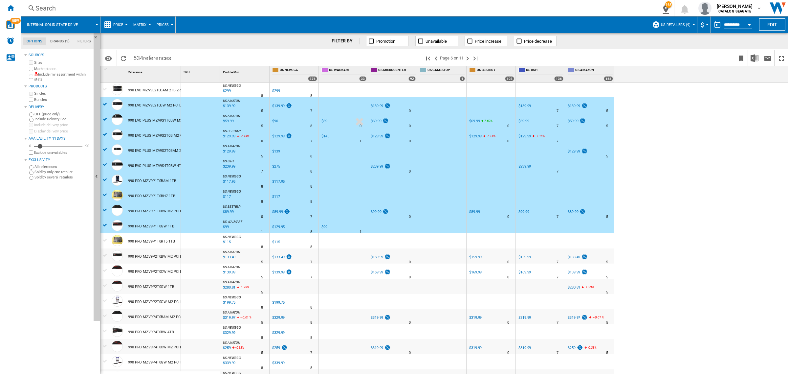
click at [105, 239] on div at bounding box center [105, 240] width 7 height 6
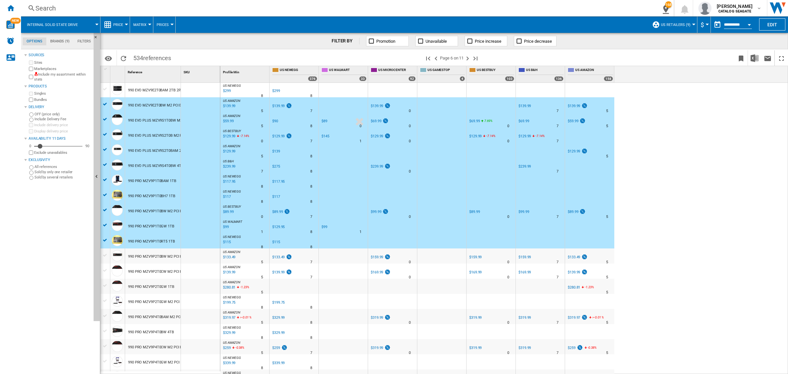
click at [106, 255] on div at bounding box center [105, 255] width 7 height 6
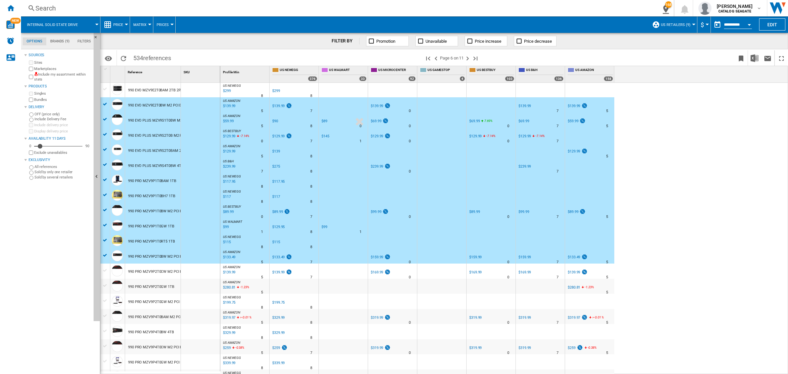
click at [104, 268] on div at bounding box center [105, 270] width 7 height 6
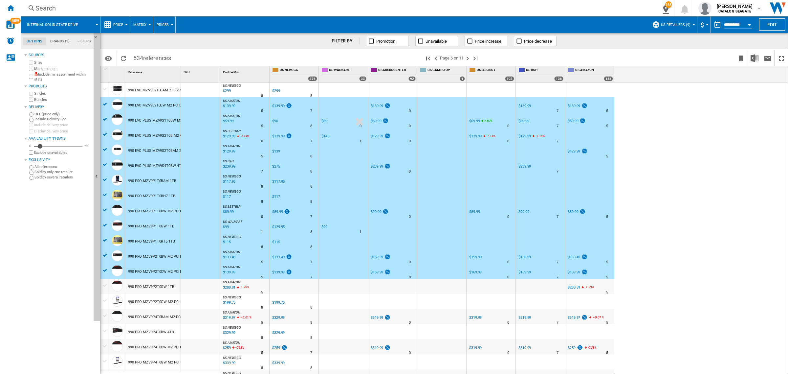
click at [105, 283] on div at bounding box center [105, 285] width 7 height 6
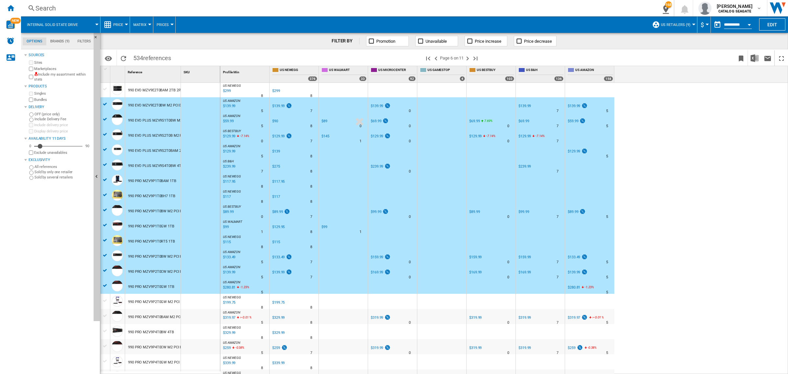
click at [103, 300] on div at bounding box center [105, 300] width 7 height 6
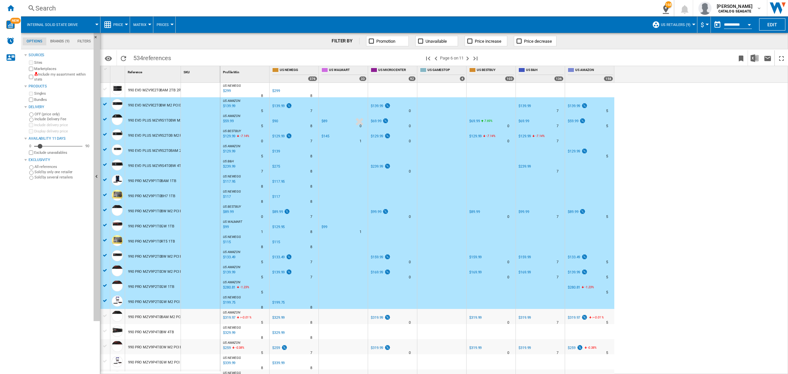
click at [105, 316] on div at bounding box center [105, 315] width 7 height 6
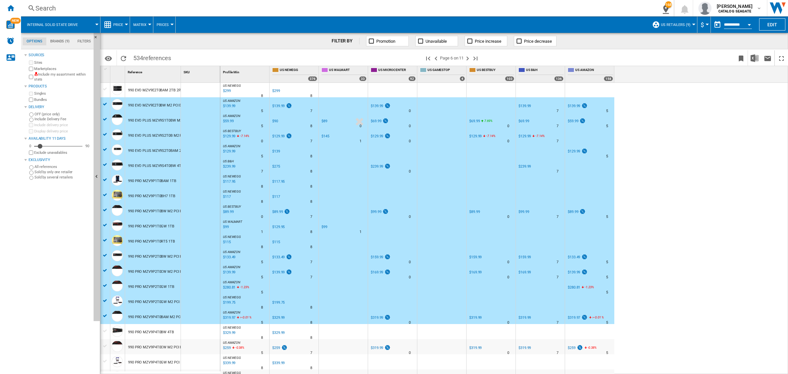
click at [105, 328] on div at bounding box center [105, 331] width 7 height 6
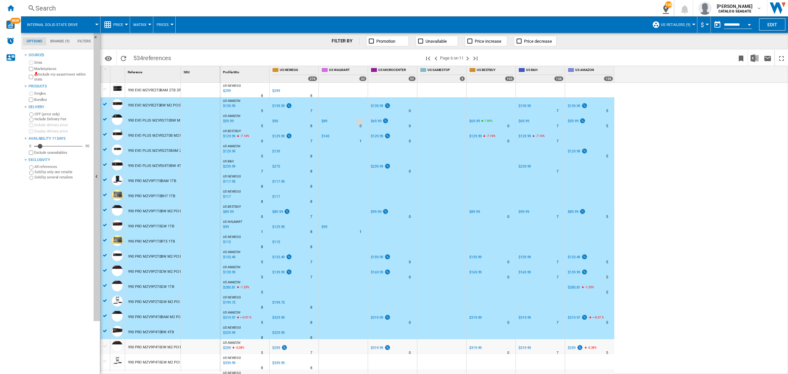
click at [104, 345] on div at bounding box center [105, 346] width 7 height 6
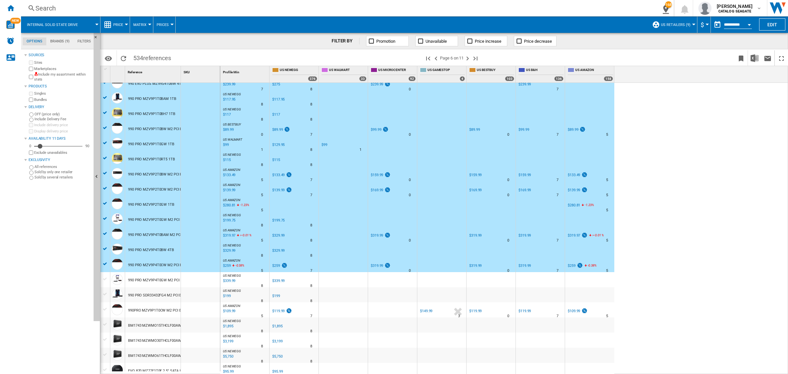
scroll to position [328, 0]
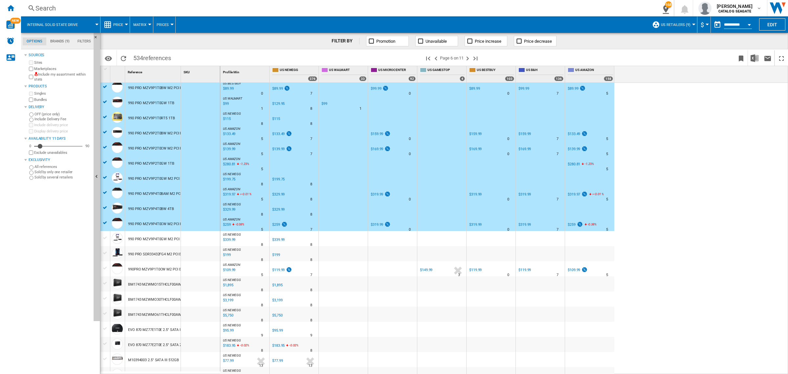
click at [106, 237] on div at bounding box center [105, 238] width 7 height 6
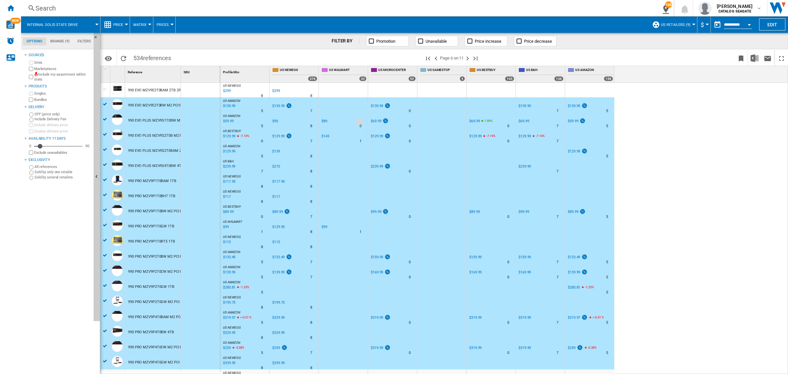
scroll to position [0, 0]
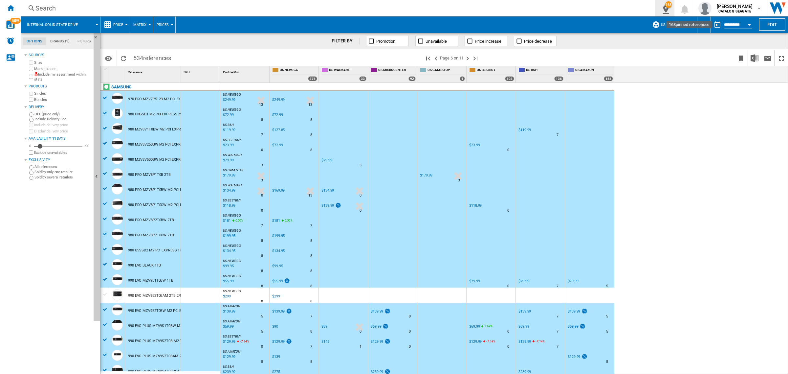
click at [669, 7] on div "168" at bounding box center [668, 4] width 7 height 7
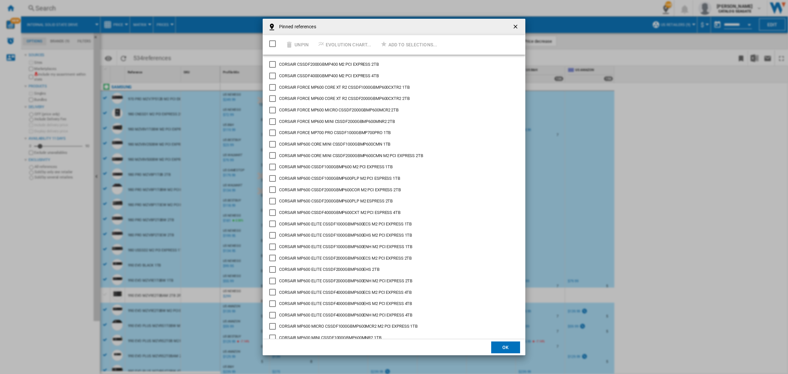
click at [269, 41] on div "Select/deselect all" at bounding box center [272, 43] width 7 height 7
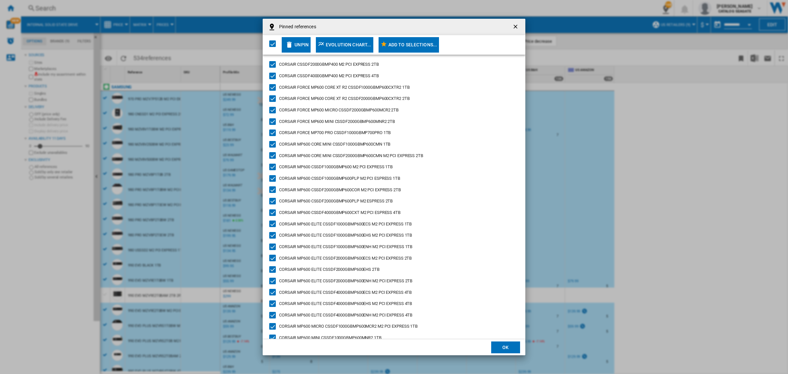
click at [300, 44] on div "Unpin" at bounding box center [301, 45] width 14 height 12
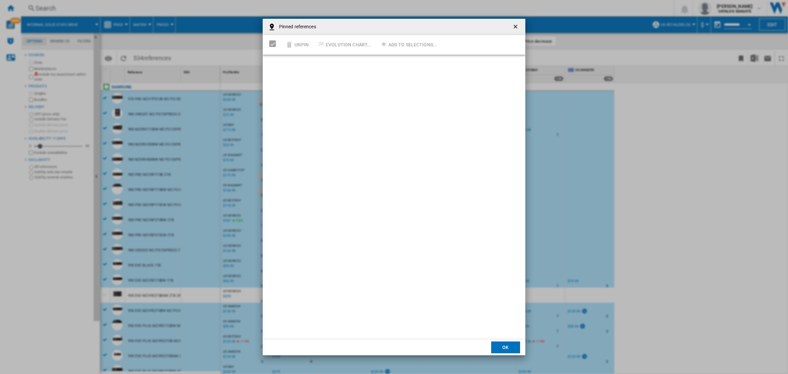
click at [516, 25] on ng-md-icon "getI18NText('BUTTONS.CLOSE_DIALOG')" at bounding box center [516, 27] width 8 height 8
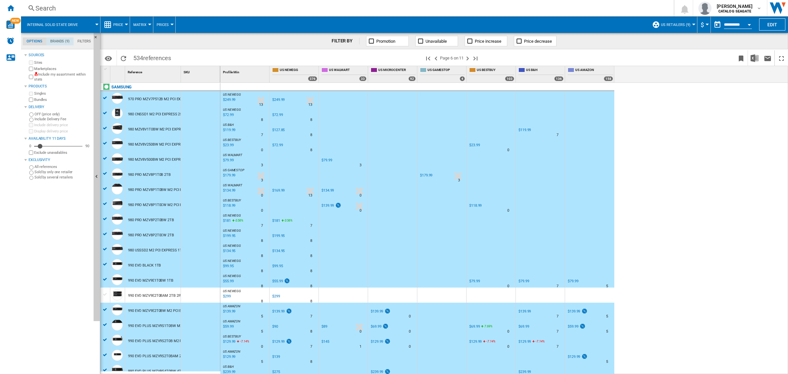
click at [57, 42] on md-tab-item "Brands (9)" at bounding box center [59, 41] width 27 height 8
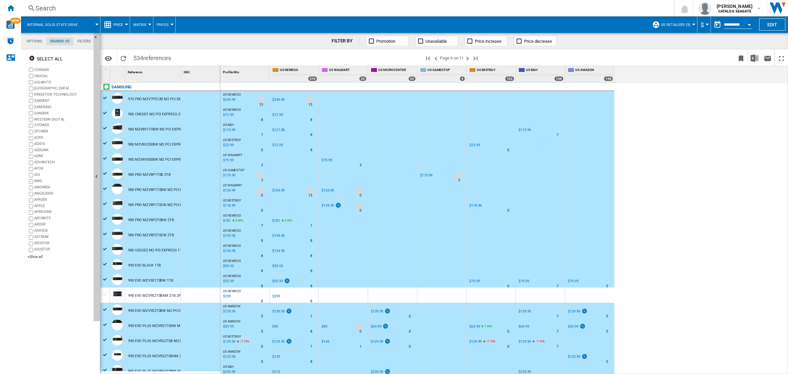
scroll to position [25, 0]
click at [687, 26] on span "US Retailers (9)" at bounding box center [676, 25] width 30 height 4
click at [681, 52] on md-radio-button ""Amazon US" (2)" at bounding box center [682, 52] width 53 height 6
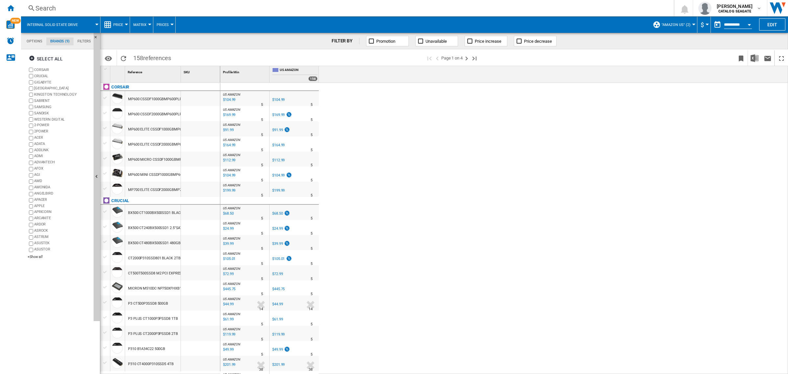
click at [103, 66] on div at bounding box center [106, 69] width 8 height 6
click at [103, 68] on div at bounding box center [106, 69] width 6 height 5
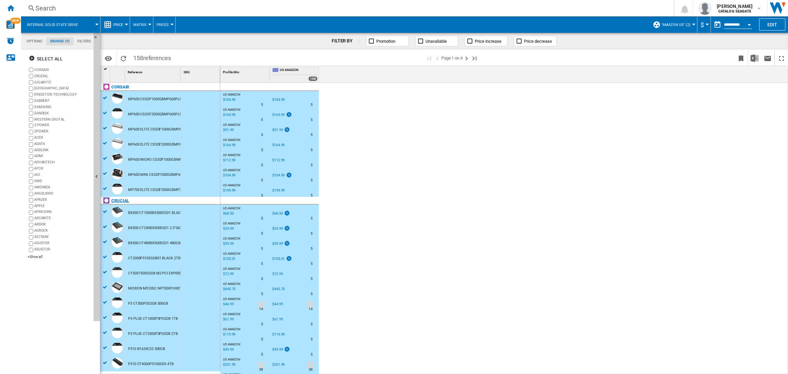
click at [105, 210] on div "CRUCIAL" at bounding box center [162, 204] width 120 height 15
click at [104, 213] on div at bounding box center [105, 211] width 7 height 6
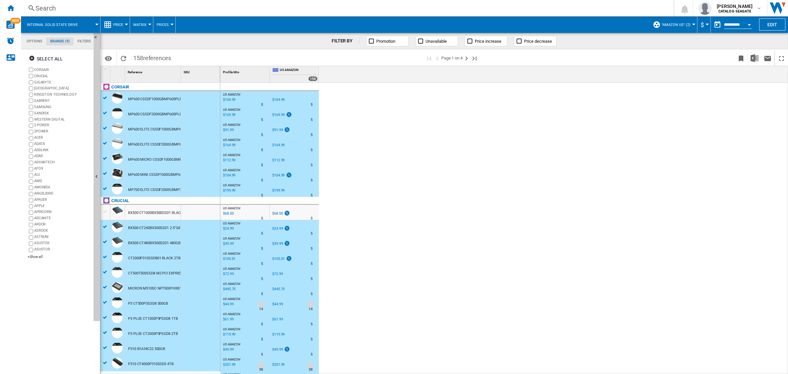
click at [103, 224] on div at bounding box center [105, 227] width 7 height 6
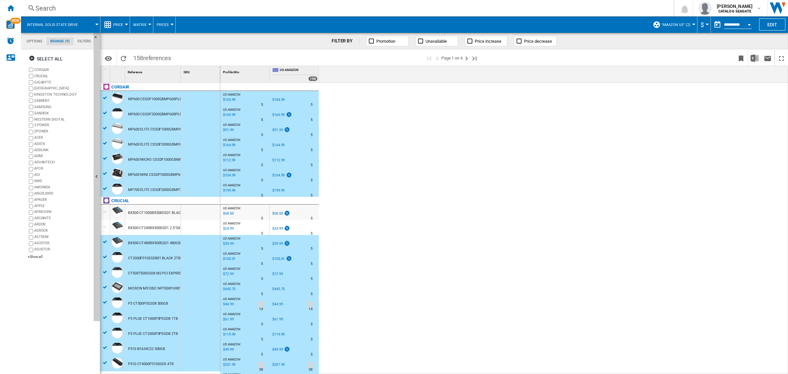
click at [104, 239] on div at bounding box center [105, 242] width 7 height 6
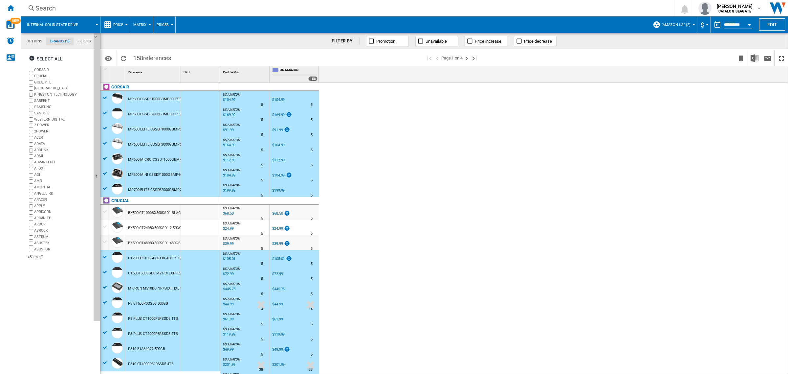
click at [103, 287] on div at bounding box center [105, 287] width 7 height 6
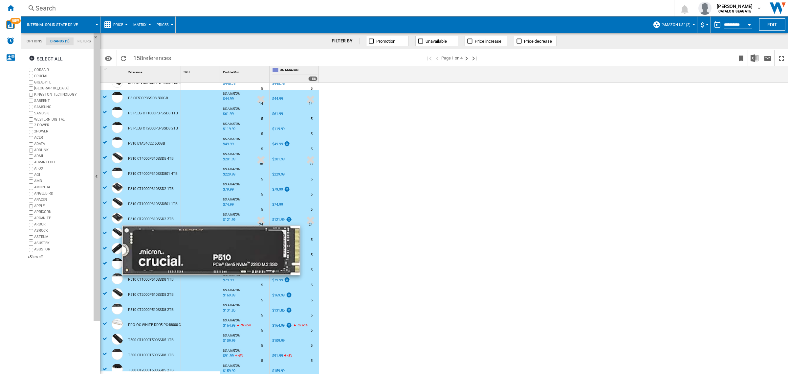
scroll to position [246, 0]
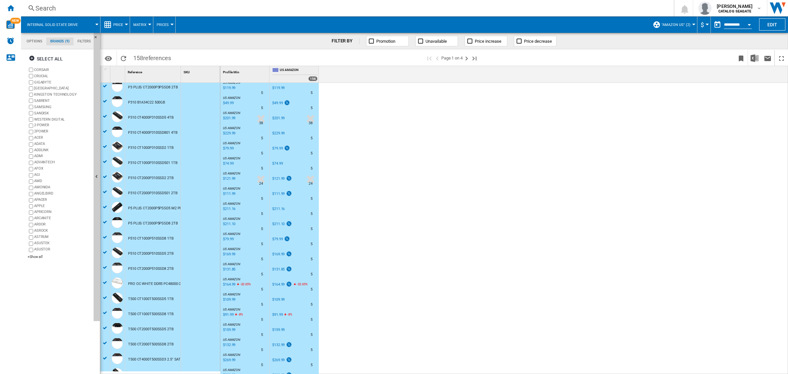
click at [105, 282] on div at bounding box center [105, 282] width 7 height 6
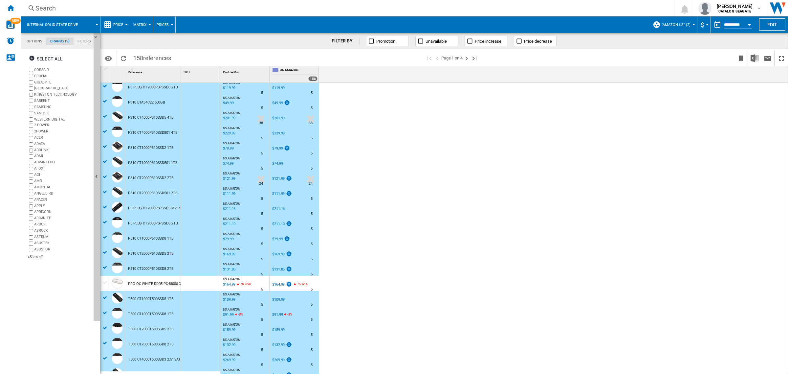
click at [104, 328] on div at bounding box center [105, 328] width 7 height 6
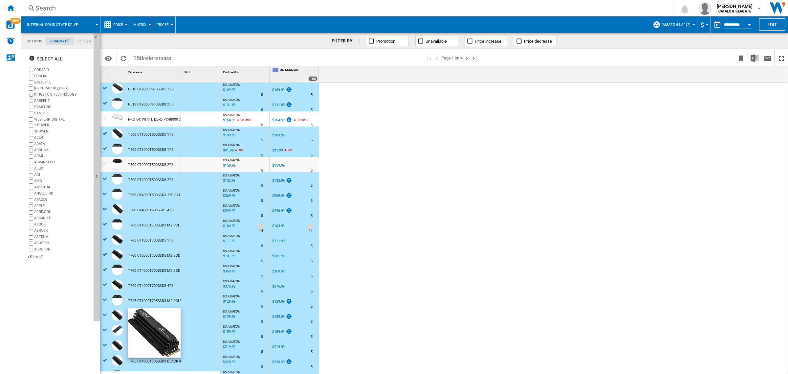
scroll to position [451, 0]
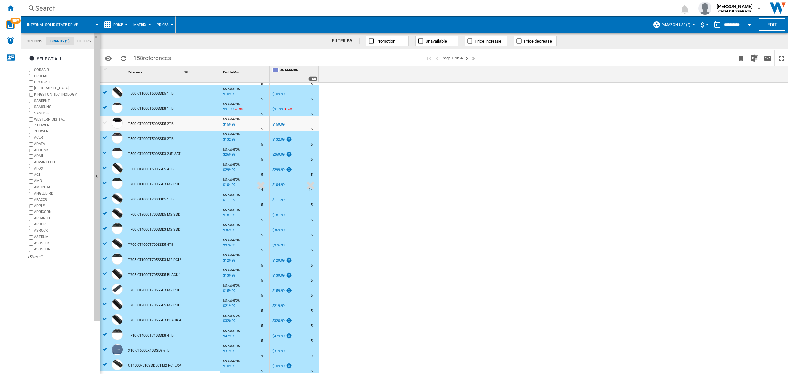
click at [105, 347] on div at bounding box center [105, 349] width 7 height 6
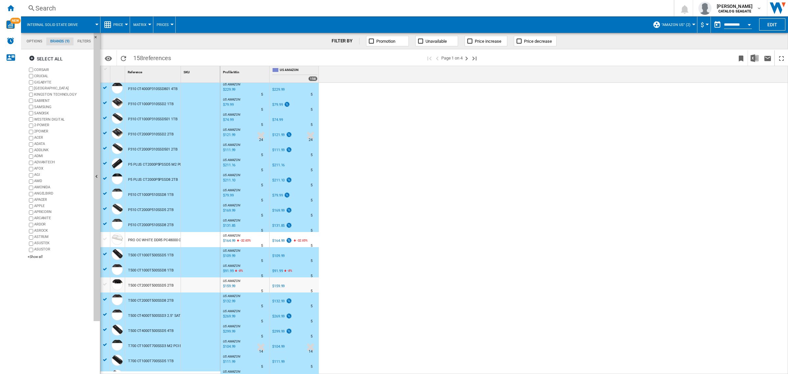
scroll to position [0, 0]
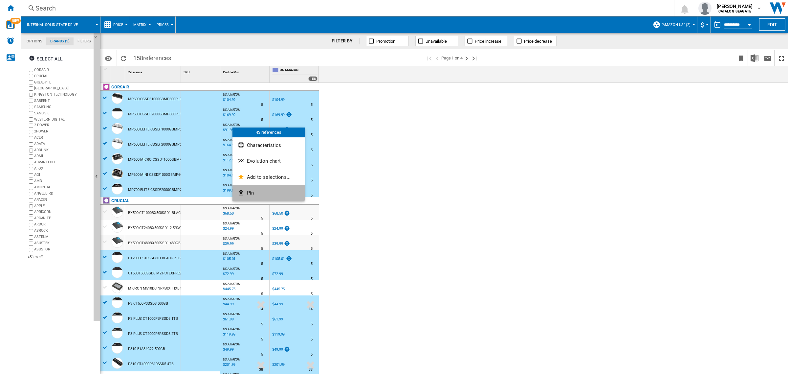
click at [263, 192] on button "Pin" at bounding box center [268, 193] width 72 height 16
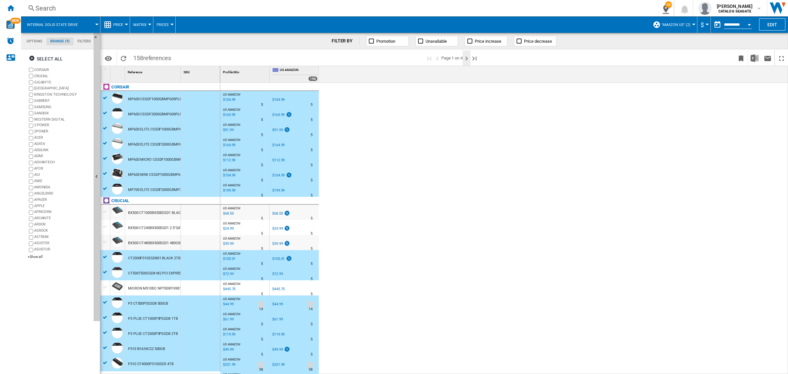
click at [468, 57] on ng-md-icon "Next page" at bounding box center [466, 58] width 8 height 8
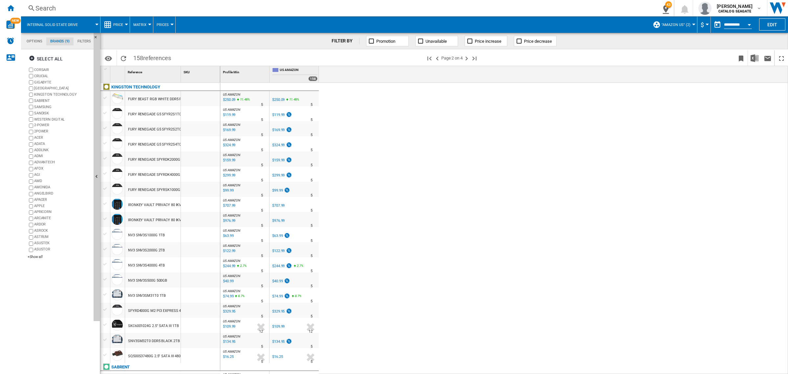
click at [104, 114] on div at bounding box center [105, 113] width 7 height 6
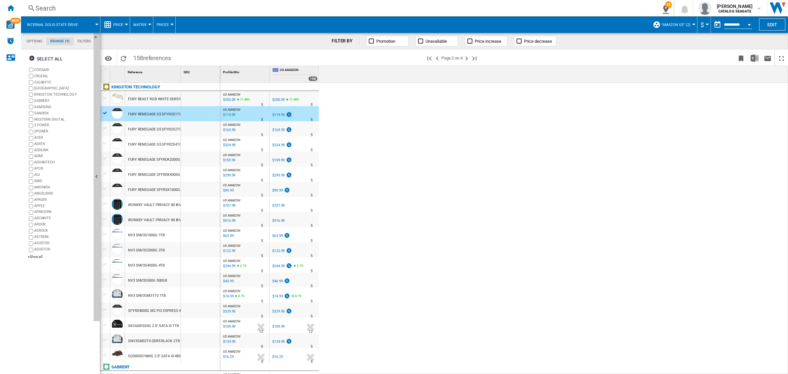
click at [104, 127] on div at bounding box center [105, 128] width 7 height 6
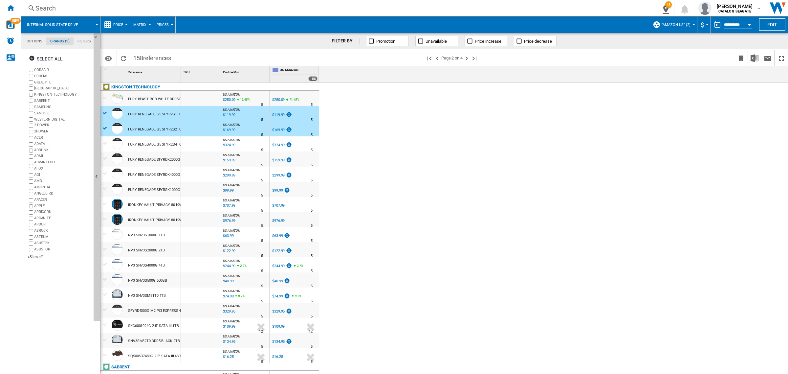
click at [105, 143] on div at bounding box center [105, 143] width 7 height 6
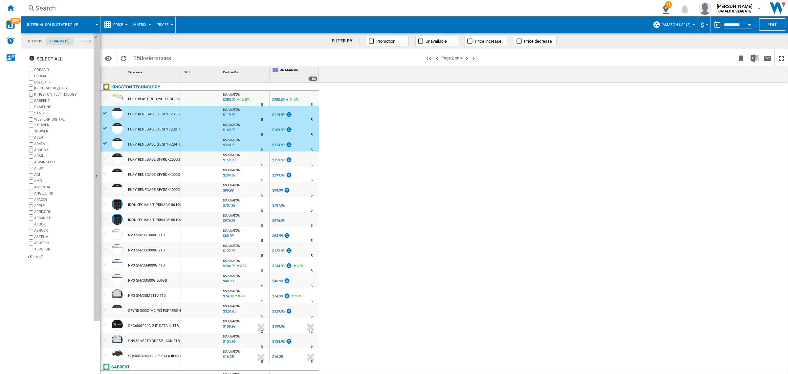
click at [104, 157] on div at bounding box center [105, 158] width 7 height 6
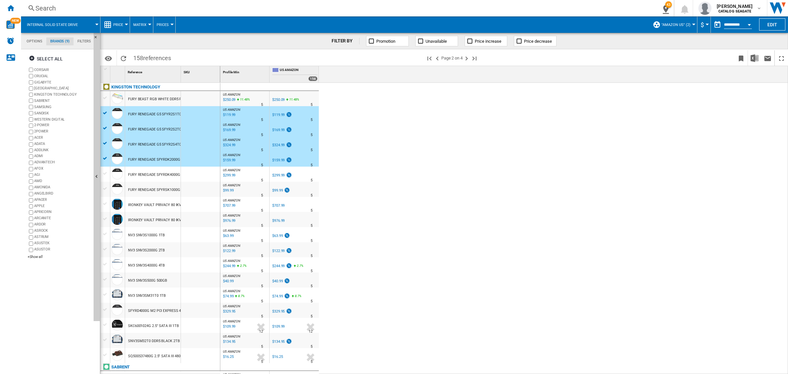
click at [107, 173] on div at bounding box center [105, 173] width 7 height 6
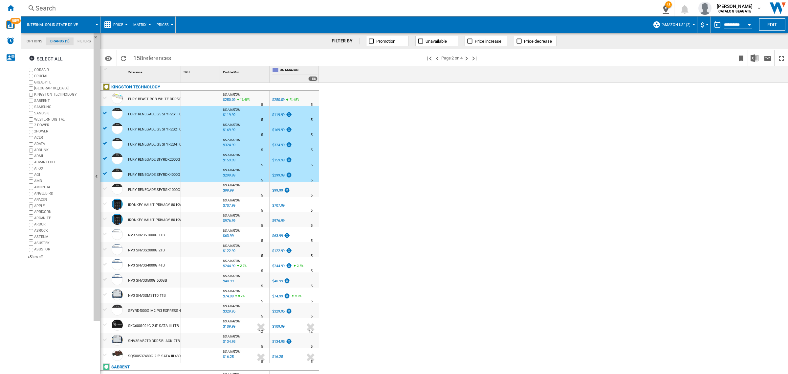
click at [102, 186] on div at bounding box center [105, 188] width 7 height 6
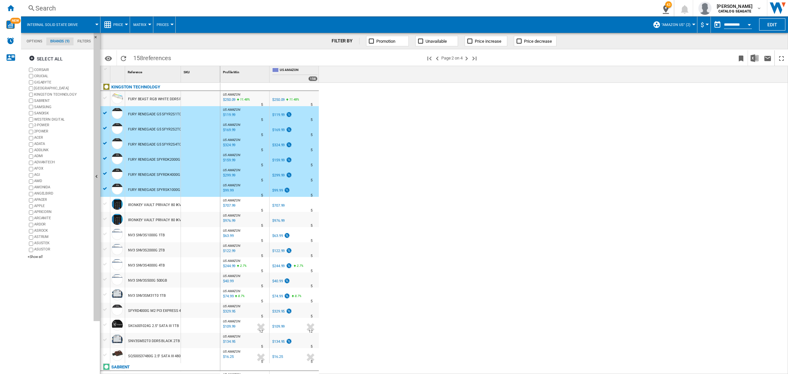
click at [106, 233] on div at bounding box center [105, 234] width 7 height 6
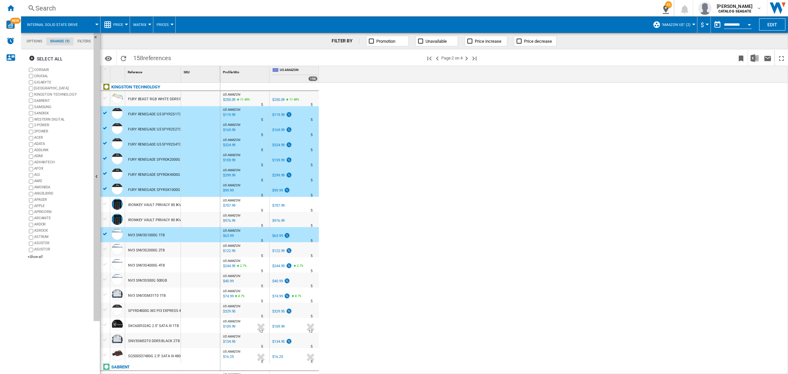
click at [106, 248] on div at bounding box center [105, 249] width 7 height 6
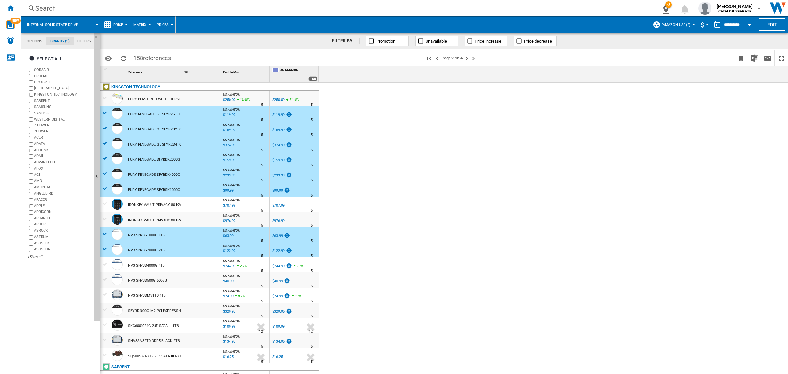
click at [107, 258] on div at bounding box center [105, 262] width 10 height 11
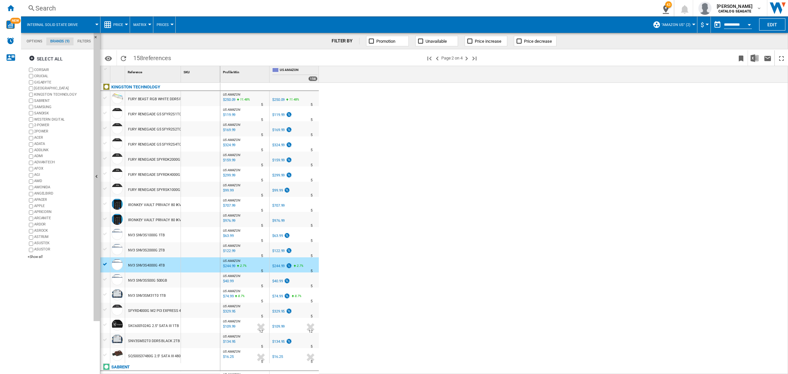
click at [105, 68] on div at bounding box center [106, 69] width 6 height 5
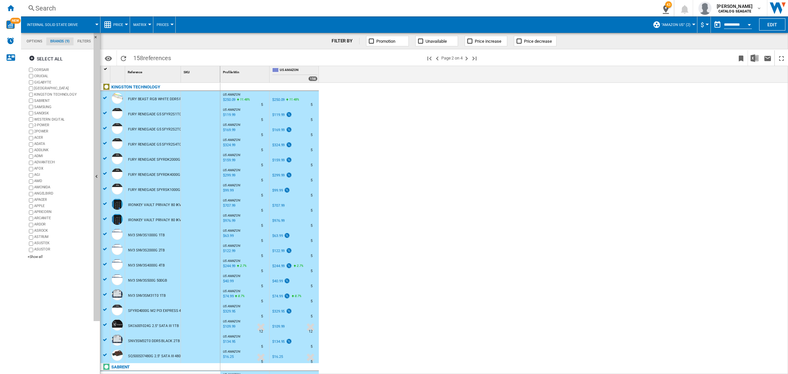
click at [183, 78] on div "SKU 1" at bounding box center [200, 74] width 39 height 16
drag, startPoint x: 182, startPoint y: 76, endPoint x: 216, endPoint y: 80, distance: 33.8
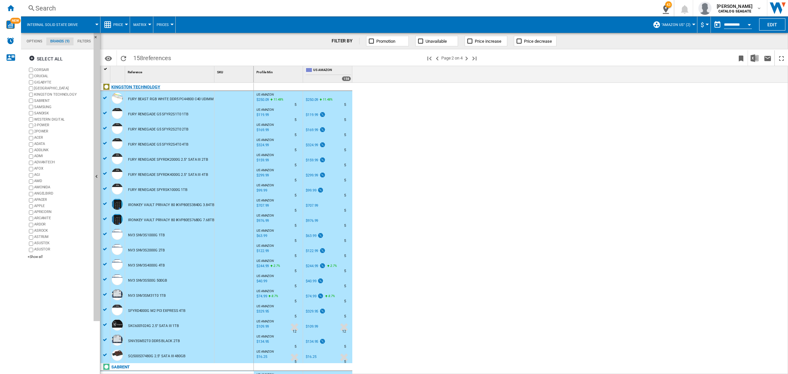
click at [105, 96] on div "KINGSTON TECHNOLOGY" at bounding box center [178, 90] width 153 height 15
click at [105, 98] on div "KINGSTON TECHNOLOGY" at bounding box center [178, 90] width 153 height 15
click at [105, 97] on div "KINGSTON TECHNOLOGY" at bounding box center [178, 90] width 153 height 15
click at [135, 97] on div "FURY BEAST RGB WHITE DDR5 PC44800 C40 UDIMM 5600MHZ 65536 2B" at bounding box center [187, 99] width 118 height 15
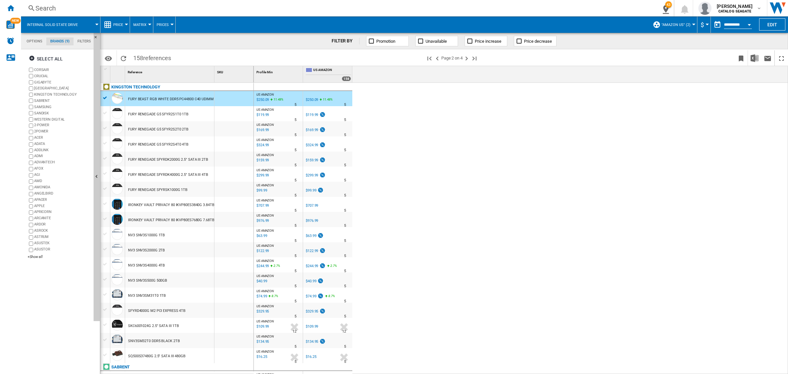
click at [139, 100] on div "FURY BEAST RGB WHITE DDR5 PC44800 C40 UDIMM 5600MHZ 65536 2B" at bounding box center [187, 99] width 118 height 15
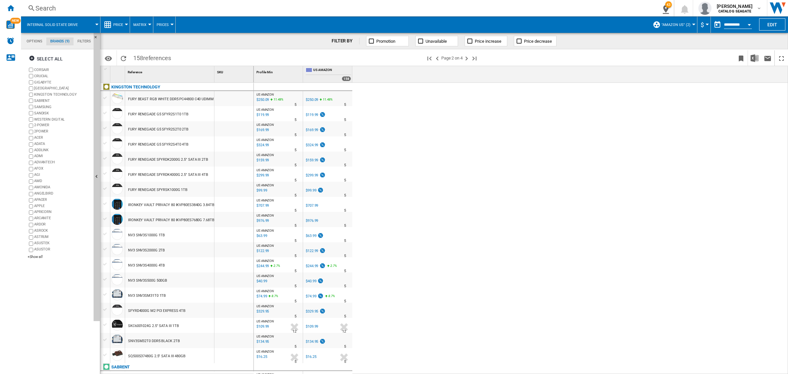
click at [108, 69] on div at bounding box center [106, 69] width 6 height 5
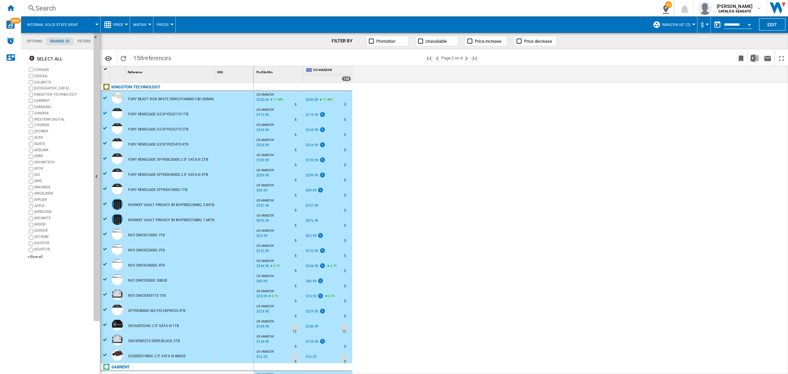
click at [133, 96] on div "FURY BEAST RGB WHITE DDR5 PC44800 C40 UDIMM 5600MHZ 65536 2B" at bounding box center [187, 99] width 118 height 15
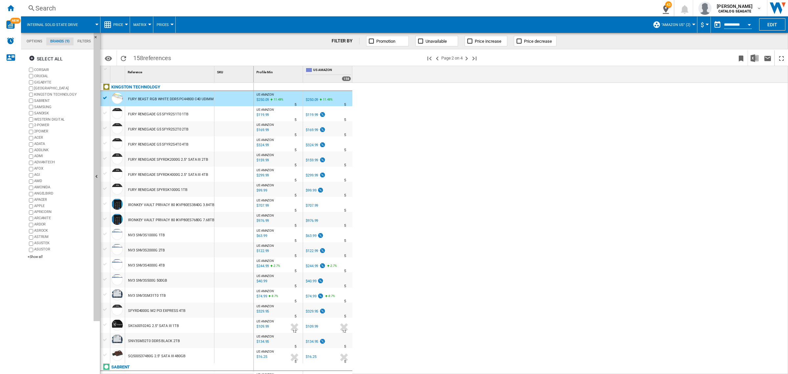
click at [104, 68] on div at bounding box center [106, 69] width 6 height 5
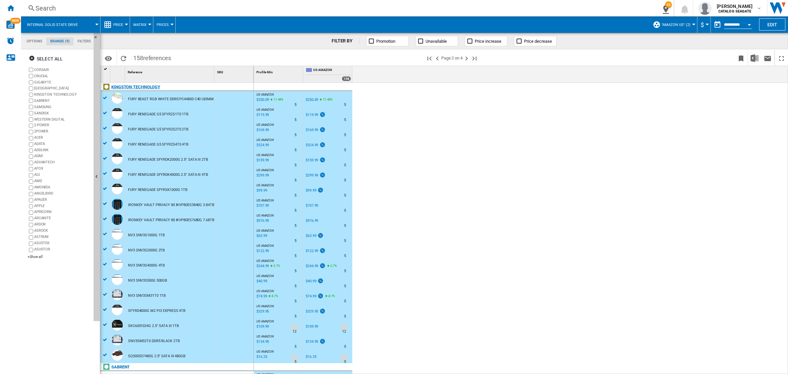
click at [105, 97] on div "KINGSTON TECHNOLOGY" at bounding box center [178, 90] width 153 height 15
click at [107, 67] on div at bounding box center [106, 69] width 6 height 5
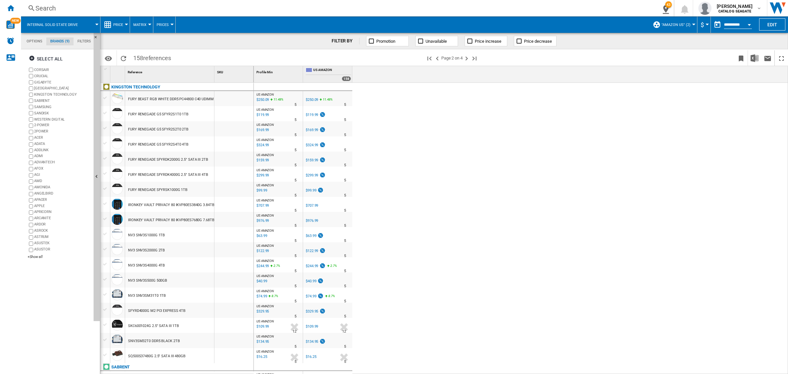
click at [105, 111] on div at bounding box center [105, 113] width 7 height 6
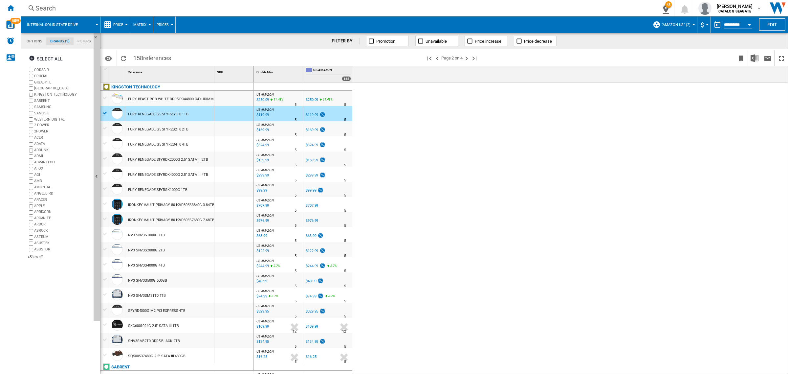
click at [106, 122] on div at bounding box center [105, 126] width 10 height 11
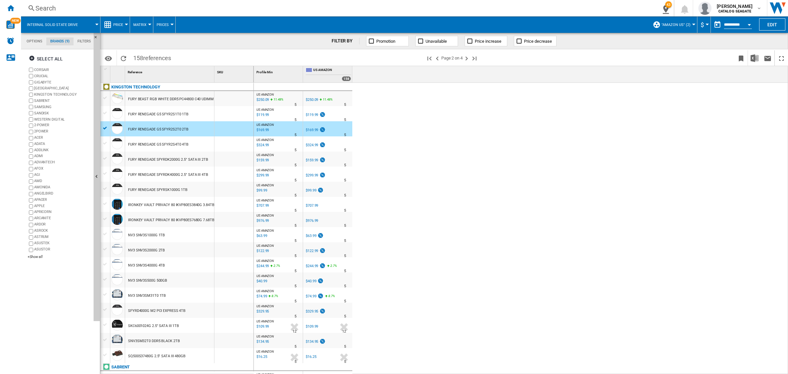
click at [103, 114] on div at bounding box center [105, 113] width 7 height 6
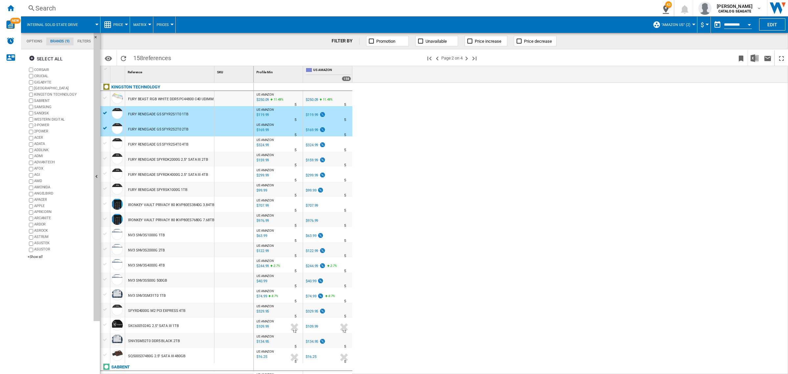
click at [105, 142] on div at bounding box center [105, 143] width 7 height 6
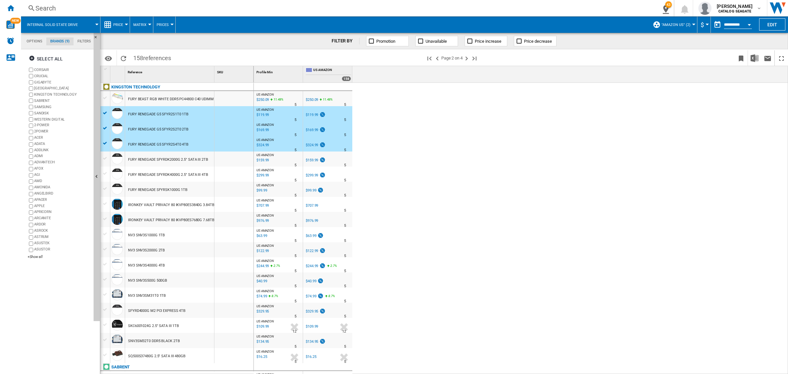
click at [104, 156] on div at bounding box center [105, 158] width 7 height 6
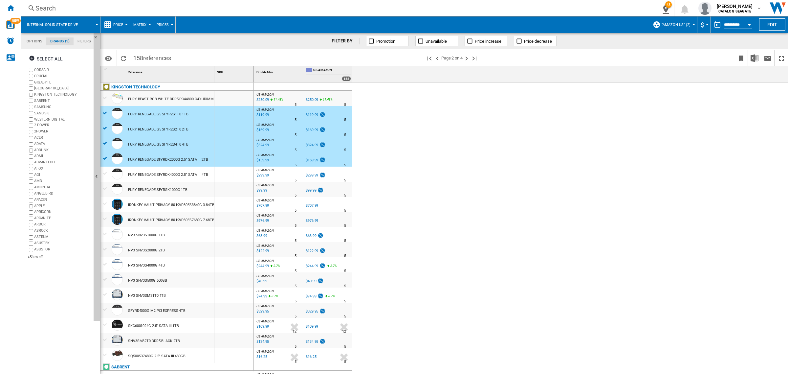
click at [105, 171] on div at bounding box center [105, 173] width 7 height 6
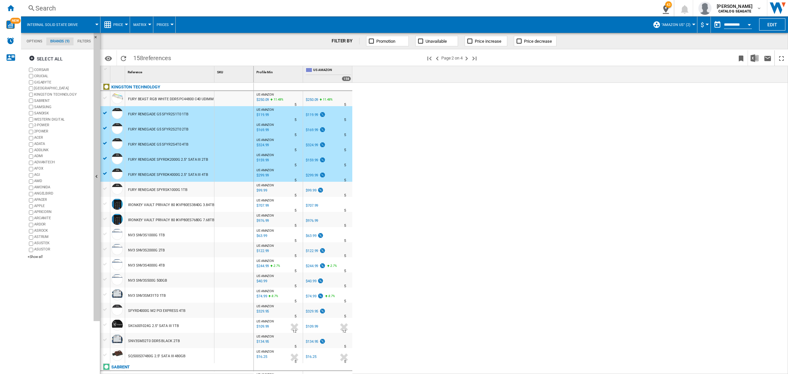
click at [104, 188] on div at bounding box center [105, 188] width 7 height 6
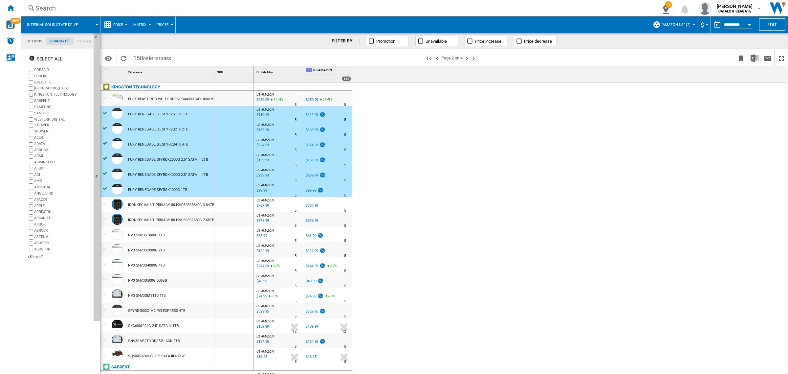
click at [103, 233] on div at bounding box center [105, 234] width 7 height 6
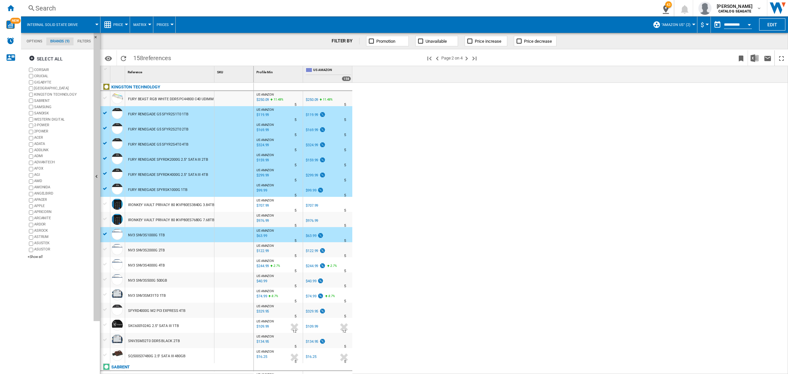
click at [104, 247] on div at bounding box center [105, 249] width 7 height 6
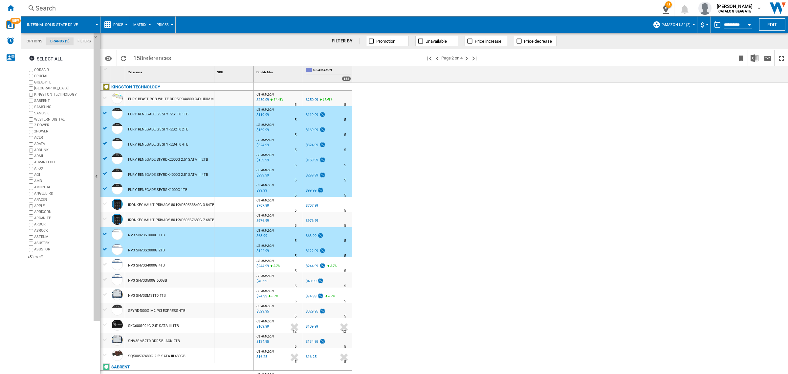
click at [104, 263] on div at bounding box center [105, 264] width 7 height 6
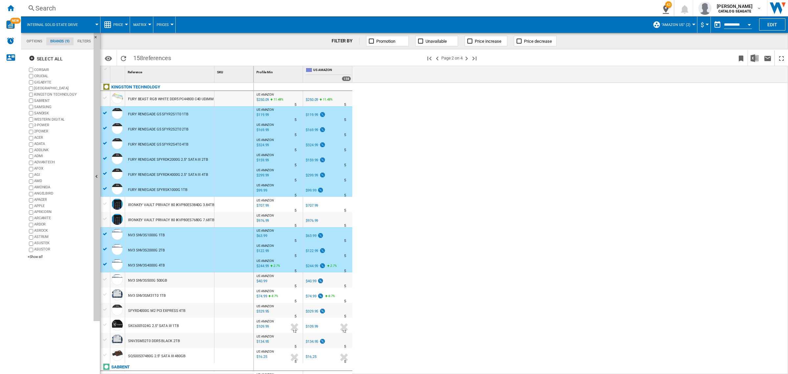
click at [105, 294] on div at bounding box center [105, 294] width 7 height 6
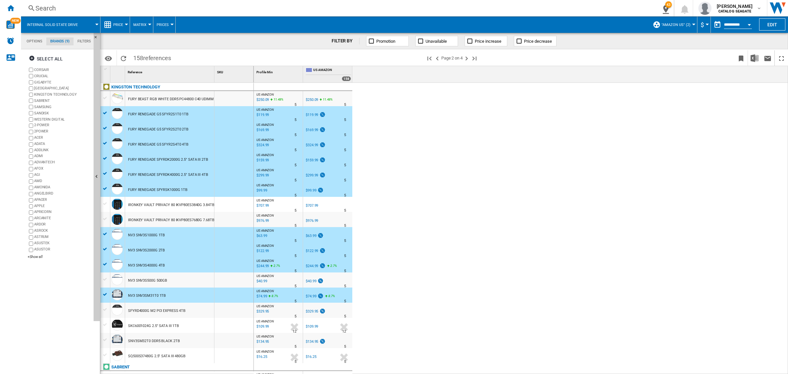
click at [105, 309] on div at bounding box center [105, 309] width 7 height 6
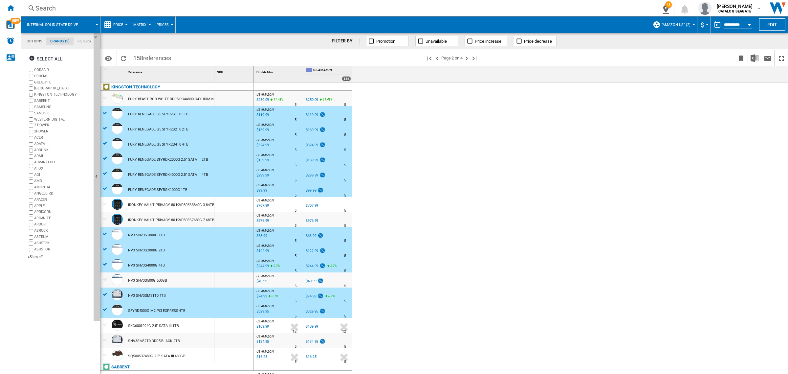
click at [107, 338] on div at bounding box center [105, 339] width 7 height 6
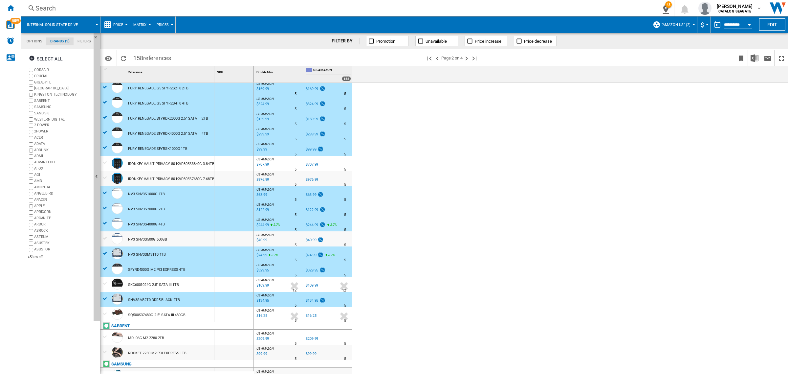
scroll to position [164, 0]
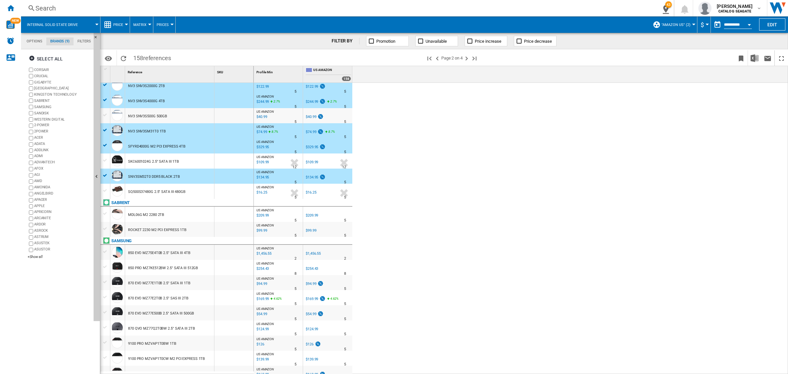
click at [105, 213] on div at bounding box center [105, 213] width 7 height 6
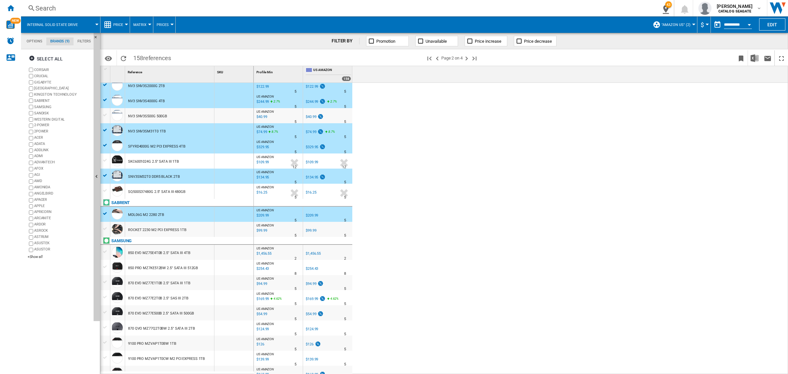
click at [106, 229] on div at bounding box center [105, 228] width 7 height 6
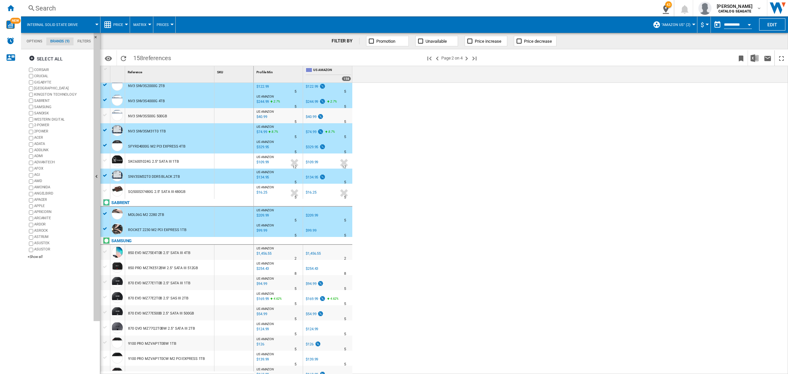
click at [105, 342] on div at bounding box center [105, 342] width 7 height 6
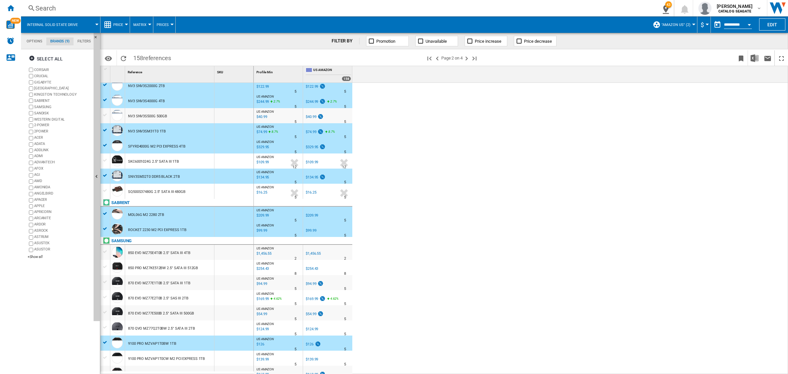
click at [103, 358] on div at bounding box center [105, 357] width 7 height 6
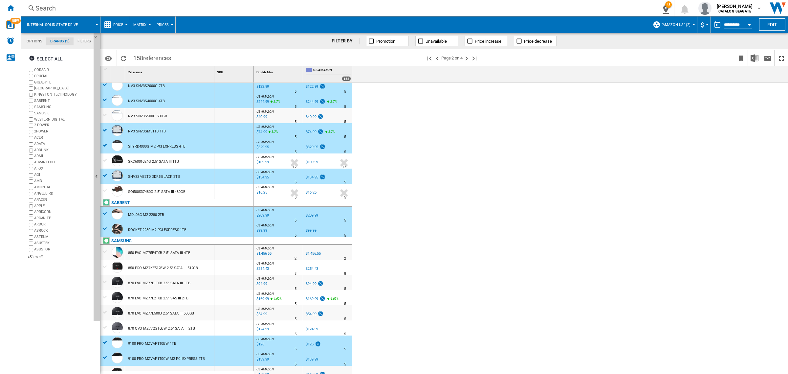
scroll to position [287, 0]
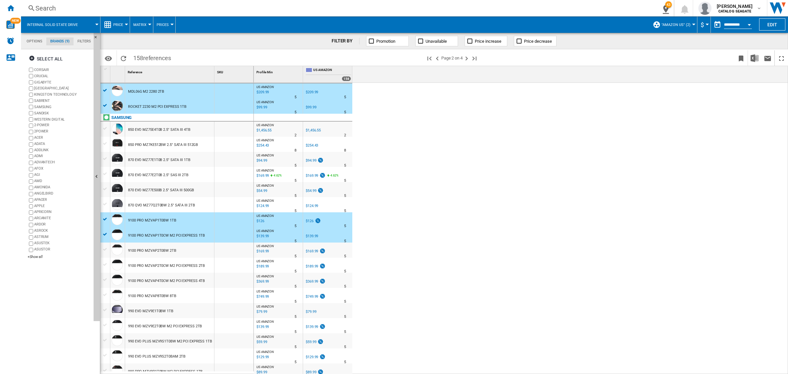
click at [103, 249] on div at bounding box center [105, 249] width 7 height 6
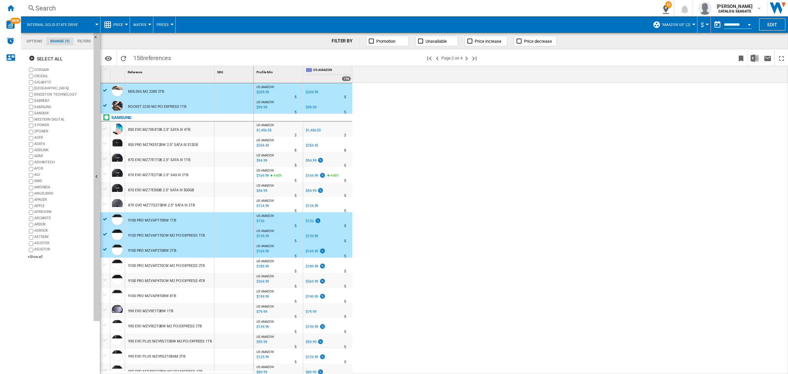
click at [104, 263] on div at bounding box center [105, 264] width 7 height 6
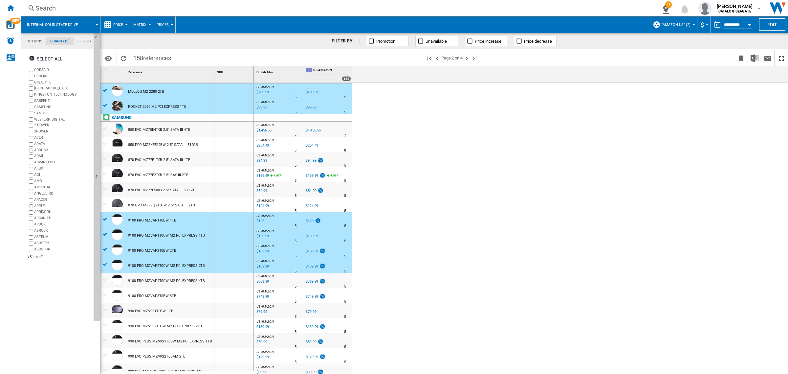
click at [104, 278] on div at bounding box center [105, 279] width 7 height 6
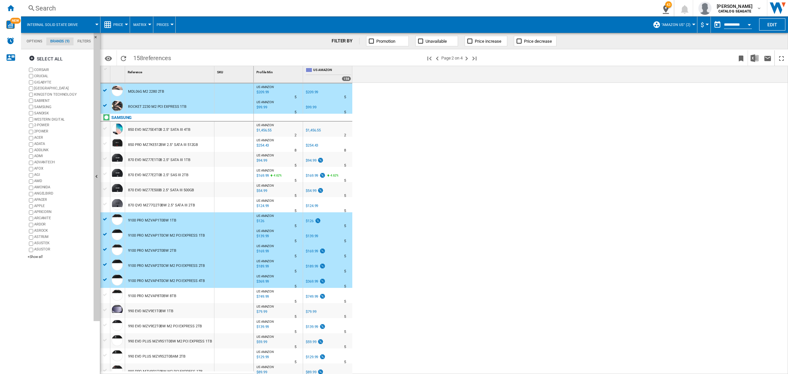
click at [104, 294] on div at bounding box center [105, 294] width 7 height 6
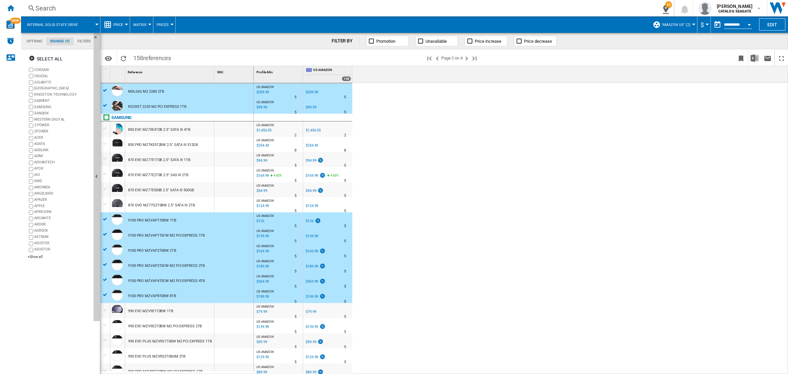
click at [105, 325] on div at bounding box center [105, 325] width 7 height 6
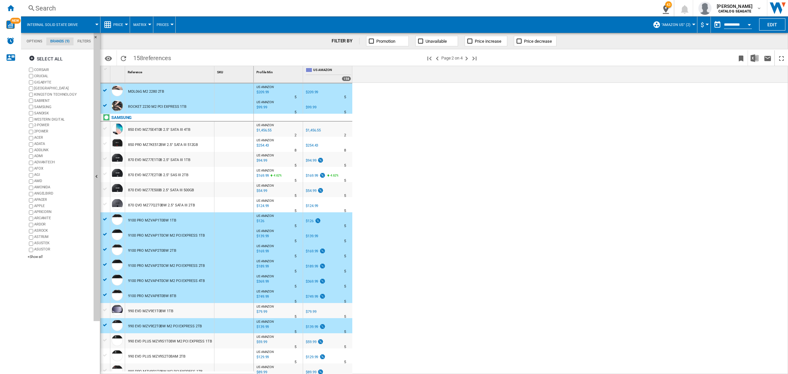
click at [105, 339] on div at bounding box center [105, 340] width 7 height 6
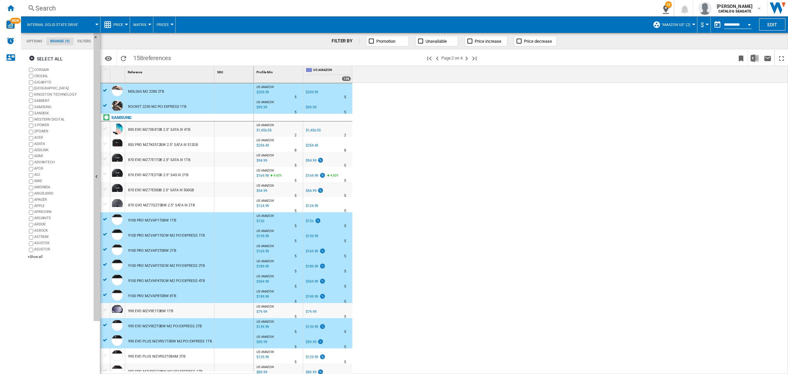
scroll to position [328, 0]
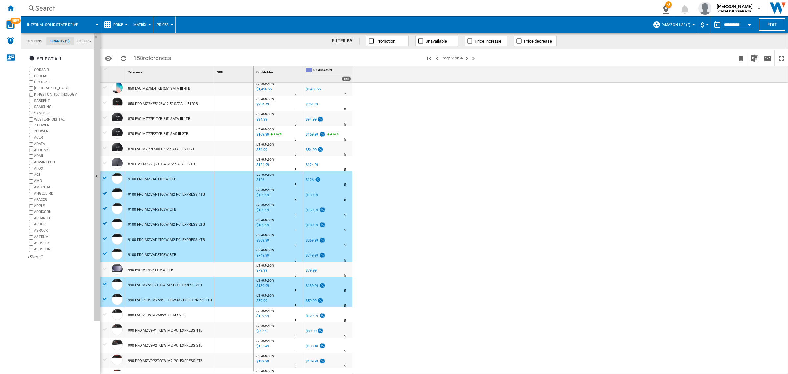
click at [104, 314] on div at bounding box center [105, 314] width 7 height 6
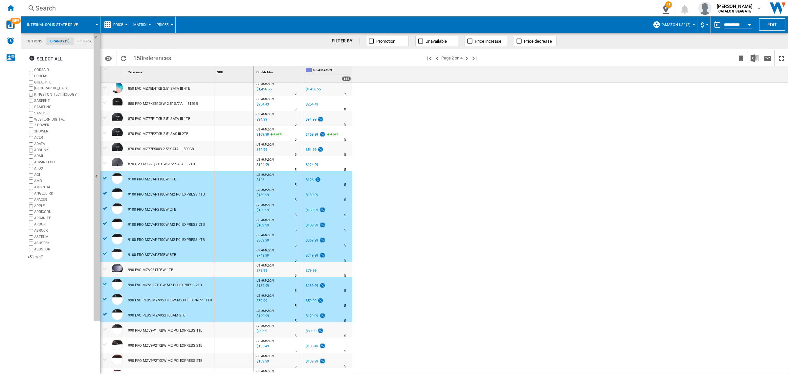
click at [105, 328] on div at bounding box center [105, 329] width 7 height 6
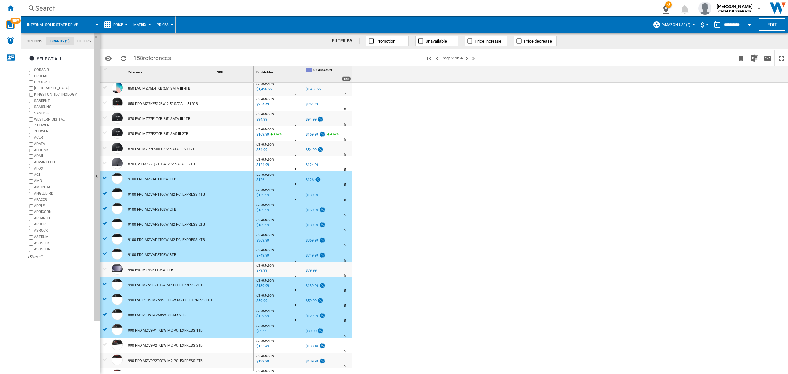
click at [104, 343] on div at bounding box center [105, 344] width 7 height 6
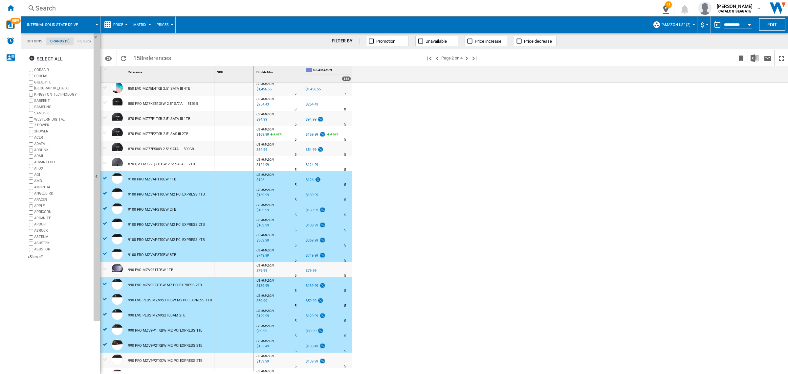
scroll to position [369, 0]
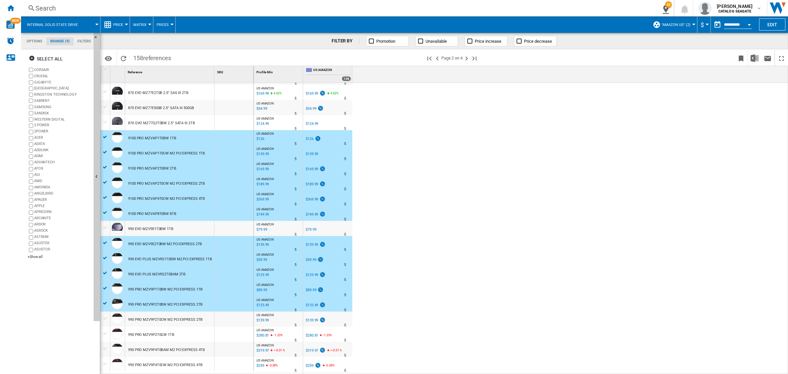
click at [106, 317] on div at bounding box center [105, 318] width 7 height 6
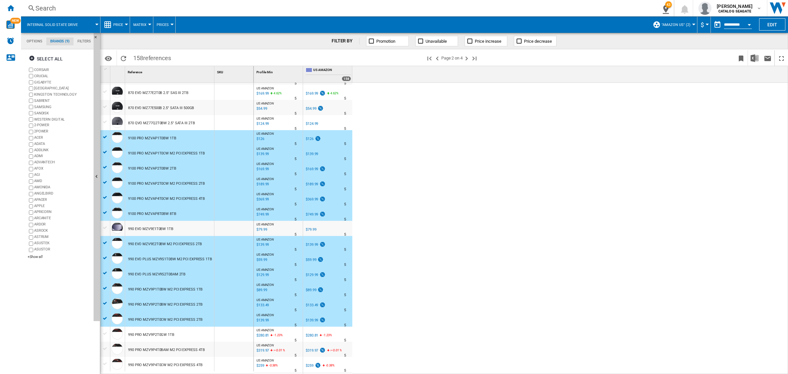
click at [104, 331] on div at bounding box center [105, 333] width 7 height 6
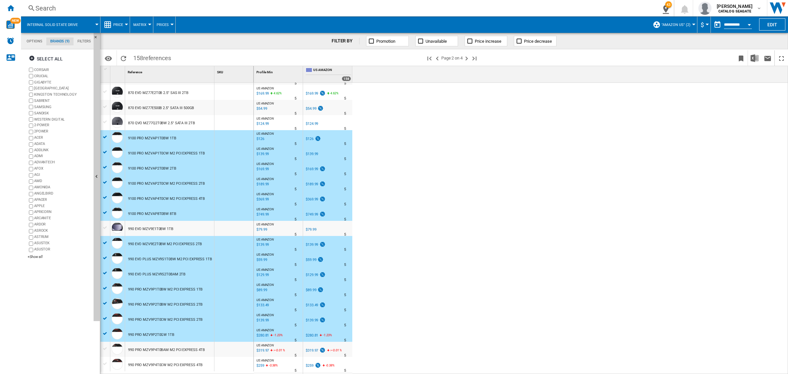
click at [103, 347] on div at bounding box center [105, 348] width 7 height 6
click at [105, 363] on div at bounding box center [105, 363] width 7 height 6
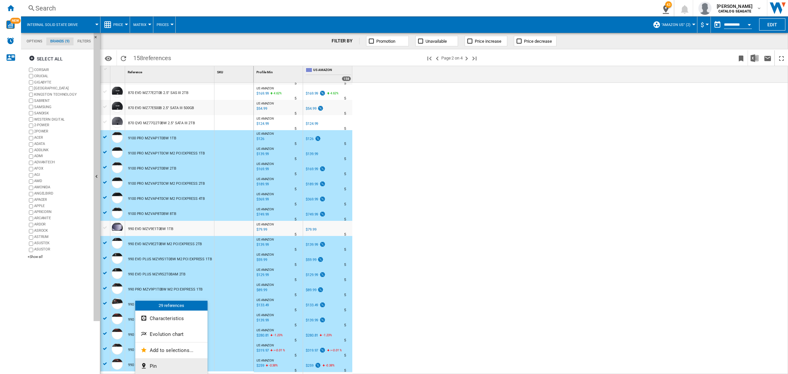
click at [155, 363] on span "Pin" at bounding box center [153, 366] width 7 height 6
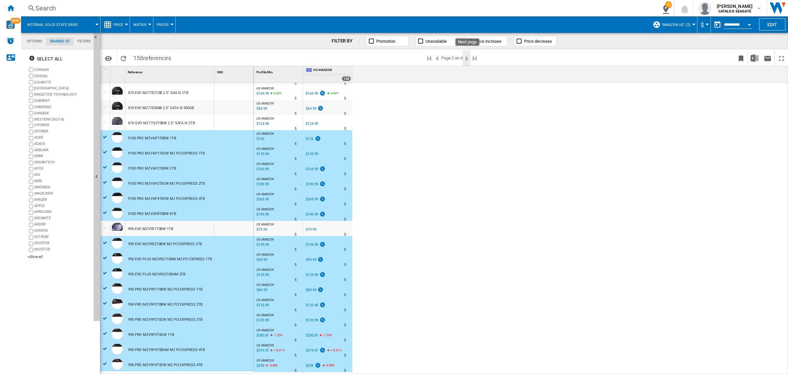
click at [467, 59] on ng-md-icon "Next page" at bounding box center [466, 58] width 8 height 8
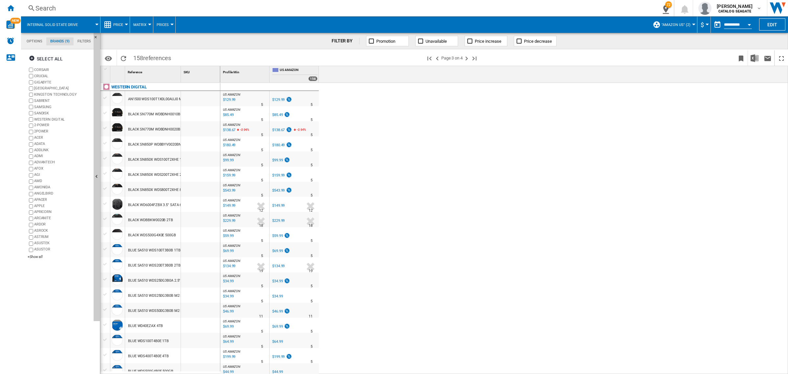
drag, startPoint x: 181, startPoint y: 71, endPoint x: 274, endPoint y: 93, distance: 95.7
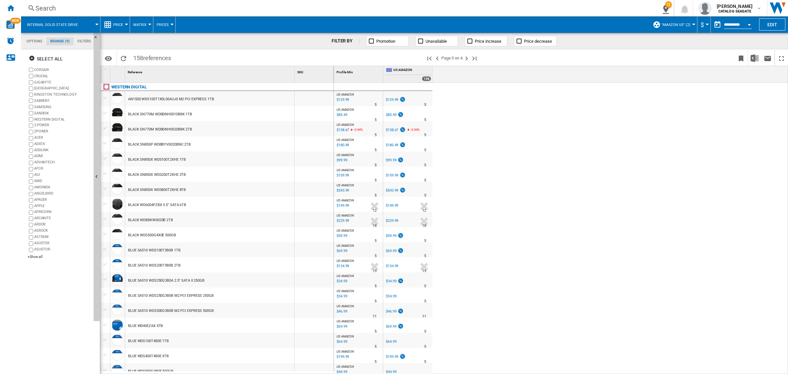
click at [106, 96] on div at bounding box center [105, 98] width 7 height 6
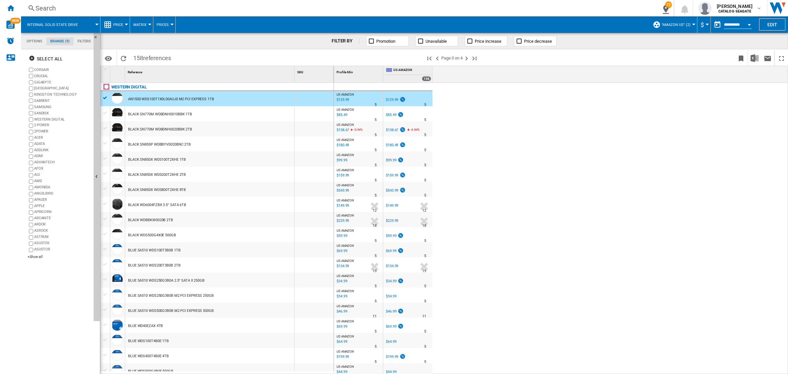
click at [106, 111] on div at bounding box center [105, 113] width 7 height 6
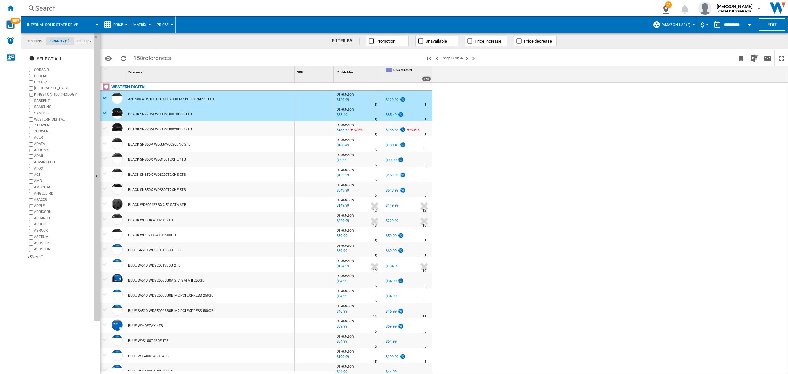
click at [104, 123] on div at bounding box center [105, 126] width 10 height 11
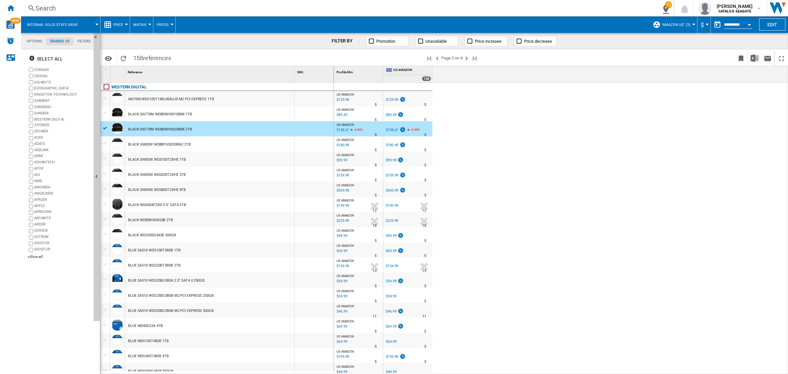
click at [104, 112] on div at bounding box center [105, 113] width 7 height 6
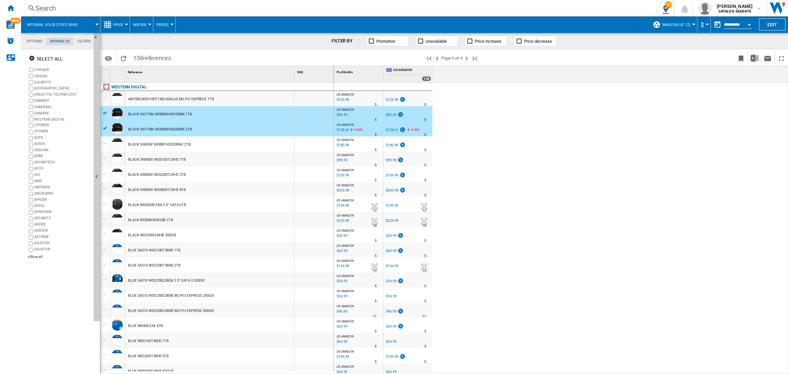
click at [105, 99] on div at bounding box center [105, 98] width 7 height 6
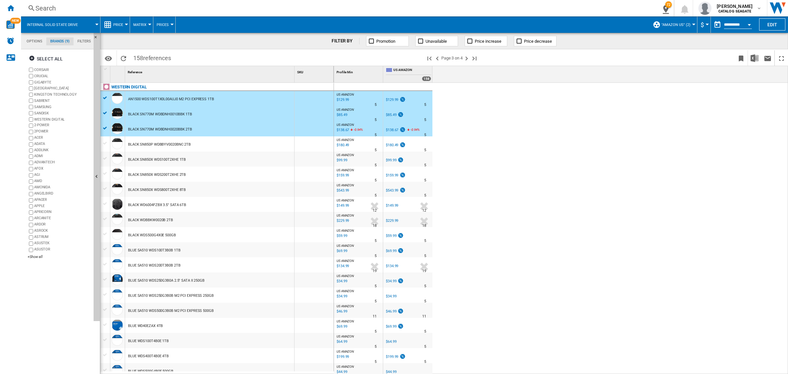
click at [106, 142] on div at bounding box center [105, 143] width 7 height 6
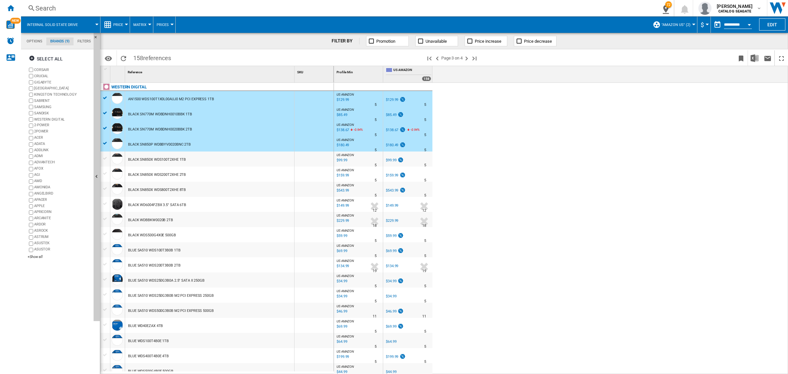
click at [106, 158] on div at bounding box center [105, 158] width 7 height 6
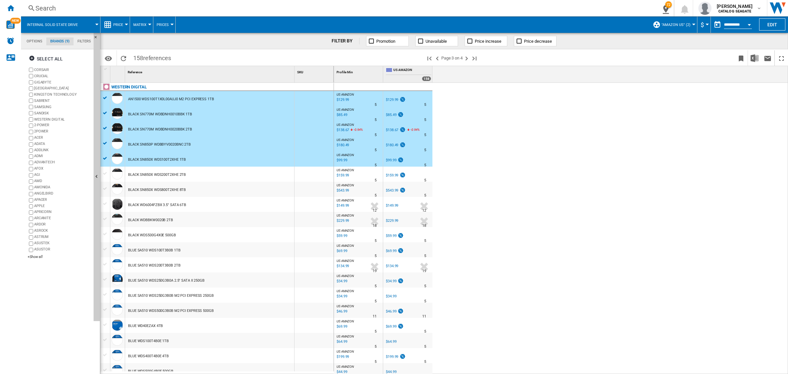
click at [106, 173] on div at bounding box center [105, 173] width 7 height 6
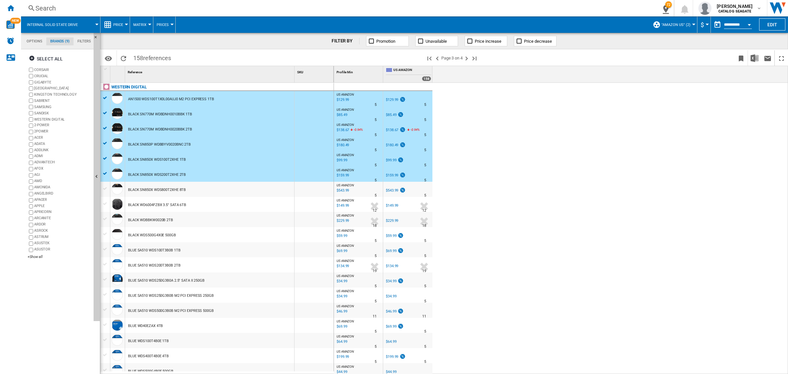
click at [105, 186] on div at bounding box center [105, 188] width 7 height 6
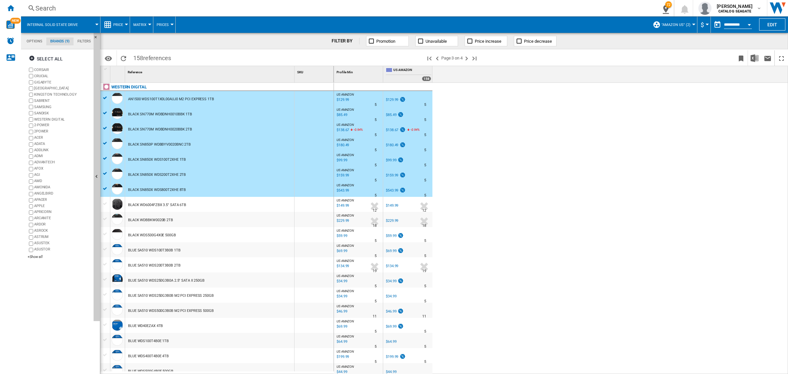
click at [105, 217] on div at bounding box center [105, 219] width 7 height 6
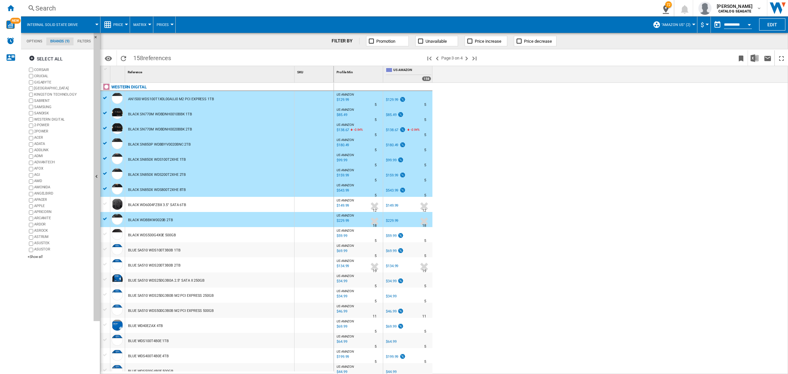
click at [105, 233] on div at bounding box center [105, 234] width 7 height 6
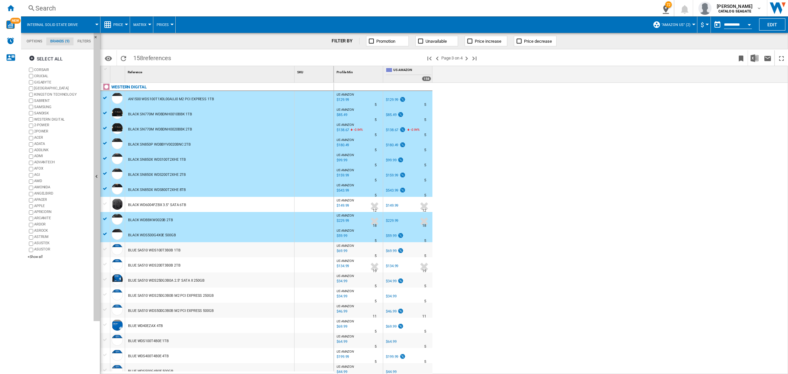
click at [104, 248] on div at bounding box center [105, 249] width 7 height 6
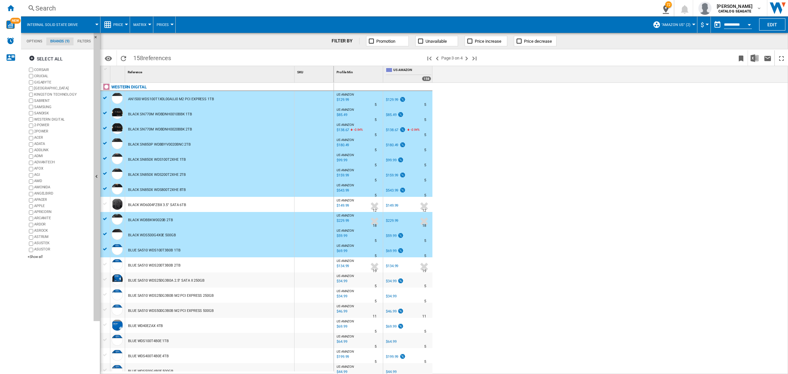
click at [106, 263] on div at bounding box center [105, 264] width 7 height 6
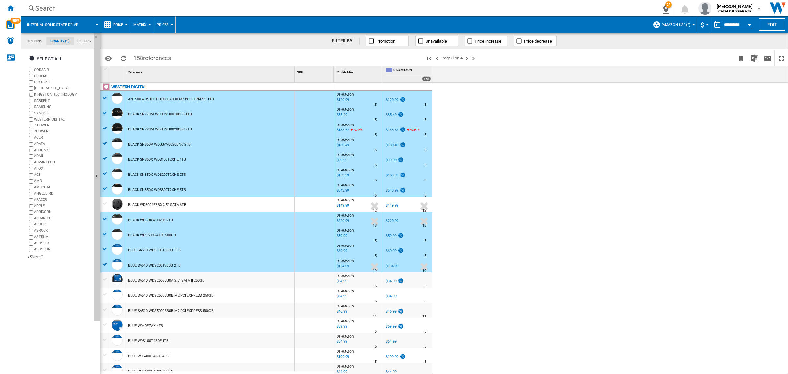
click at [106, 338] on div at bounding box center [105, 339] width 7 height 6
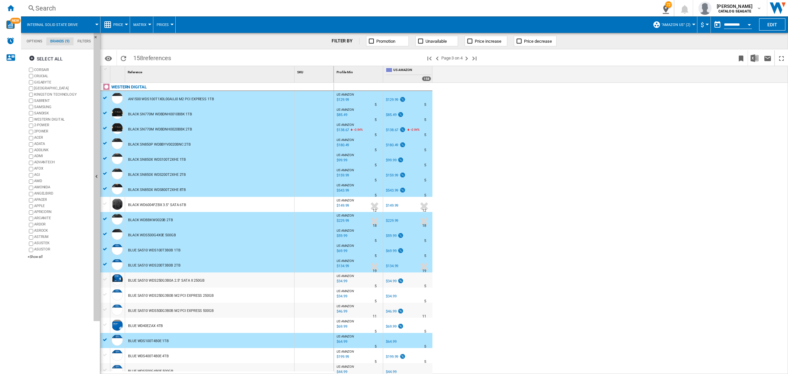
scroll to position [41, 0]
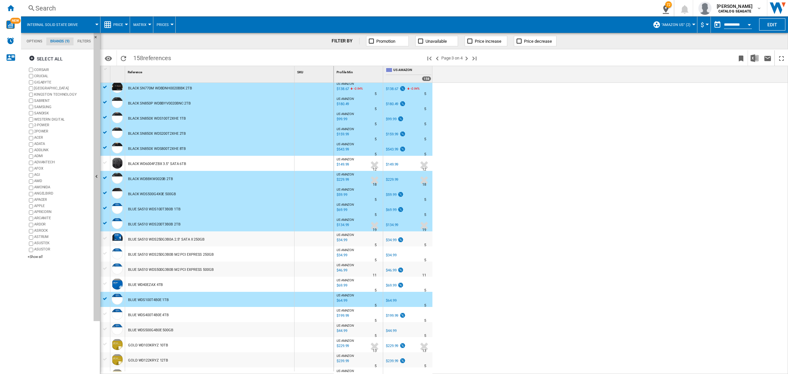
click at [106, 314] on div at bounding box center [105, 314] width 7 height 6
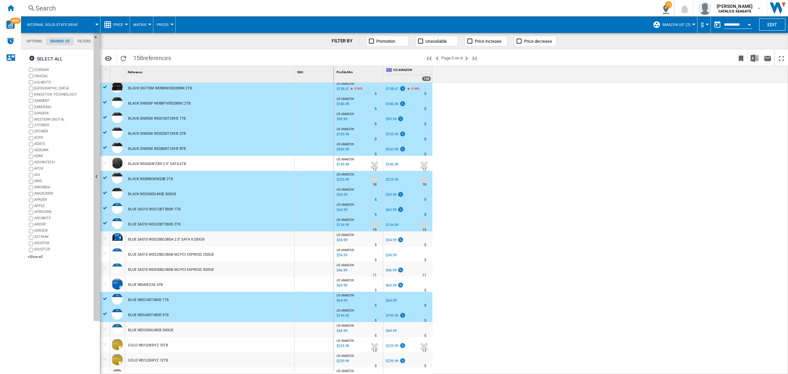
scroll to position [123, 0]
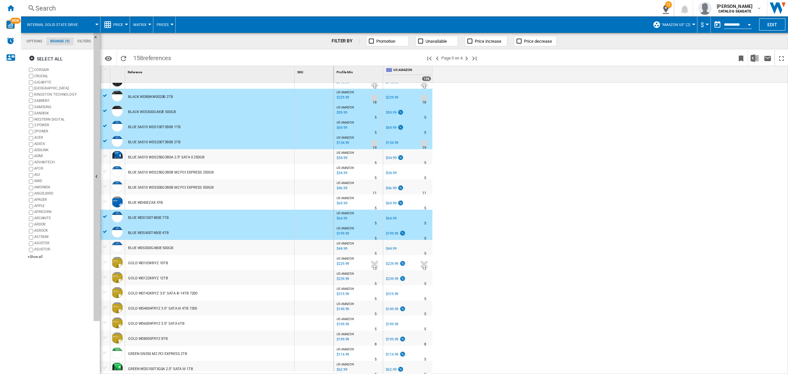
click at [104, 351] on div at bounding box center [105, 352] width 7 height 6
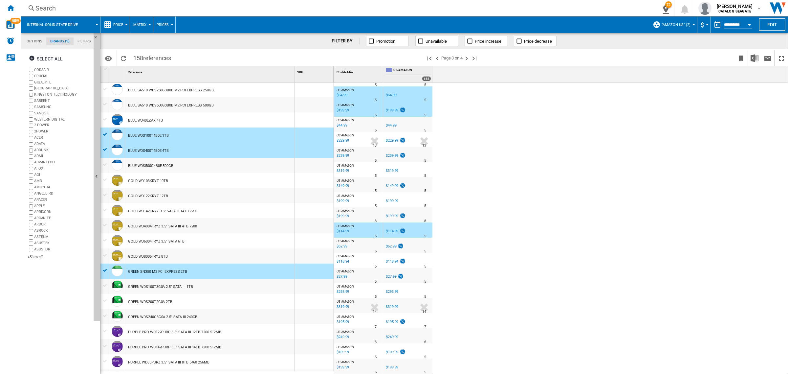
scroll to position [246, 0]
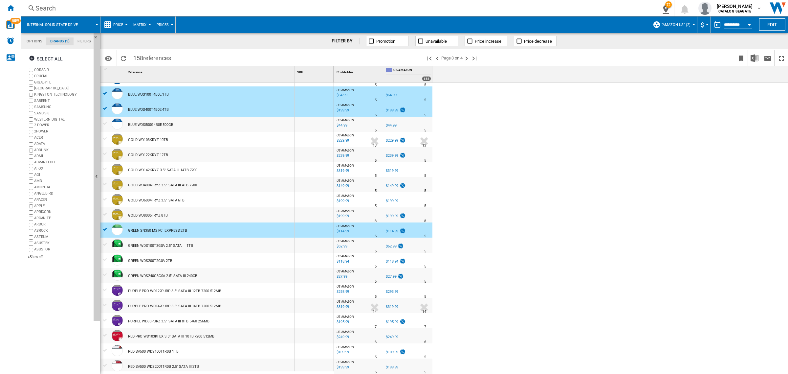
click at [105, 349] on div at bounding box center [105, 350] width 7 height 6
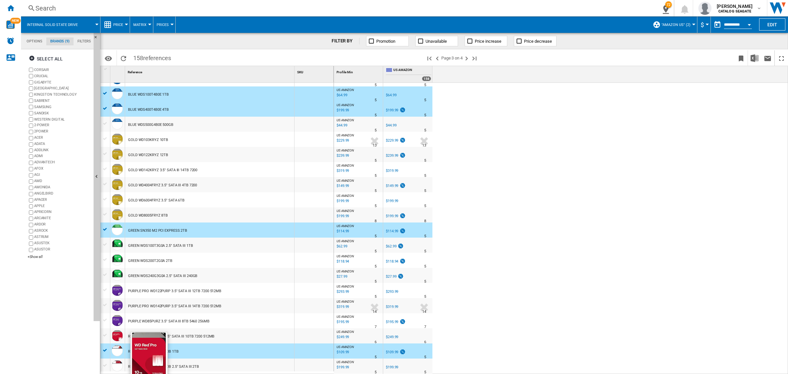
scroll to position [287, 0]
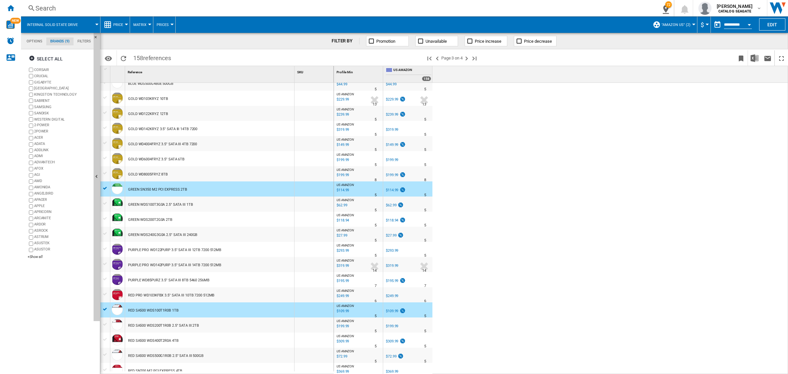
click at [105, 322] on div at bounding box center [105, 324] width 7 height 6
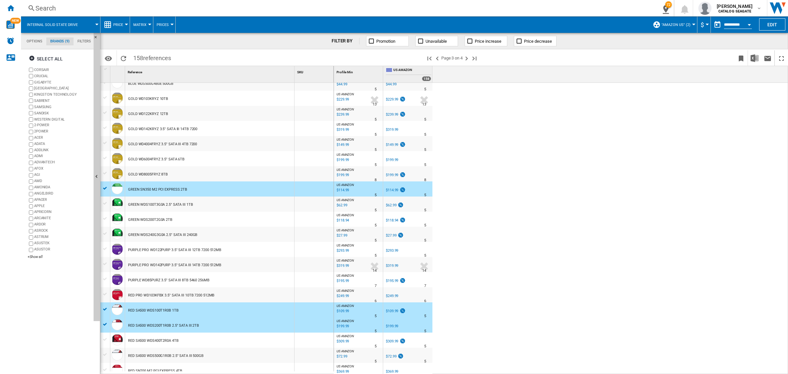
click at [107, 353] on div at bounding box center [105, 354] width 7 height 6
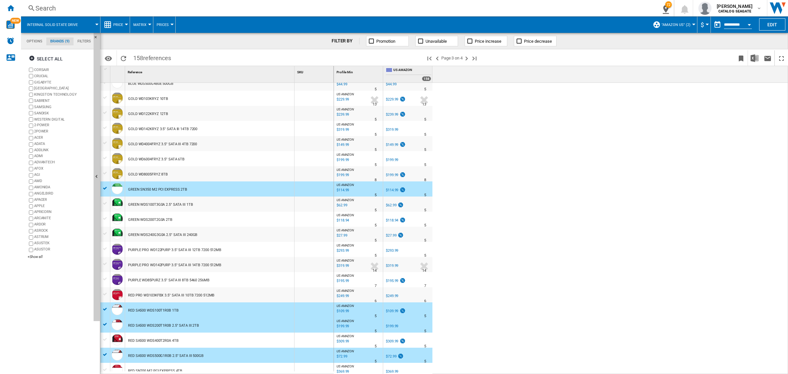
click at [104, 354] on div at bounding box center [105, 354] width 7 height 6
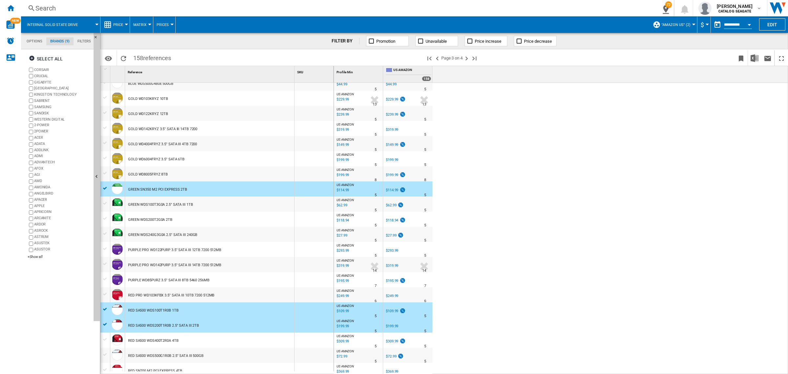
scroll to position [328, 0]
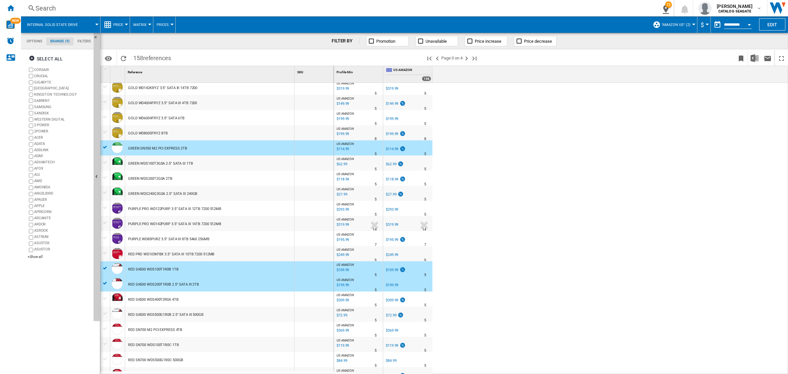
click at [107, 328] on div at bounding box center [105, 328] width 7 height 6
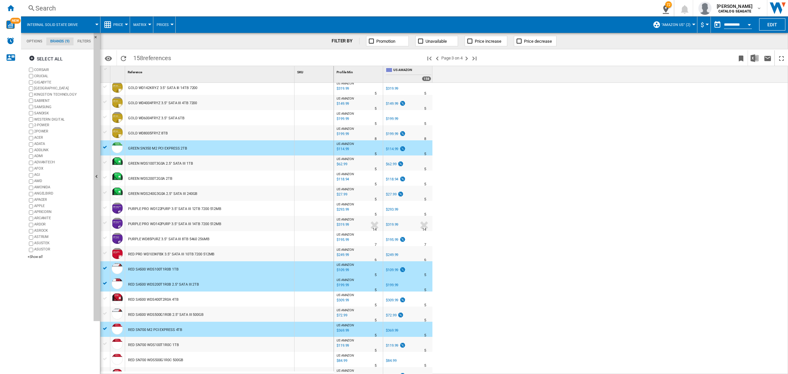
click at [106, 342] on div at bounding box center [105, 343] width 7 height 6
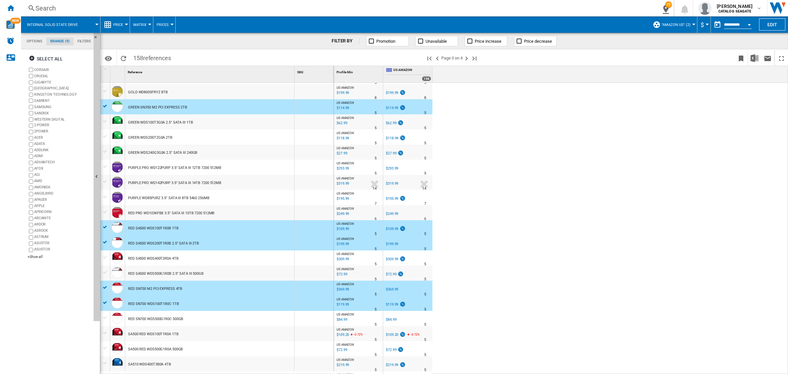
scroll to position [451, 0]
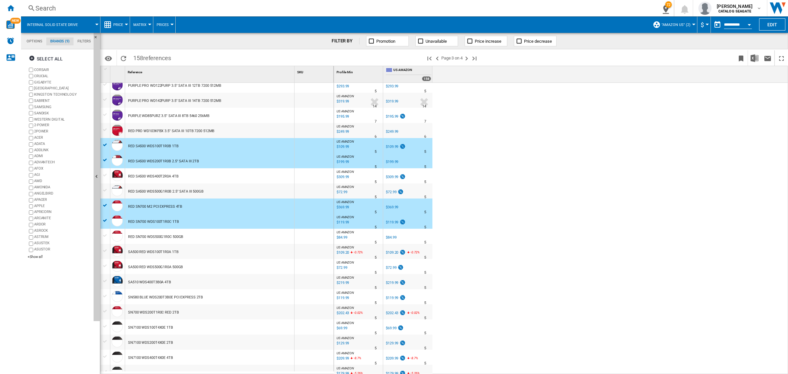
click at [104, 294] on div at bounding box center [105, 296] width 7 height 6
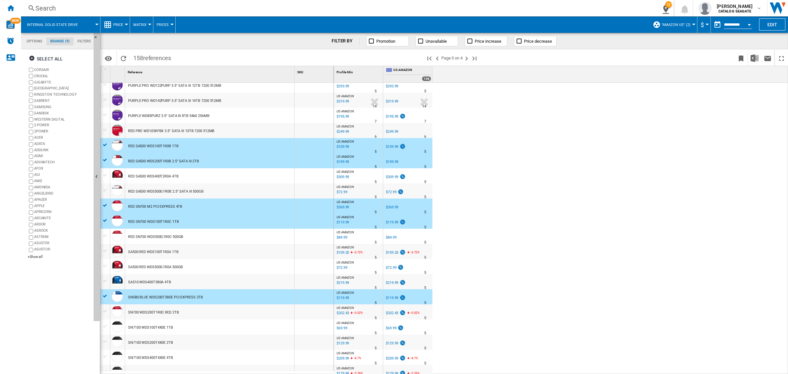
click at [104, 311] on div at bounding box center [105, 311] width 7 height 6
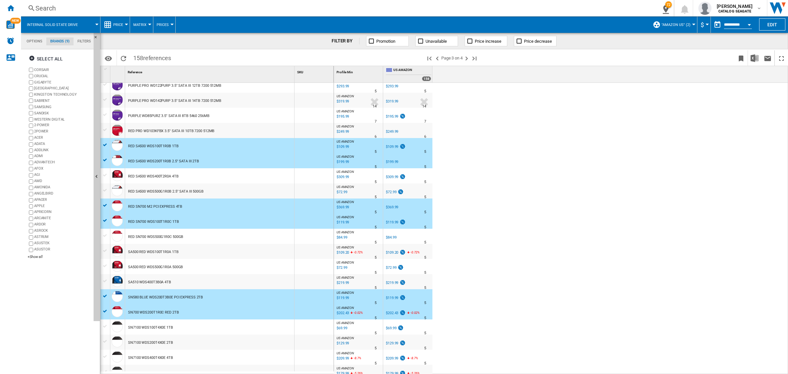
click at [106, 324] on div at bounding box center [105, 326] width 7 height 6
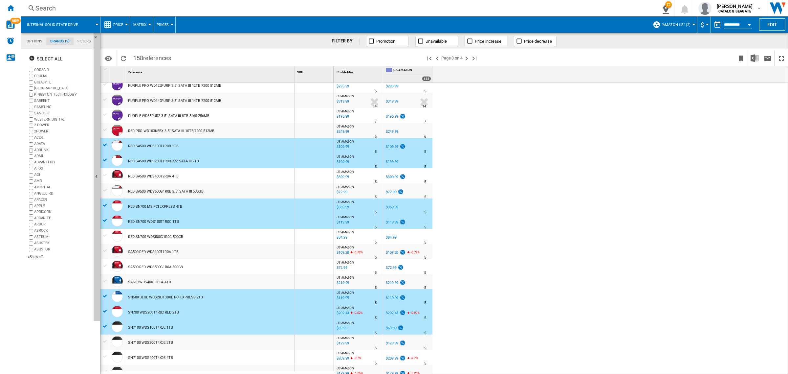
click at [106, 340] on div at bounding box center [105, 341] width 7 height 6
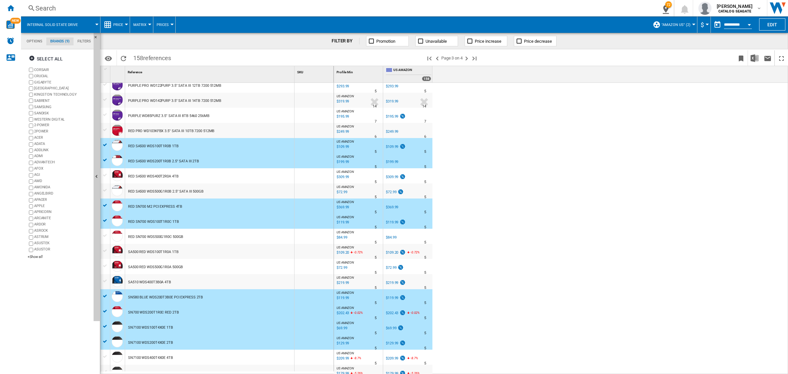
click at [105, 357] on div at bounding box center [105, 356] width 7 height 6
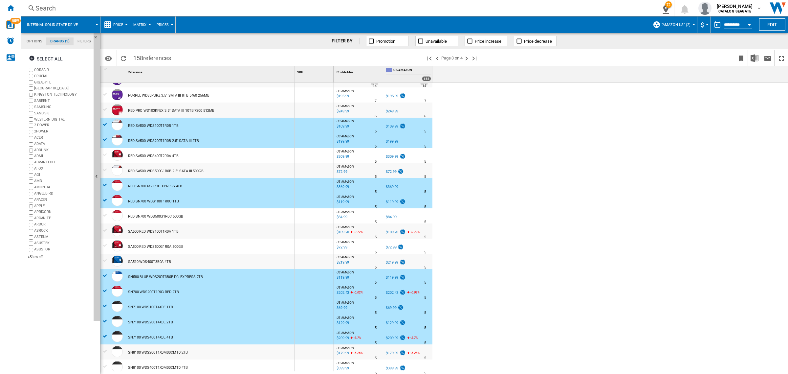
scroll to position [473, 0]
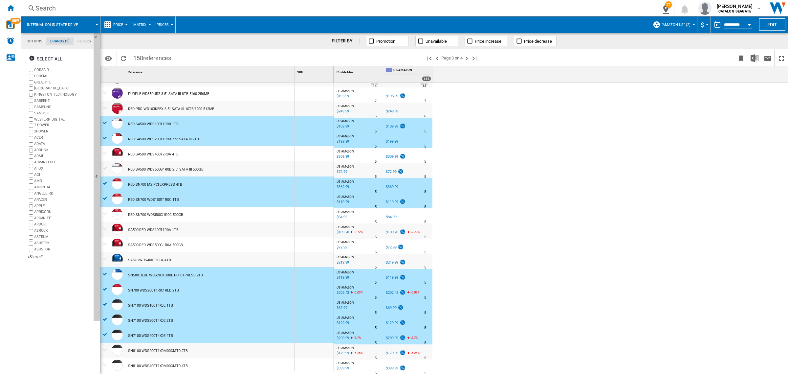
click at [106, 348] on div at bounding box center [105, 349] width 7 height 6
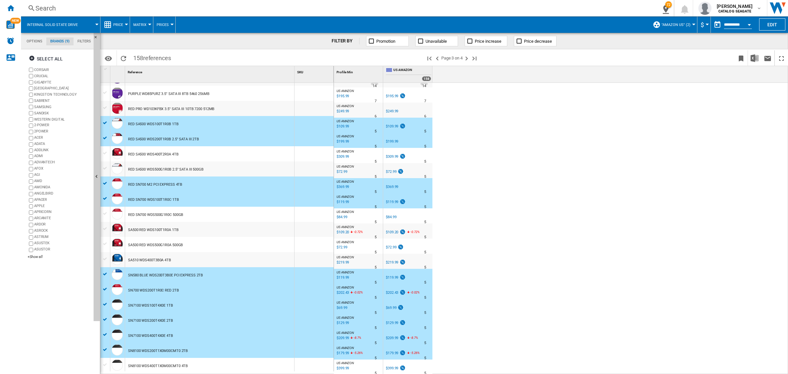
click at [107, 365] on div at bounding box center [105, 364] width 7 height 6
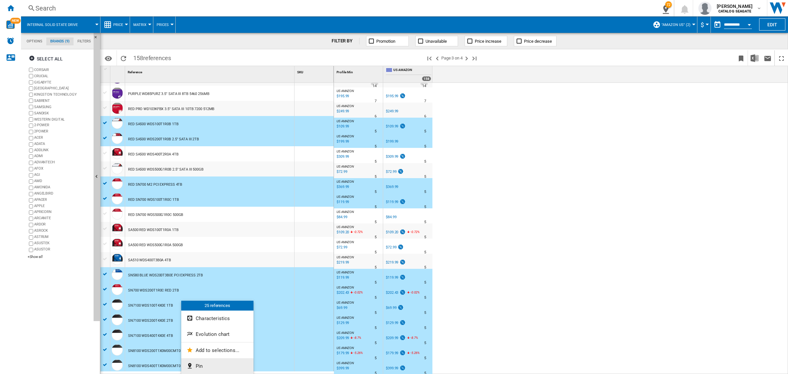
click at [202, 364] on span "Pin" at bounding box center [199, 366] width 7 height 6
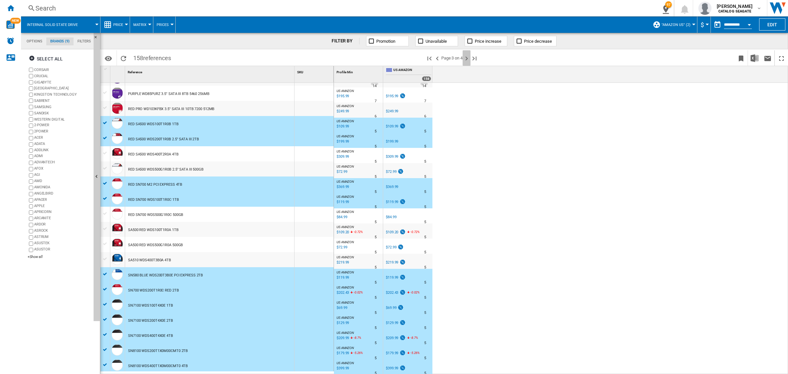
click at [467, 58] on ng-md-icon "Next page" at bounding box center [466, 58] width 8 height 8
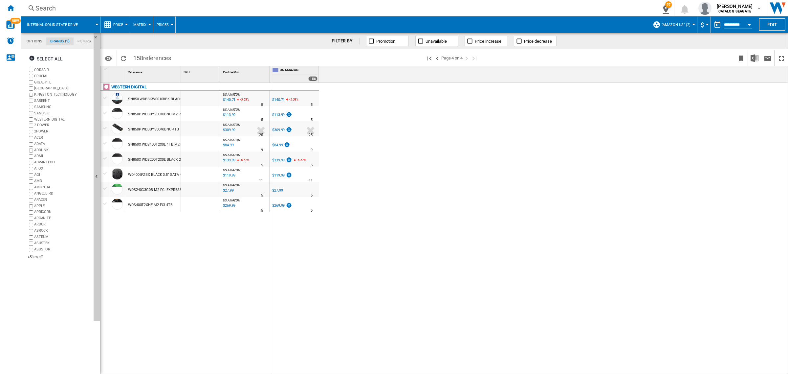
drag, startPoint x: 181, startPoint y: 79, endPoint x: 271, endPoint y: 93, distance: 91.6
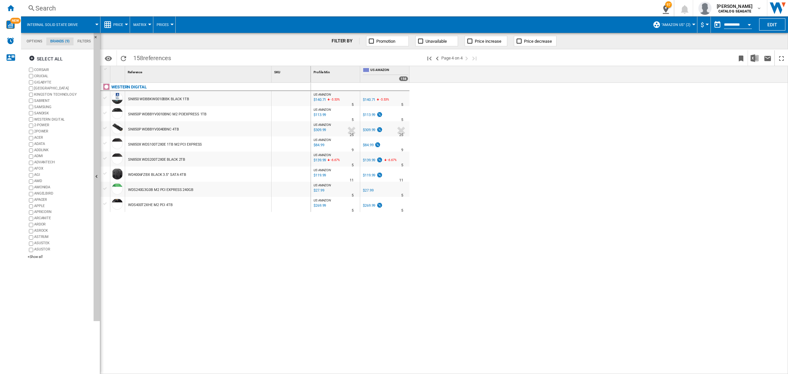
click at [105, 97] on div at bounding box center [105, 98] width 7 height 6
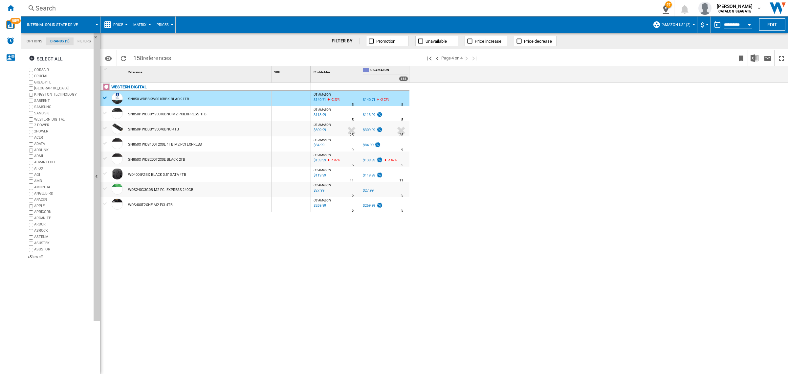
click at [104, 113] on div at bounding box center [105, 113] width 7 height 6
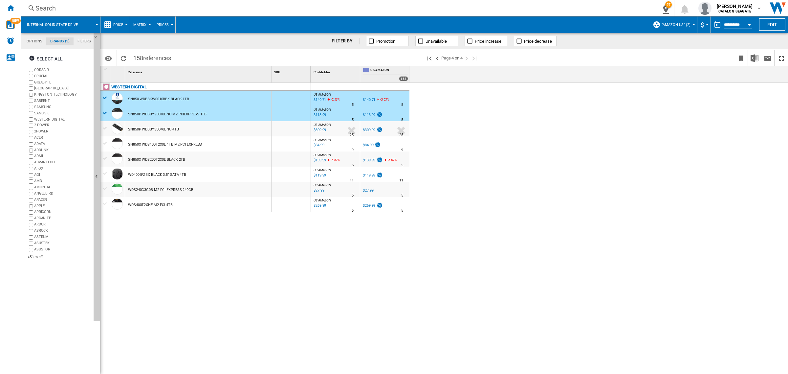
click at [108, 126] on div at bounding box center [105, 128] width 7 height 6
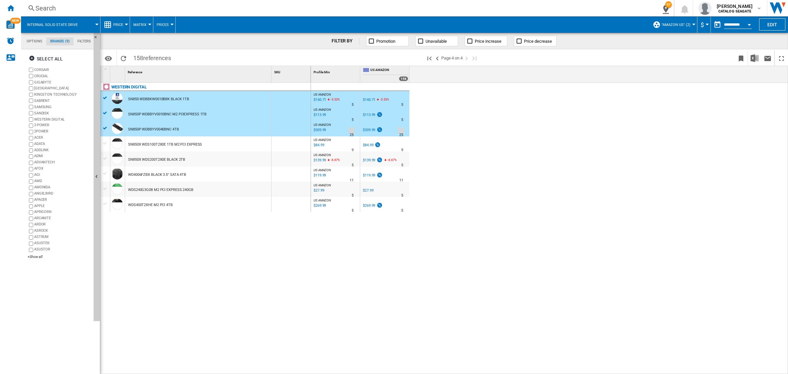
click at [102, 144] on div at bounding box center [105, 143] width 7 height 6
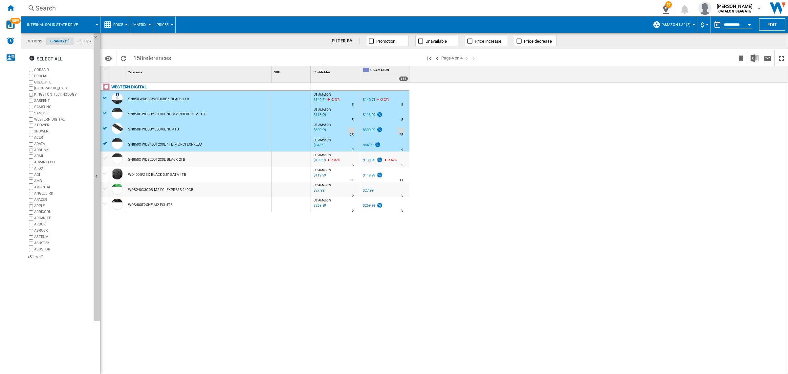
click at [106, 157] on div at bounding box center [105, 158] width 7 height 6
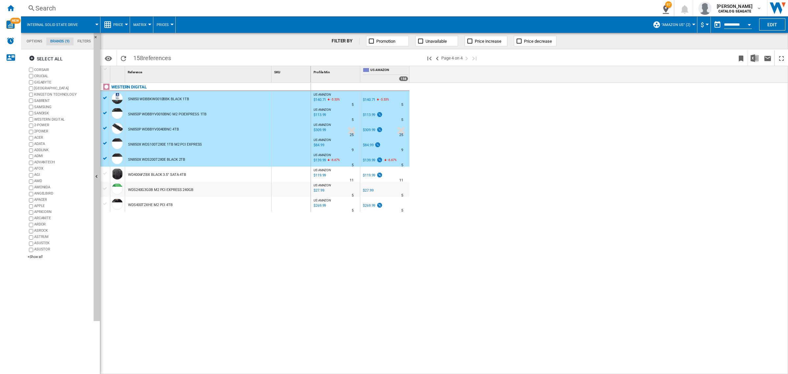
click at [105, 202] on div at bounding box center [105, 204] width 7 height 6
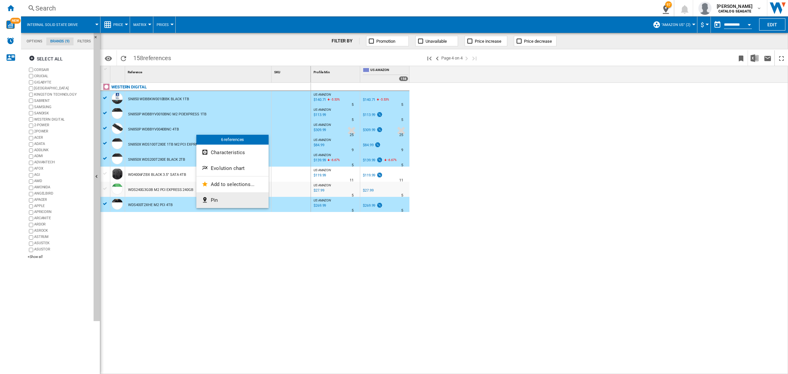
click at [214, 200] on span "Pin" at bounding box center [214, 200] width 7 height 6
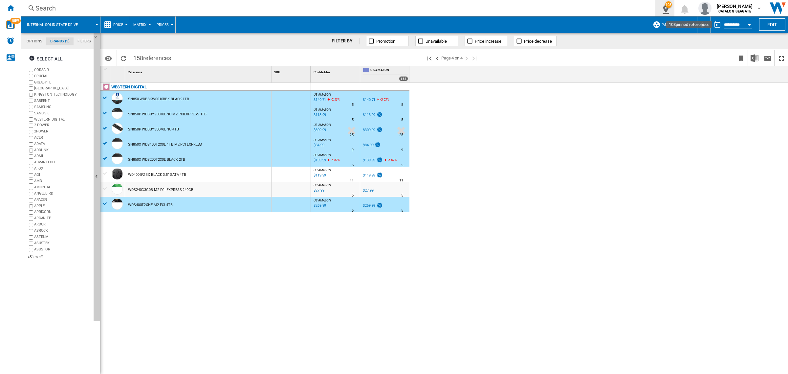
click at [664, 7] on ng-md-icon "103\a pinned references" at bounding box center [664, 8] width 8 height 8
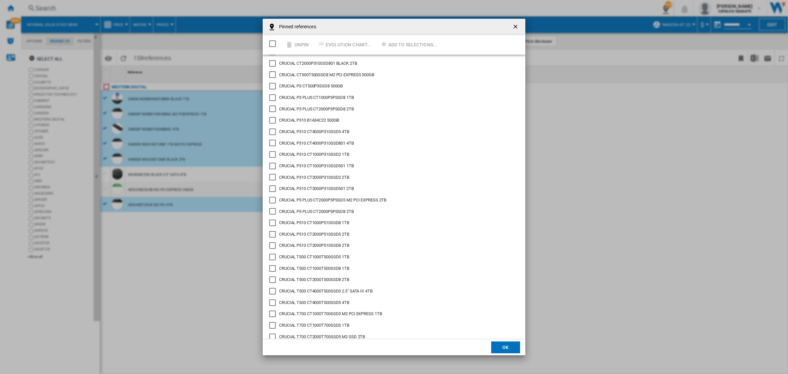
scroll to position [82, 0]
click at [271, 41] on div "Select/deselect all" at bounding box center [272, 43] width 7 height 7
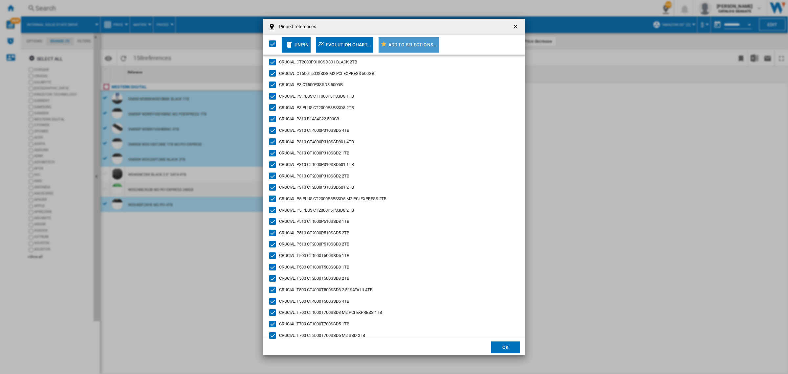
click at [422, 44] on div "Add to selections..." at bounding box center [412, 45] width 49 height 12
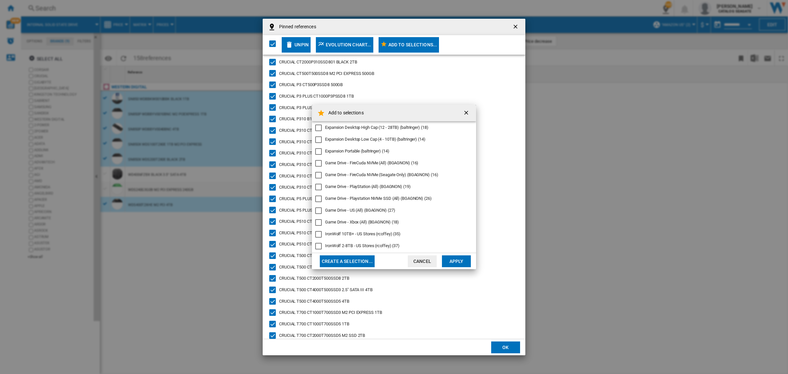
click at [393, 161] on div "Game Drive - FireCuda NVMe (All) (BGAGNON) (16)" at bounding box center [371, 163] width 93 height 6
click at [456, 258] on button "Apply" at bounding box center [456, 261] width 29 height 12
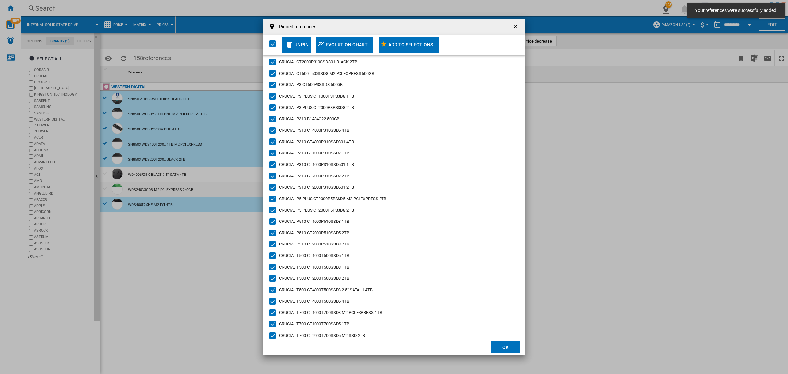
click at [513, 25] on ng-md-icon "getI18NText('BUTTONS.CLOSE_DIALOG')" at bounding box center [516, 27] width 8 height 8
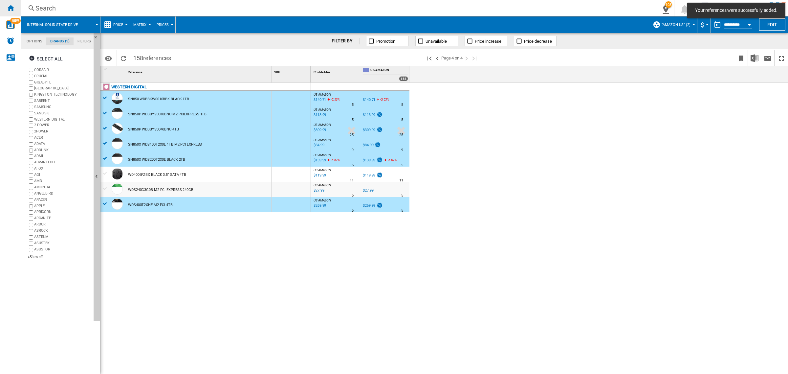
click at [14, 10] on ng-md-icon "Home" at bounding box center [11, 8] width 8 height 8
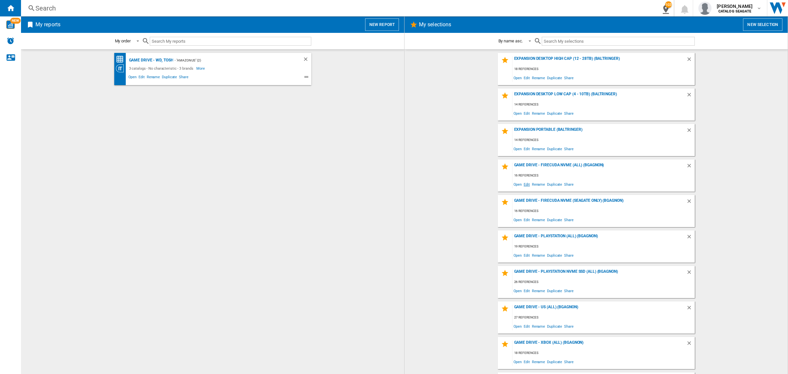
click at [523, 183] on span "Edit" at bounding box center [527, 184] width 8 height 9
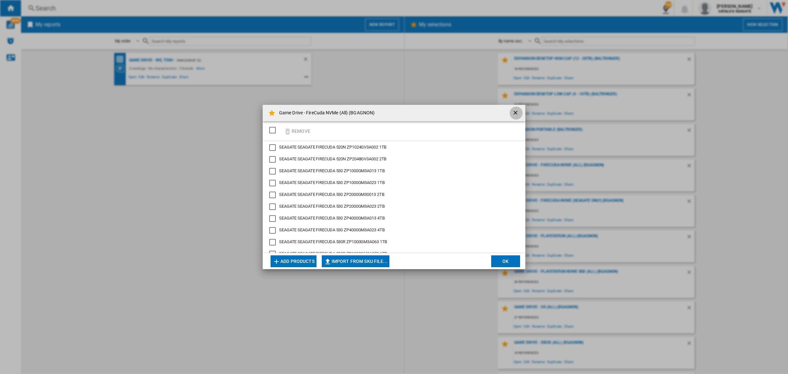
click at [514, 112] on ng-md-icon "getI18NText('BUTTONS.CLOSE_DIALOG')" at bounding box center [516, 113] width 8 height 8
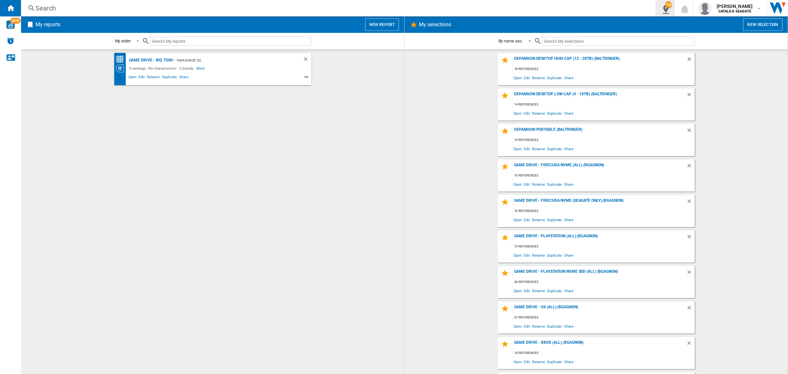
click at [668, 12] on button "103" at bounding box center [664, 8] width 18 height 16
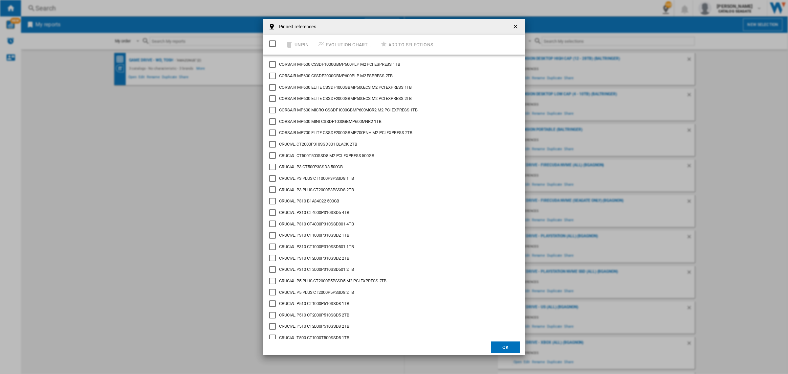
click at [271, 44] on div "Select/deselect all" at bounding box center [272, 43] width 7 height 7
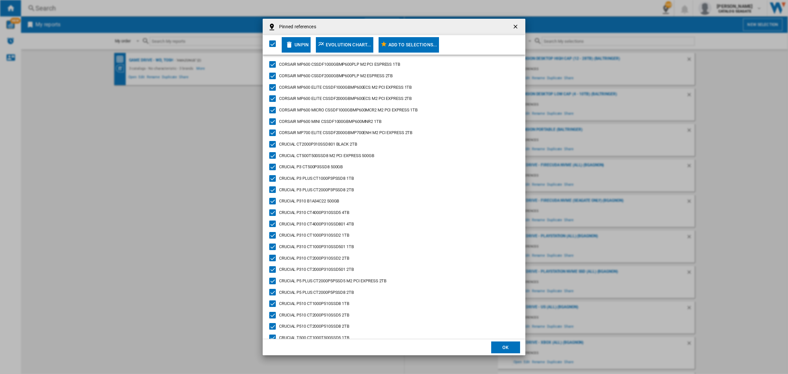
click at [304, 45] on div "Unpin" at bounding box center [301, 45] width 14 height 12
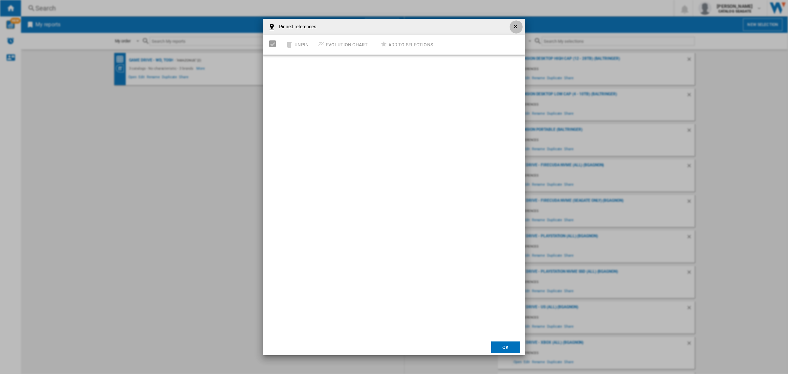
click at [515, 27] on ng-md-icon "getI18NText('BUTTONS.CLOSE_DIALOG')" at bounding box center [516, 27] width 8 height 8
